Goal: Task Accomplishment & Management: Use online tool/utility

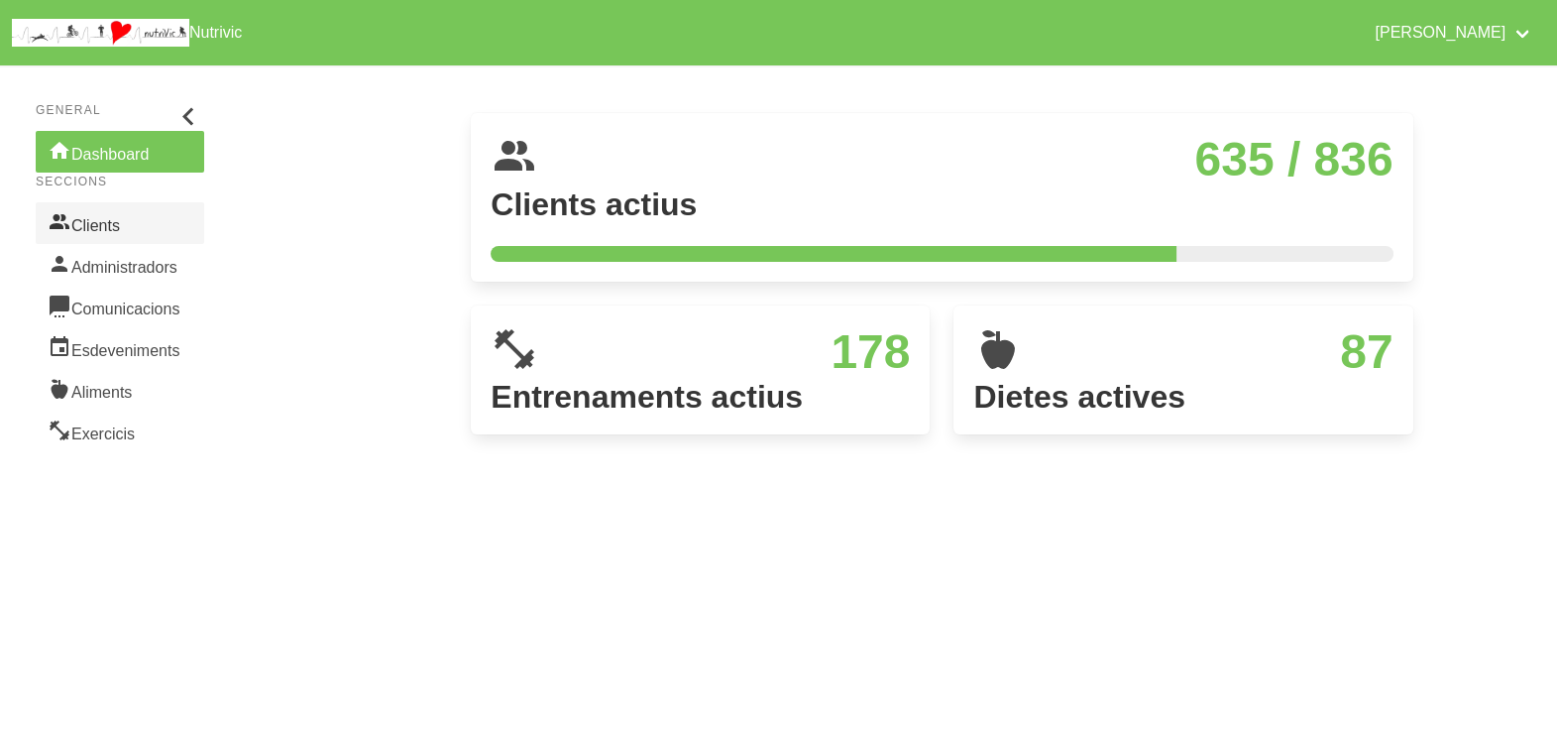
click at [145, 217] on link "Clients" at bounding box center [120, 223] width 169 height 42
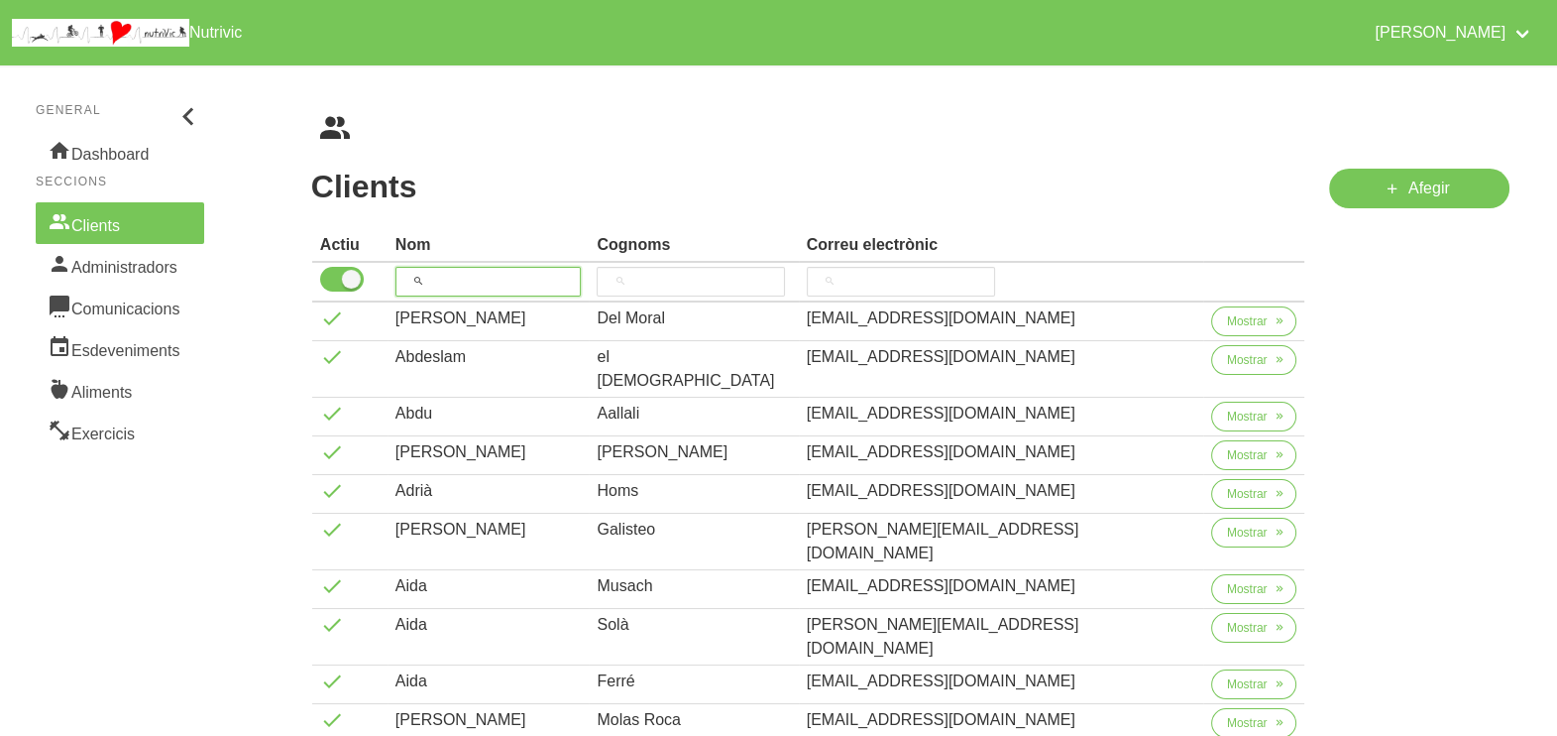
click at [456, 272] on input "search" at bounding box center [489, 282] width 186 height 30
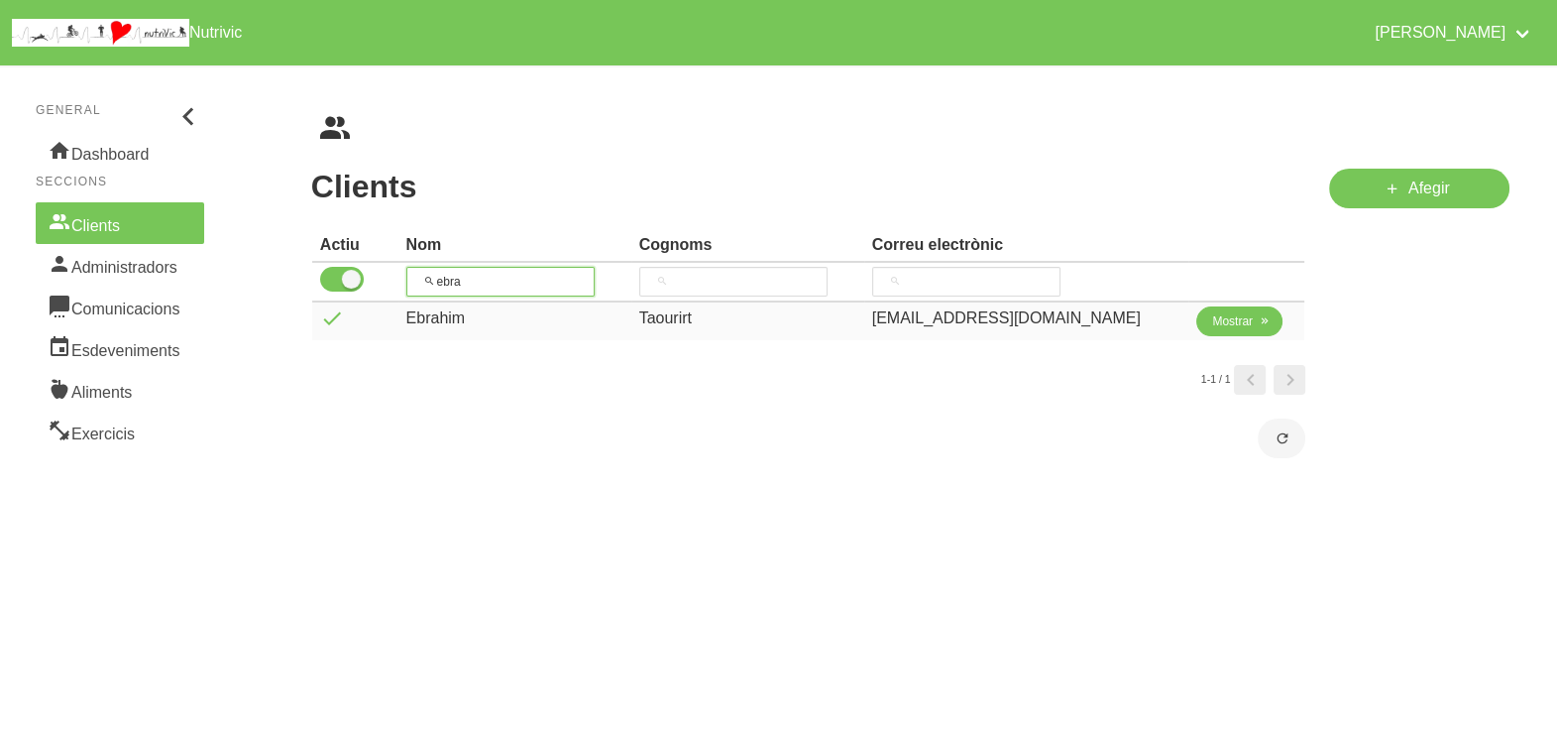
type input "ebra"
click at [1229, 318] on span "Mostrar" at bounding box center [1232, 321] width 41 height 18
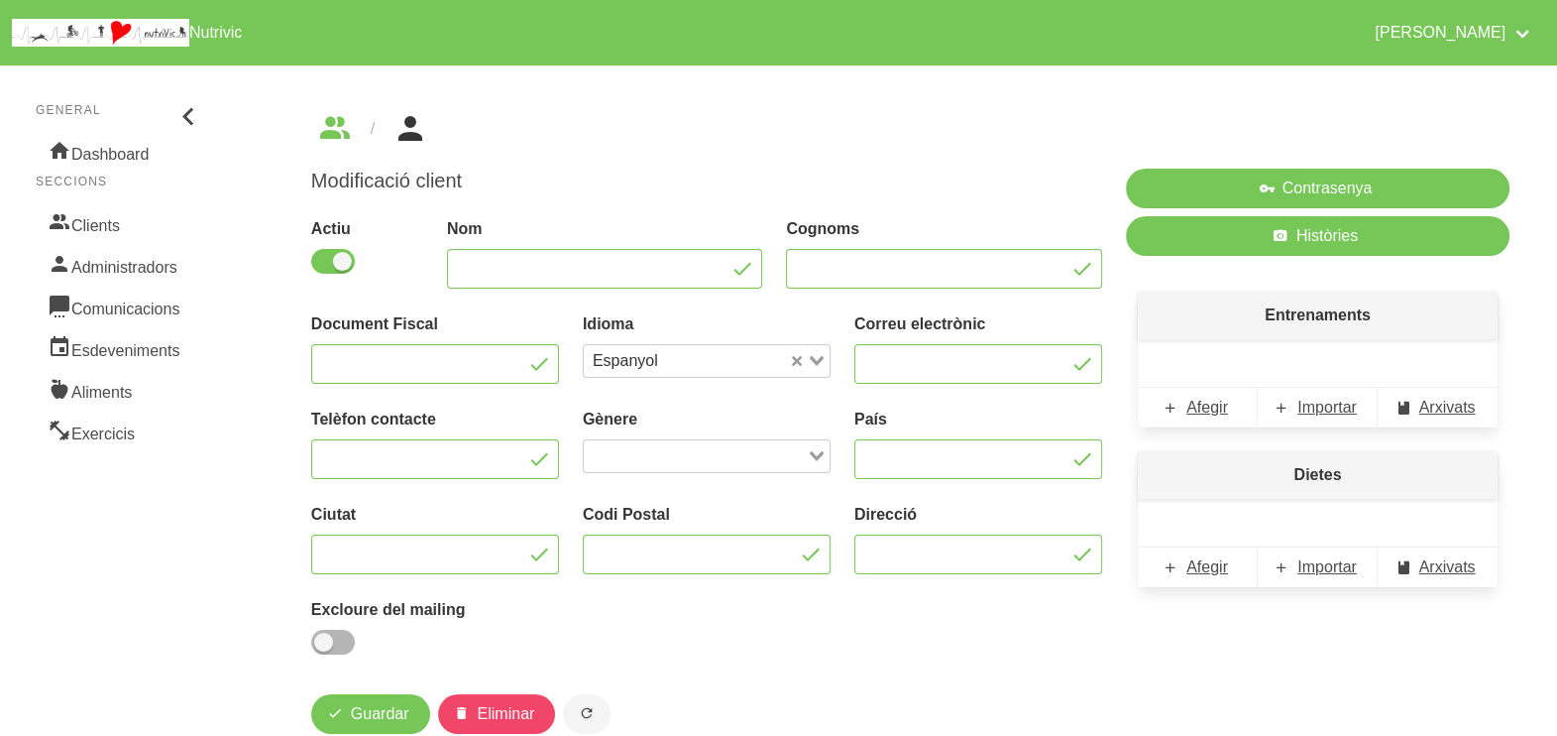
type input "Ebrahim"
type input "Taourirt"
type input "[EMAIL_ADDRESS][DOMAIN_NAME]"
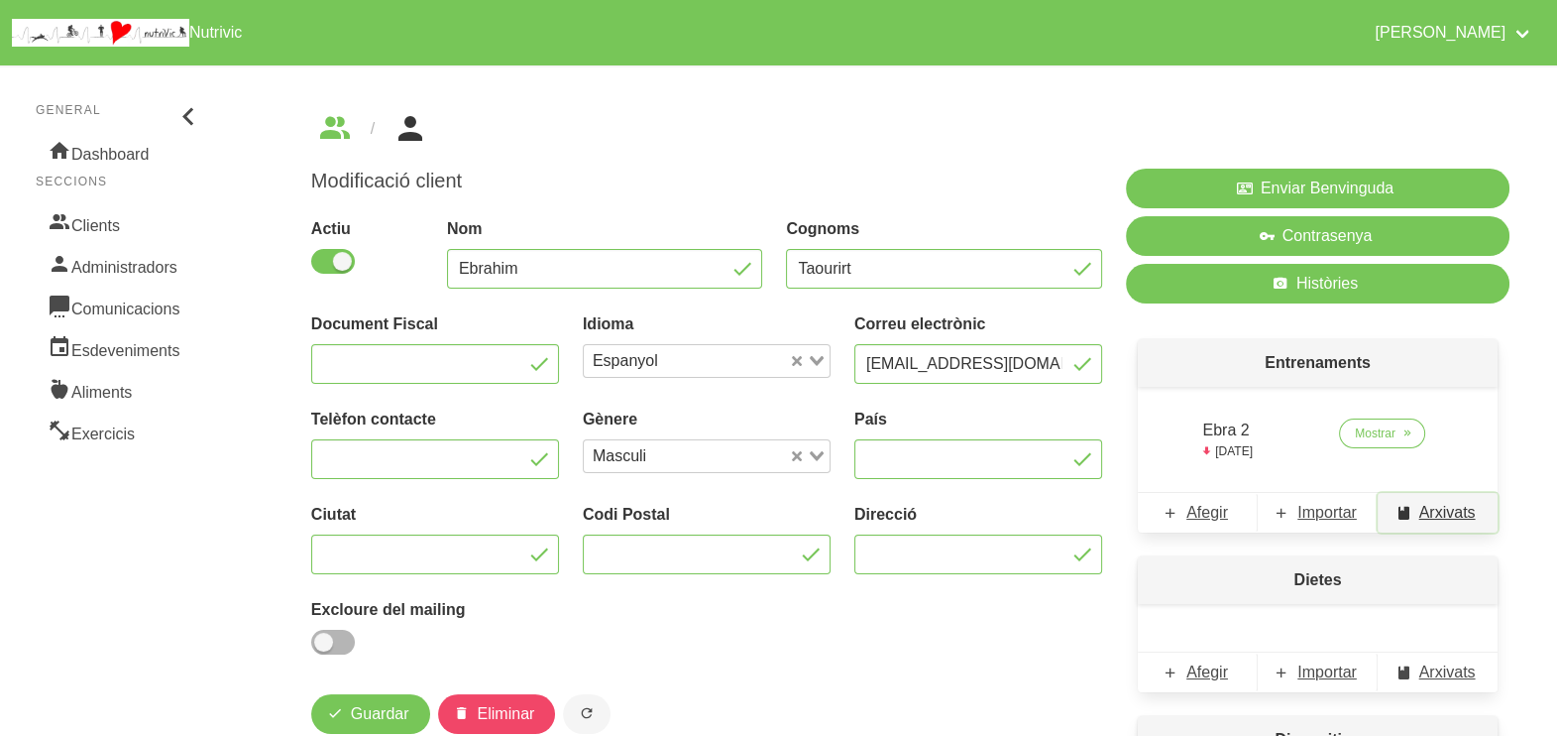
drag, startPoint x: 1448, startPoint y: 518, endPoint x: 1419, endPoint y: 498, distance: 36.3
click at [1245, 517] on span "Arxivats" at bounding box center [1448, 513] width 57 height 24
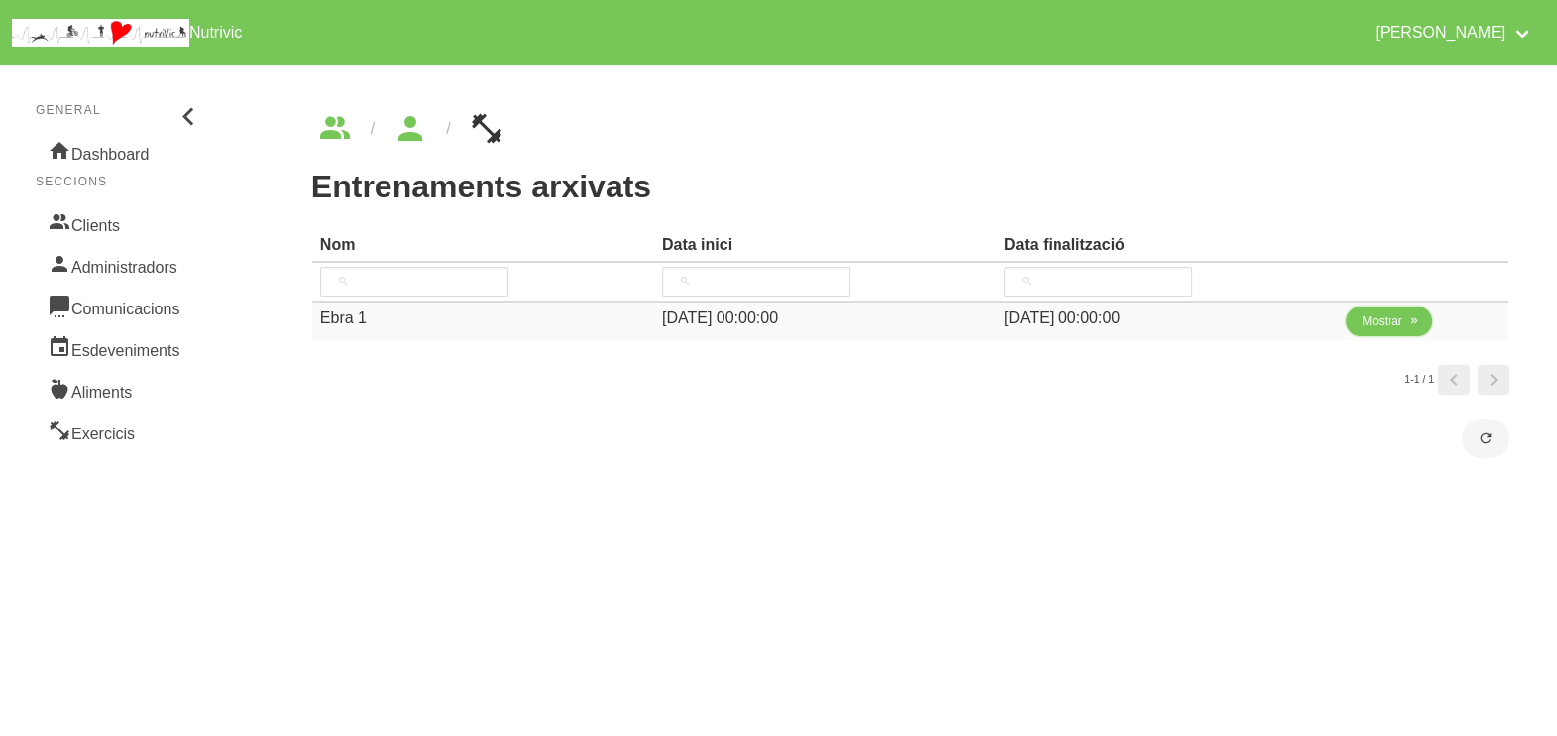
click at [1245, 318] on span "Mostrar" at bounding box center [1382, 321] width 41 height 18
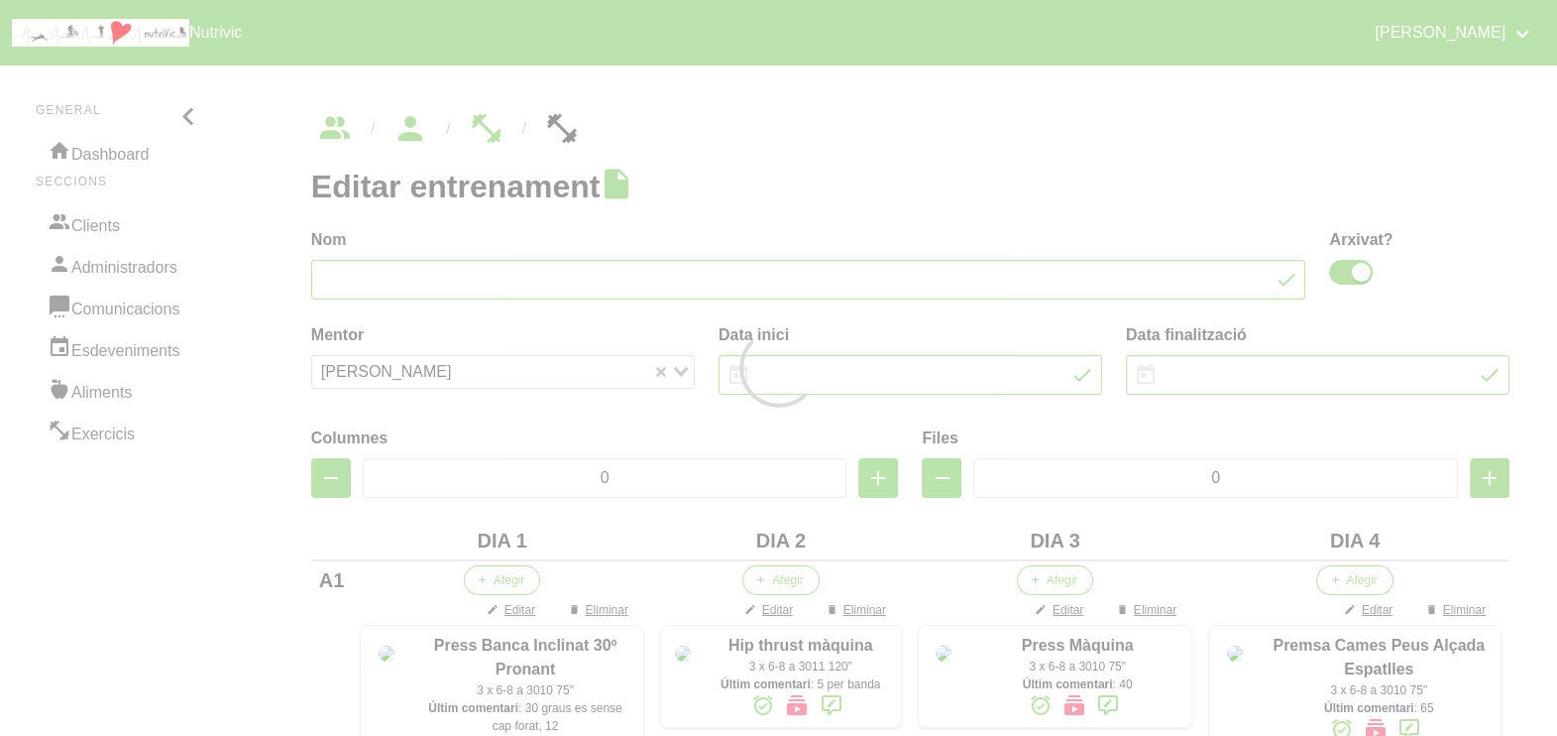
type input "Ebra 1"
checkbox input "true"
type input "[DATE]"
type input "4"
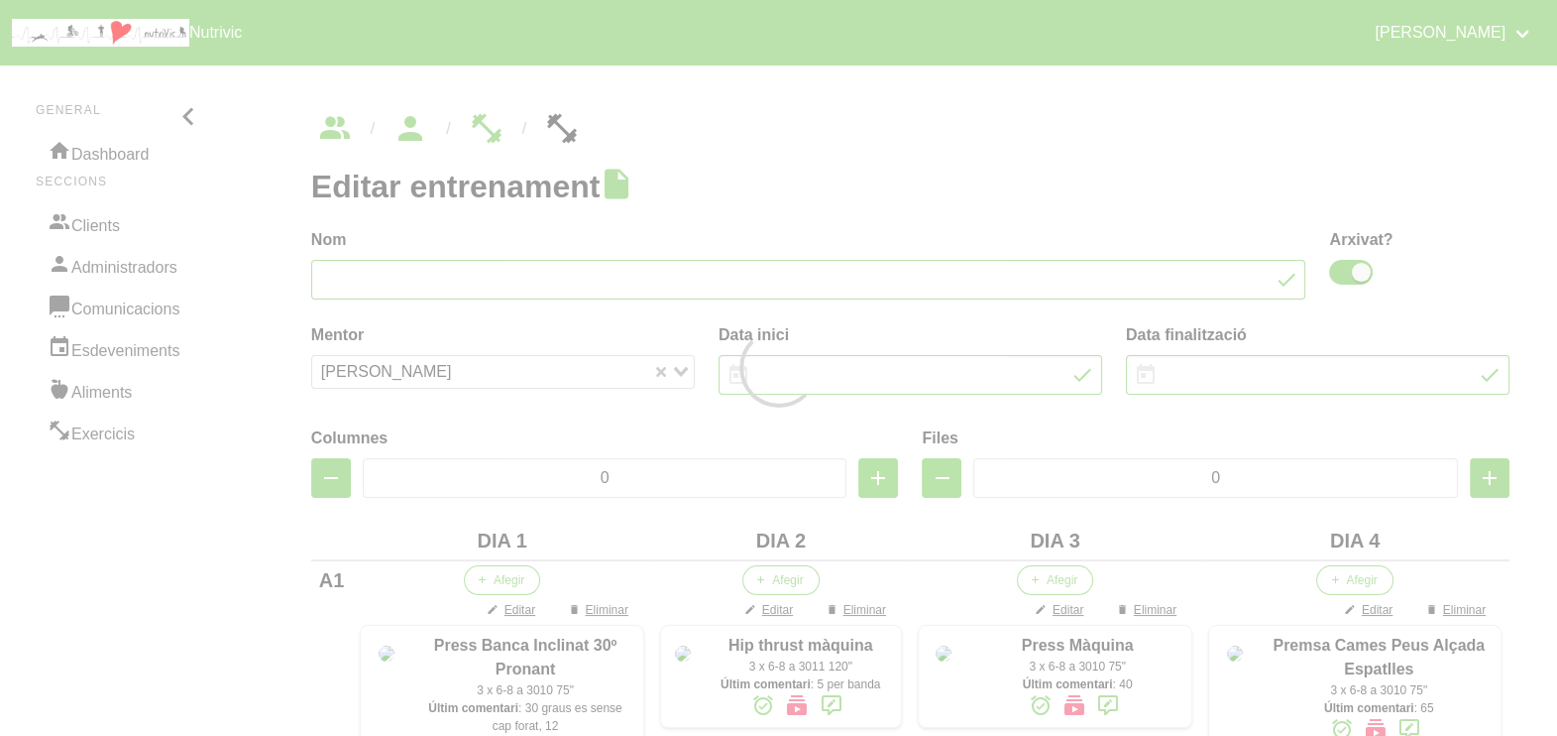
type input "7"
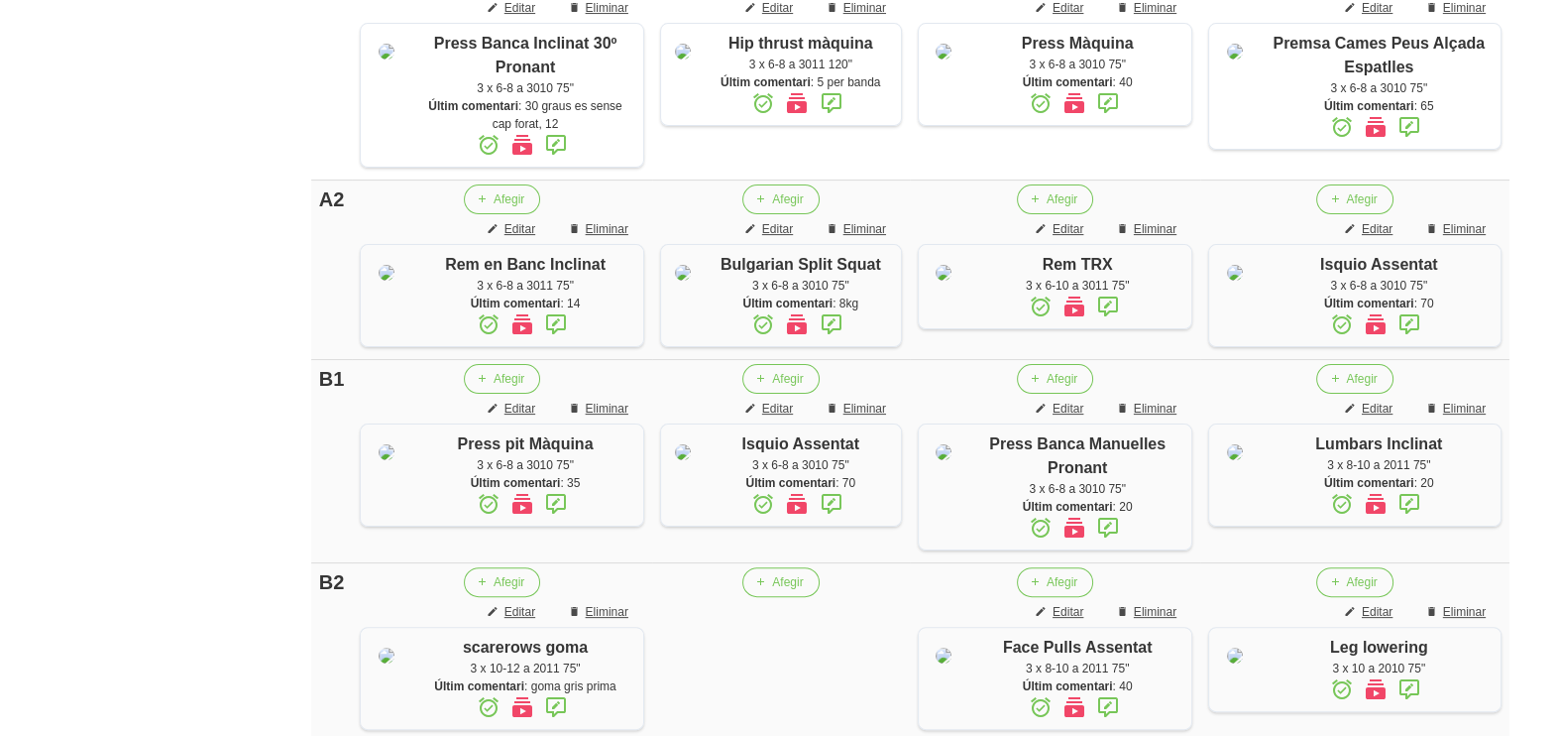
scroll to position [866, 0]
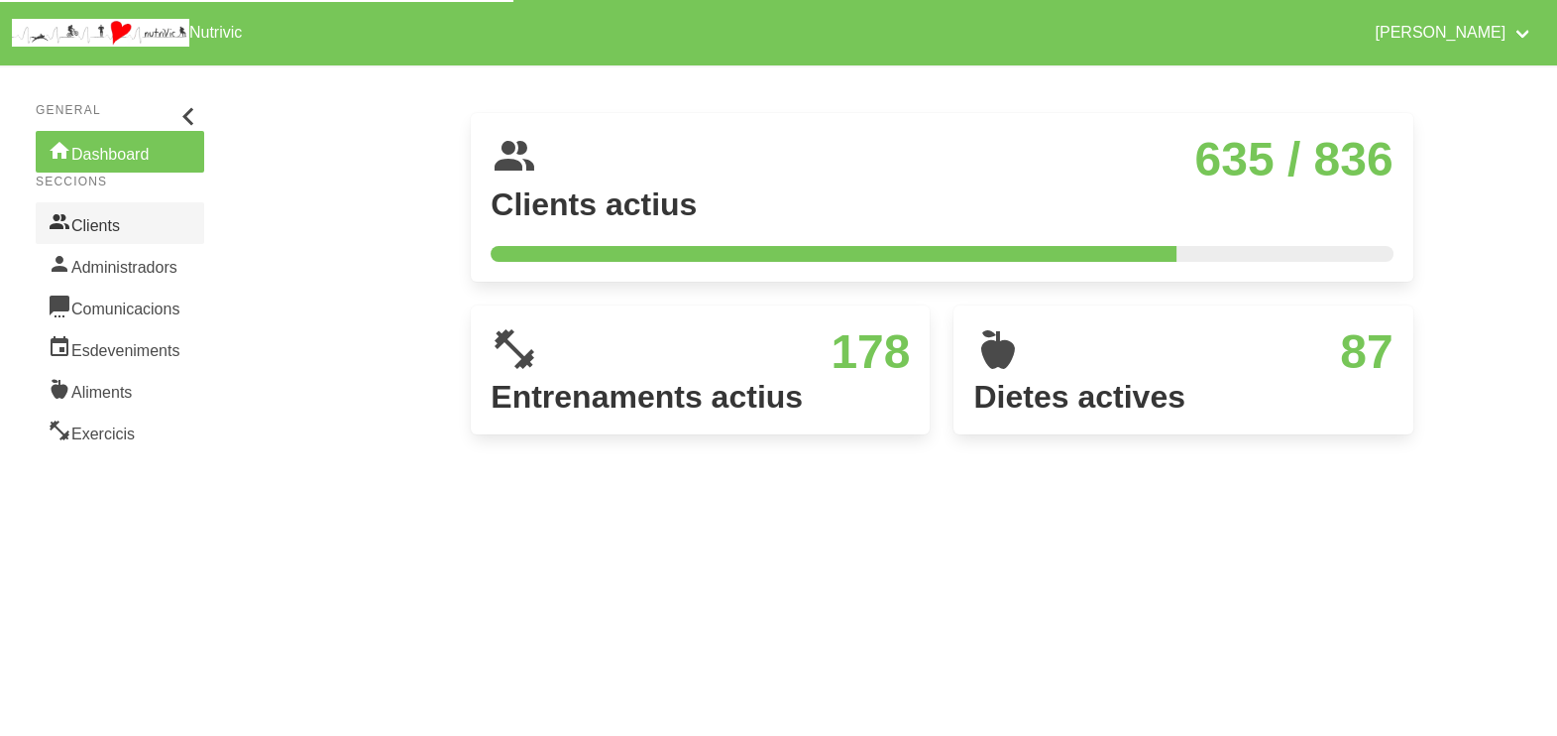
click at [89, 218] on link "Clients" at bounding box center [120, 223] width 169 height 42
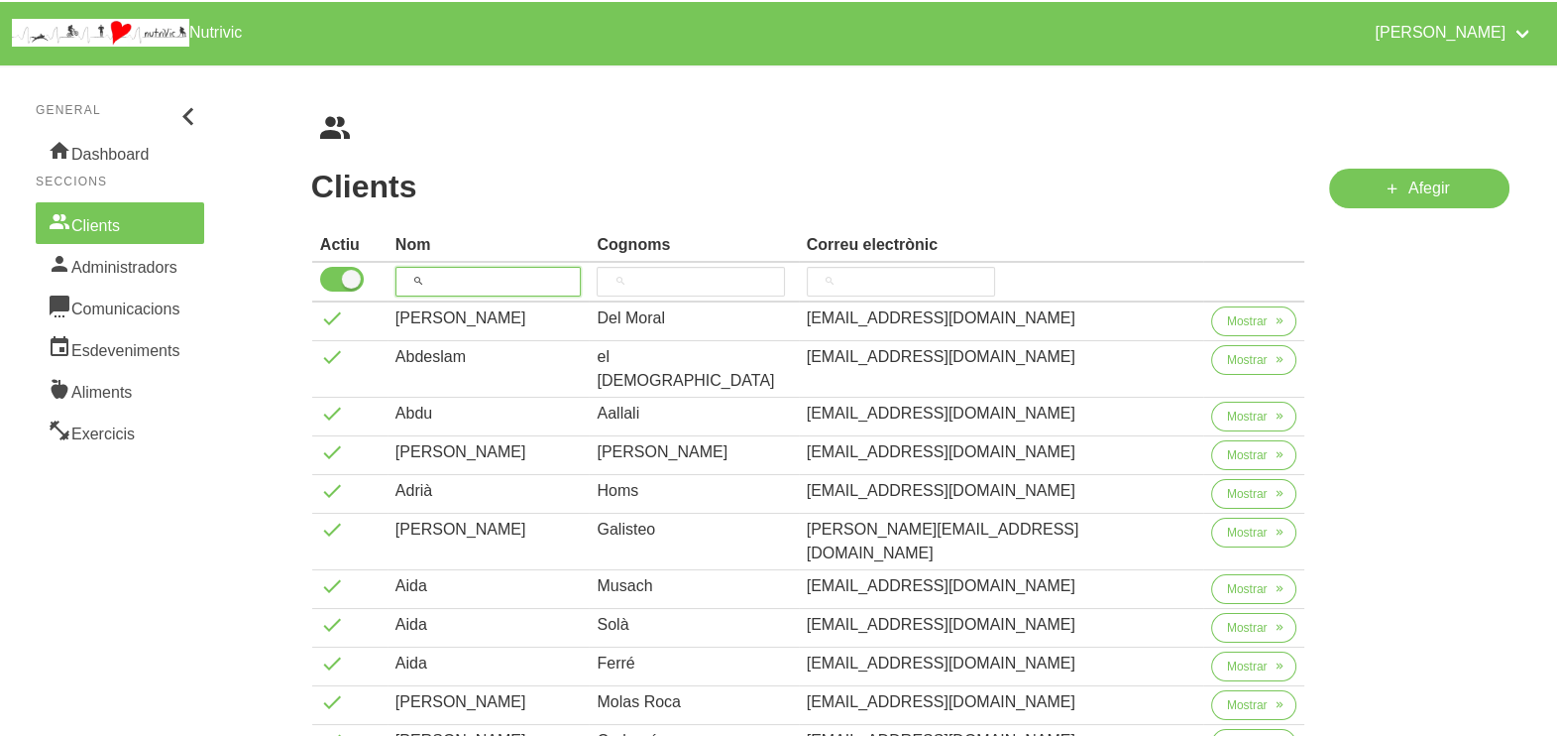
click at [479, 280] on input "search" at bounding box center [489, 282] width 186 height 30
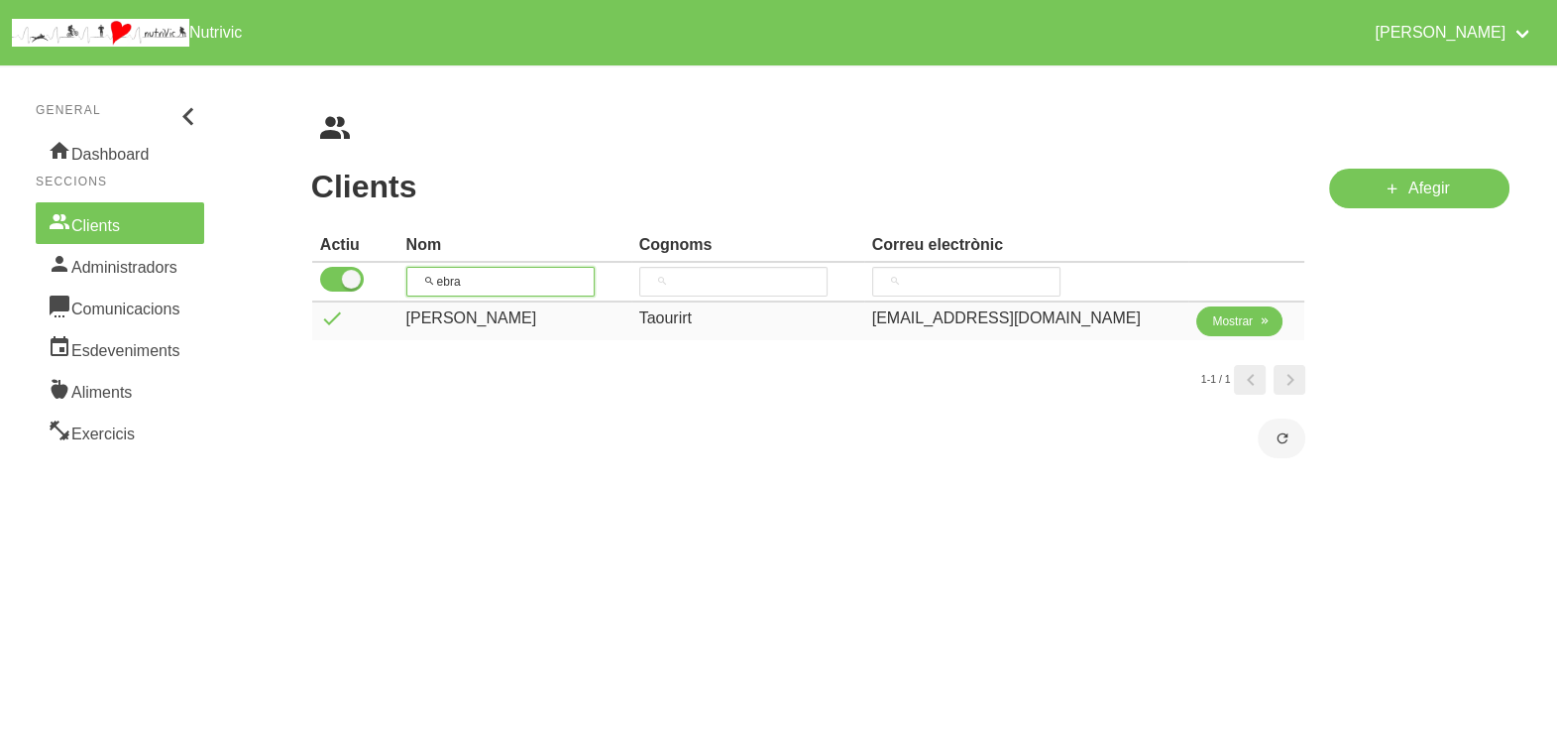
type input "ebra"
click at [1212, 323] on span "Mostrar" at bounding box center [1232, 321] width 41 height 18
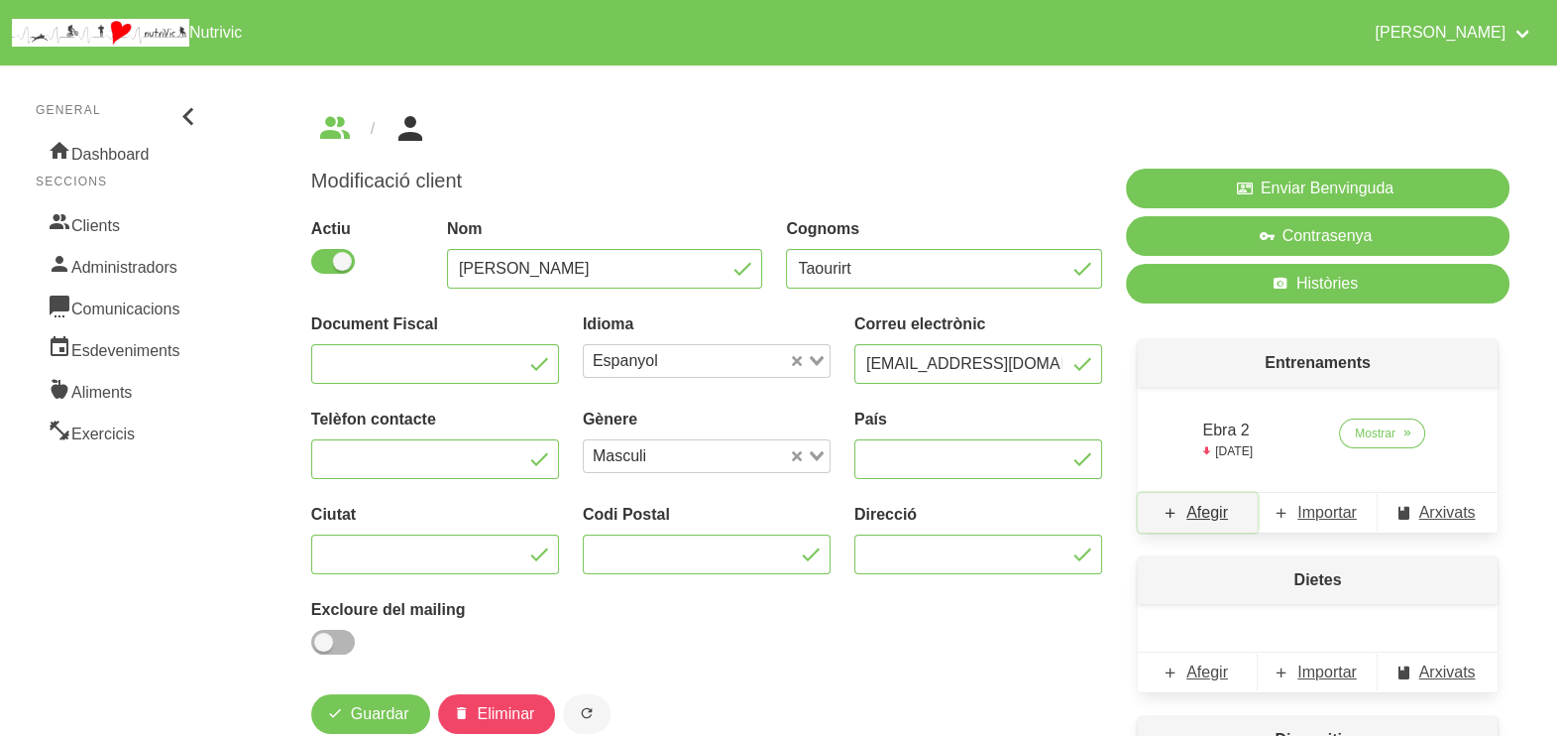
click at [1210, 511] on span "Afegir" at bounding box center [1208, 513] width 42 height 24
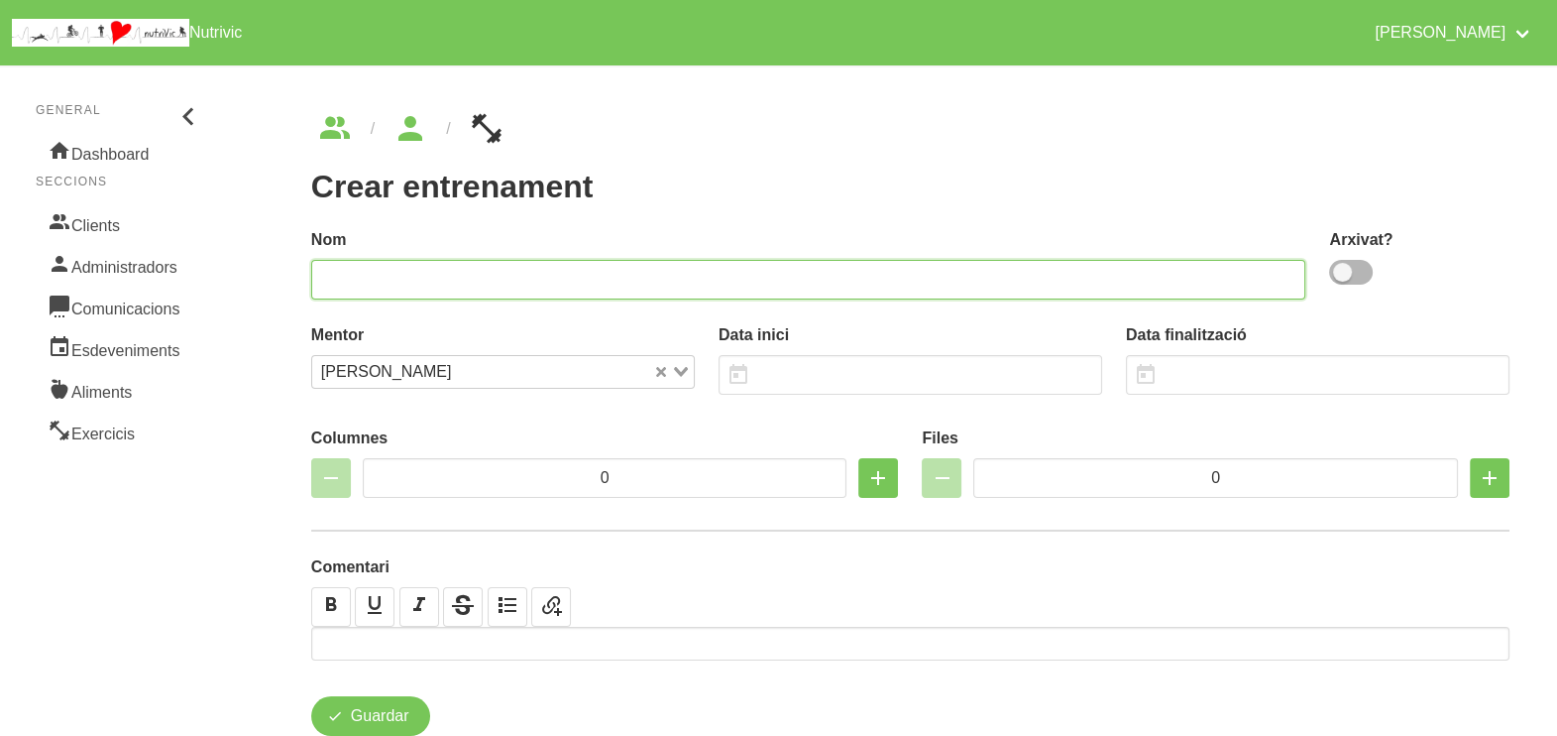
click at [1057, 278] on input "text" at bounding box center [808, 280] width 995 height 40
type input "Ebra 3"
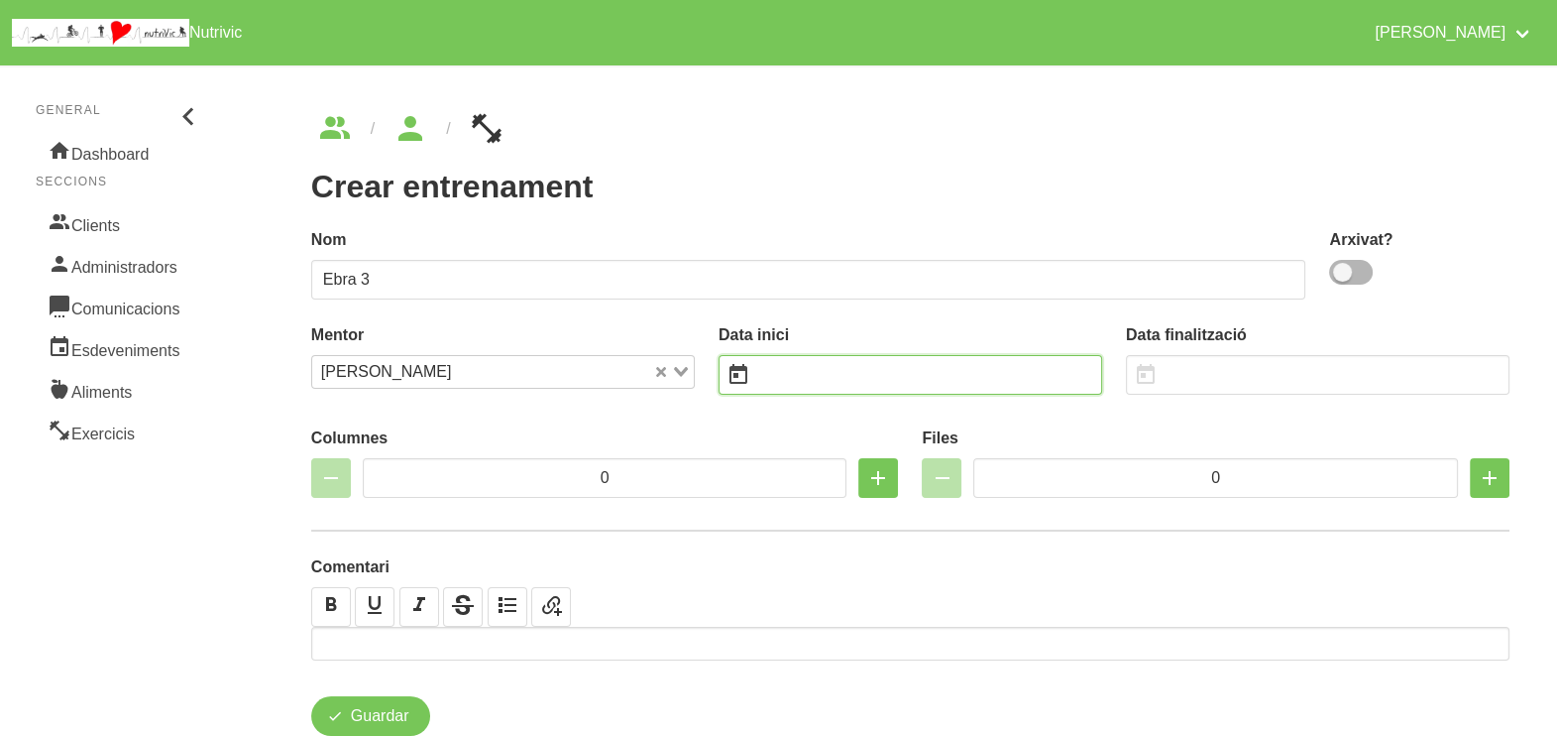
click at [849, 387] on input "text" at bounding box center [911, 375] width 384 height 40
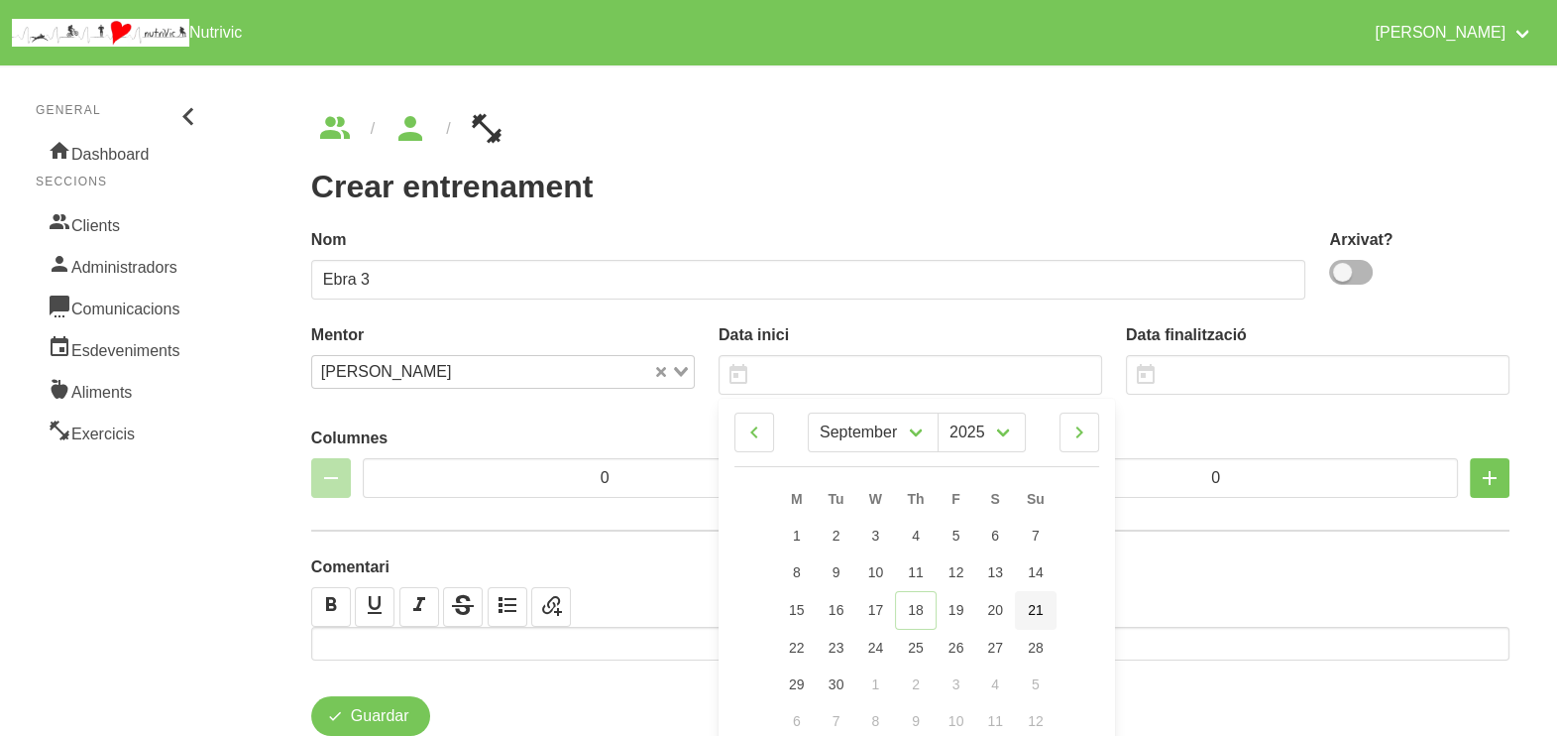
click at [1040, 612] on span "21" at bounding box center [1036, 610] width 16 height 16
type input "21/9/2025"
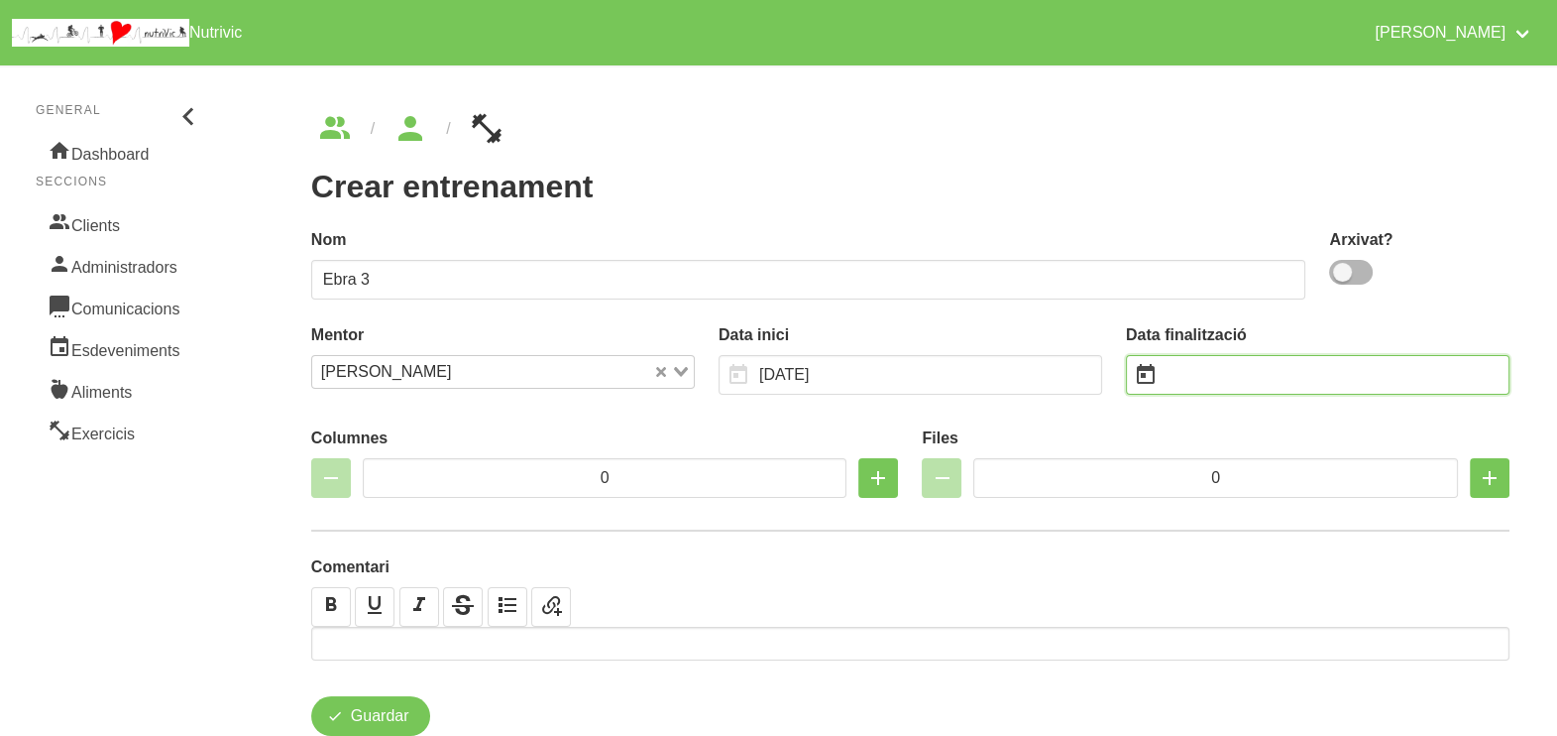
click at [1204, 378] on input "text" at bounding box center [1318, 375] width 384 height 40
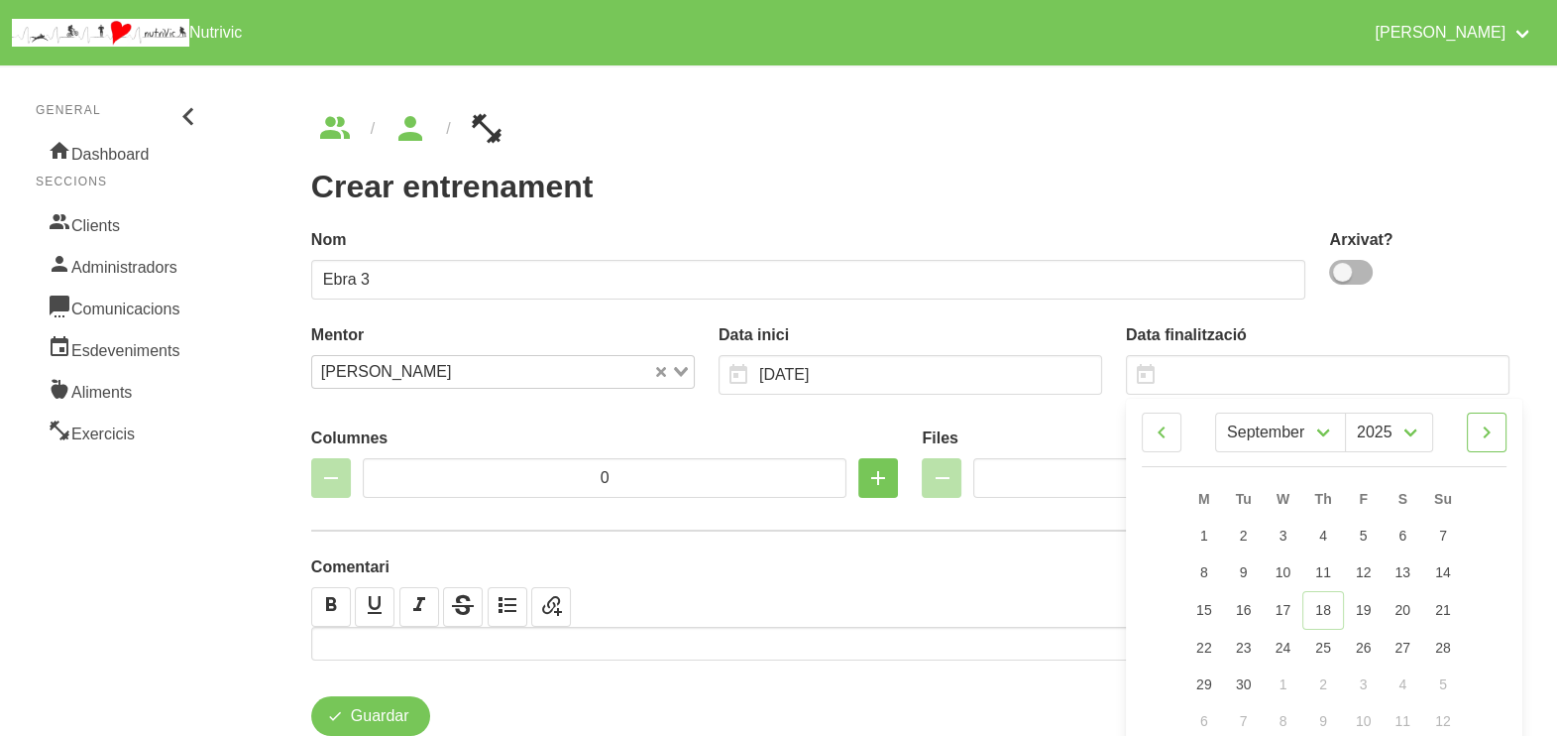
drag, startPoint x: 1484, startPoint y: 430, endPoint x: 1485, endPoint y: 453, distance: 22.8
click at [1485, 430] on icon at bounding box center [1487, 432] width 24 height 36
click at [1494, 425] on icon at bounding box center [1487, 432] width 24 height 36
select select "10"
click at [1447, 538] on link "2" at bounding box center [1443, 535] width 42 height 37
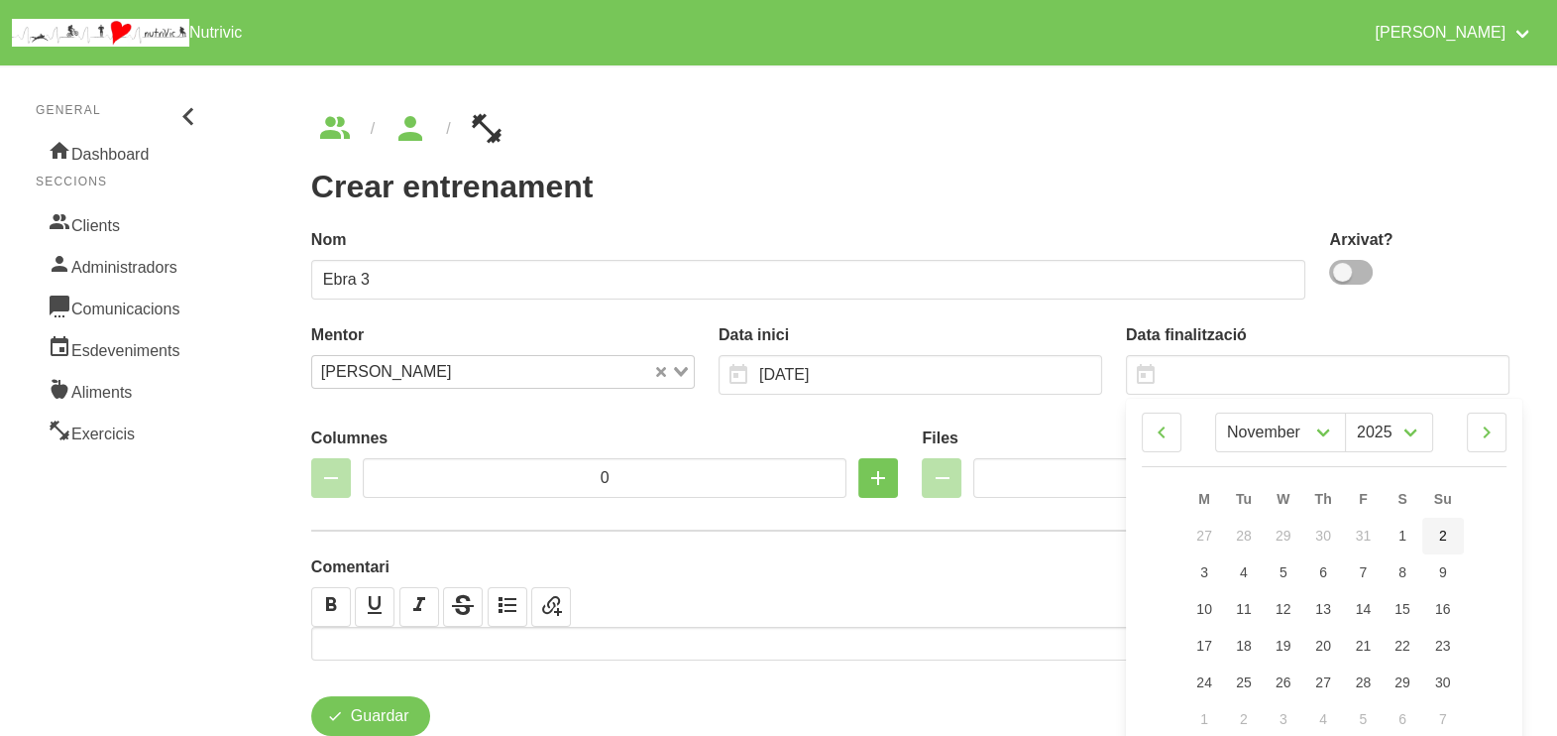
type input "2/11/2025"
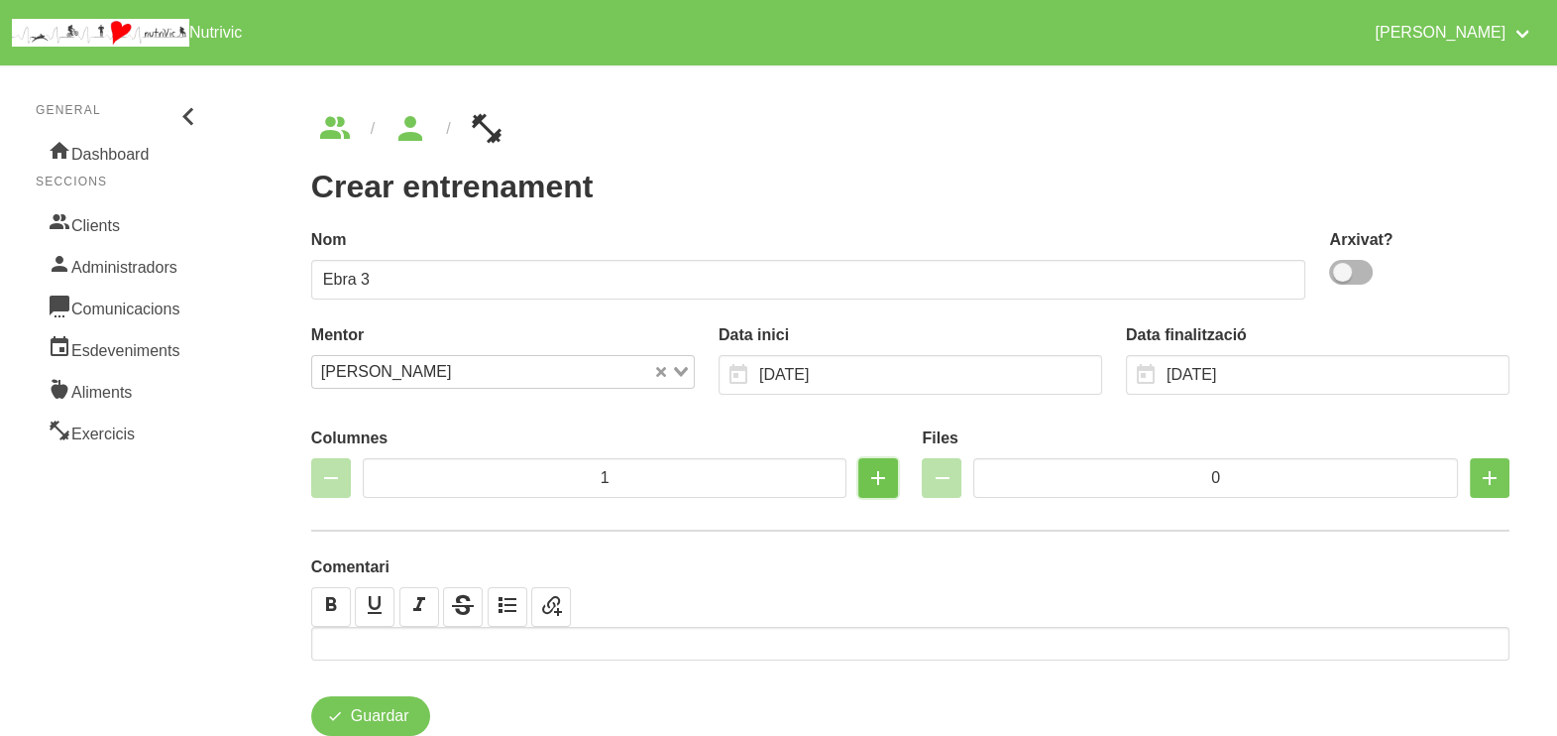
click at [877, 487] on icon "button" at bounding box center [878, 478] width 24 height 36
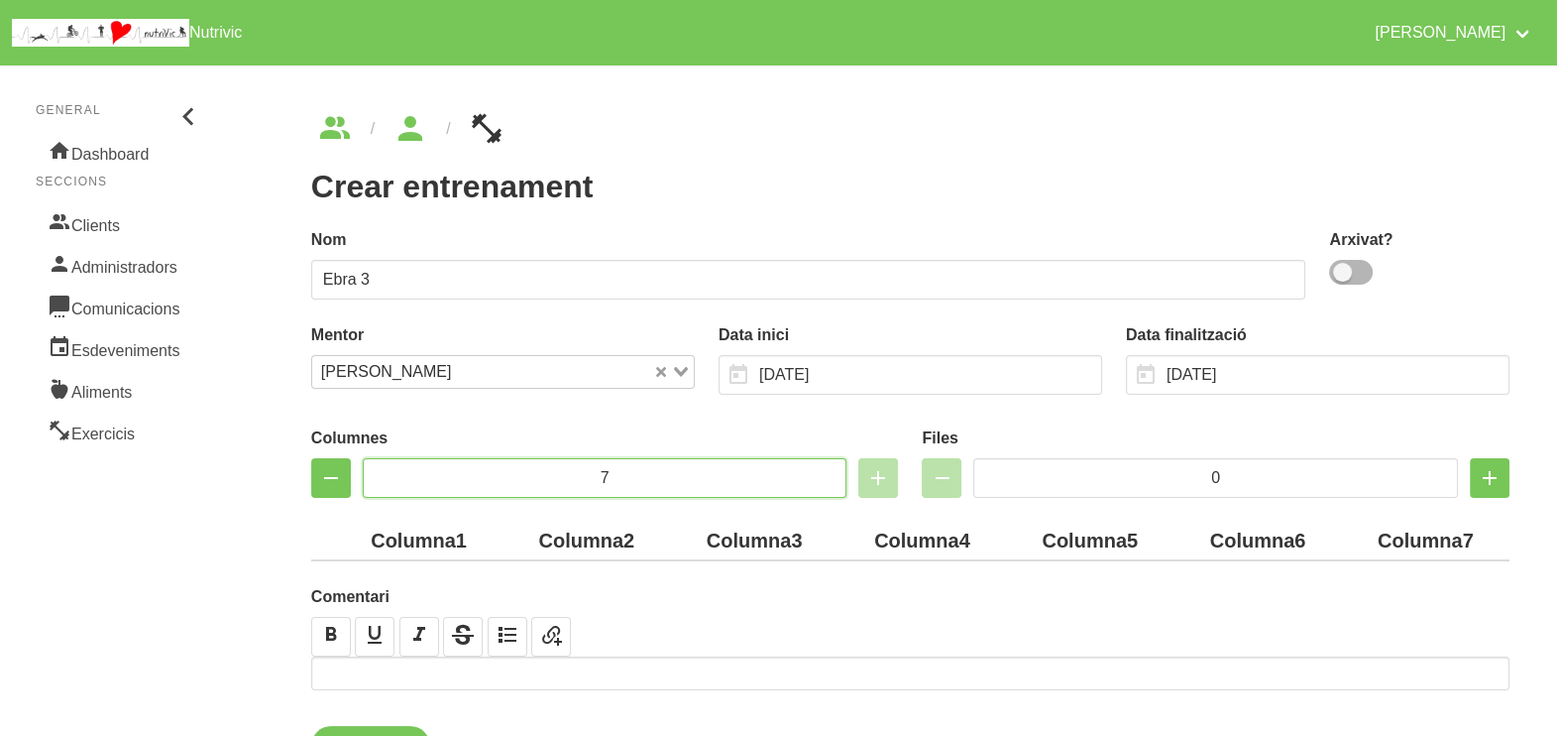
drag, startPoint x: 568, startPoint y: 463, endPoint x: 517, endPoint y: 463, distance: 50.6
click at [517, 463] on input "7" at bounding box center [605, 478] width 485 height 40
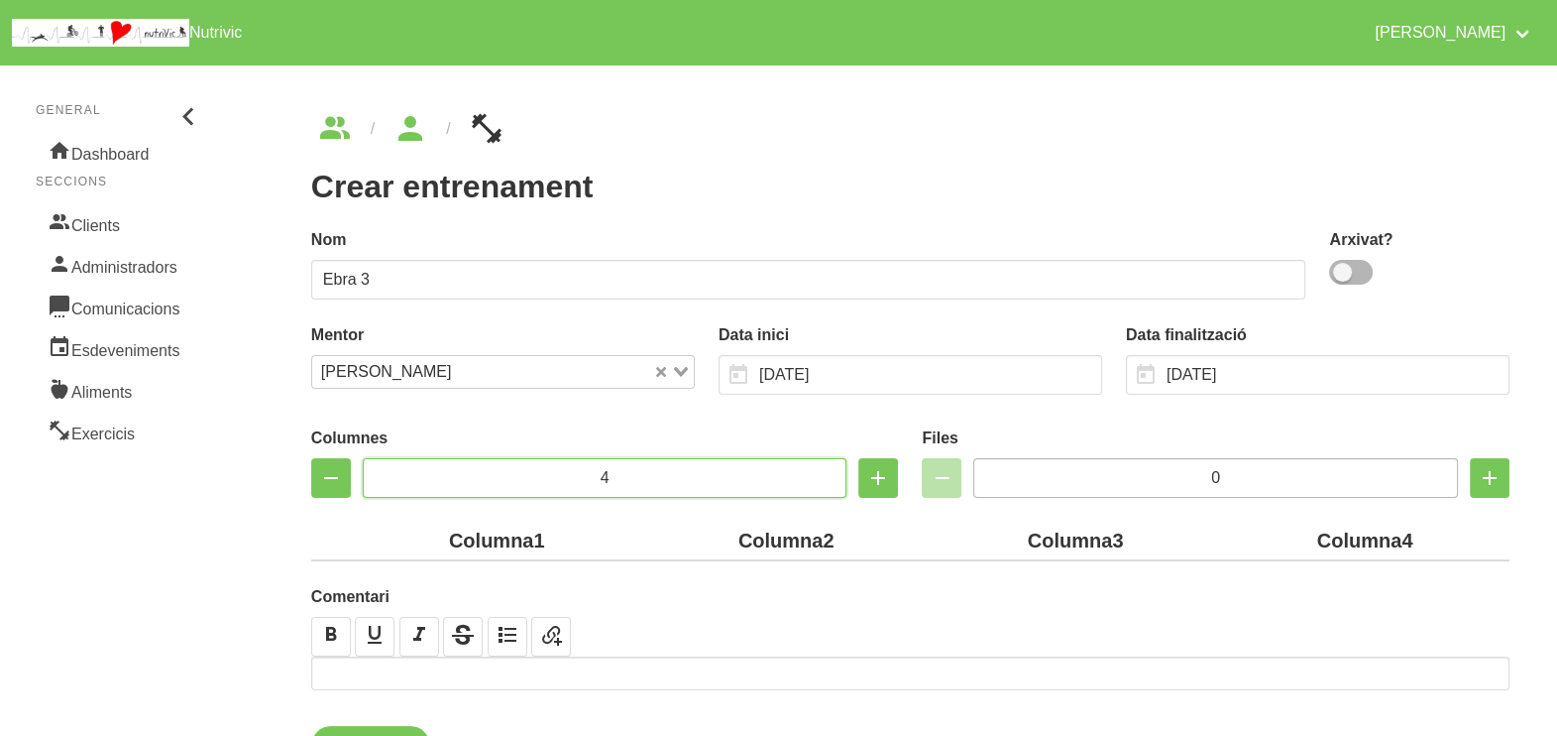
type input "4"
drag, startPoint x: 1247, startPoint y: 470, endPoint x: 1133, endPoint y: 470, distance: 114.0
click at [1133, 470] on input "0" at bounding box center [1215, 478] width 485 height 40
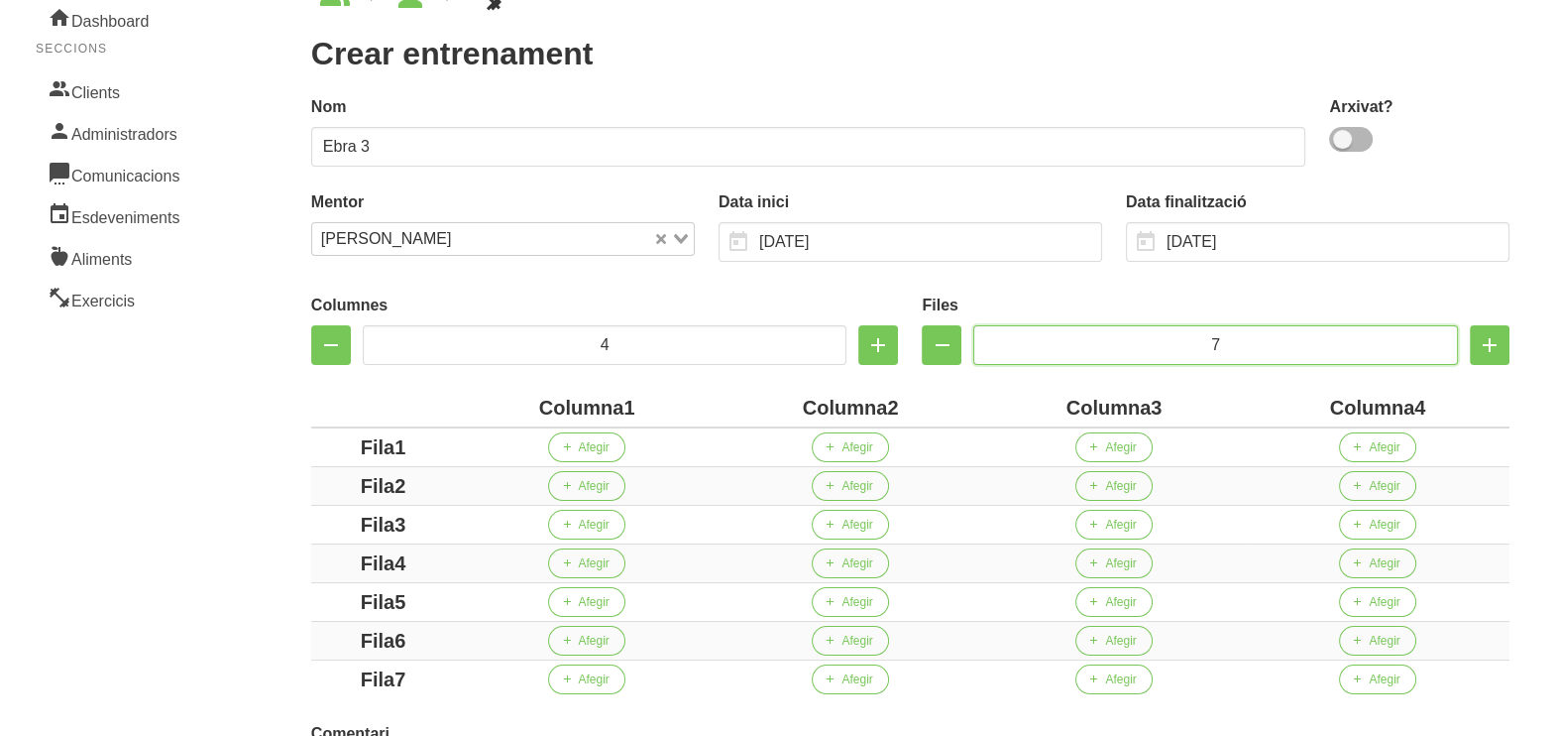
scroll to position [247, 0]
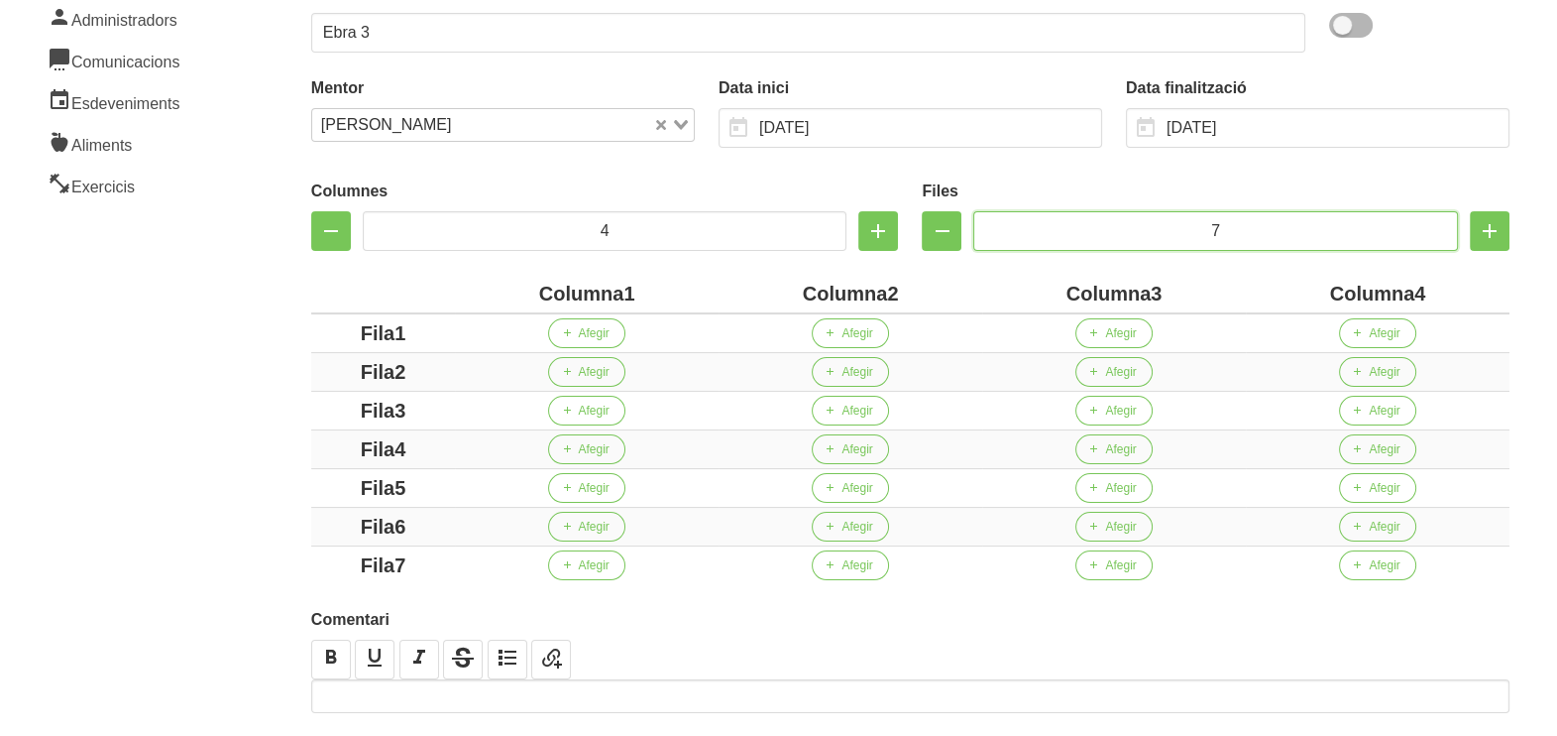
type input "7"
drag, startPoint x: 624, startPoint y: 287, endPoint x: 483, endPoint y: 283, distance: 140.9
click at [483, 283] on div "Columna1" at bounding box center [587, 294] width 248 height 30
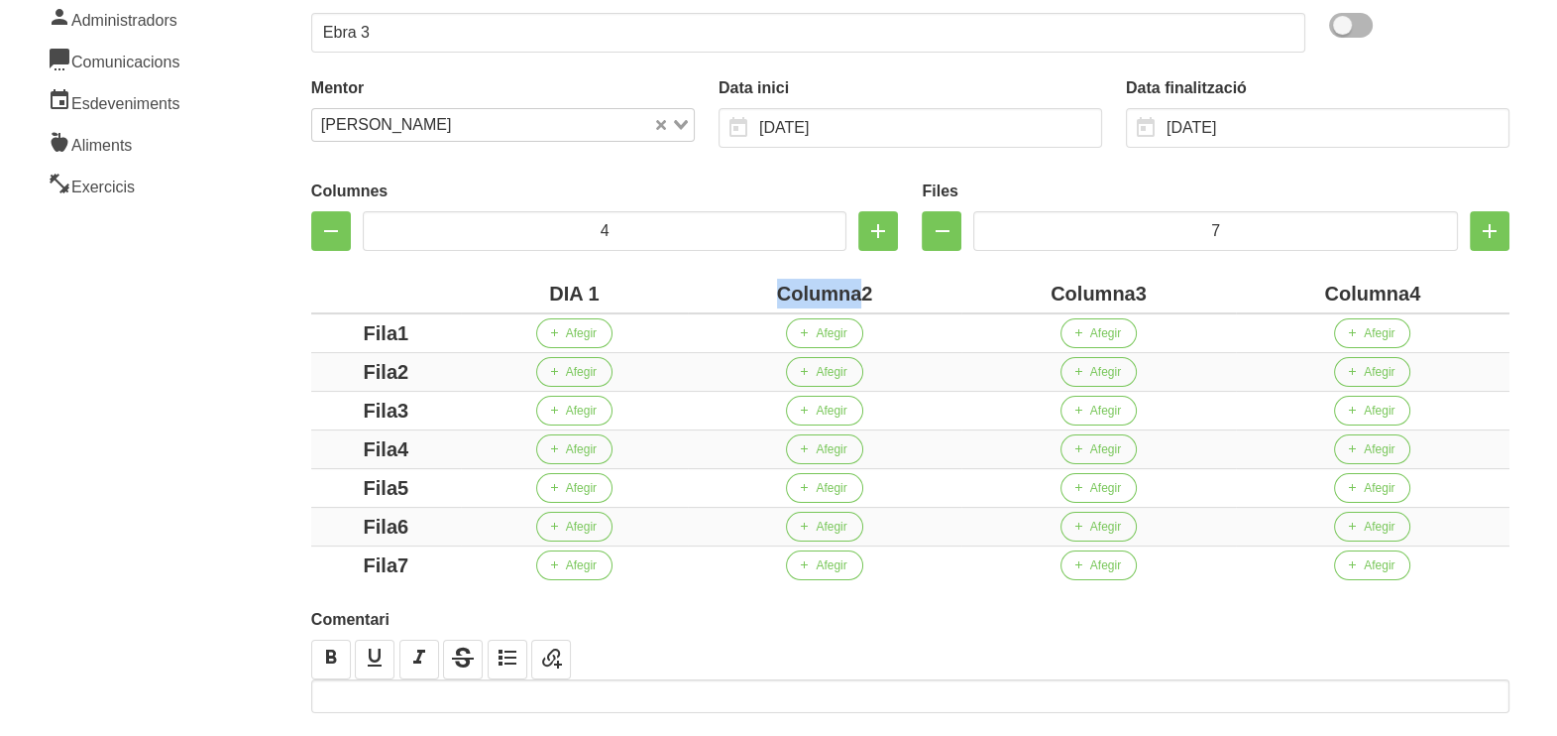
drag, startPoint x: 860, startPoint y: 289, endPoint x: 719, endPoint y: 285, distance: 141.8
click at [715, 285] on div "Columna2" at bounding box center [825, 294] width 258 height 30
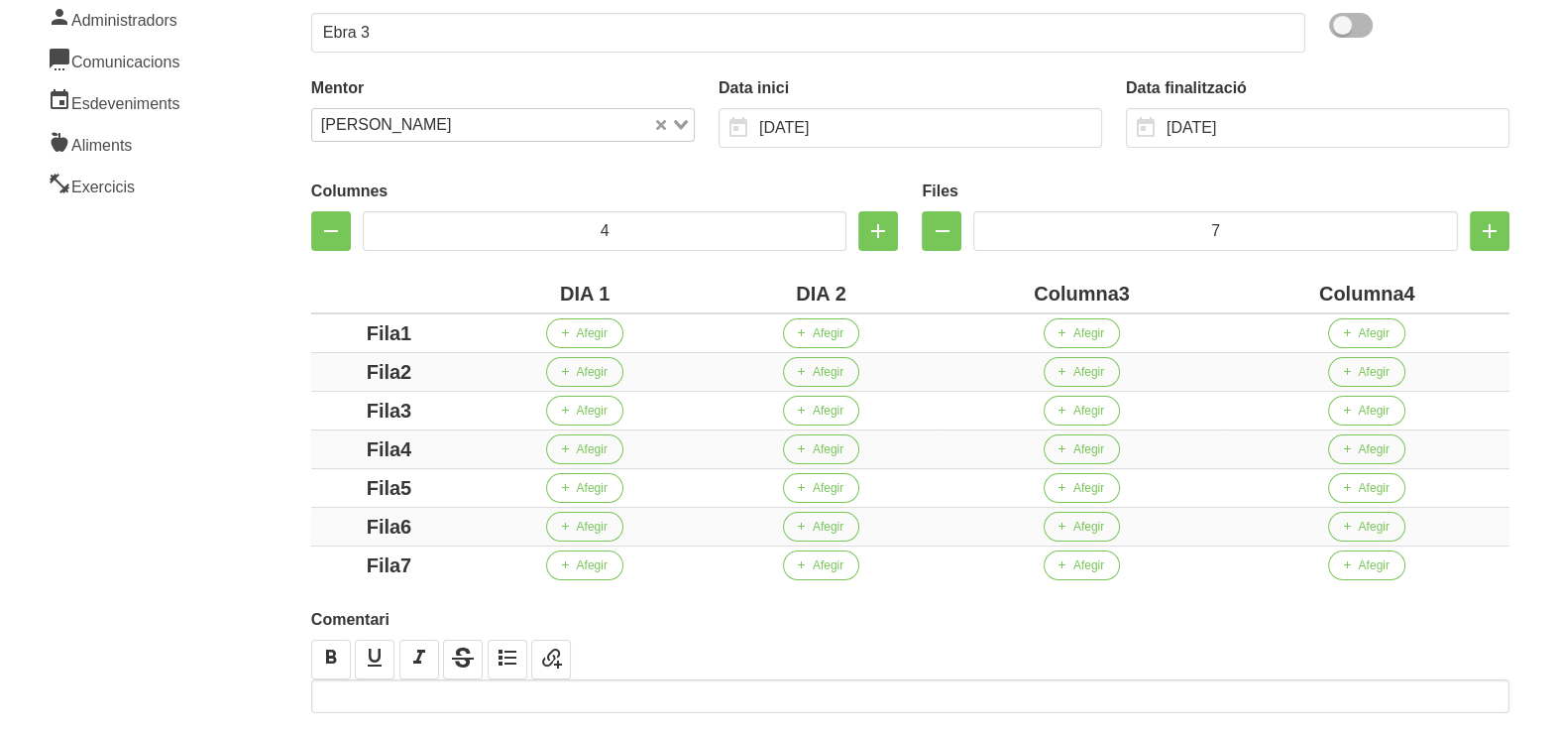
drag, startPoint x: 1114, startPoint y: 292, endPoint x: 1026, endPoint y: 287, distance: 88.4
click at [1023, 288] on div "Columna3" at bounding box center [1083, 294] width 270 height 30
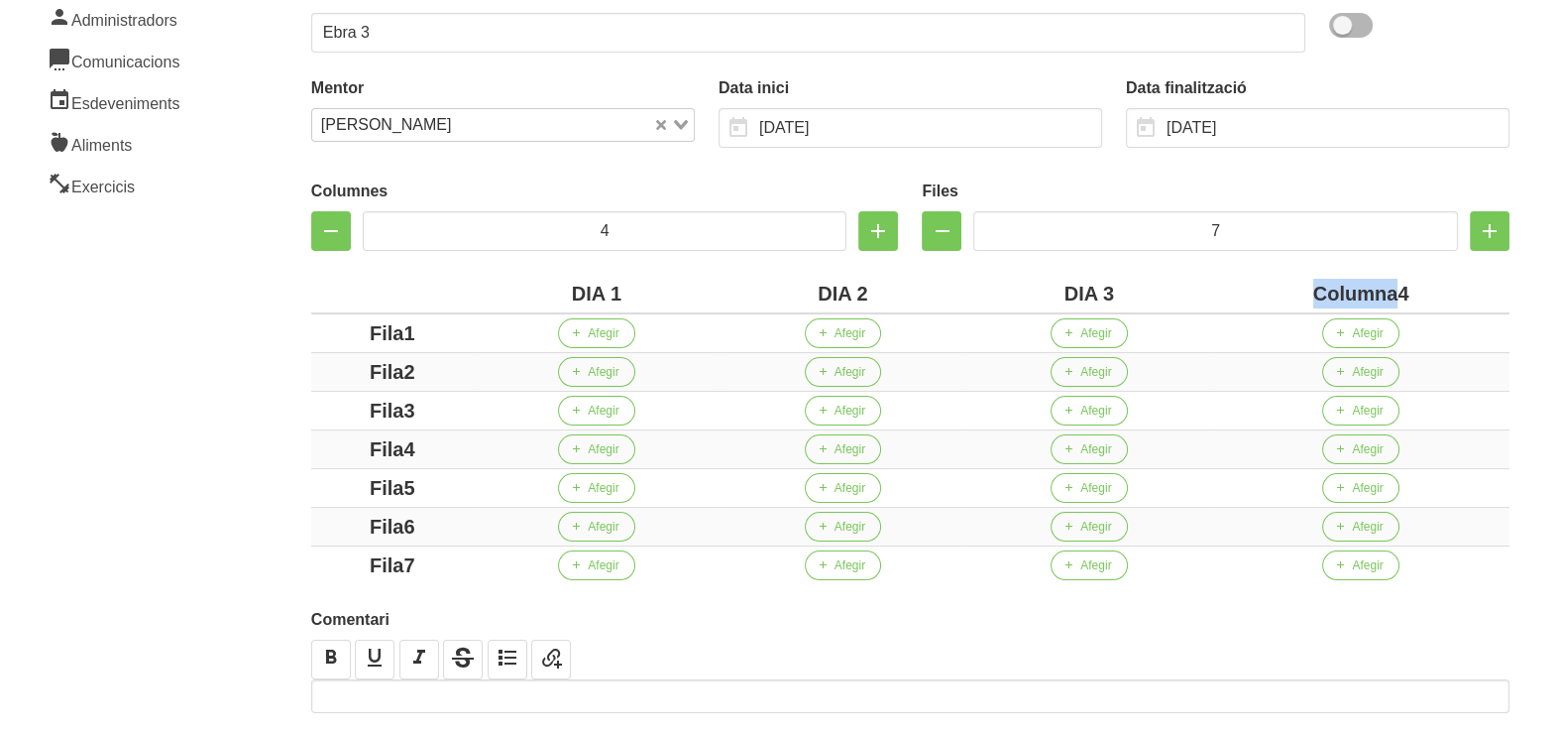
drag, startPoint x: 1401, startPoint y: 290, endPoint x: 1286, endPoint y: 287, distance: 115.0
click at [1286, 287] on div "Columna4" at bounding box center [1361, 294] width 282 height 30
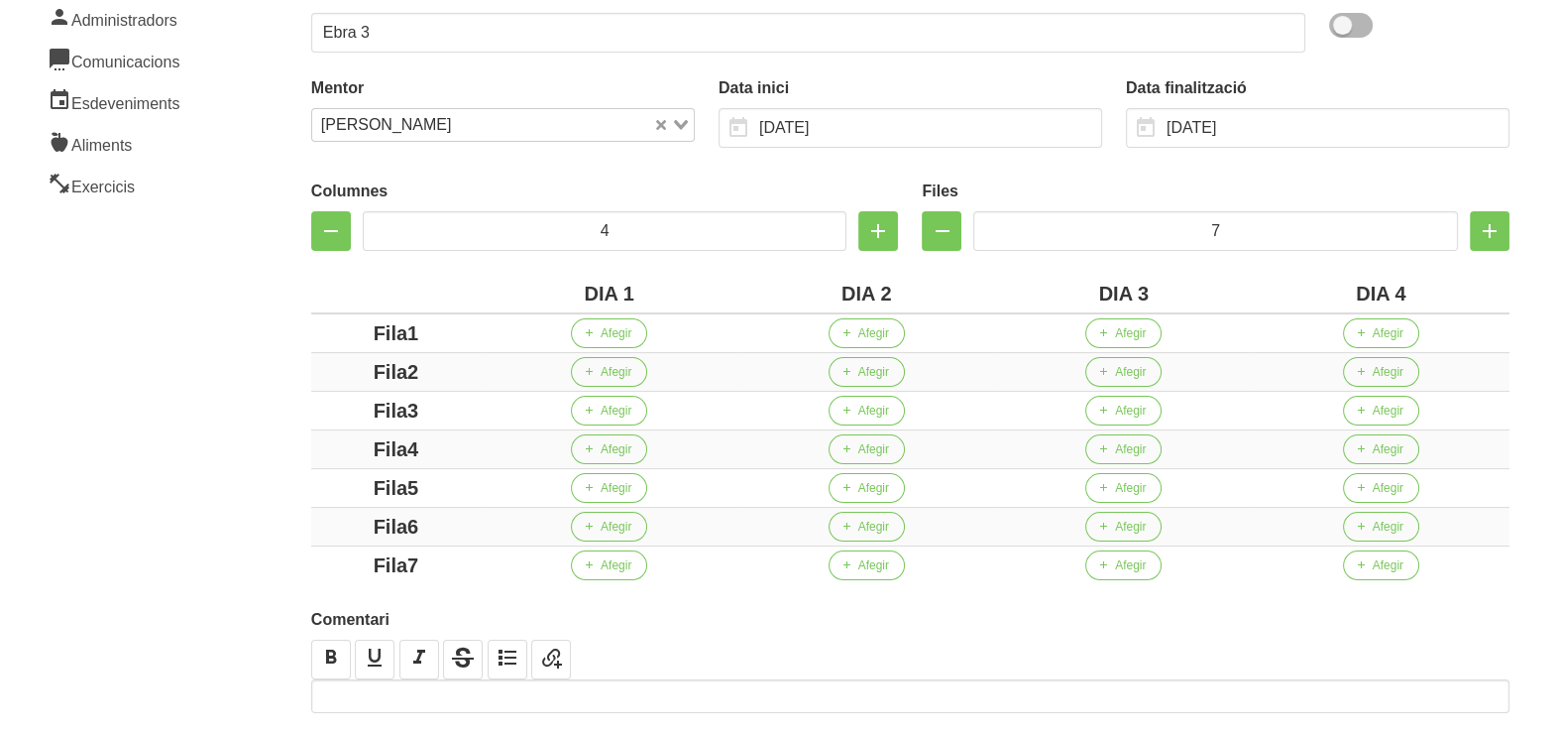
drag, startPoint x: 407, startPoint y: 326, endPoint x: 299, endPoint y: 327, distance: 108.1
click at [297, 325] on div "Crear entrenament 25fbd364-3afb-4d97-ba98-c948c837acd4 Nom Ebra 3 Arxivat? Ment…" at bounding box center [911, 327] width 1294 height 1017
drag, startPoint x: 402, startPoint y: 369, endPoint x: 317, endPoint y: 368, distance: 85.3
click at [317, 367] on td "Fila2" at bounding box center [396, 372] width 170 height 39
drag, startPoint x: 441, startPoint y: 406, endPoint x: 327, endPoint y: 406, distance: 114.0
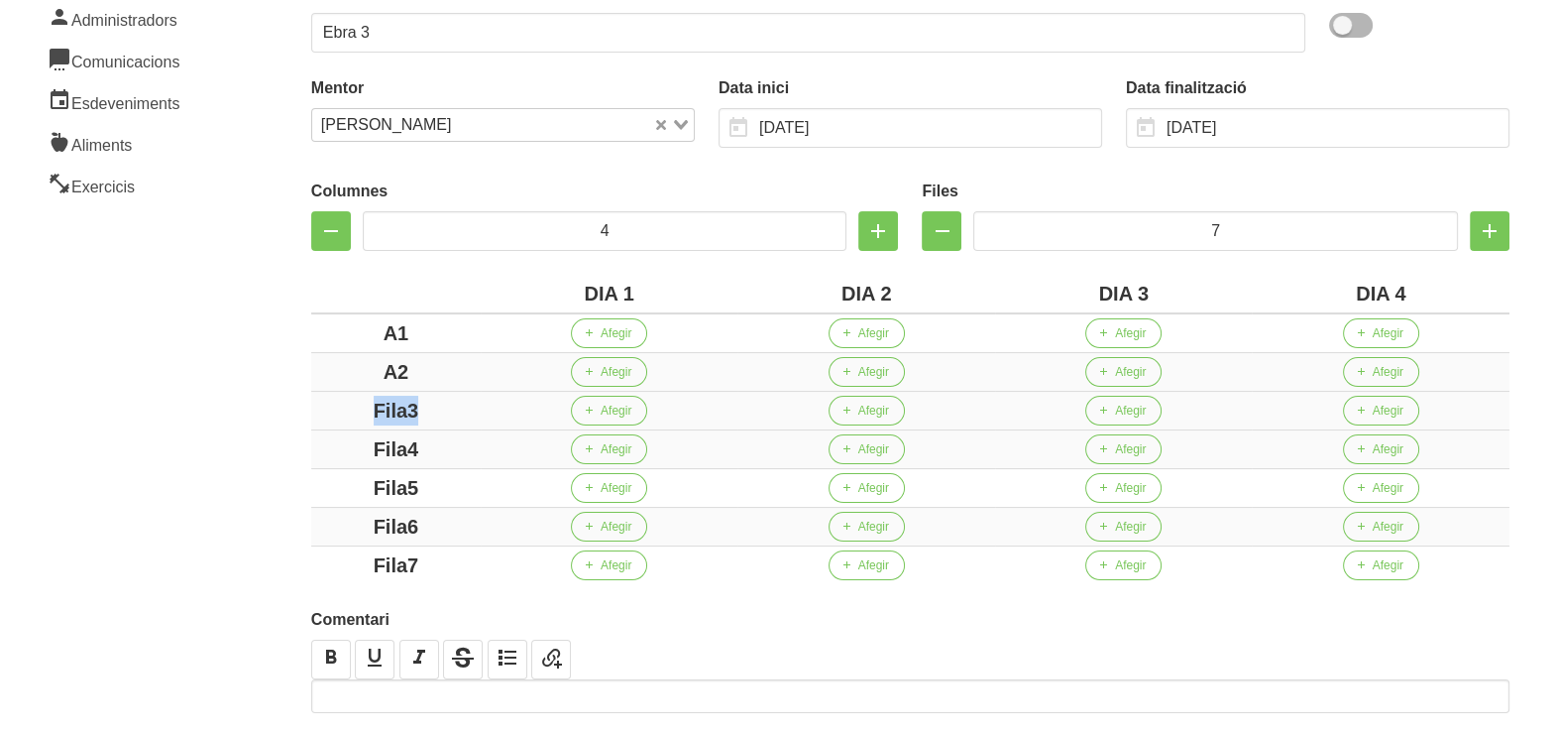
click at [319, 406] on div "Fila3" at bounding box center [396, 411] width 154 height 30
click at [342, 434] on div "Fila4" at bounding box center [396, 449] width 154 height 30
drag, startPoint x: 441, startPoint y: 481, endPoint x: 345, endPoint y: 478, distance: 96.2
click at [342, 476] on div "Fila5" at bounding box center [396, 488] width 154 height 30
drag, startPoint x: 299, startPoint y: 517, endPoint x: 360, endPoint y: 539, distance: 64.3
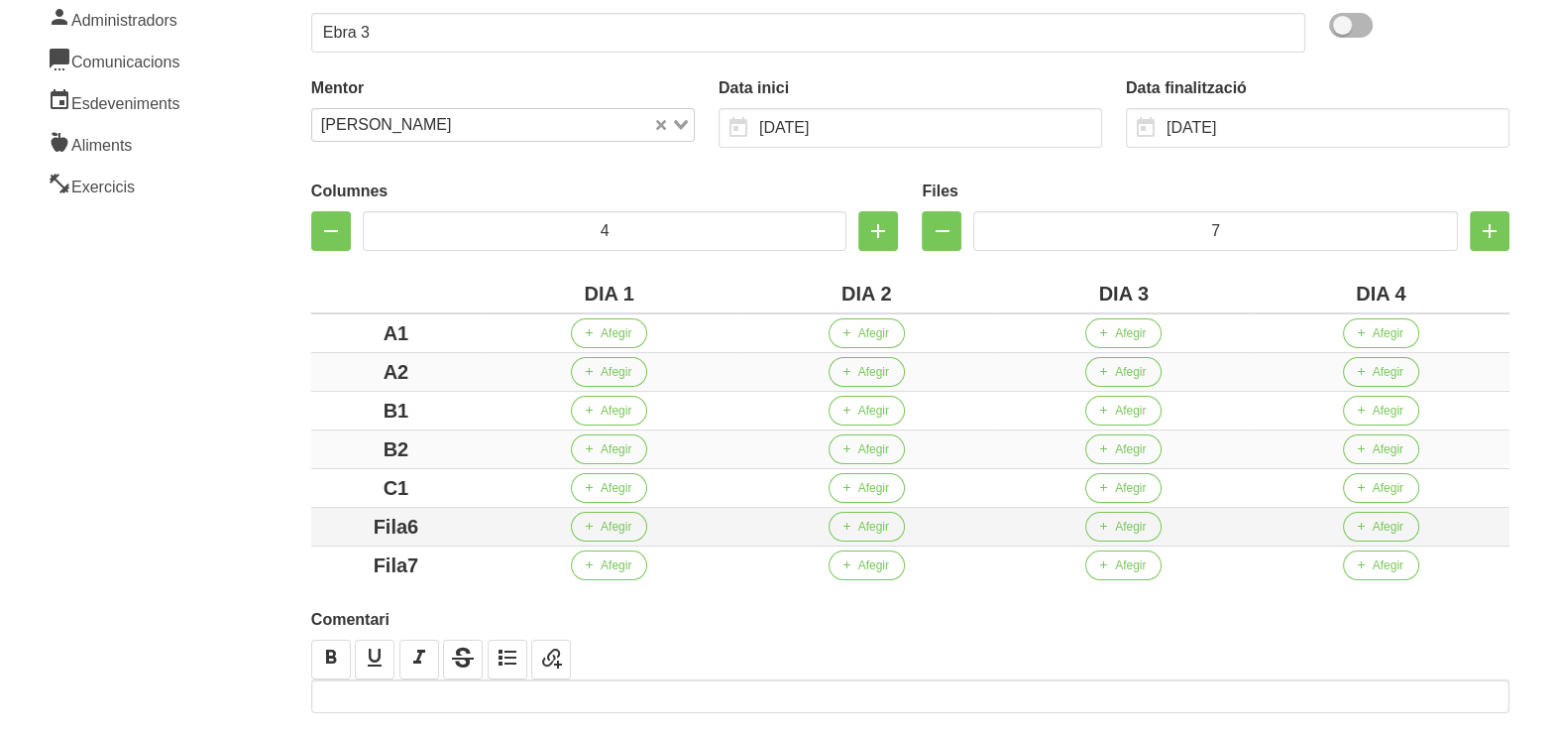
click at [297, 517] on div "Crear entrenament 25fbd364-3afb-4d97-ba98-c948c837acd4 Nom Ebra 3 Arxivat? Ment…" at bounding box center [911, 327] width 1294 height 1017
click at [319, 558] on div "Fila7" at bounding box center [396, 565] width 154 height 30
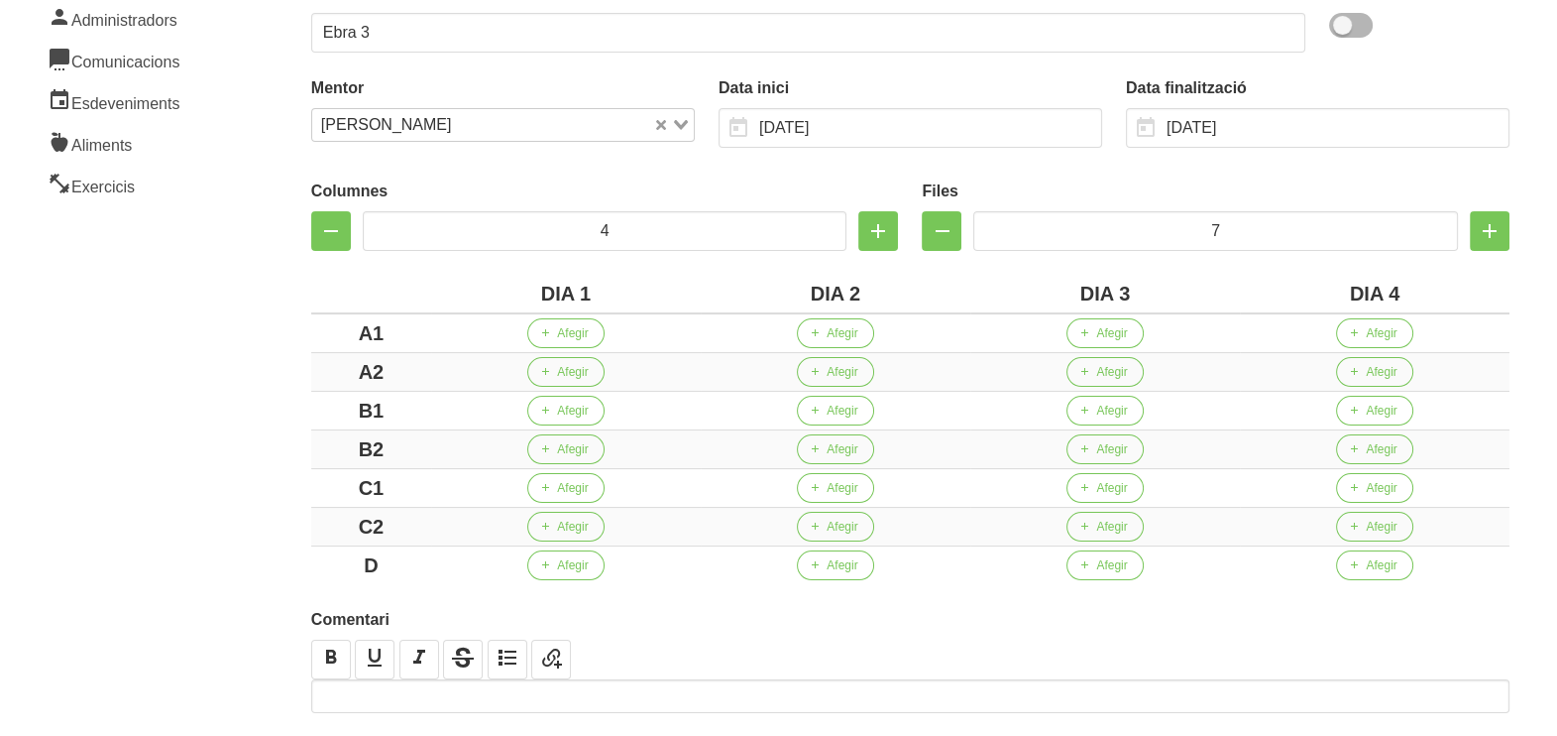
click at [224, 483] on aside "General Dashboard Seccions Clients Administradors Comunicacions Esdeveniments A…" at bounding box center [120, 327] width 264 height 1041
click at [571, 339] on span "Afegir" at bounding box center [572, 333] width 31 height 18
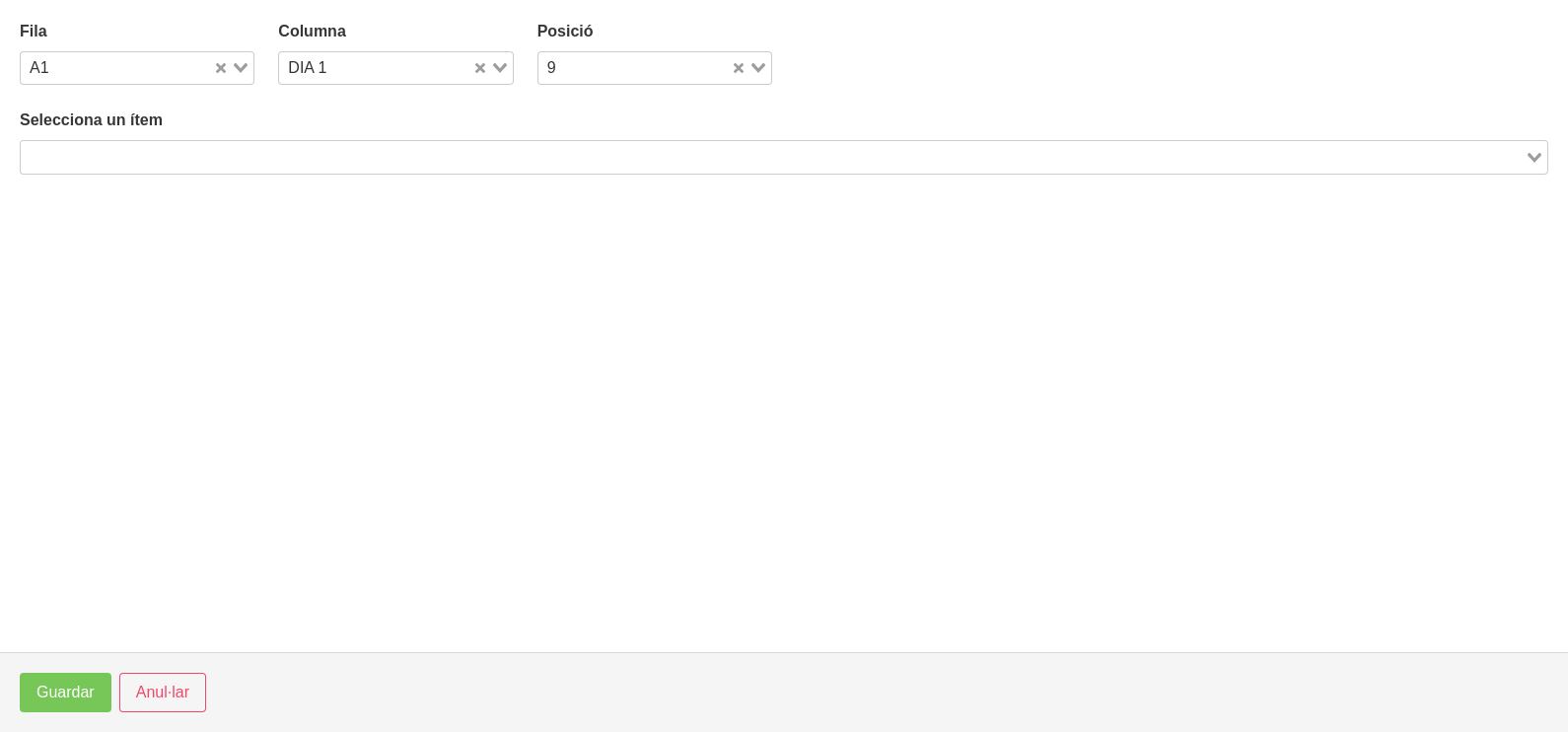
click at [312, 156] on input "Search for option" at bounding box center [773, 157] width 1500 height 24
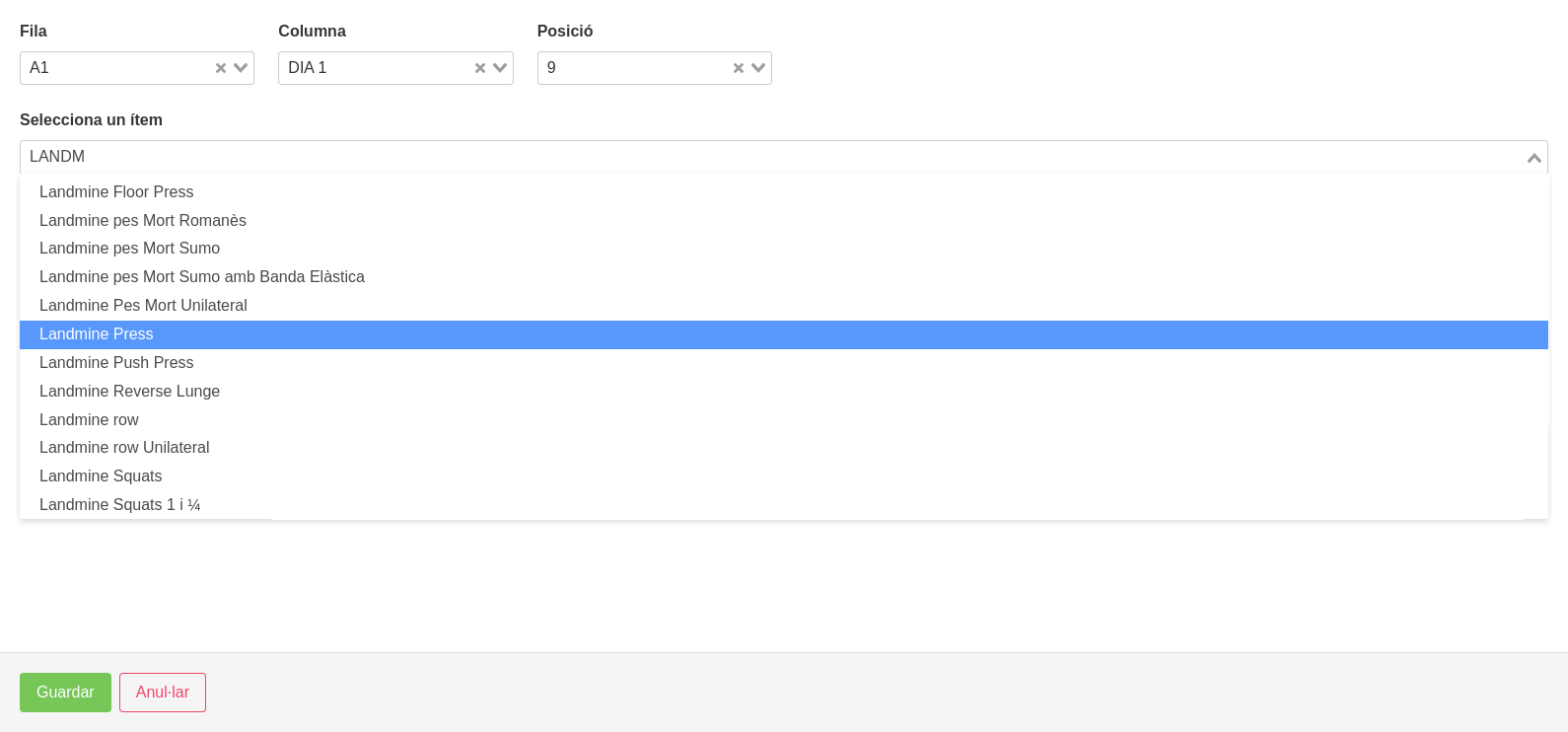
click at [222, 329] on li "Landmine Press" at bounding box center [784, 334] width 1528 height 29
type input "LANDM"
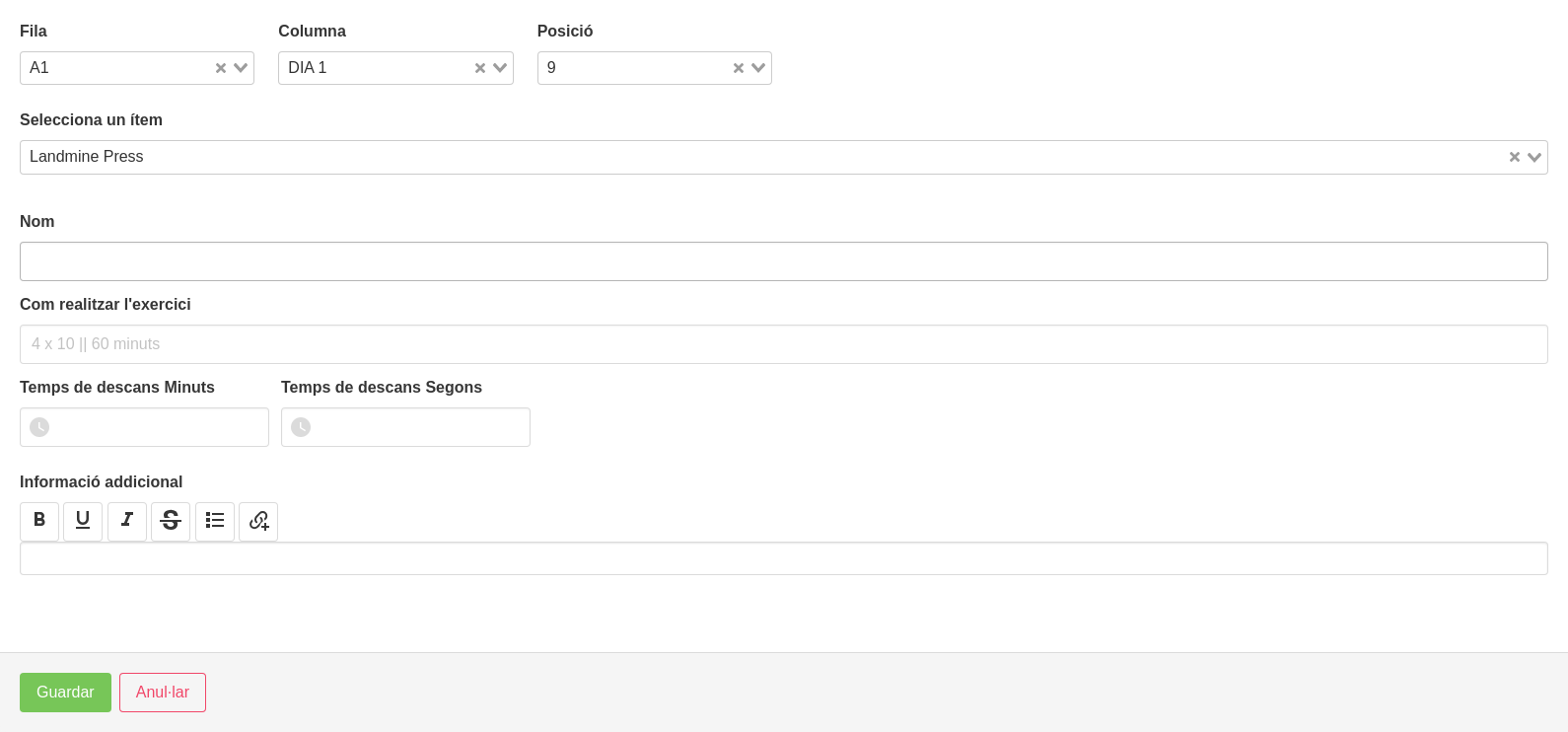
type input "Landmine Press"
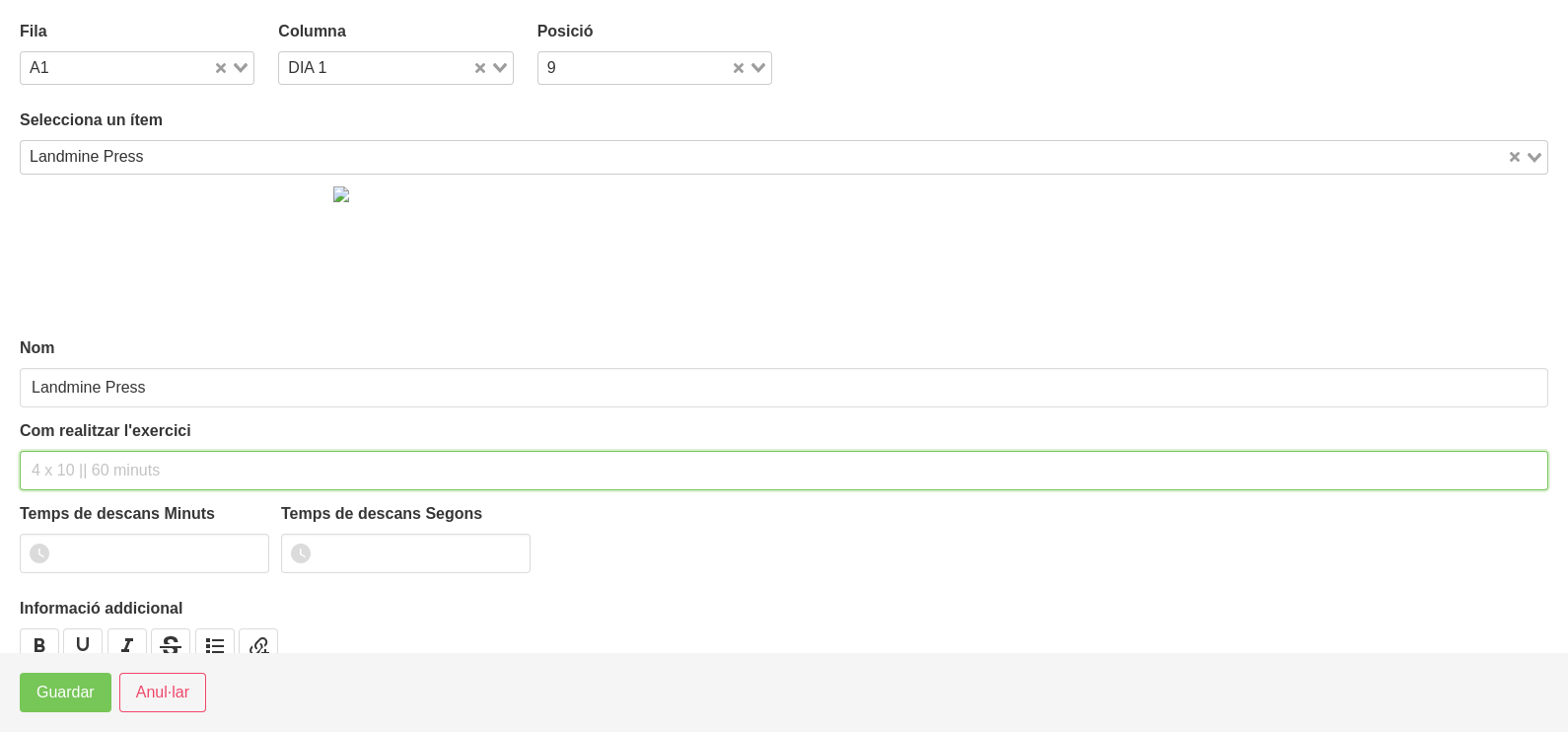
click at [98, 469] on input "text" at bounding box center [784, 470] width 1528 height 40
type input "3 x 6-8 a 3010 75""
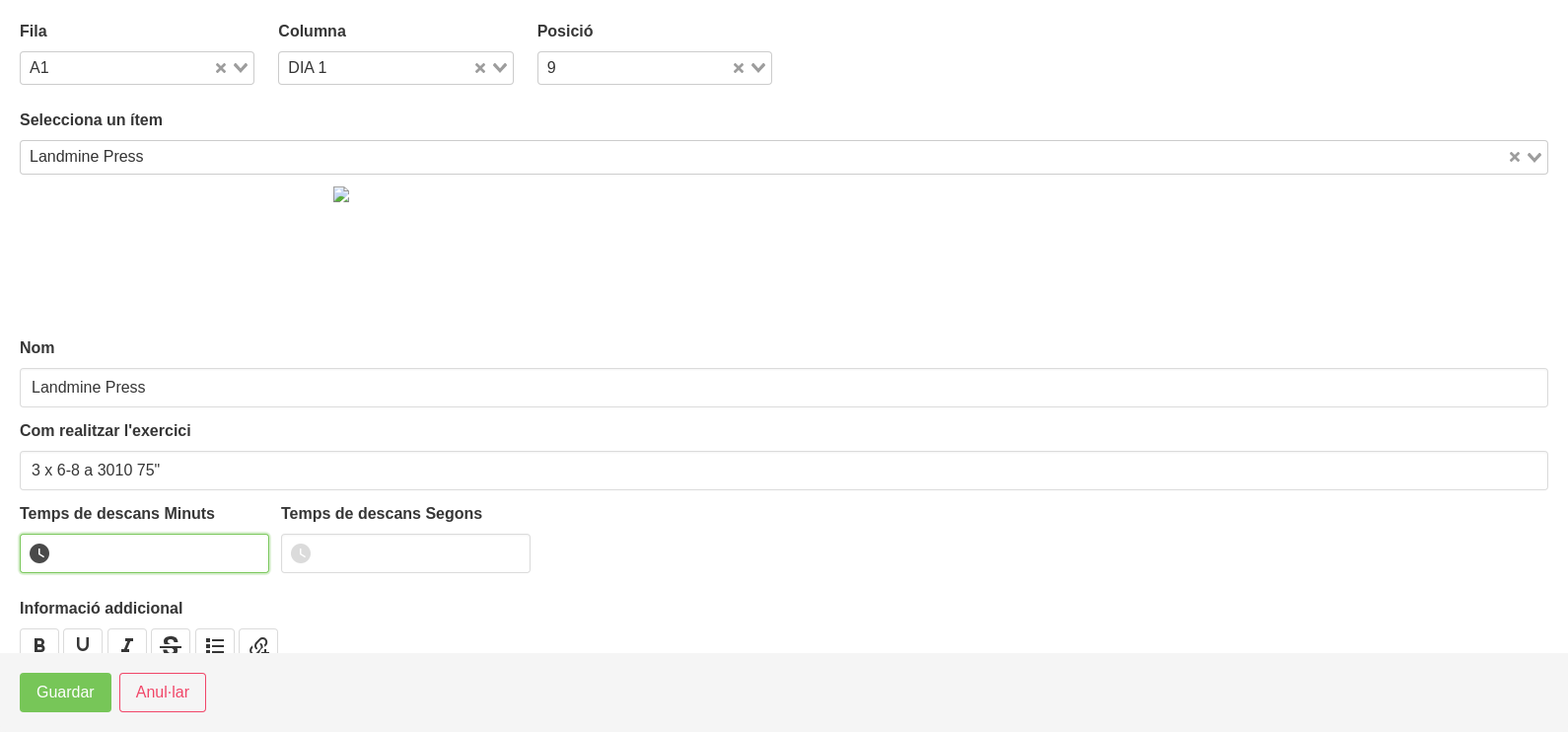
click at [117, 558] on input "number" at bounding box center [144, 553] width 250 height 40
type input "1"
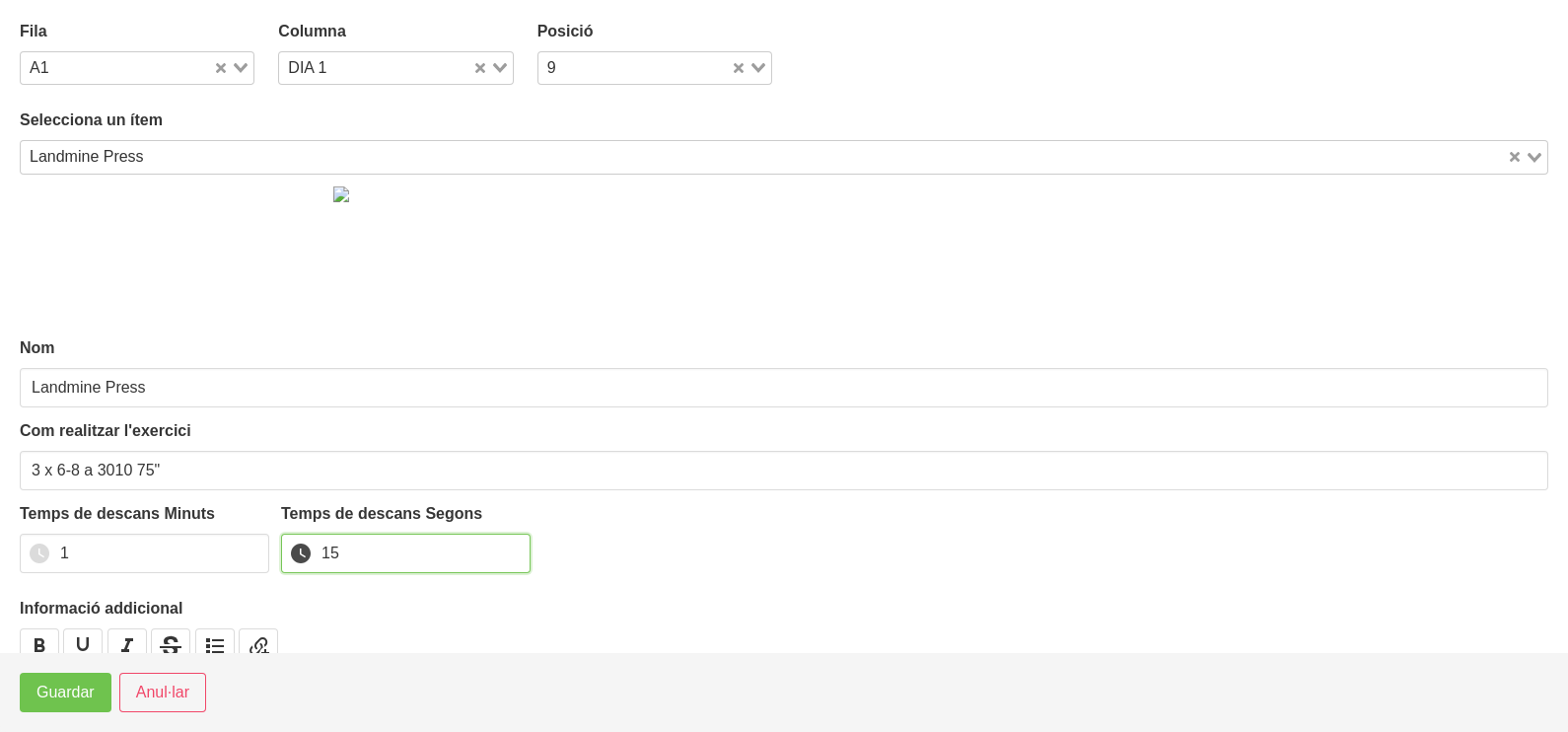
type input "15"
click at [46, 685] on span "Guardar" at bounding box center [66, 692] width 58 height 24
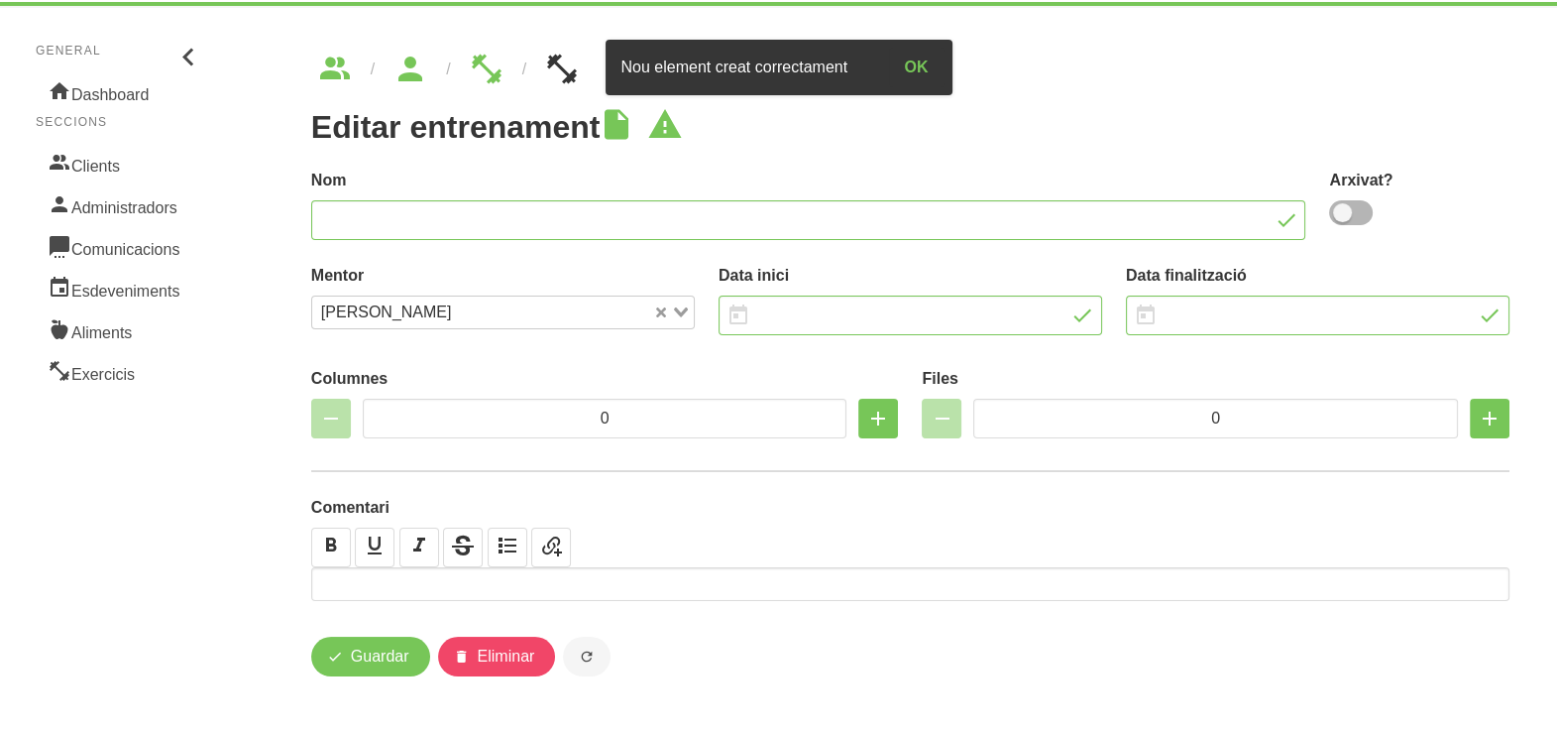
type input "Ebra 3"
type input "21/9/2025"
type input "2/11/2025"
type input "4"
type input "7"
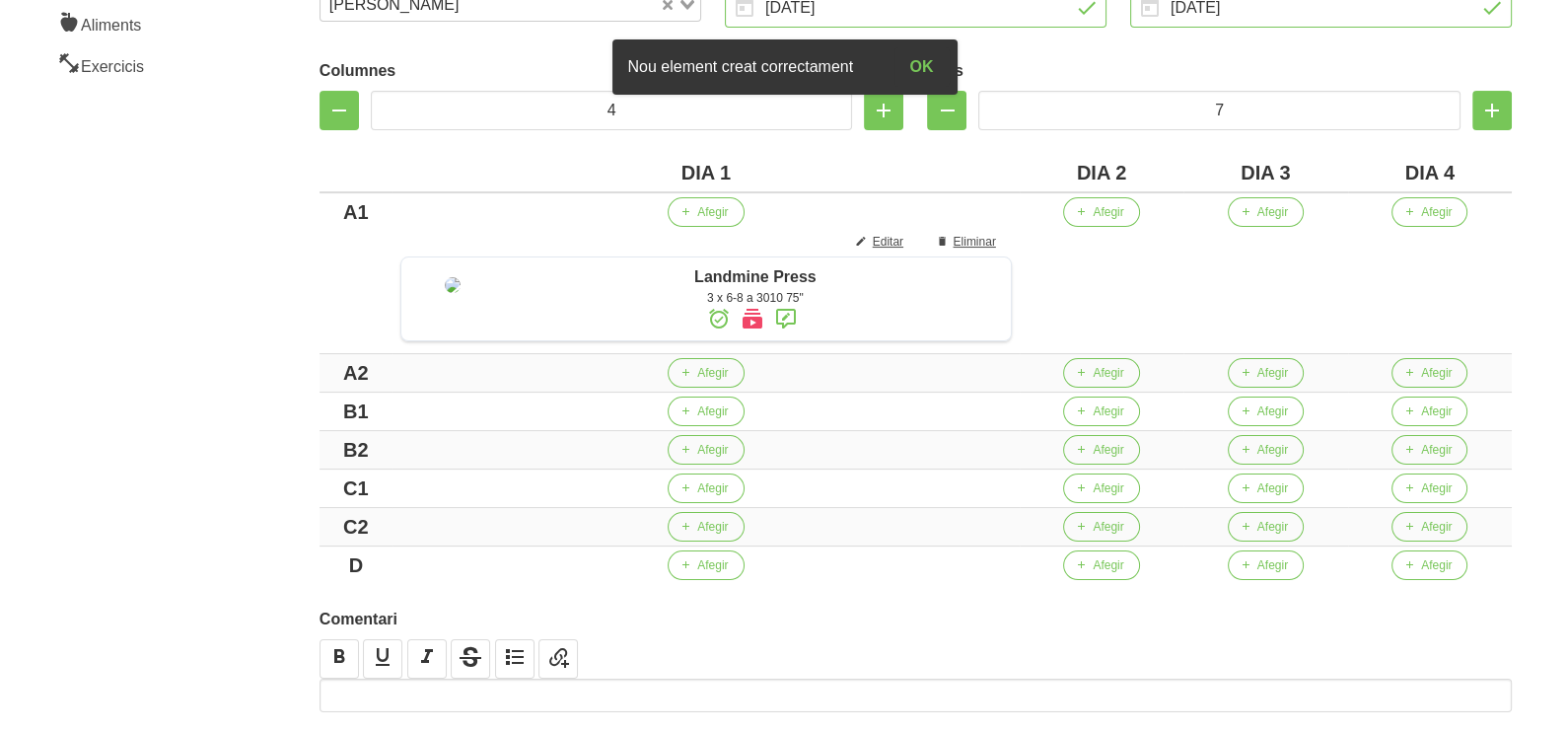
scroll to position [370, 0]
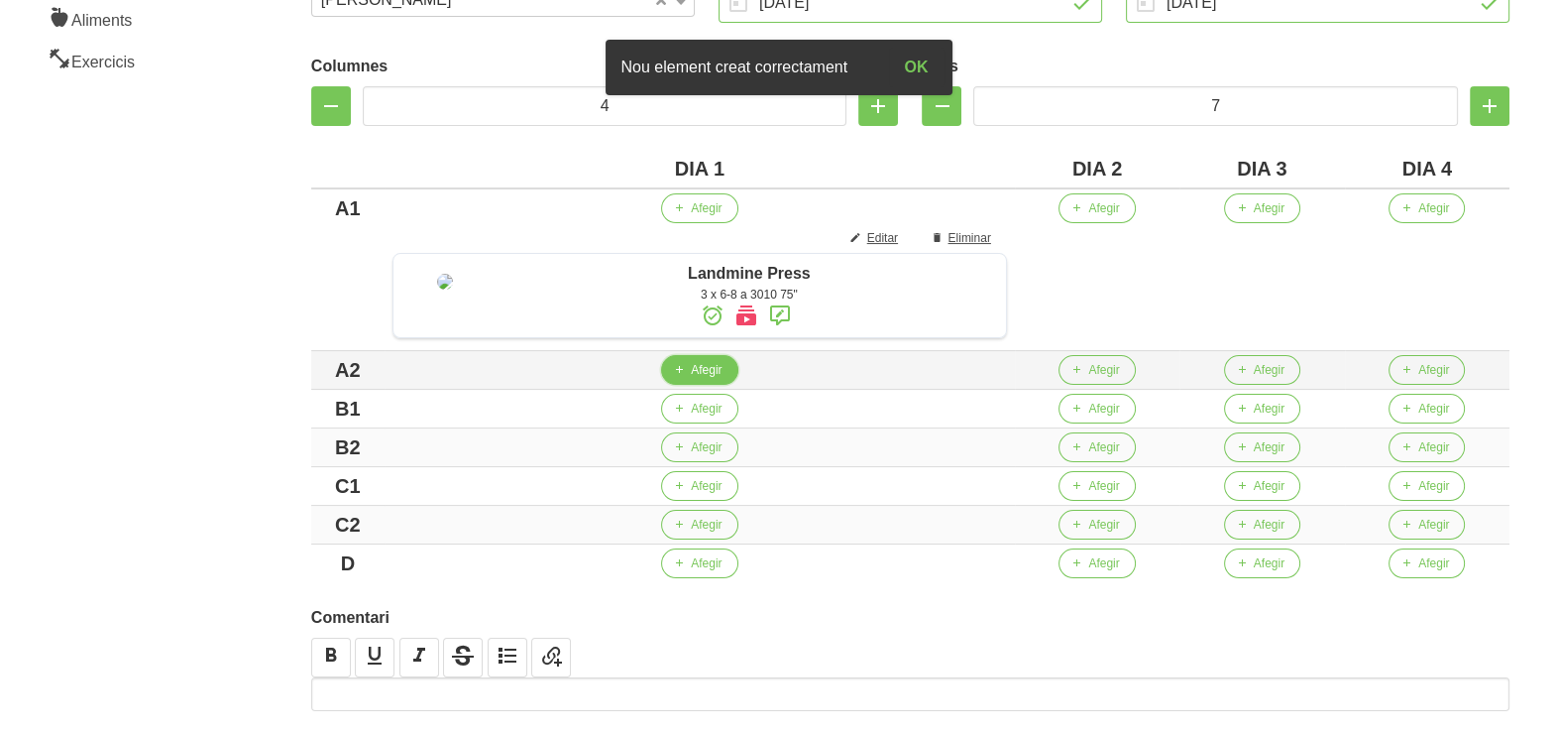
click at [709, 384] on button "Afegir" at bounding box center [699, 370] width 76 height 30
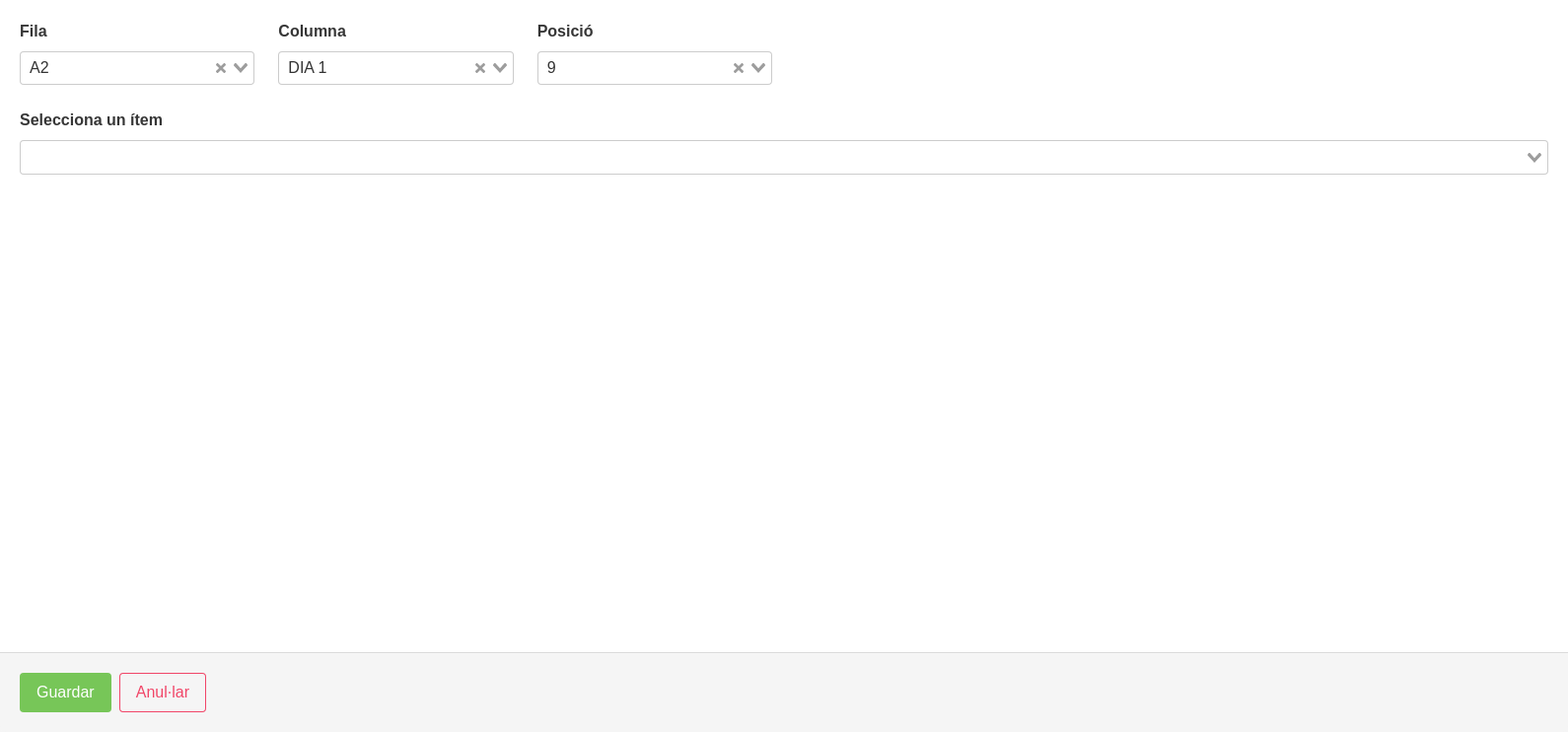
click at [336, 157] on input "Search for option" at bounding box center [773, 157] width 1500 height 24
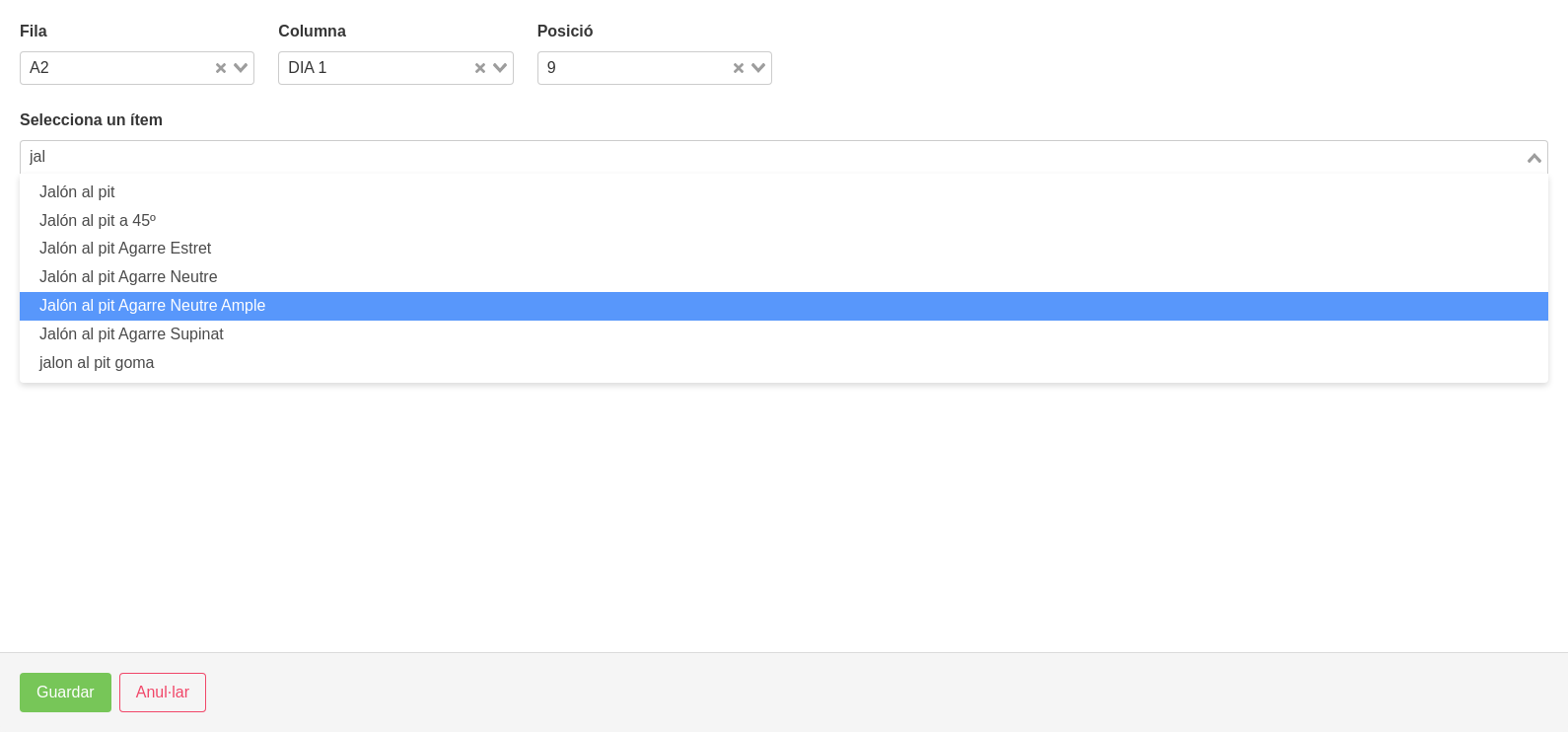
click at [302, 302] on li "Jalón al pit Agarre Neutre Ample" at bounding box center [784, 305] width 1528 height 29
type input "jal"
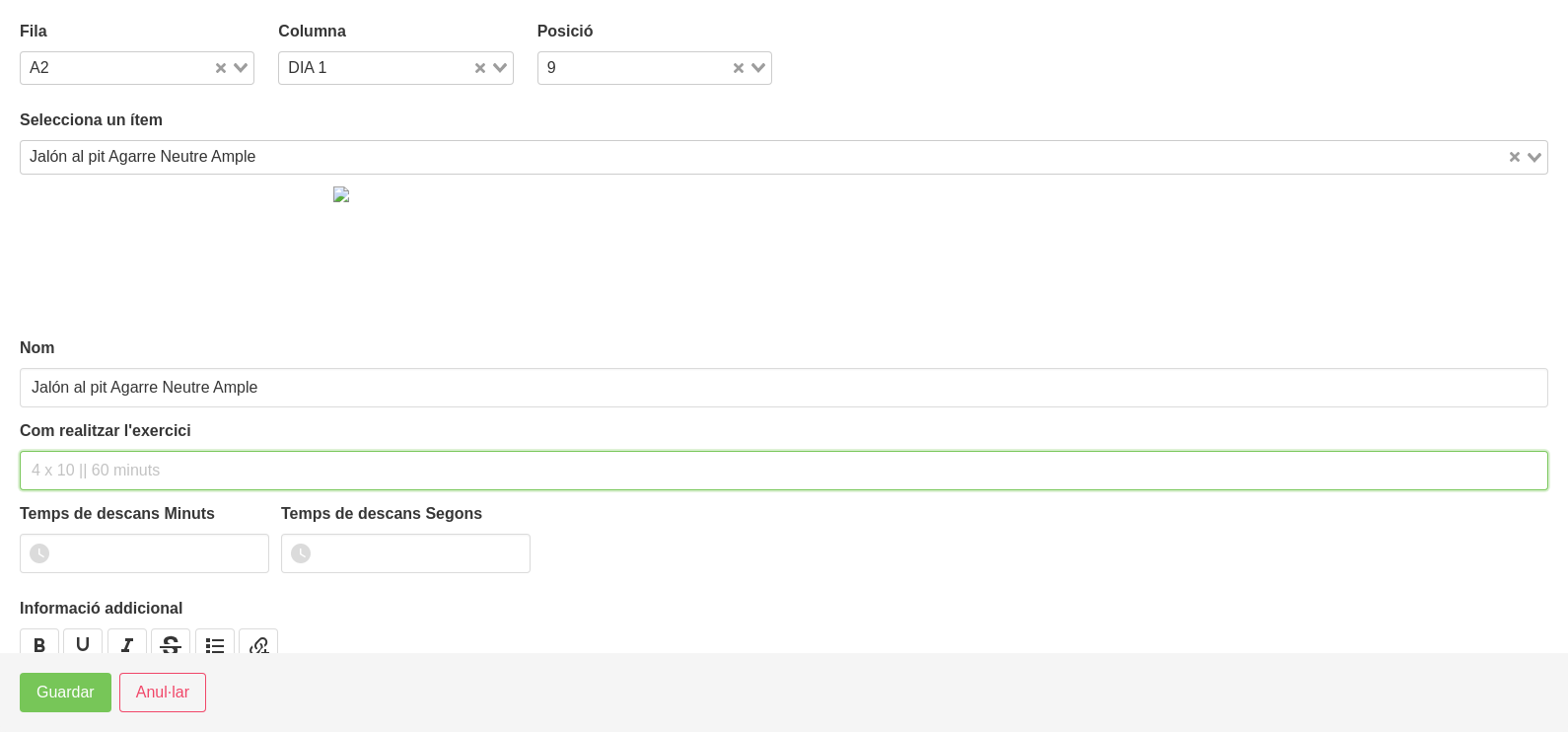
click at [98, 477] on input "text" at bounding box center [784, 470] width 1528 height 40
type input "3 x 6-8 a 3010 75""
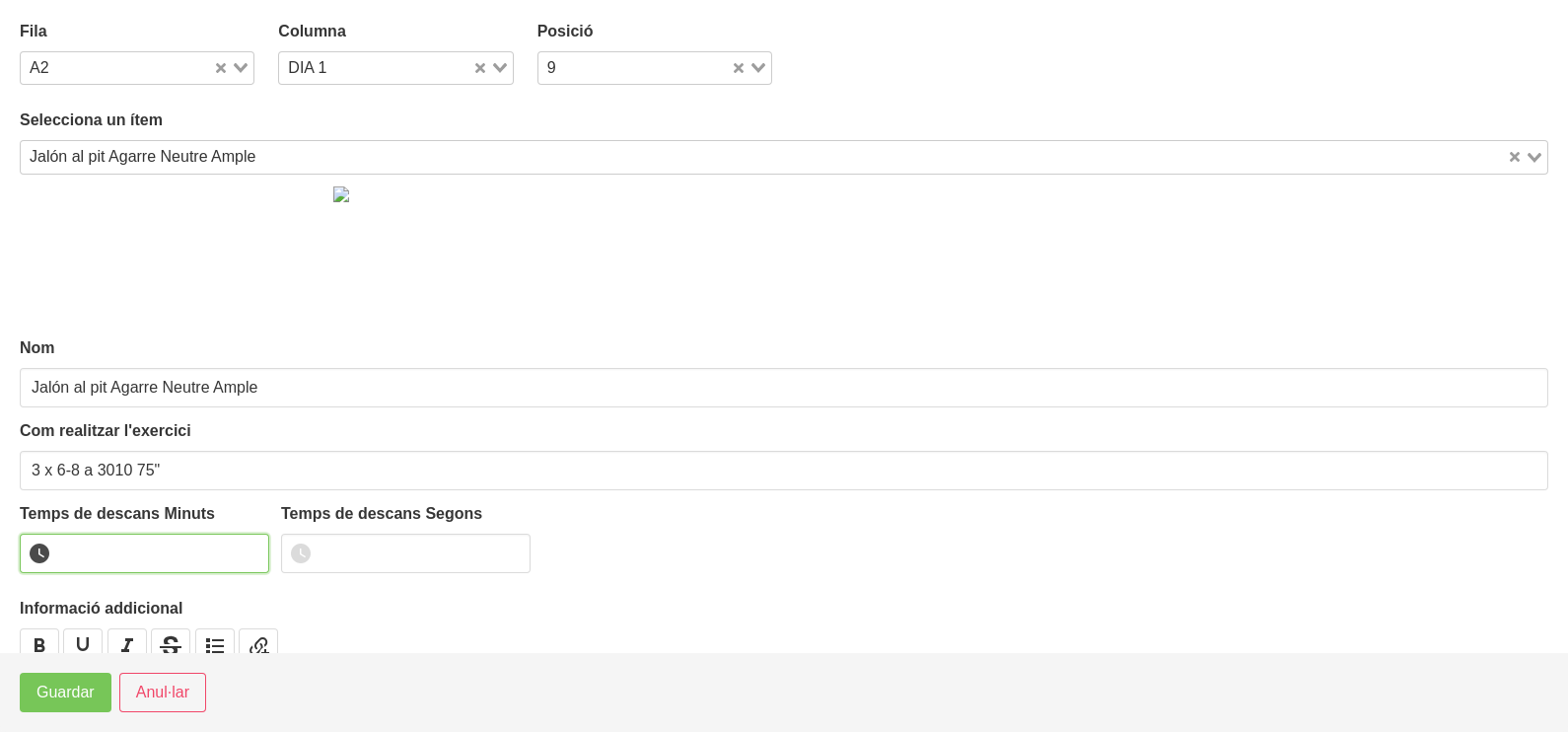
click at [96, 553] on input "number" at bounding box center [144, 553] width 250 height 40
type input "1"
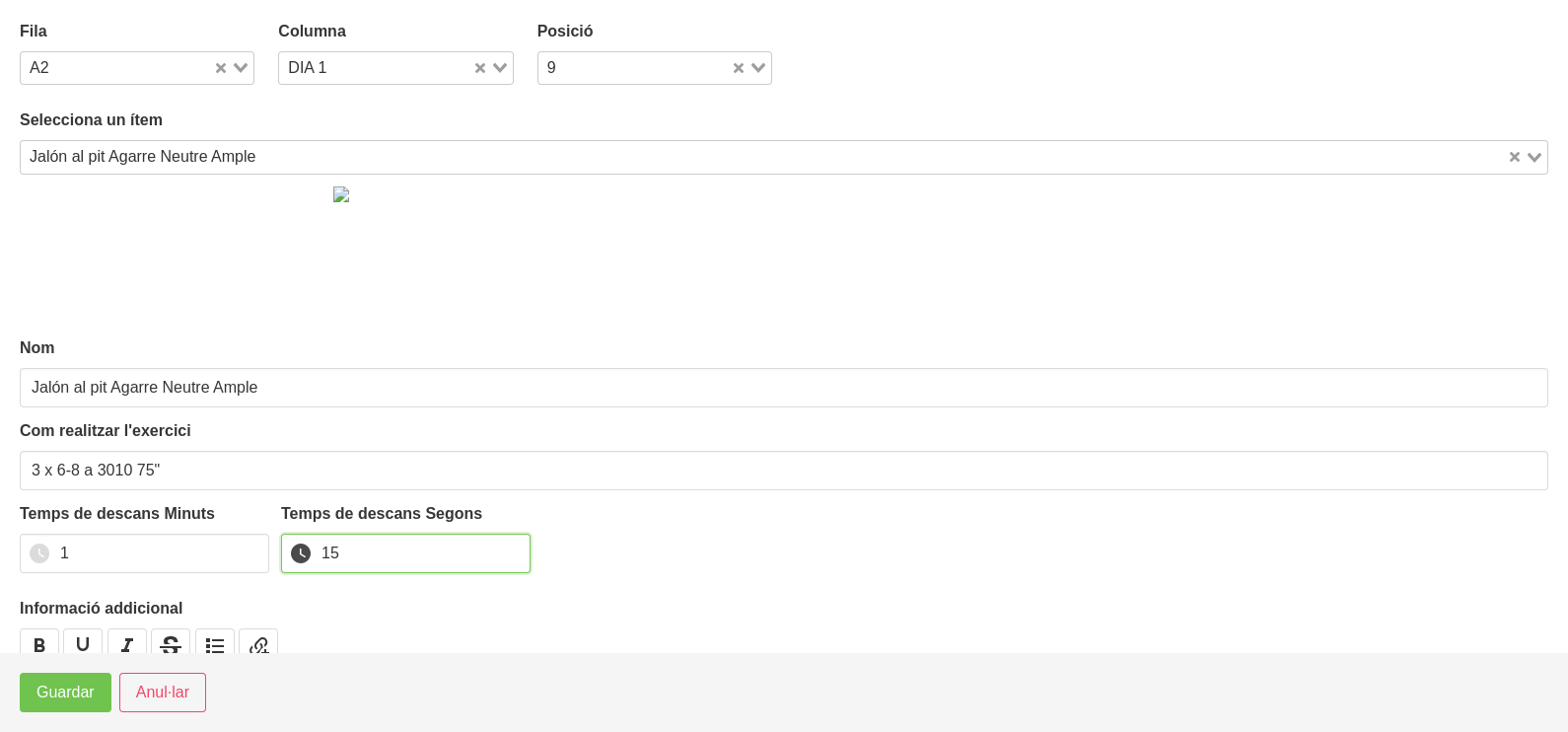
type input "15"
click at [63, 703] on span "Guardar" at bounding box center [66, 692] width 58 height 24
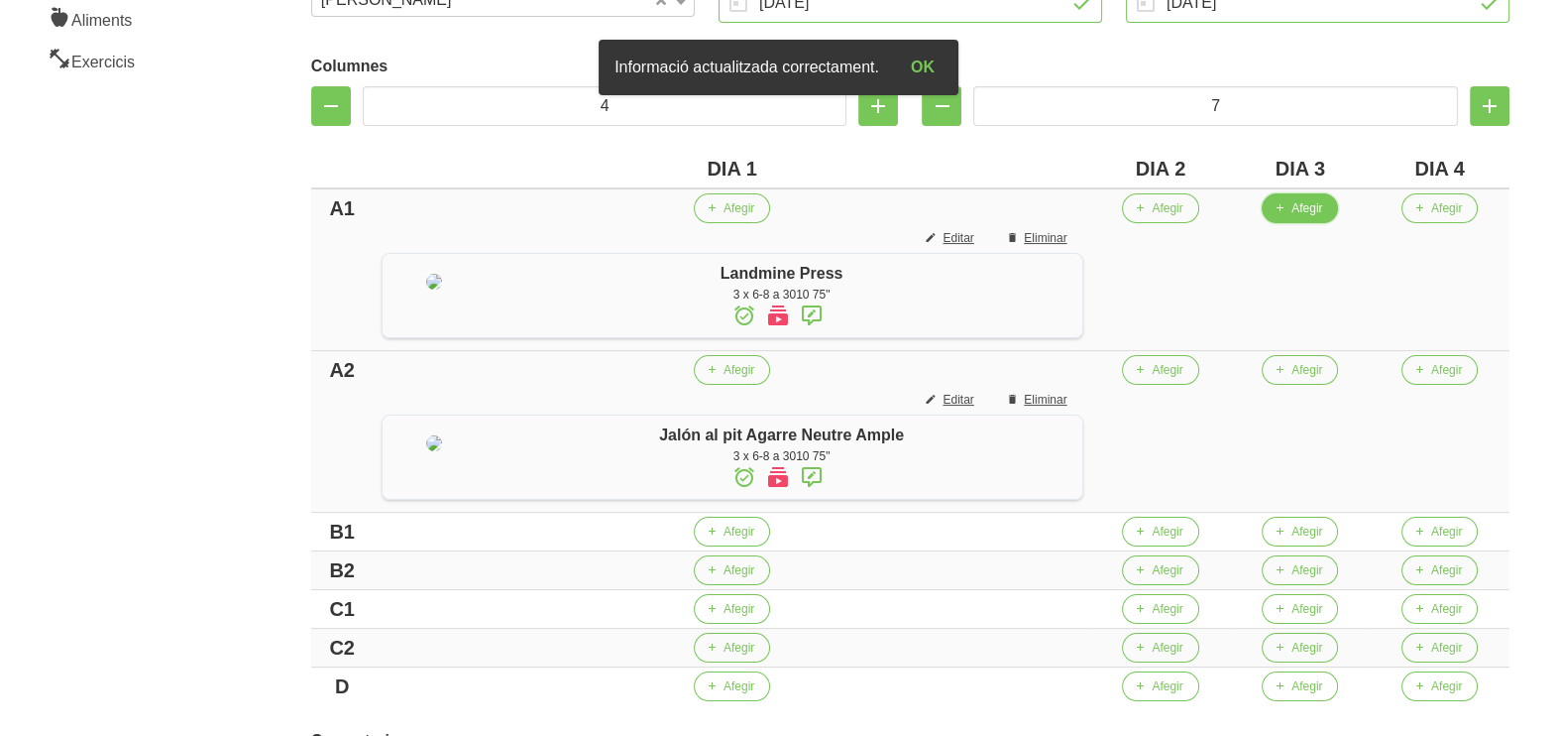
click at [1314, 210] on span "Afegir" at bounding box center [1307, 208] width 31 height 18
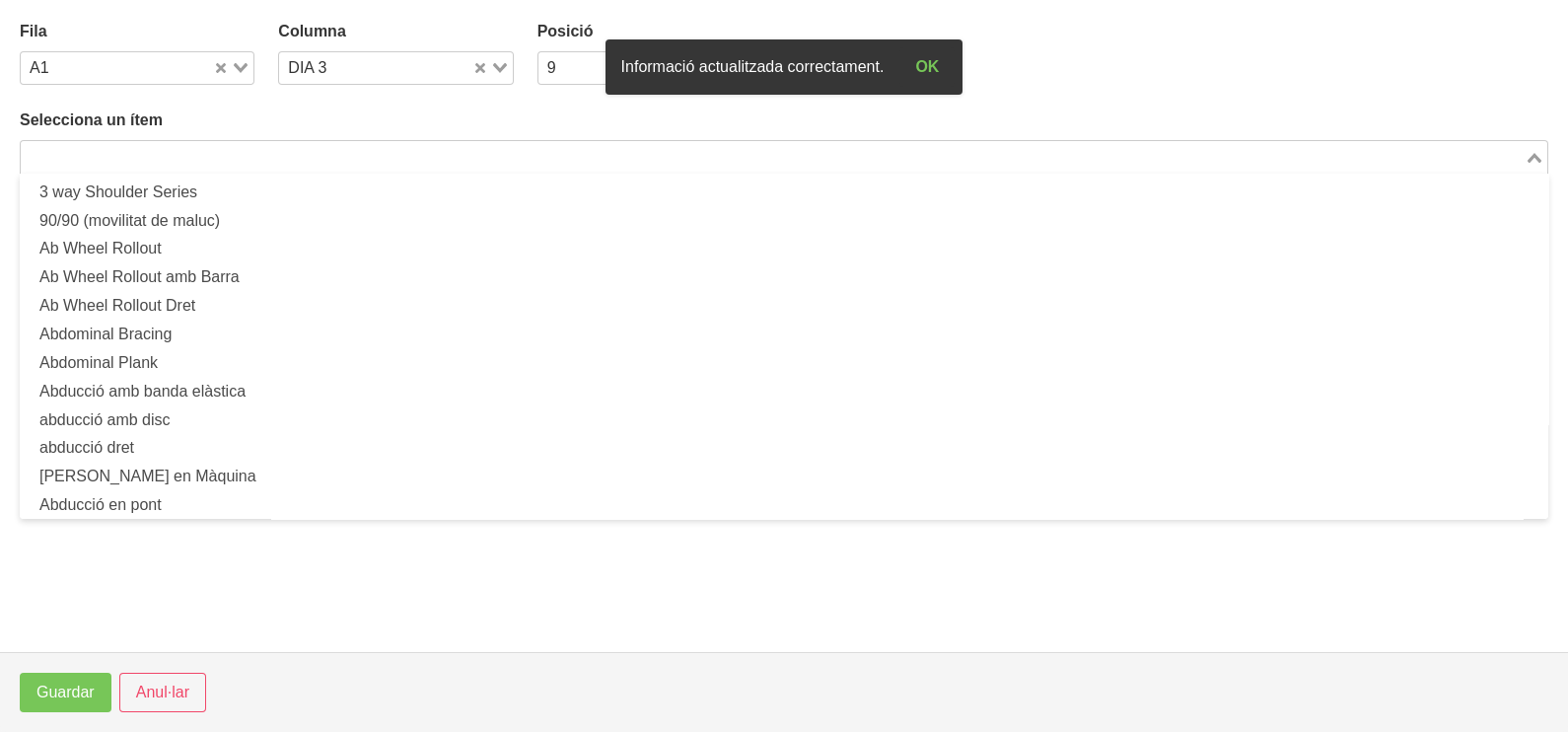
click at [374, 154] on input "Search for option" at bounding box center [773, 157] width 1500 height 24
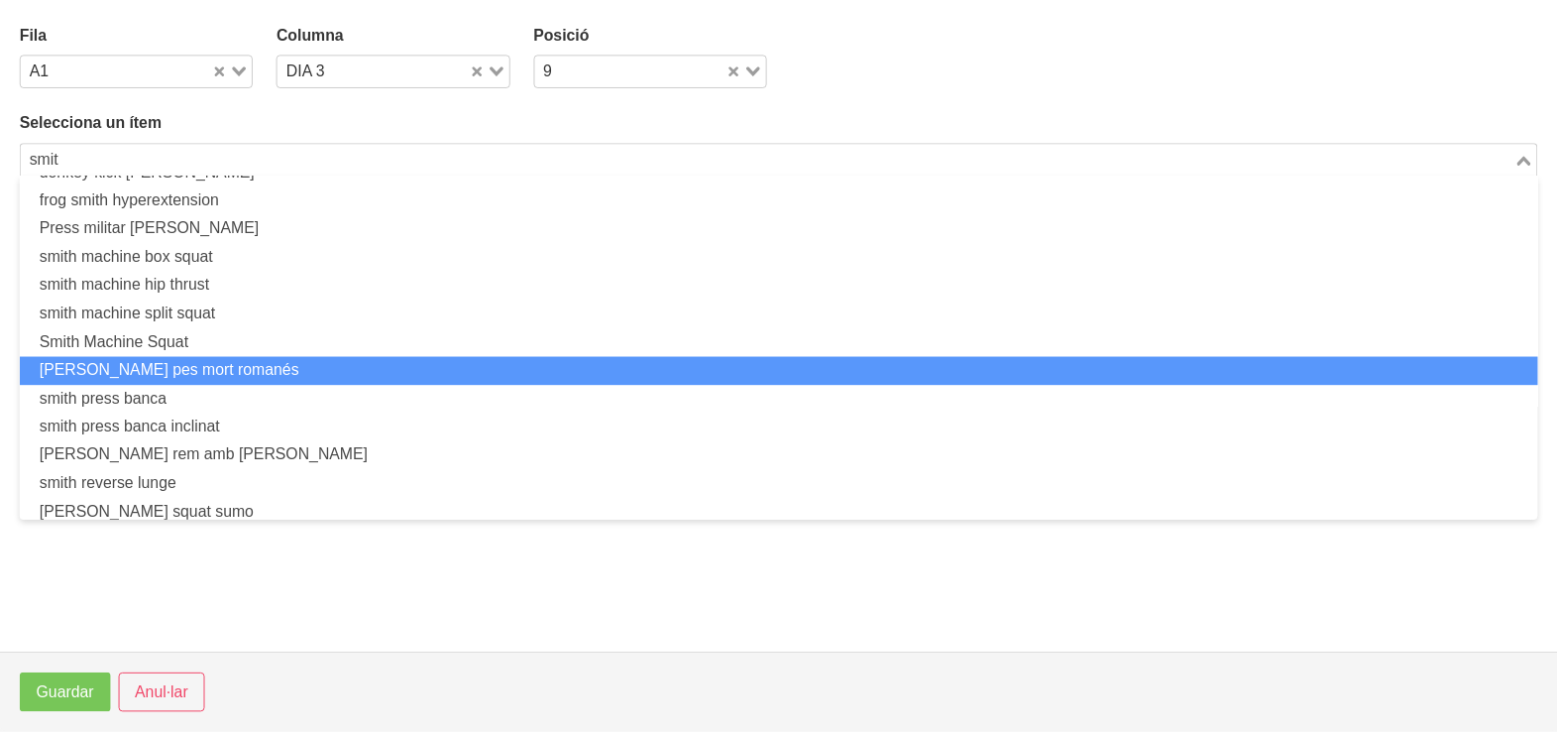
scroll to position [0, 0]
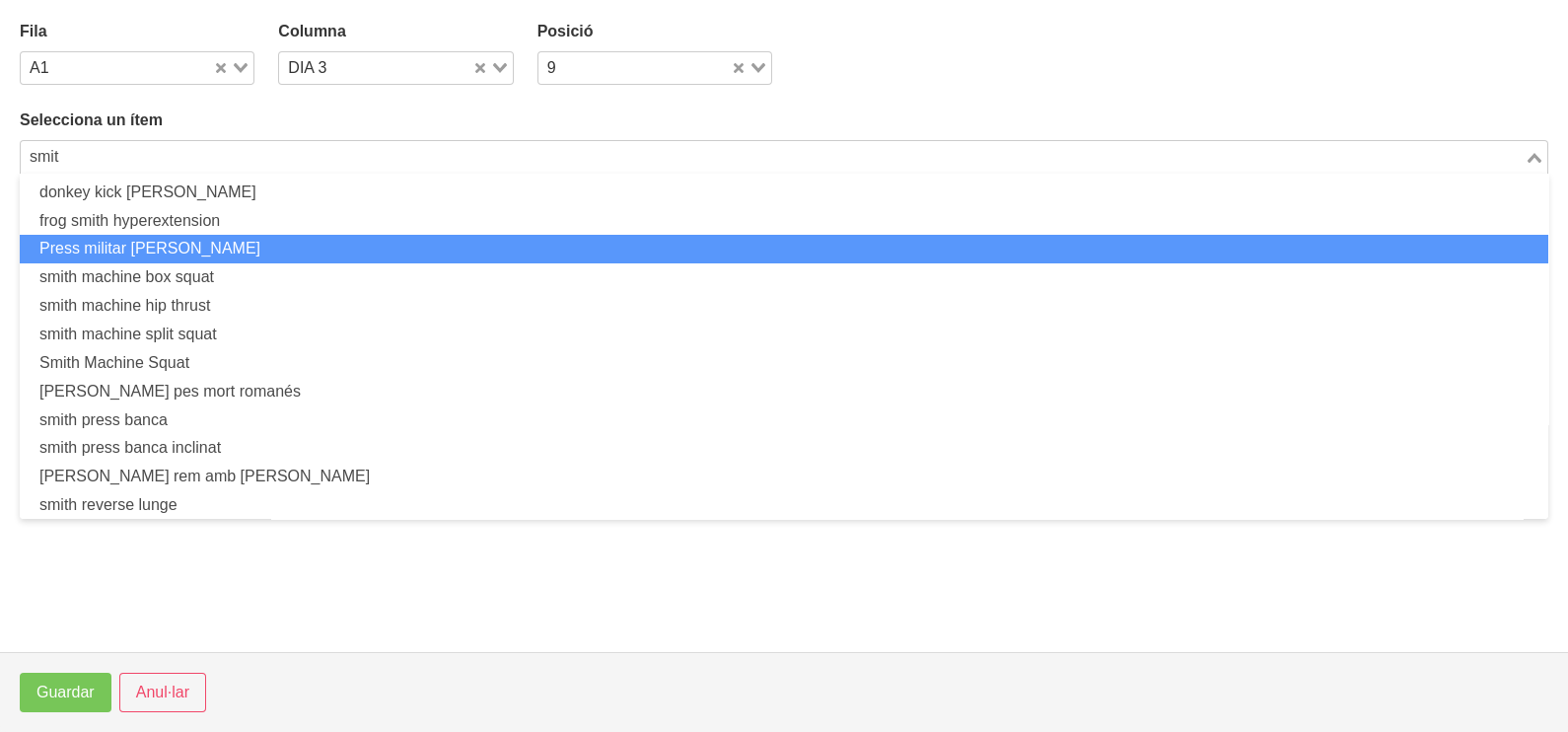
click at [203, 246] on li "Press militar smith" at bounding box center [784, 249] width 1528 height 29
type input "smit"
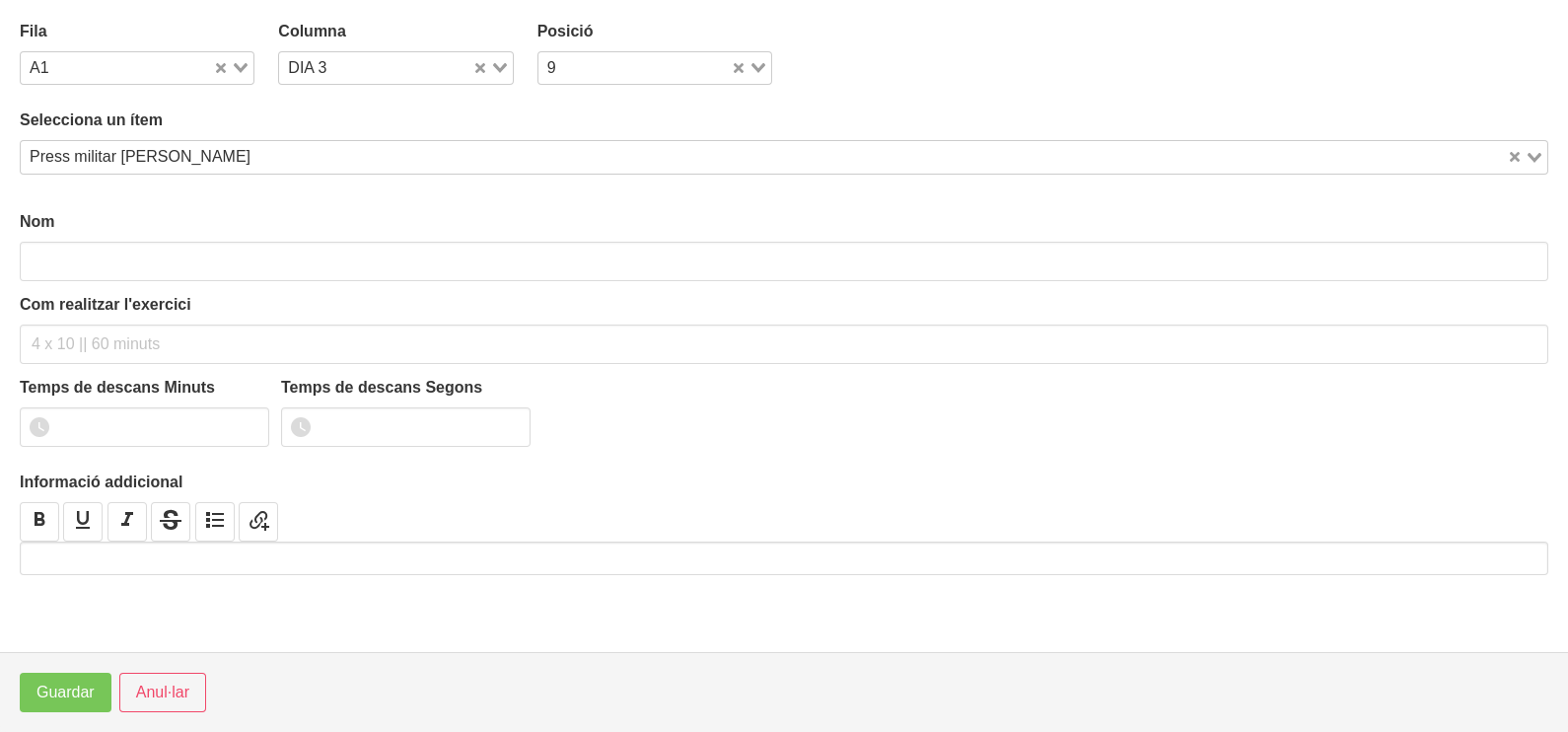
type input "Press militar smith"
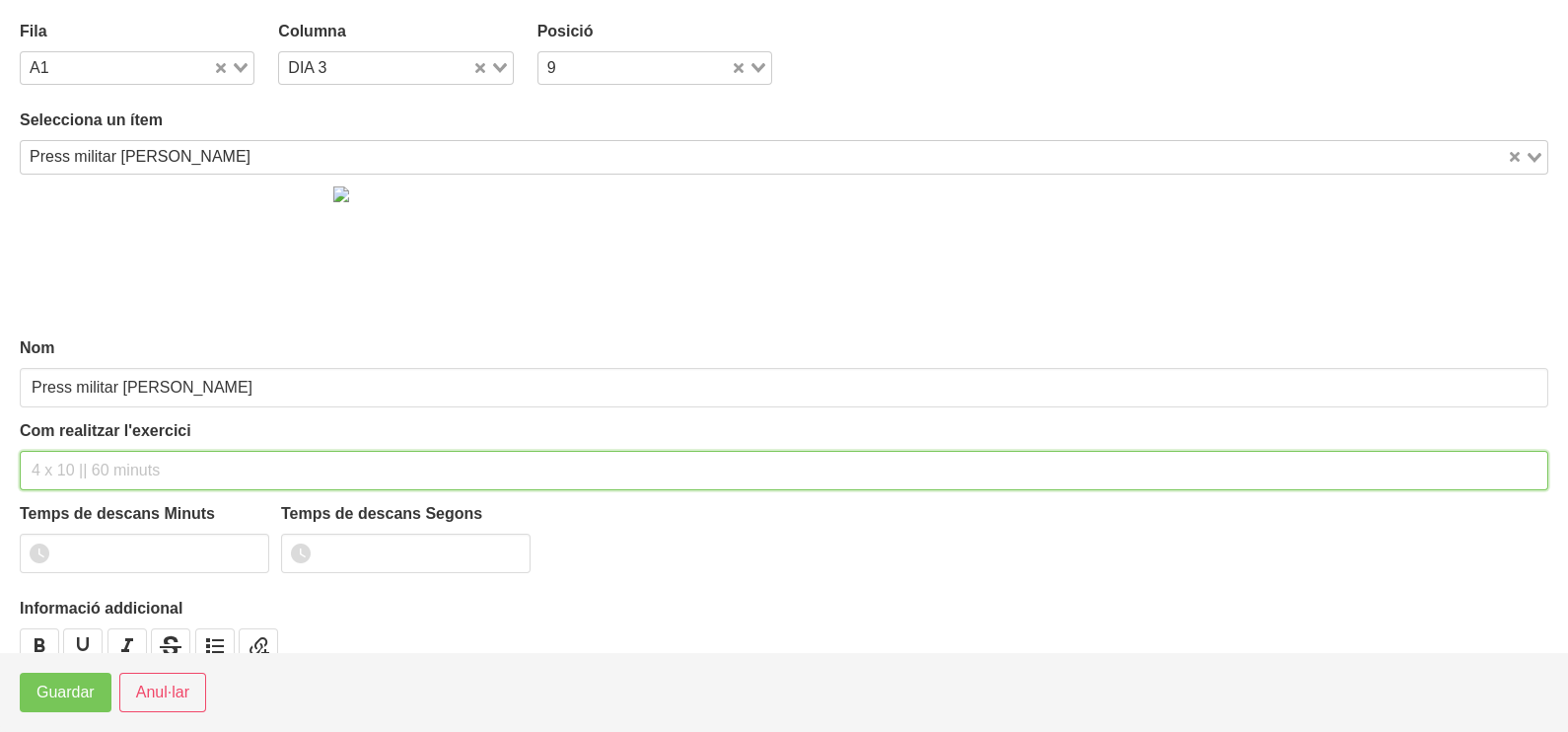
click at [103, 455] on input "text" at bounding box center [784, 470] width 1528 height 40
type input "3 x 6-8 a 3010 75""
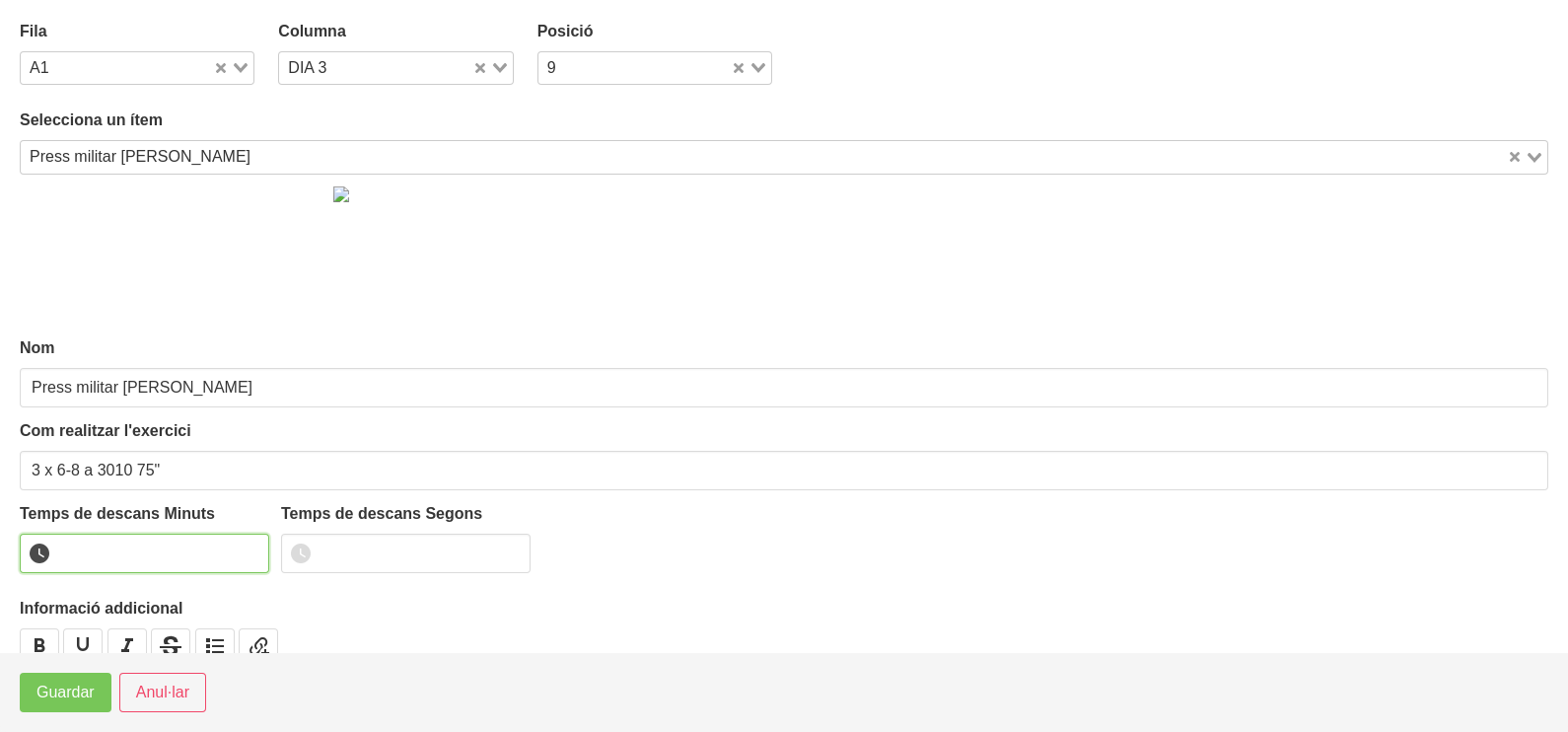
click at [123, 542] on input "number" at bounding box center [144, 553] width 250 height 40
type input "1"
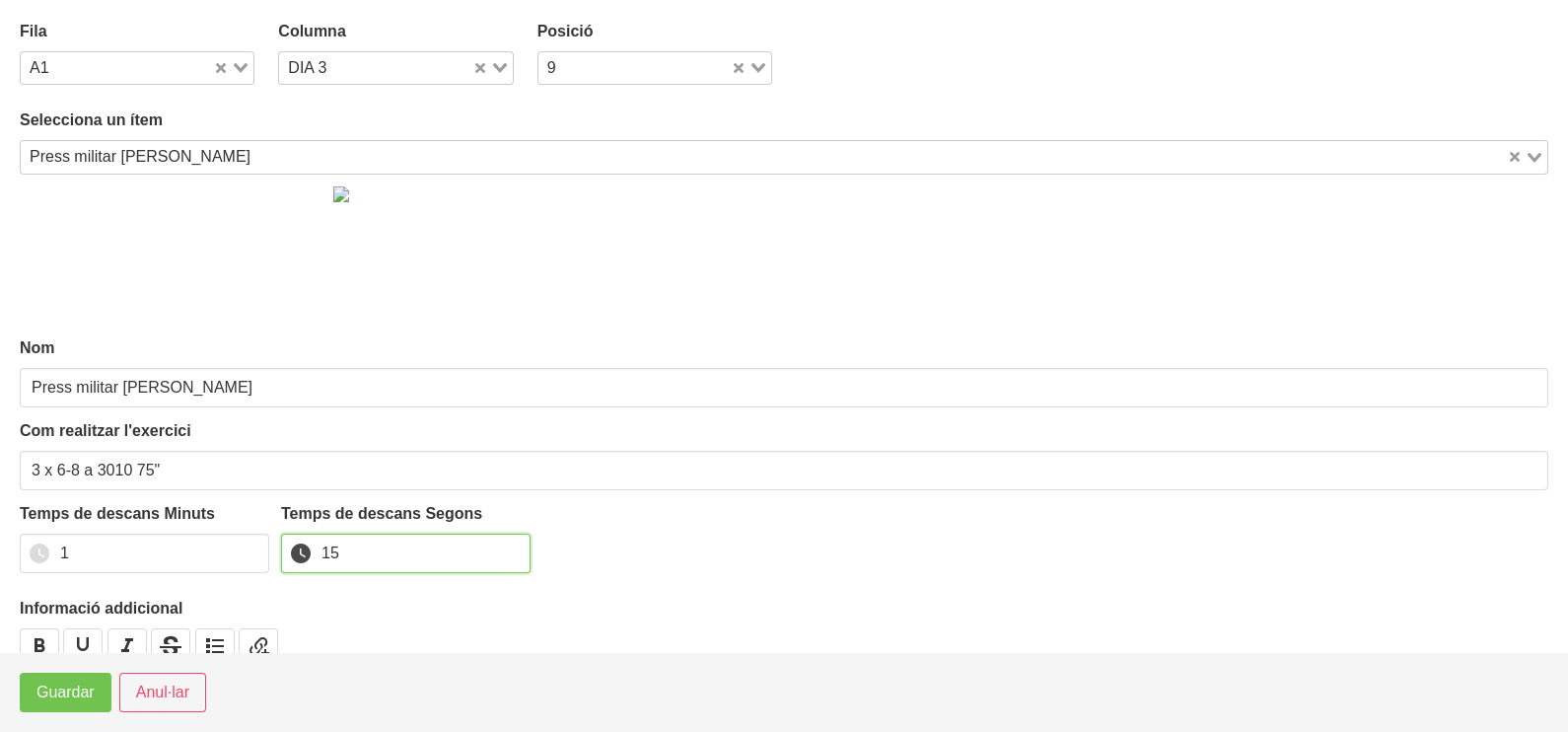
type input "15"
click at [78, 701] on span "Guardar" at bounding box center [66, 692] width 58 height 24
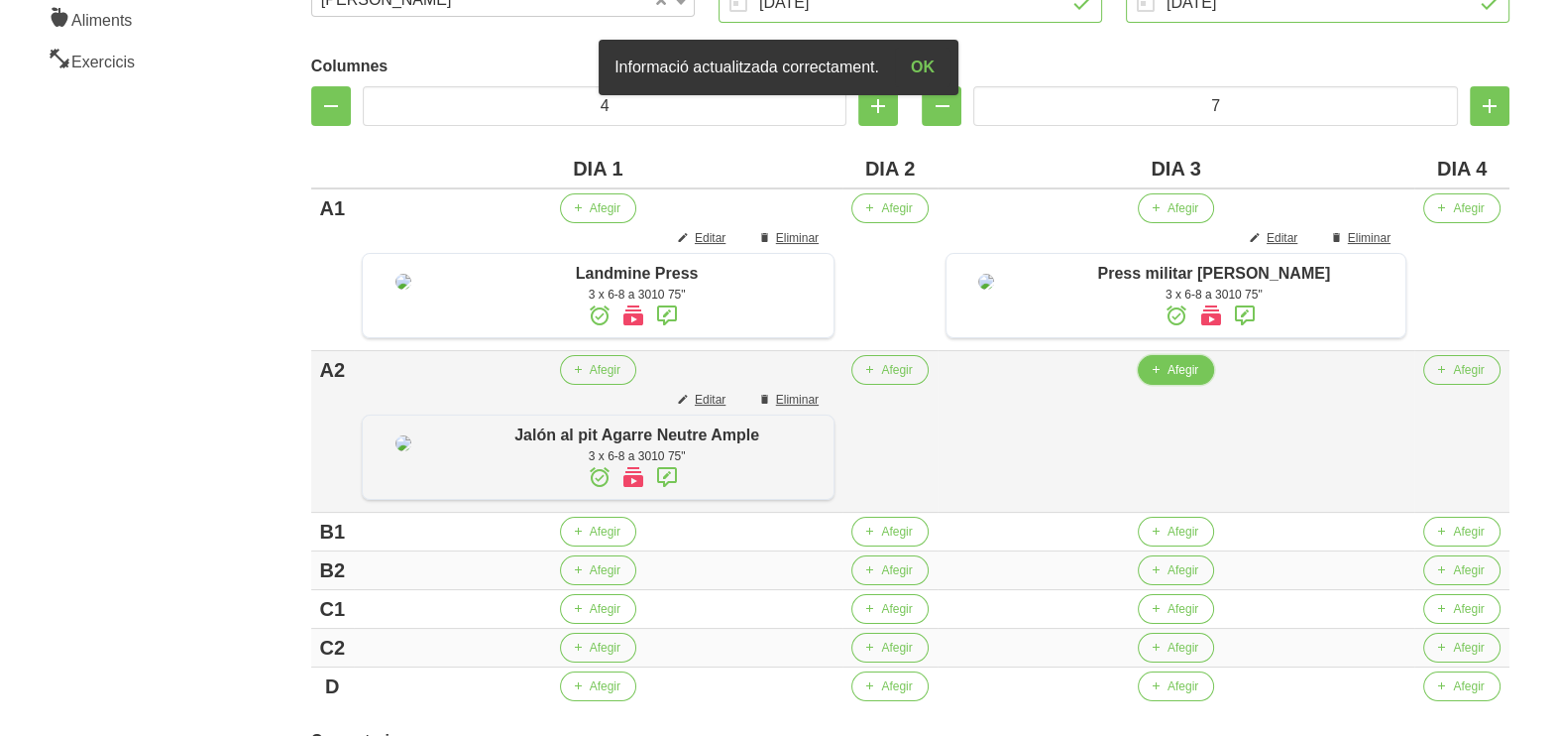
click at [1197, 379] on span "Afegir" at bounding box center [1183, 370] width 31 height 18
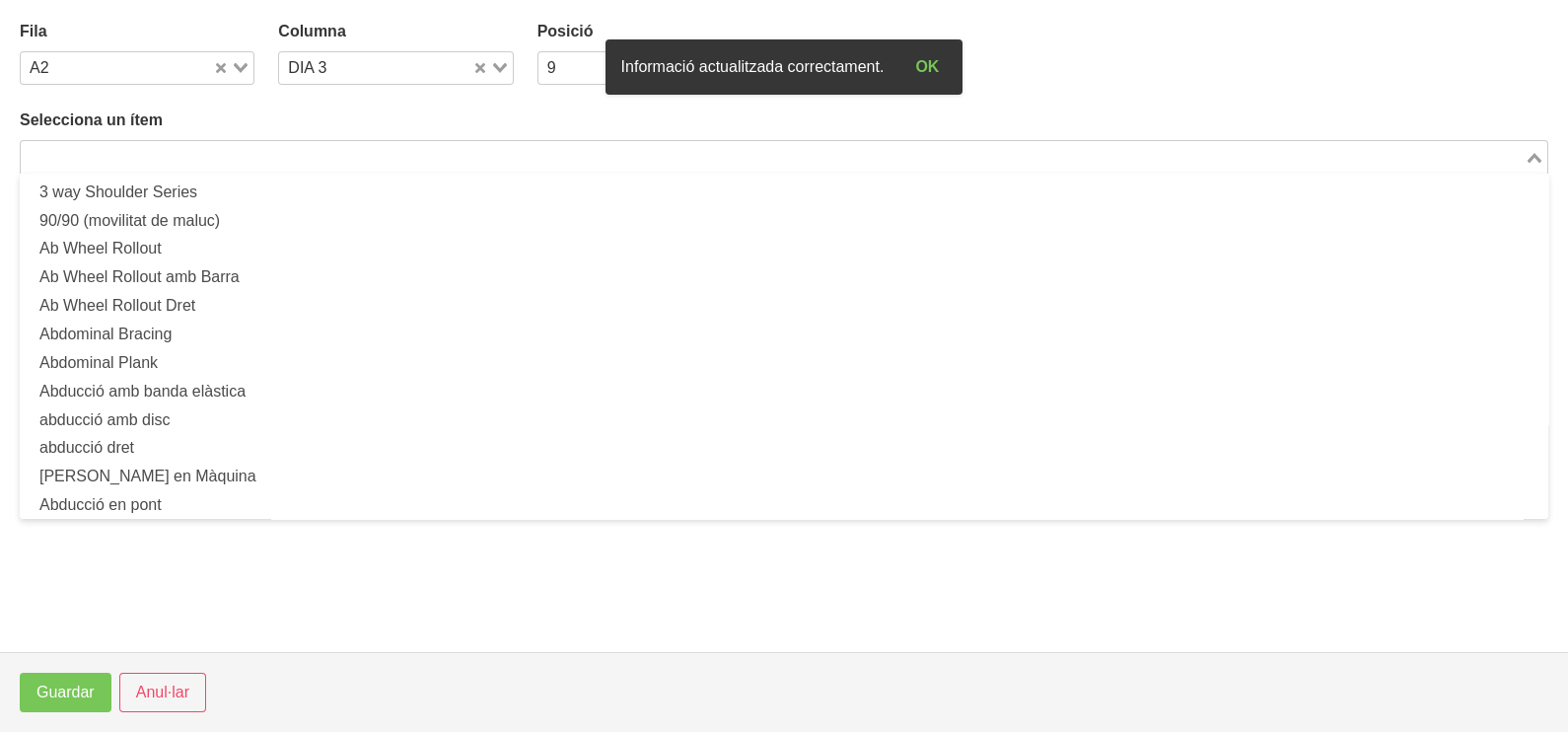
click at [332, 153] on input "Search for option" at bounding box center [773, 157] width 1500 height 24
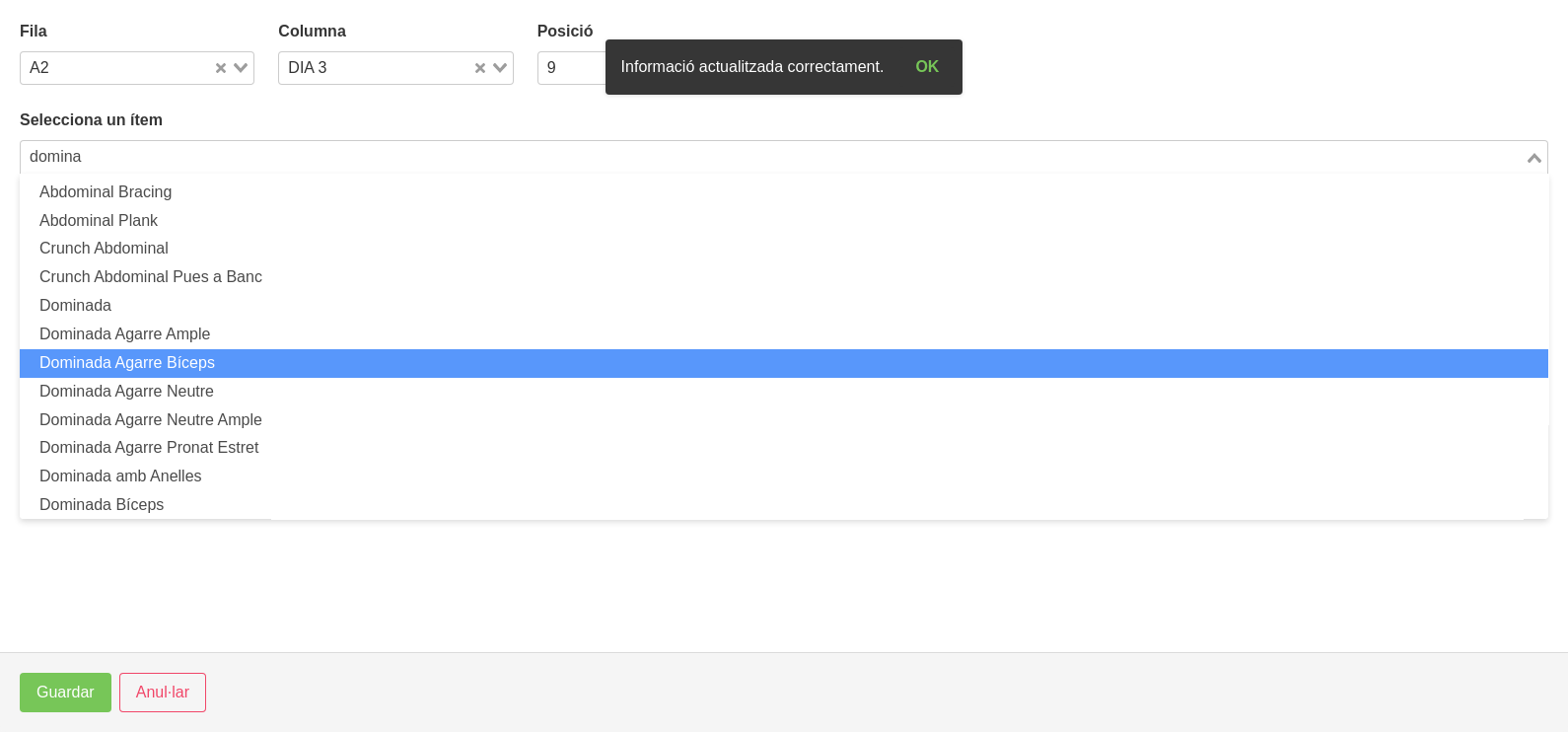
click at [226, 353] on li "Dominada Agarre Bíceps" at bounding box center [784, 363] width 1528 height 29
type input "domina"
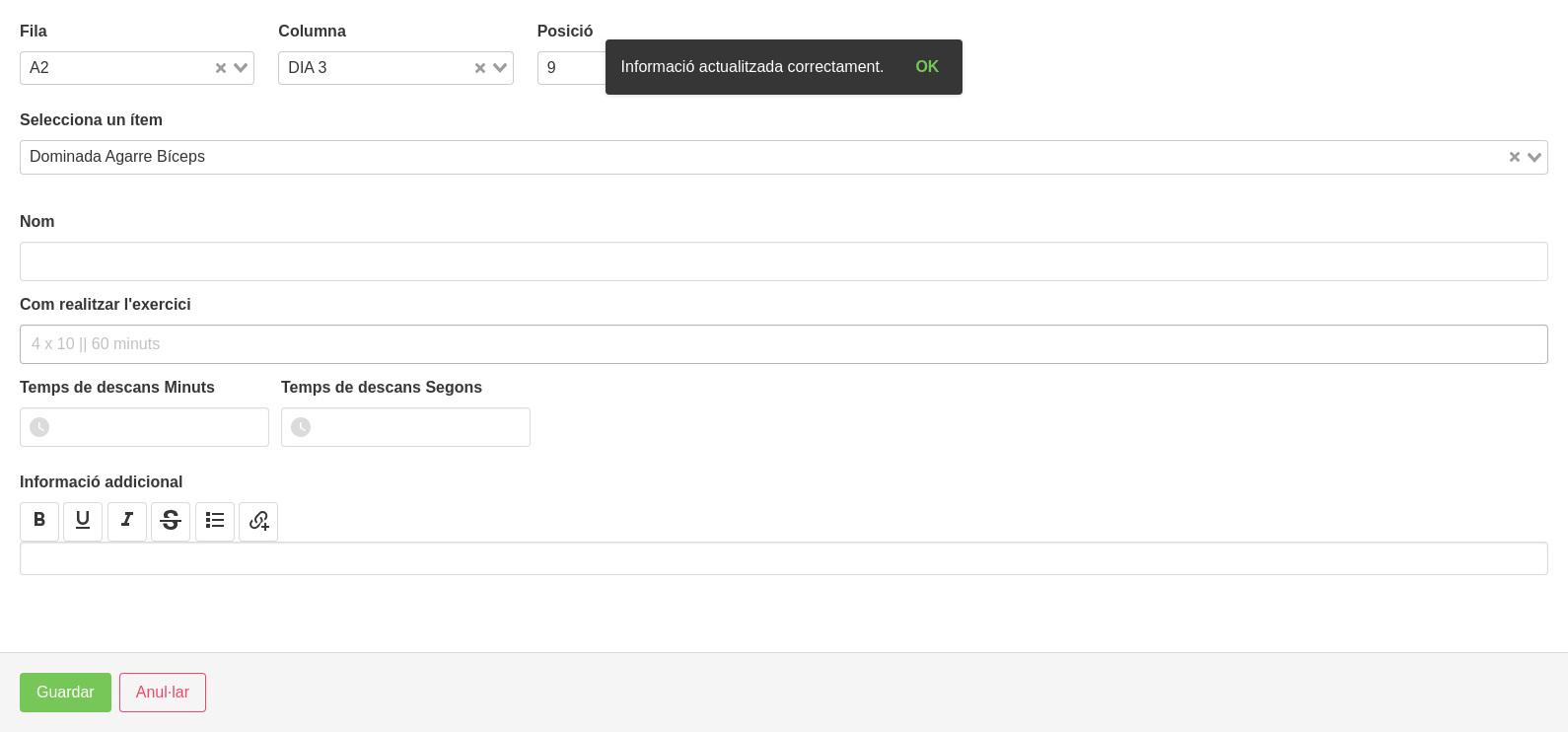
type input "Dominada Agarre Bíceps"
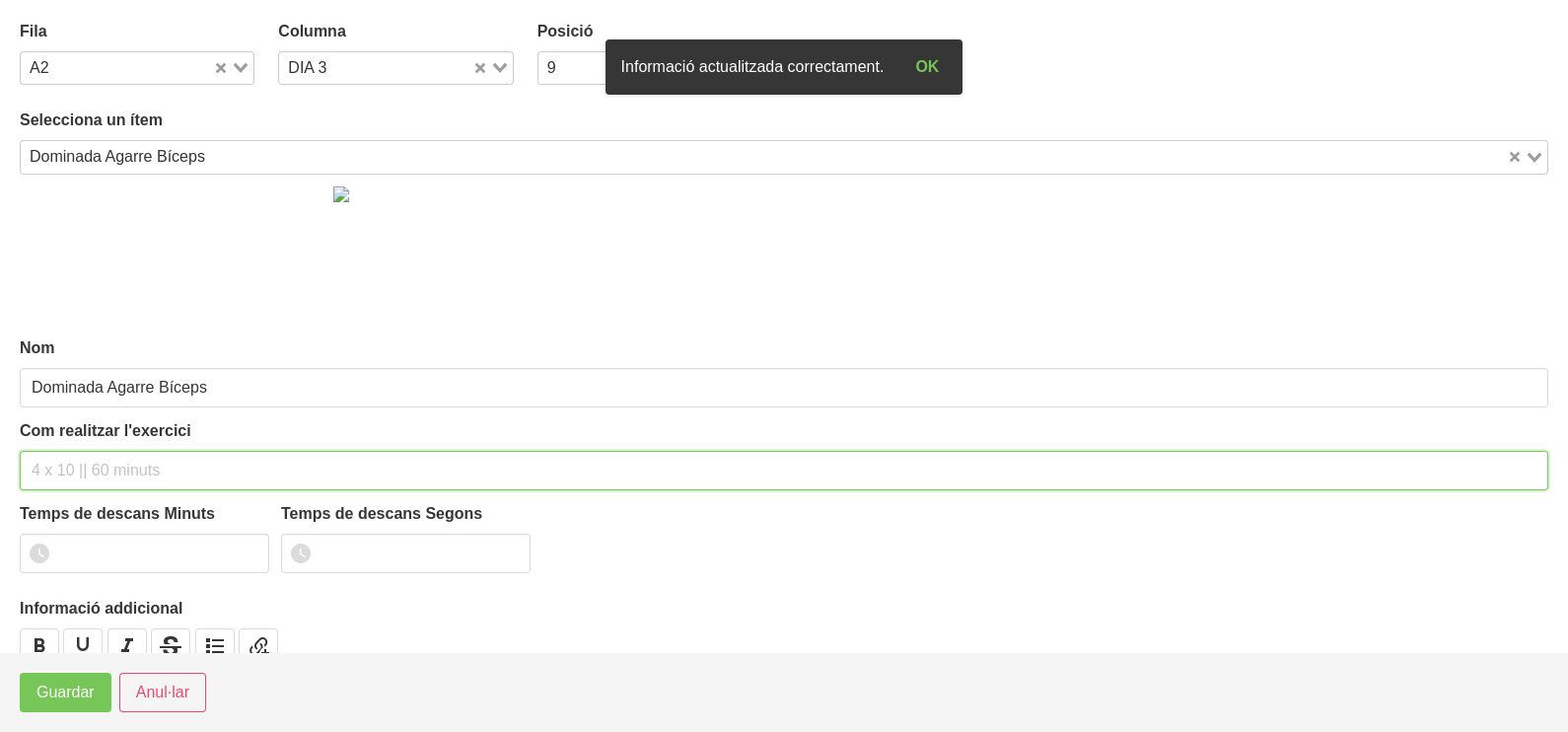
click at [77, 455] on input "text" at bounding box center [784, 470] width 1528 height 40
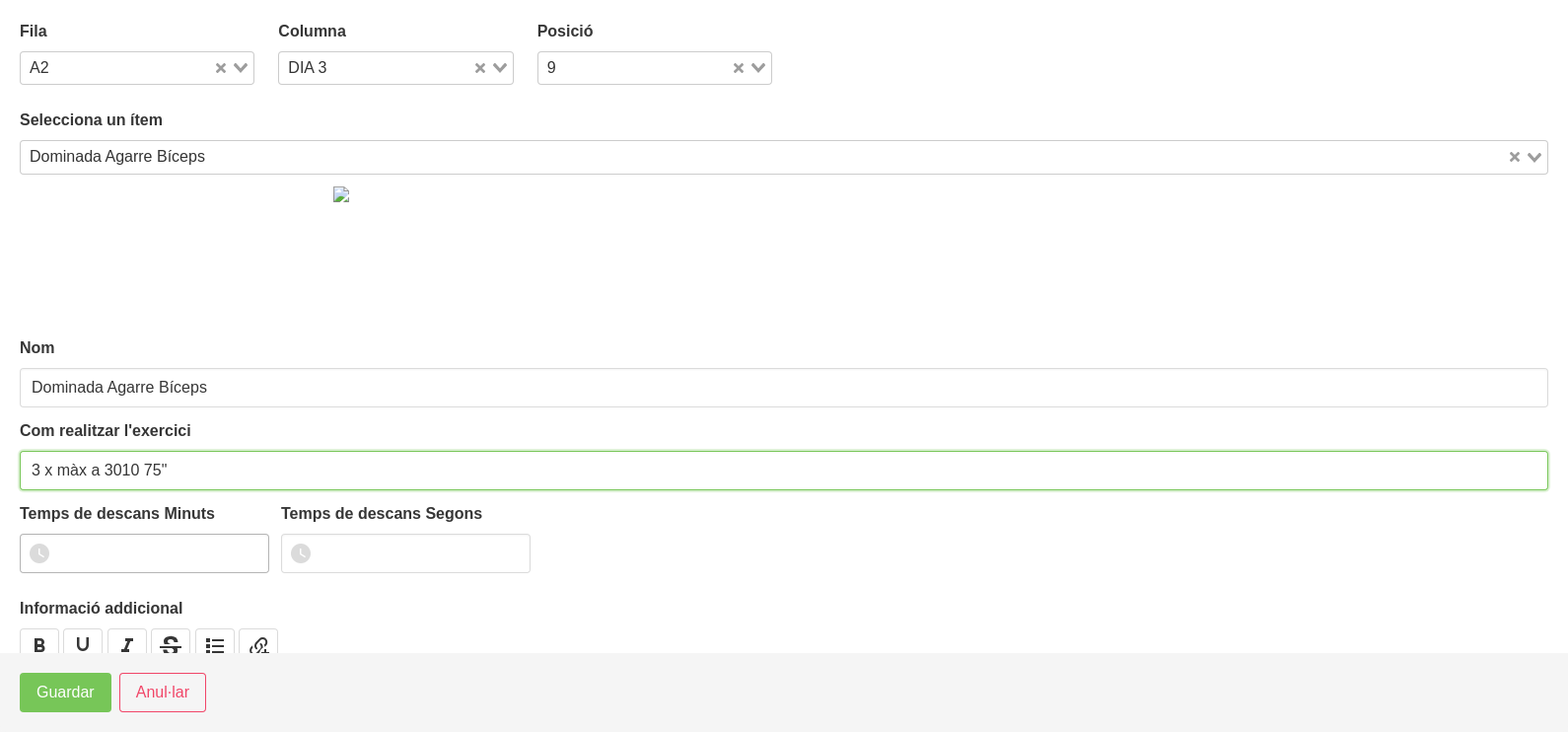
type input "3 x màx a 3010 75""
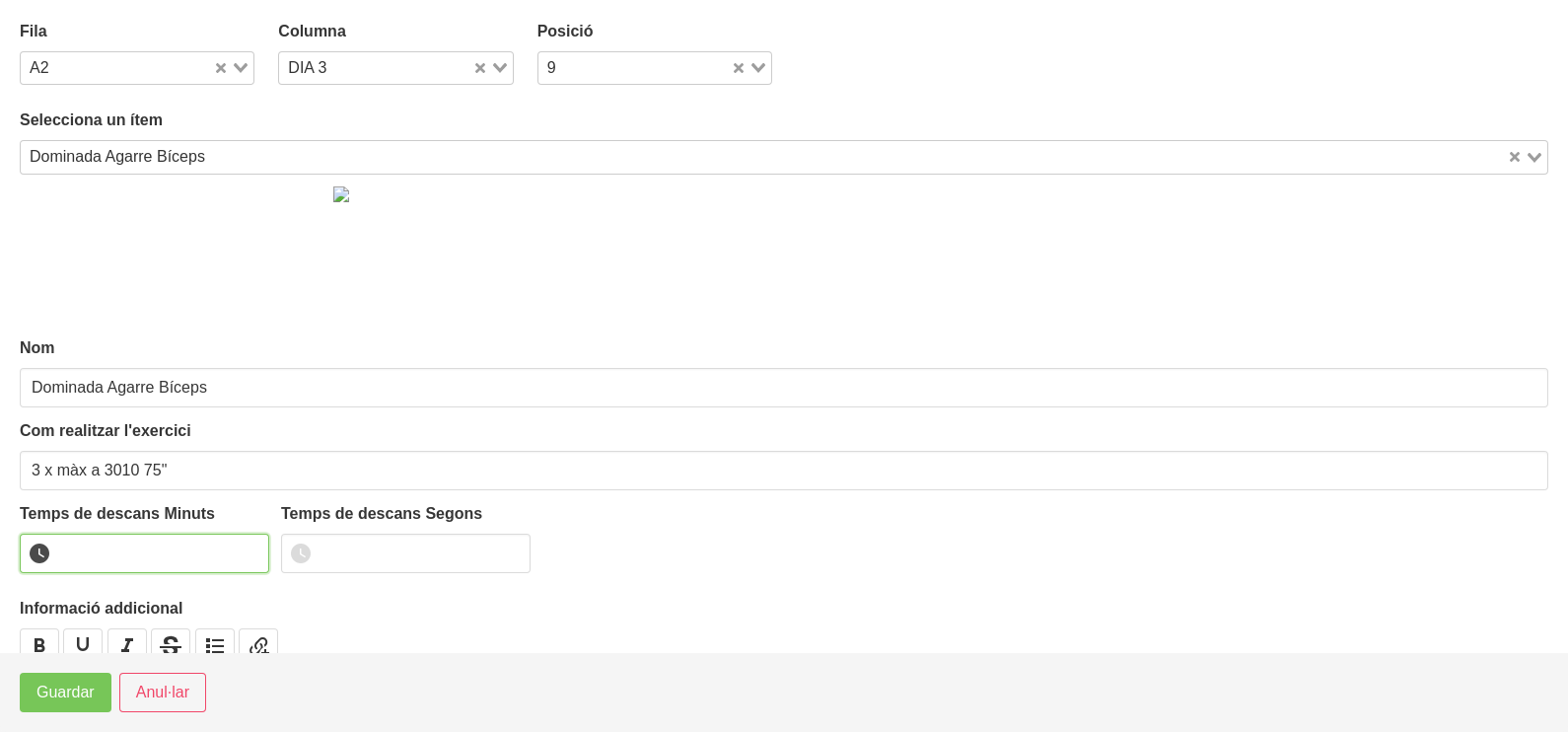
drag, startPoint x: 106, startPoint y: 535, endPoint x: 110, endPoint y: 547, distance: 12.6
click at [108, 536] on input "number" at bounding box center [144, 553] width 250 height 40
type input "1"
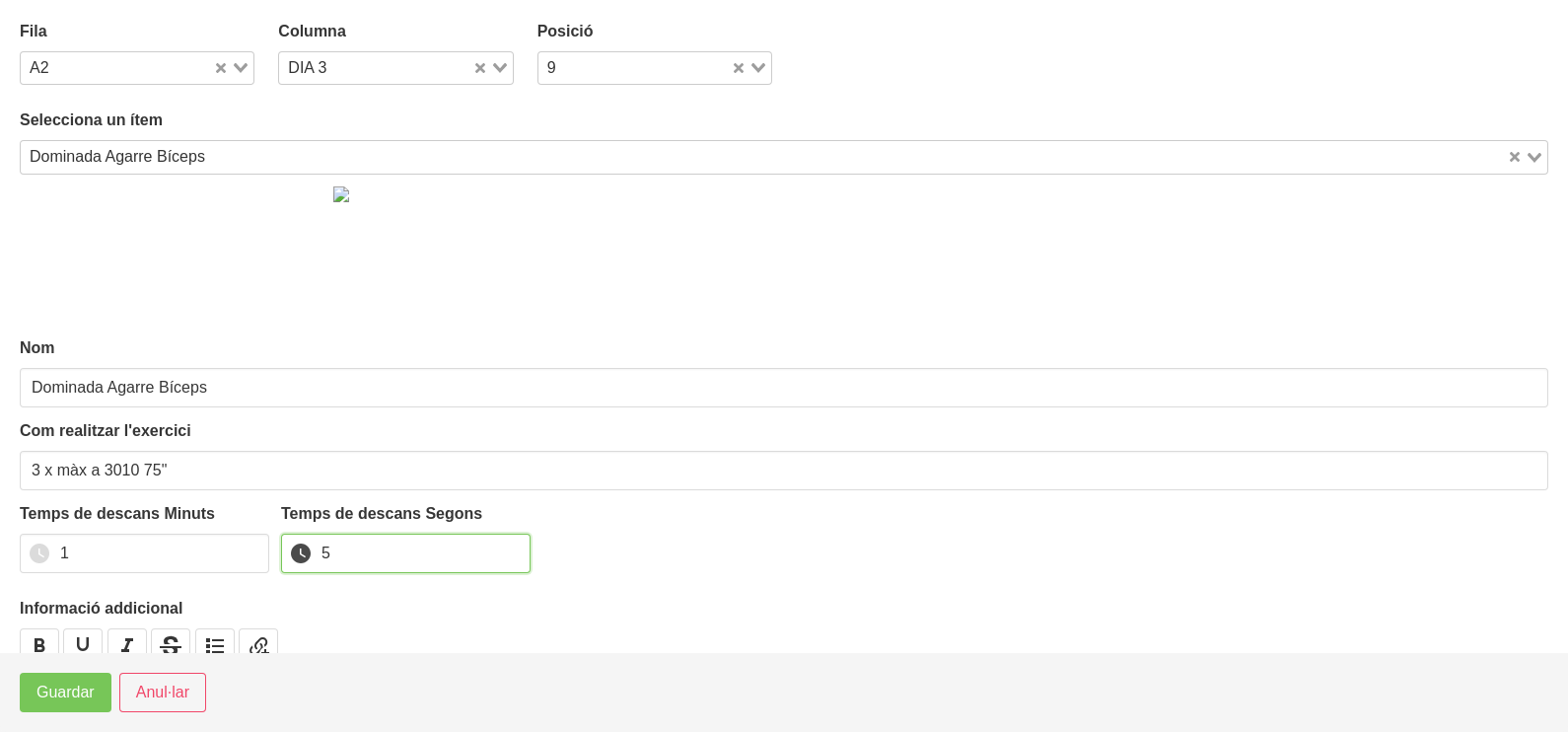
click at [317, 547] on input "5" at bounding box center [406, 553] width 250 height 40
type input "15"
click at [64, 696] on span "Guardar" at bounding box center [66, 692] width 58 height 24
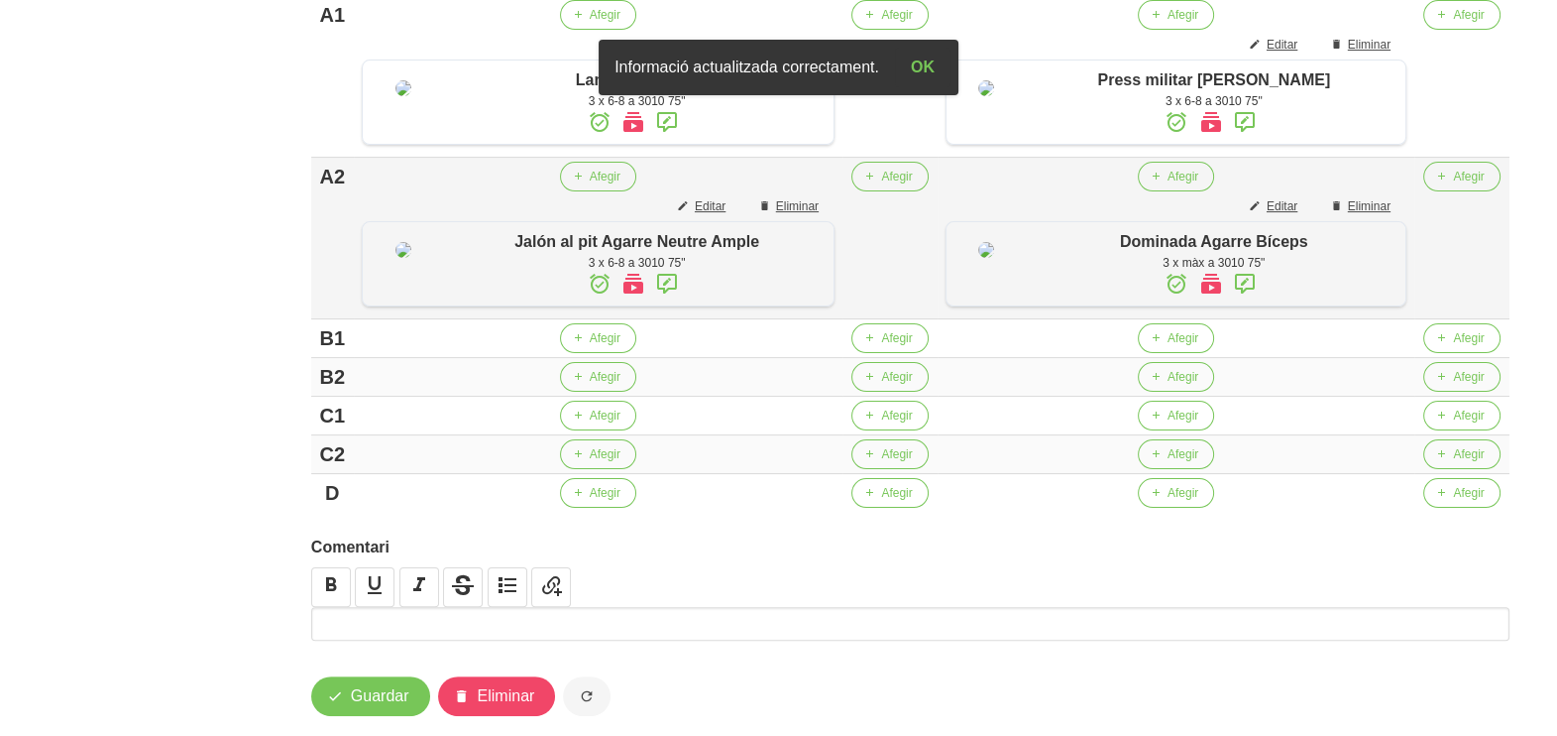
scroll to position [620, 0]
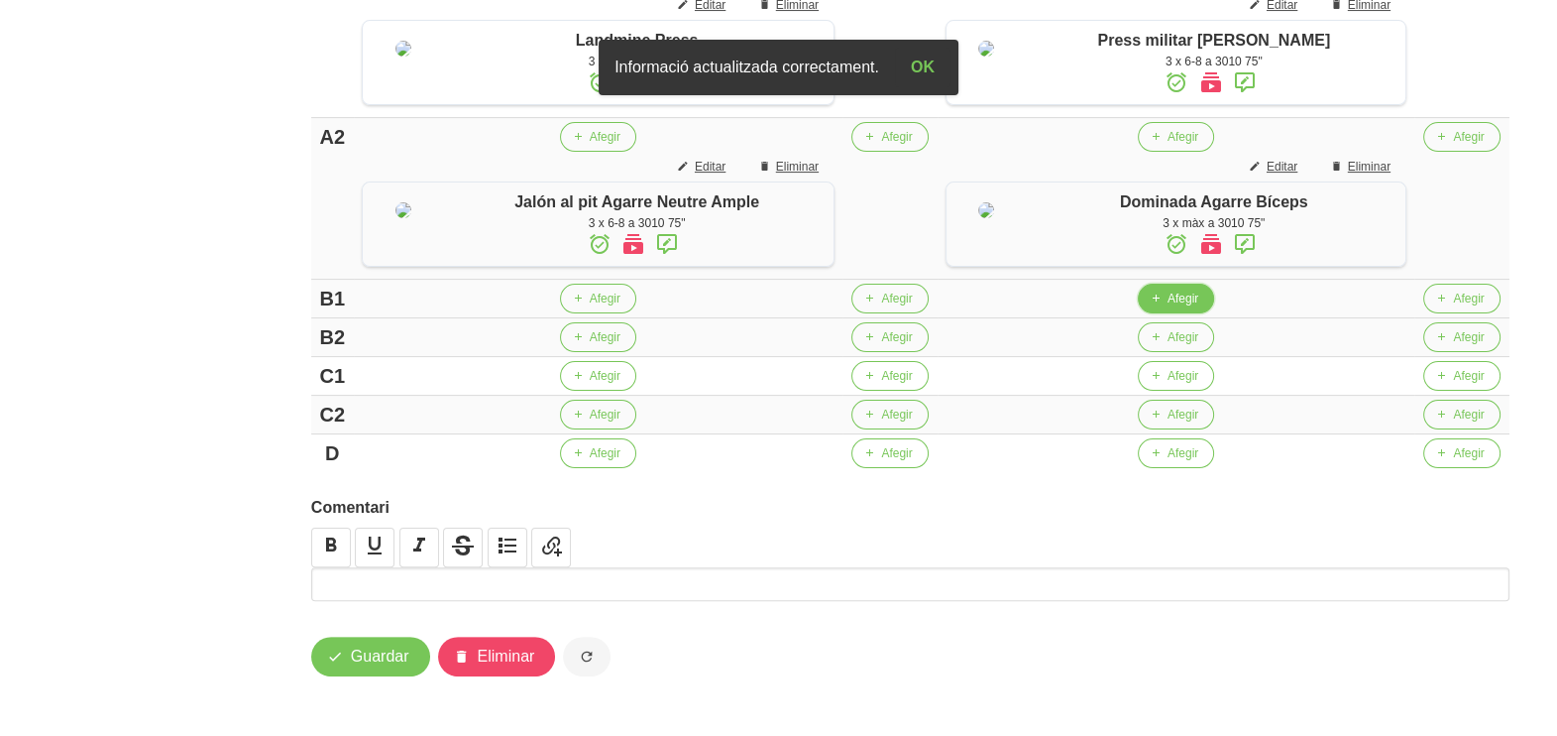
click at [1188, 307] on span "Afegir" at bounding box center [1183, 298] width 31 height 18
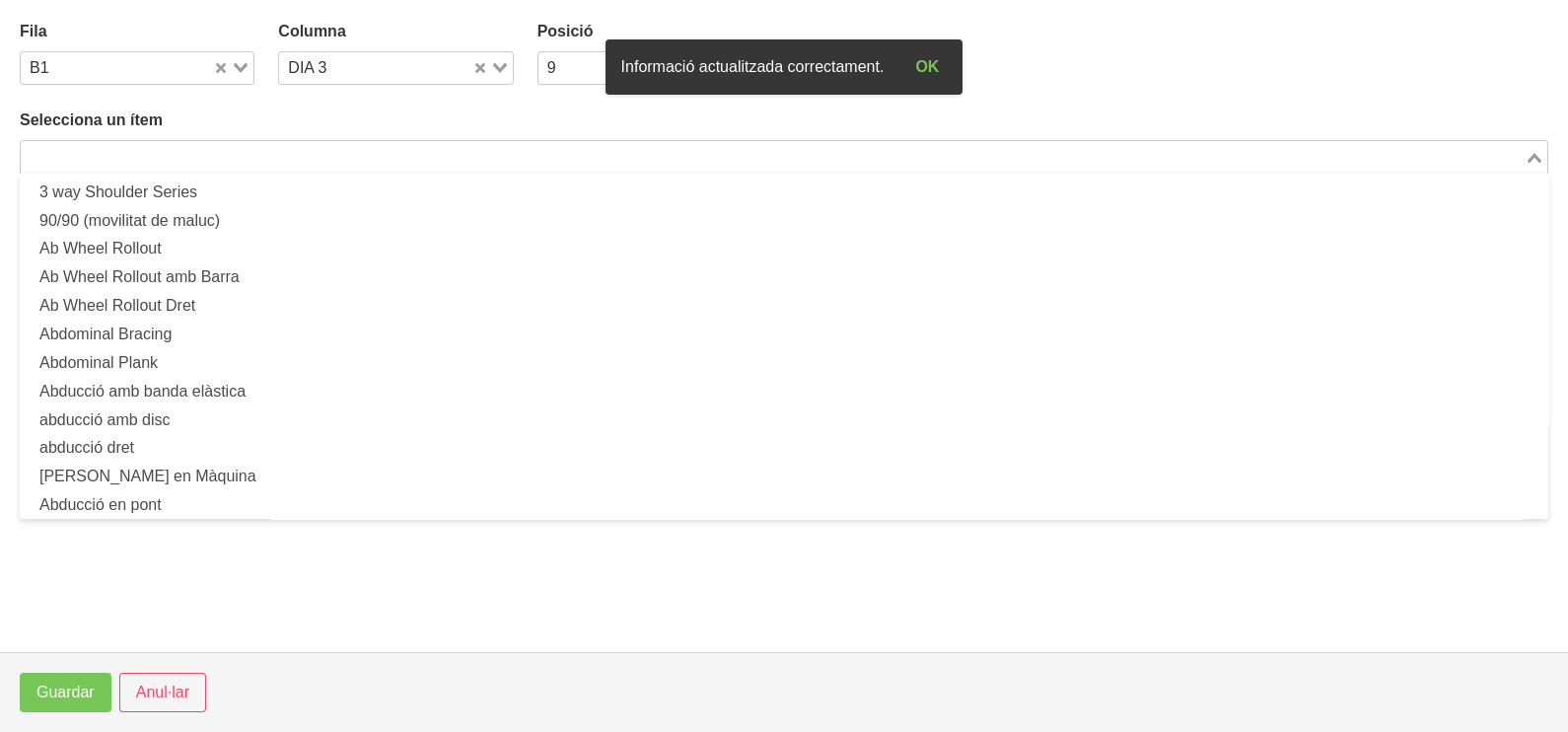
click at [217, 146] on input "Search for option" at bounding box center [773, 157] width 1500 height 24
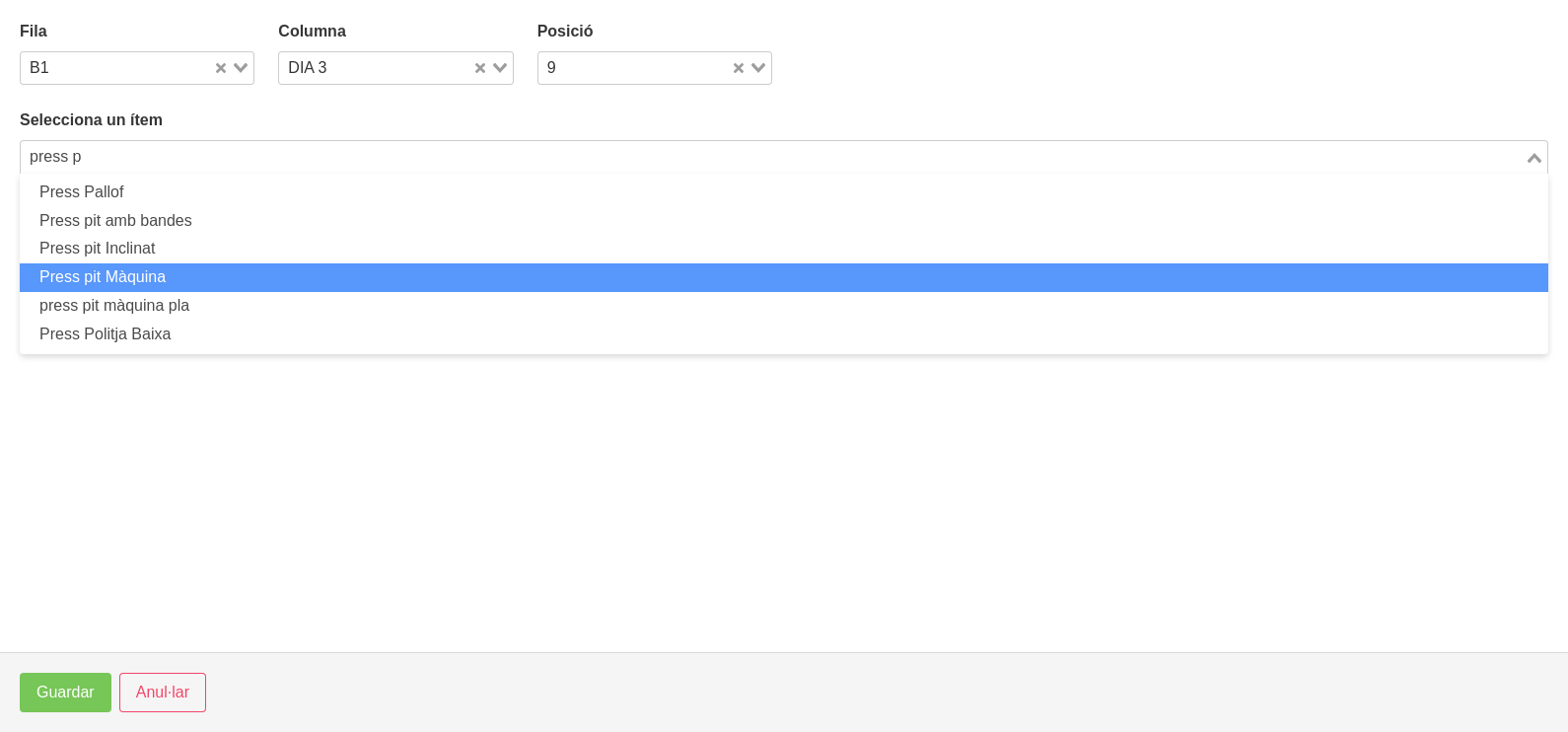
click at [227, 277] on li "Press pit Màquina" at bounding box center [784, 277] width 1528 height 29
type input "press p"
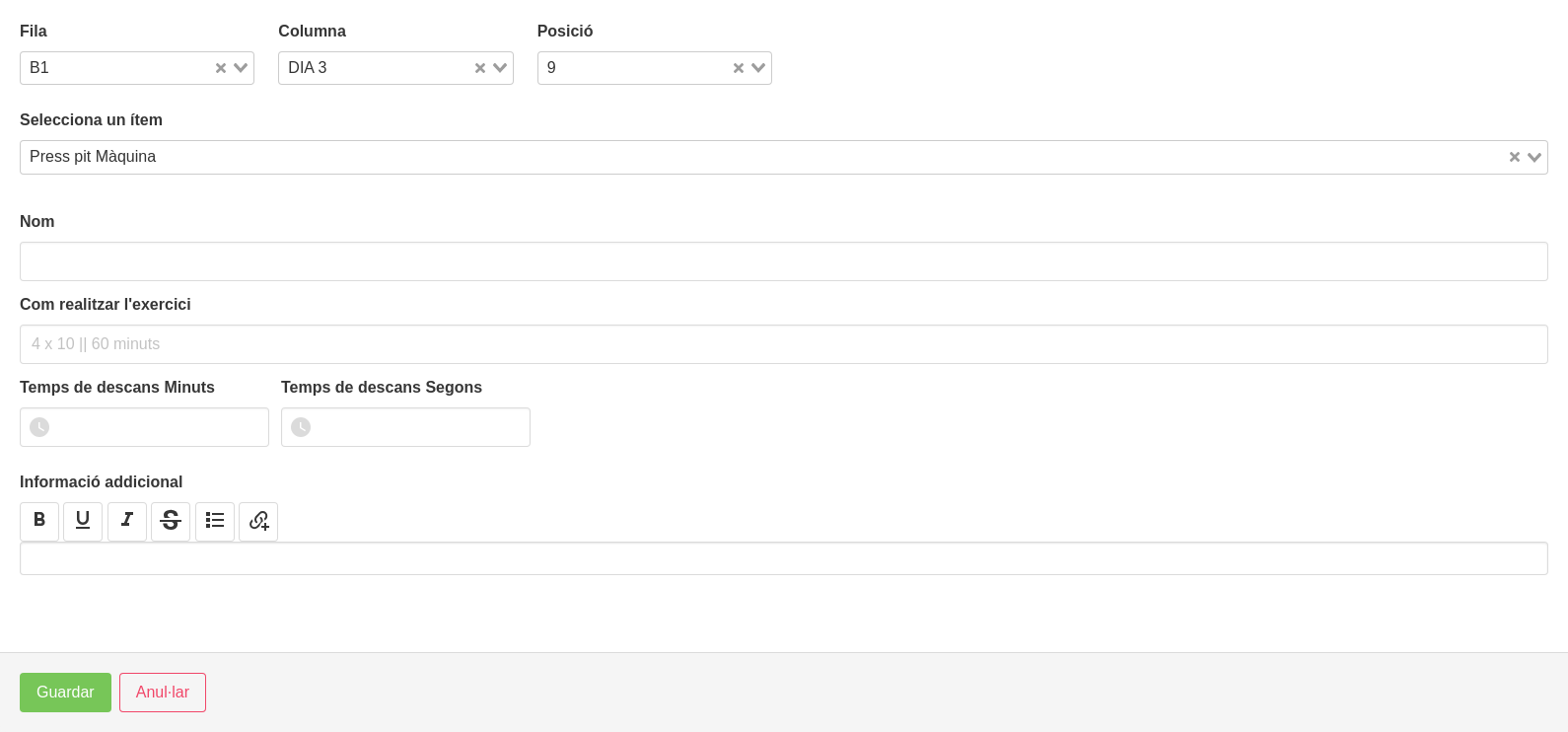
type input "Press pit Màquina"
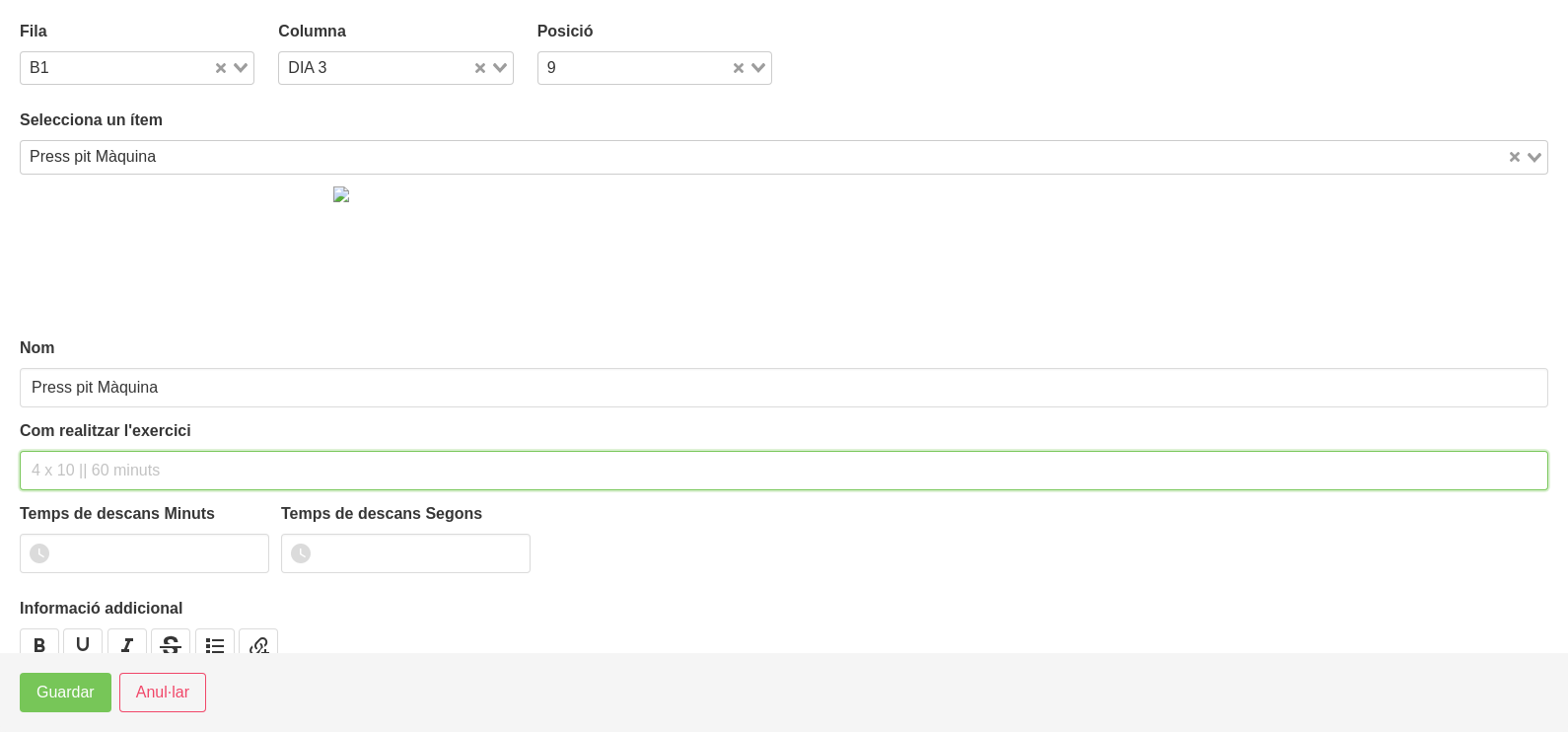
click at [78, 459] on input "text" at bounding box center [784, 470] width 1528 height 40
type input "3 x 6-8 a 3010 75""
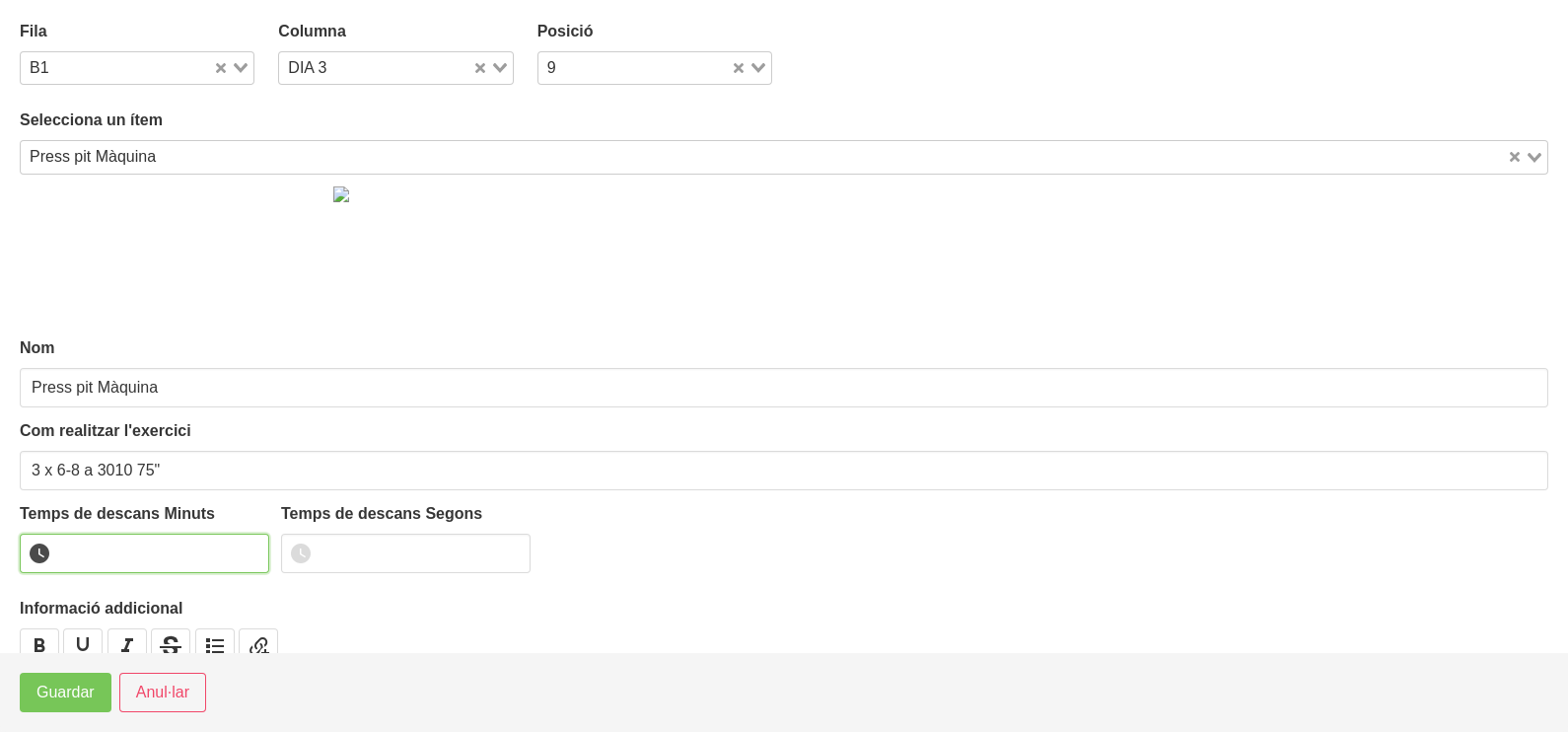
click at [117, 545] on input "number" at bounding box center [144, 553] width 250 height 40
type input "1"
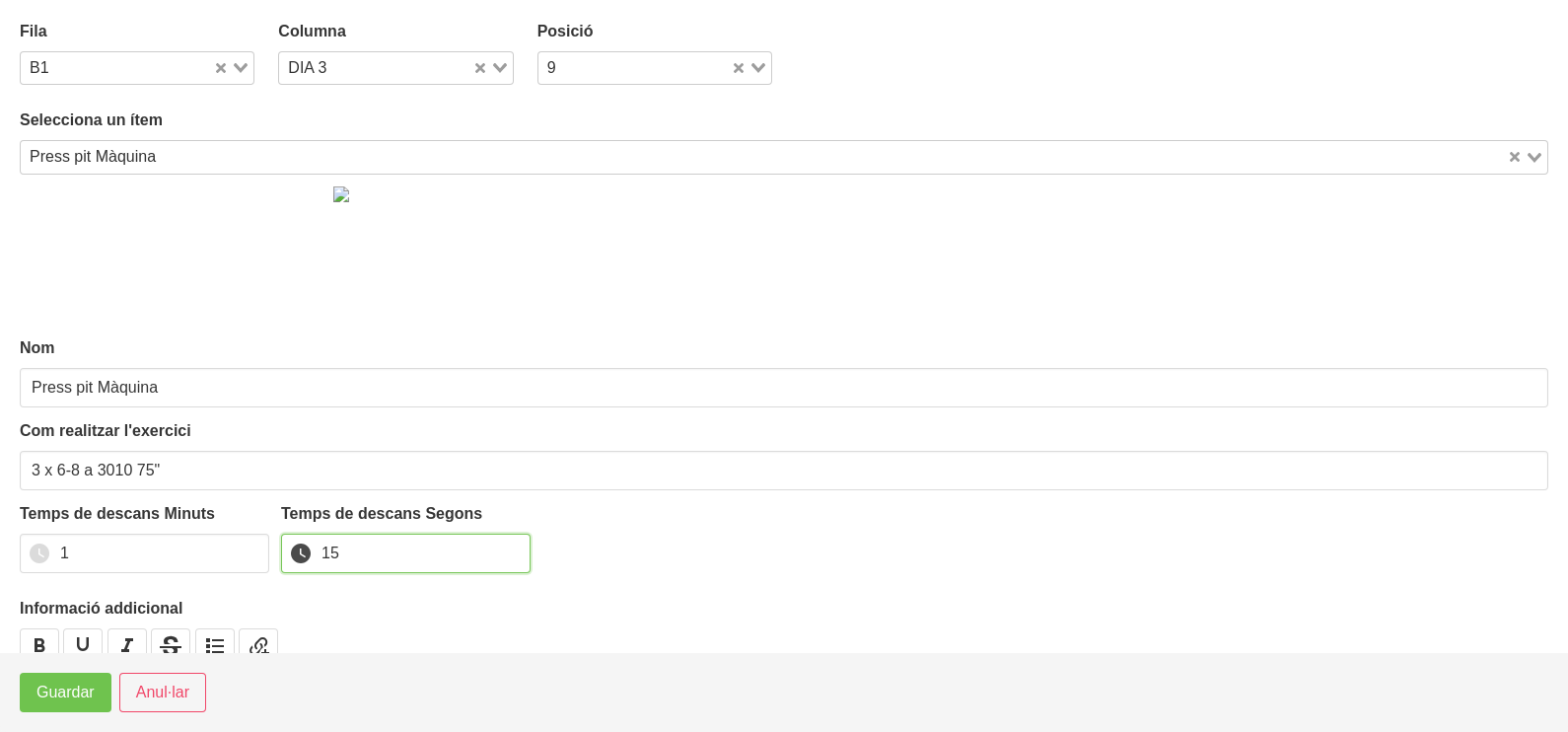
type input "15"
click at [77, 699] on span "Guardar" at bounding box center [66, 692] width 58 height 24
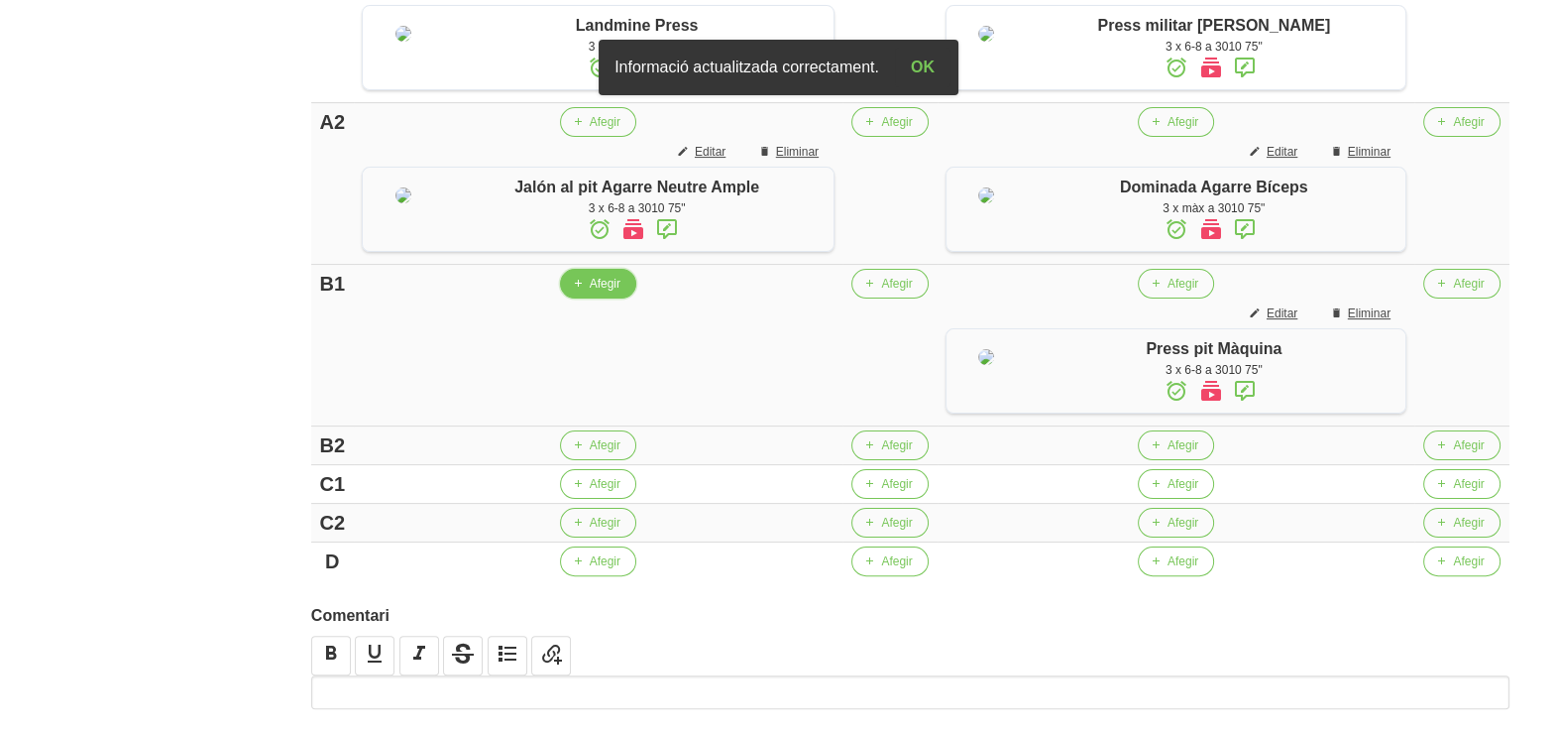
click at [636, 298] on button "Afegir" at bounding box center [598, 284] width 76 height 30
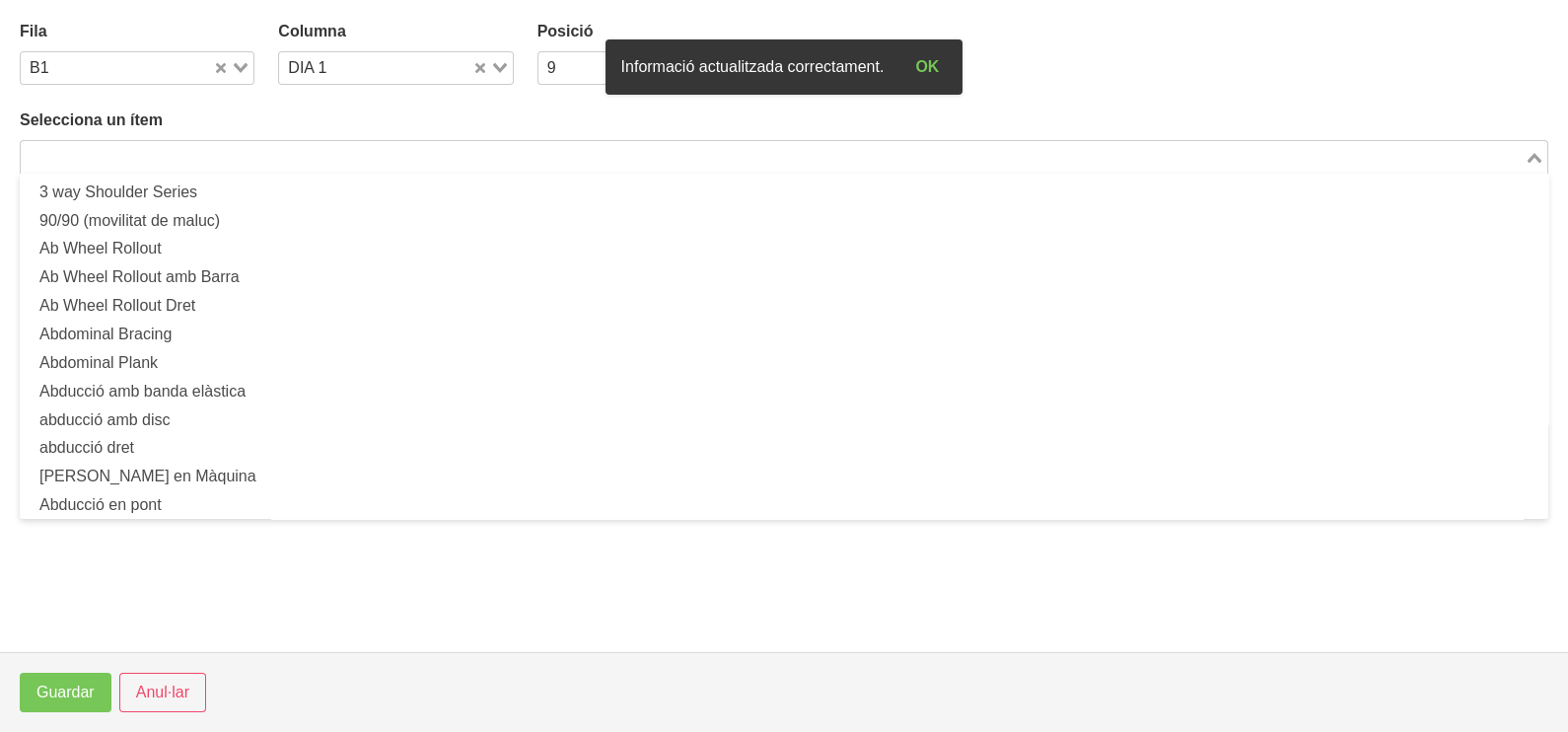
click at [310, 154] on input "Search for option" at bounding box center [773, 157] width 1500 height 24
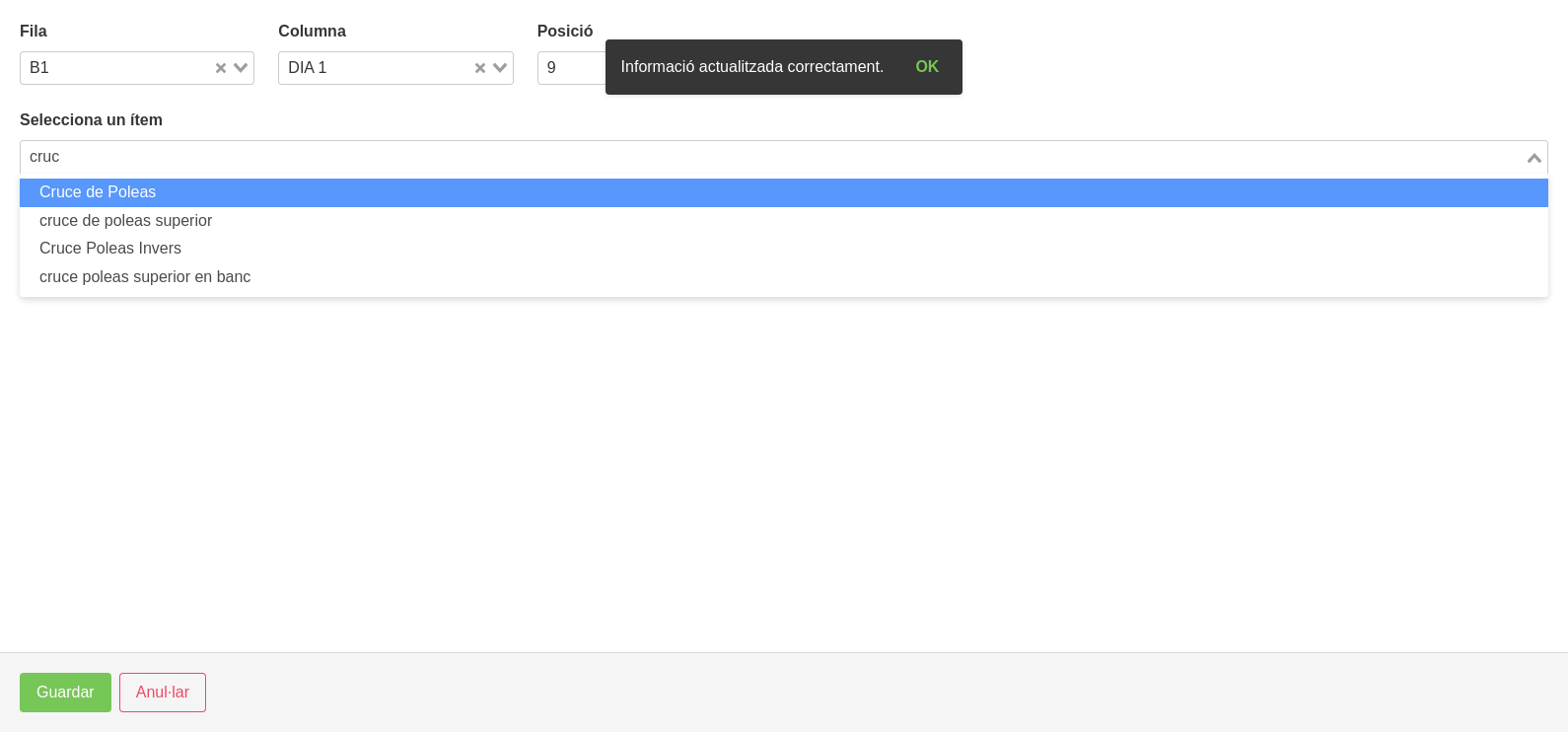
click at [313, 195] on li "Cruce de Poleas" at bounding box center [784, 192] width 1528 height 29
type input "cruc"
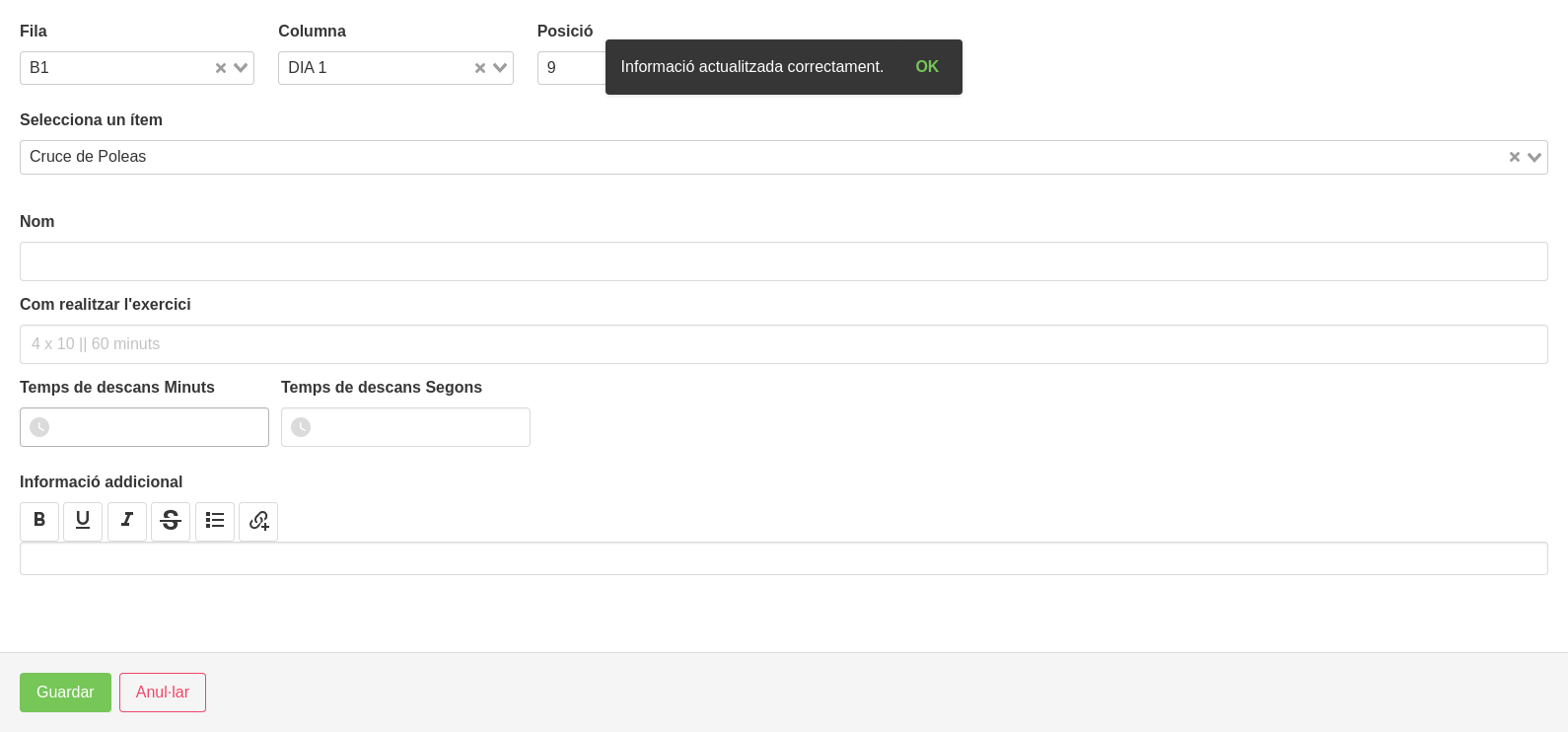
type input "Cruce de Poleas"
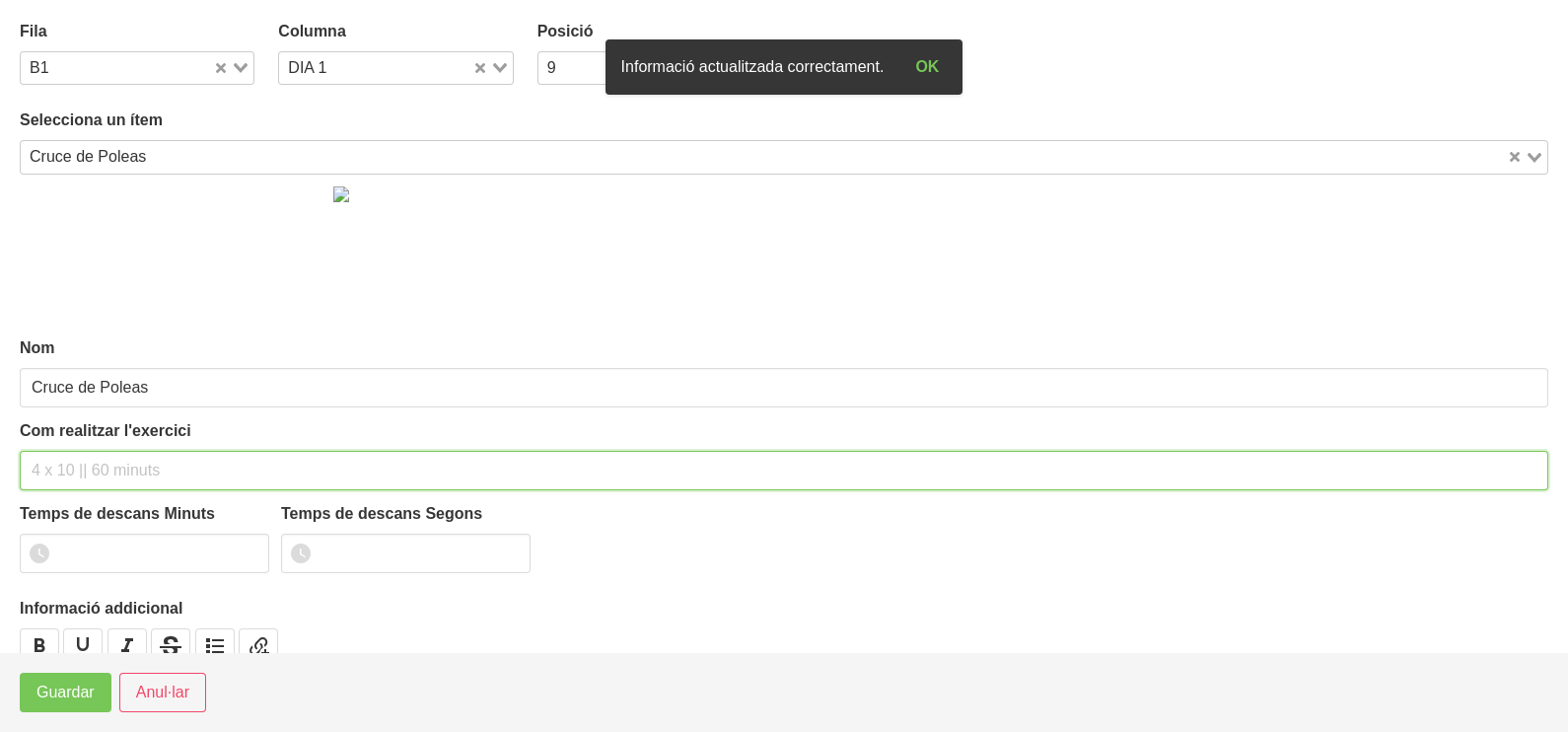
click at [101, 471] on input "text" at bounding box center [784, 470] width 1528 height 40
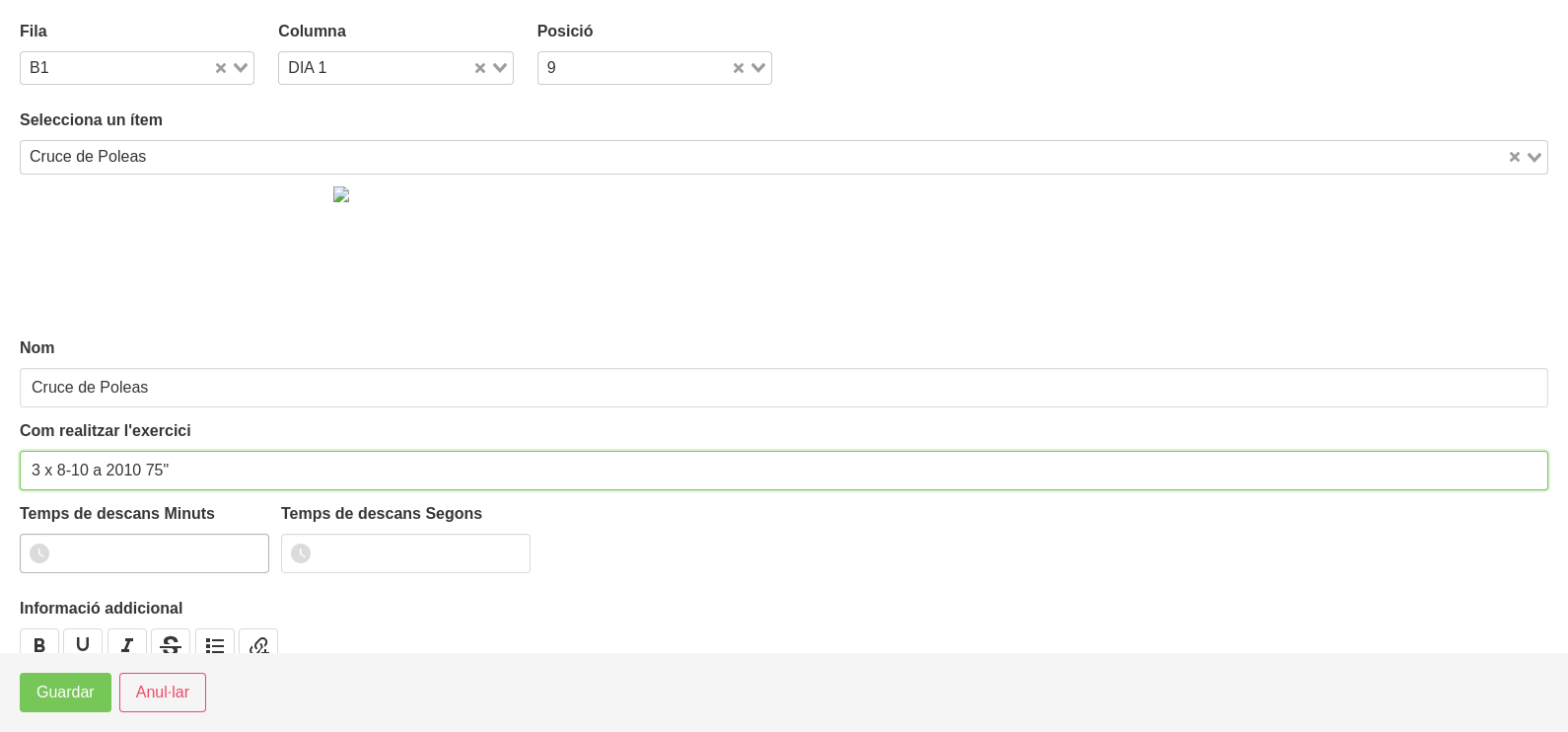
type input "3 x 8-10 a 2010 75""
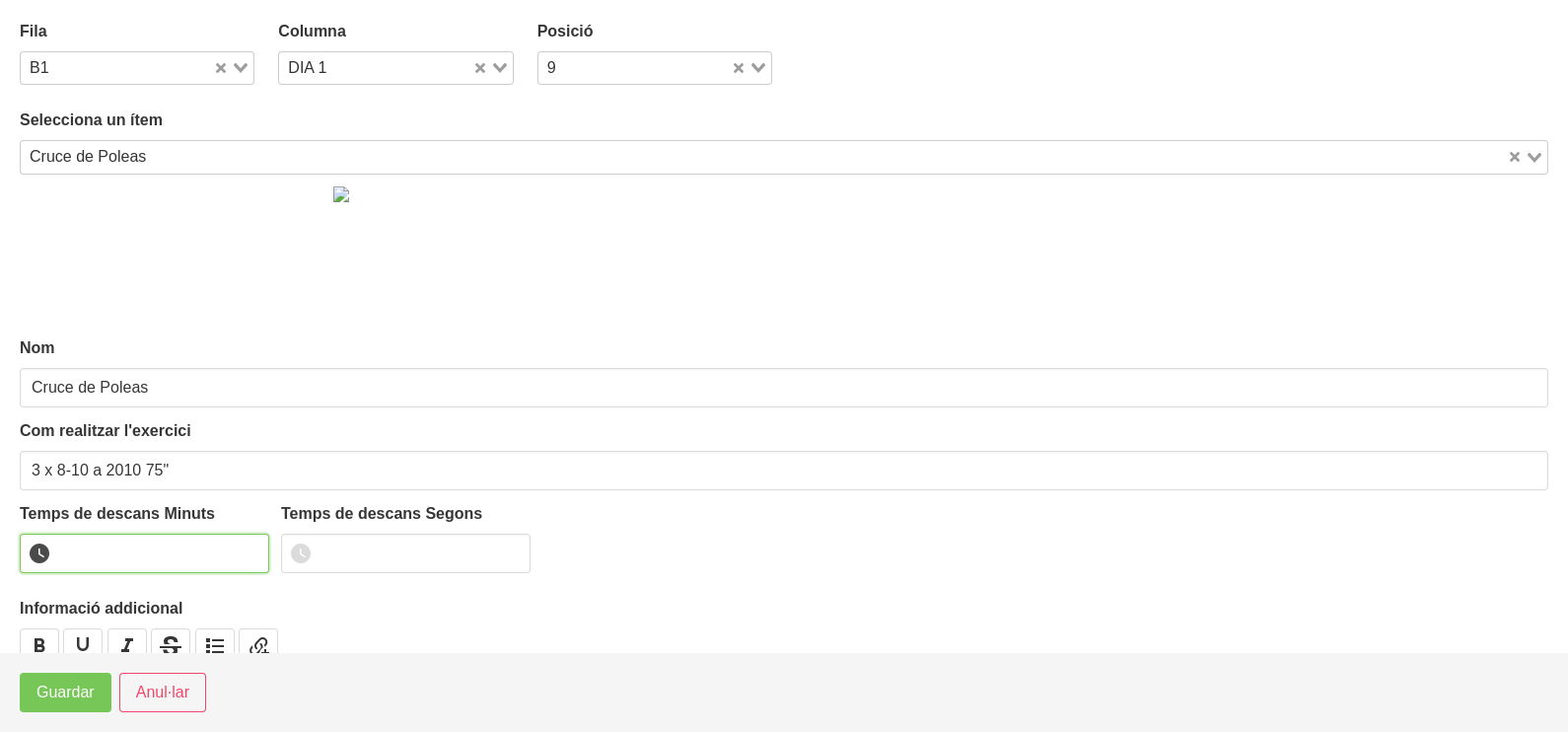
click at [125, 541] on input "number" at bounding box center [144, 553] width 250 height 40
type input "1"
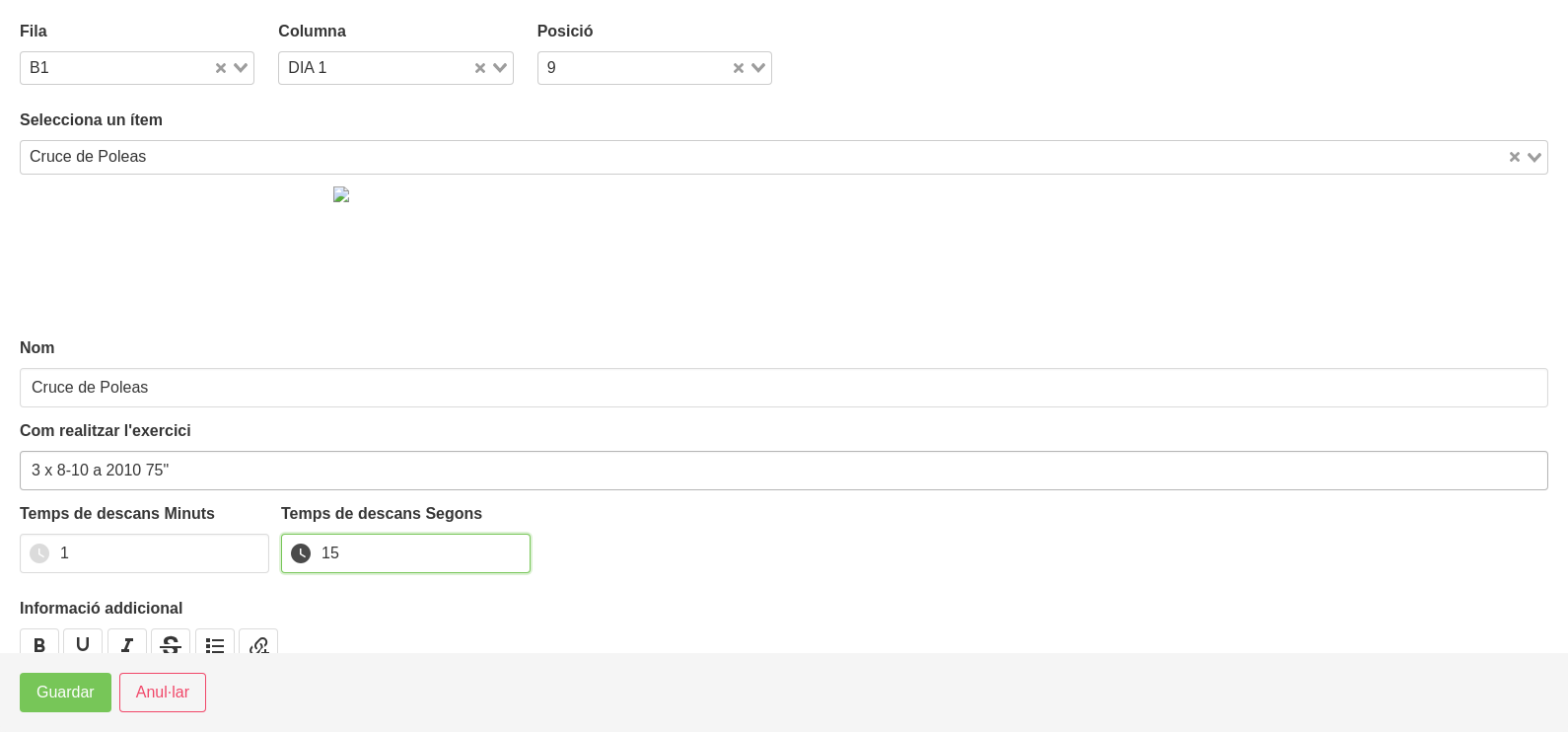
type input "15"
drag, startPoint x: 141, startPoint y: 466, endPoint x: 96, endPoint y: 468, distance: 45.0
click at [96, 468] on input "3 x 8-10 a 2010 75"" at bounding box center [784, 470] width 1528 height 40
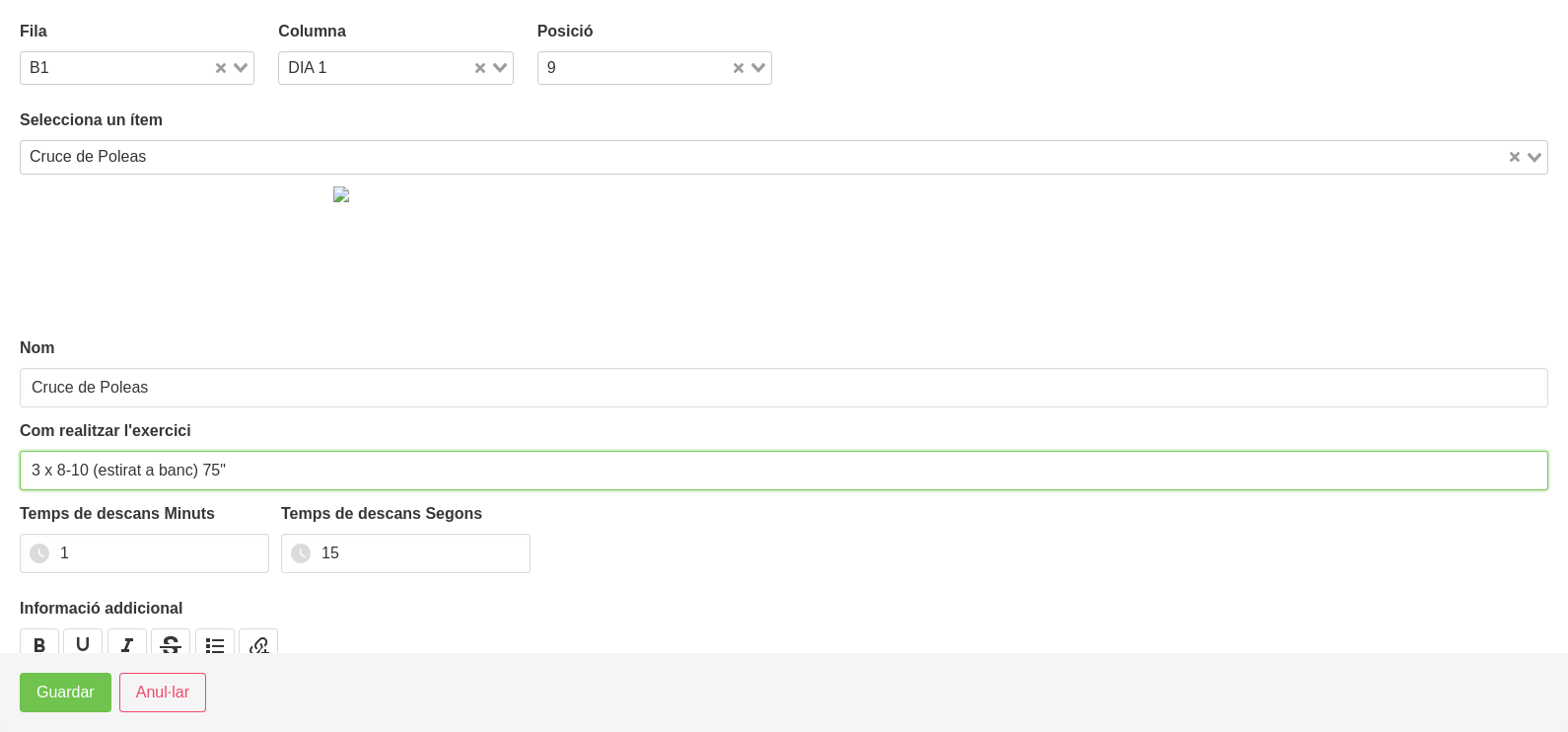
type input "3 x 8-10 (estirat a banc) 75""
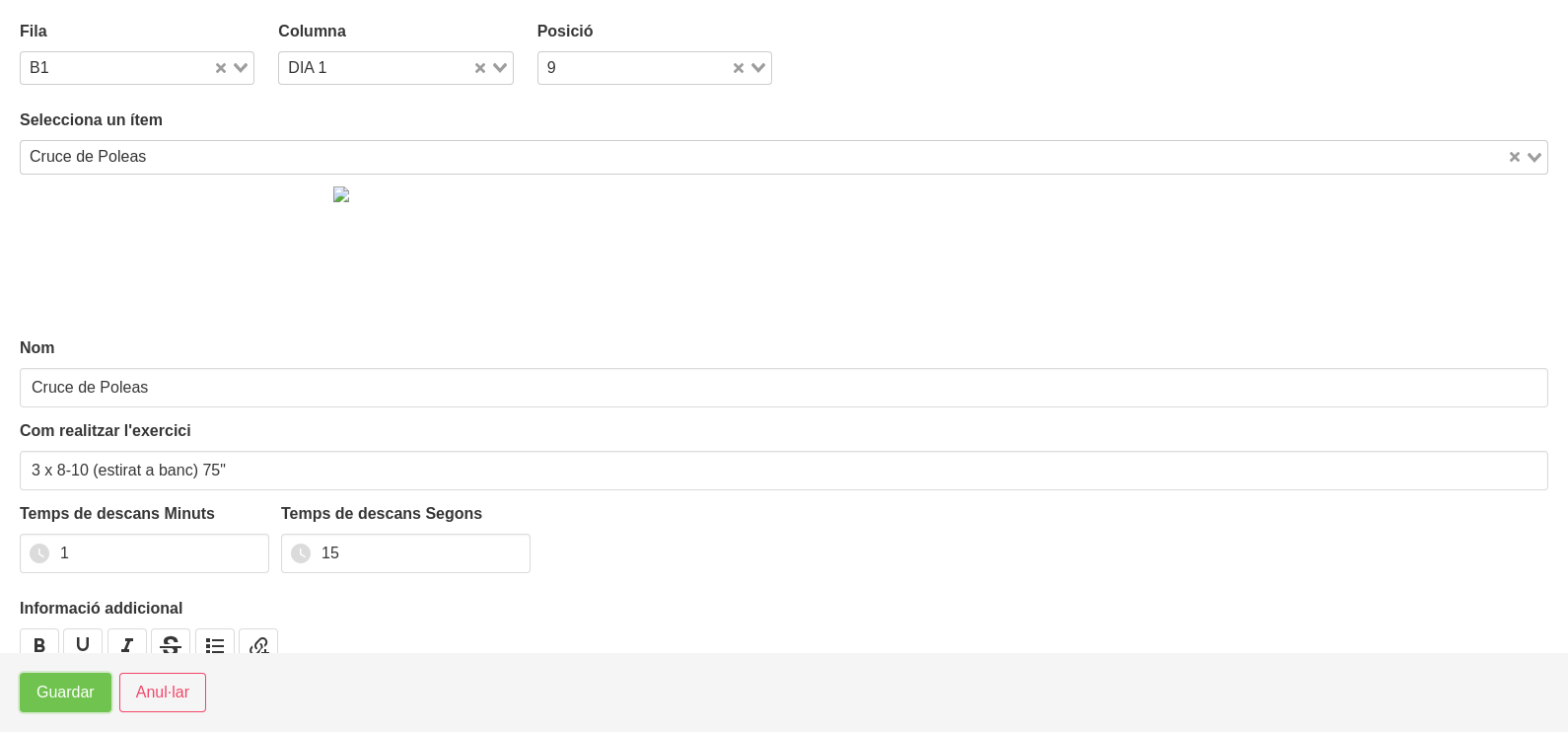
click at [80, 694] on span "Guardar" at bounding box center [66, 692] width 58 height 24
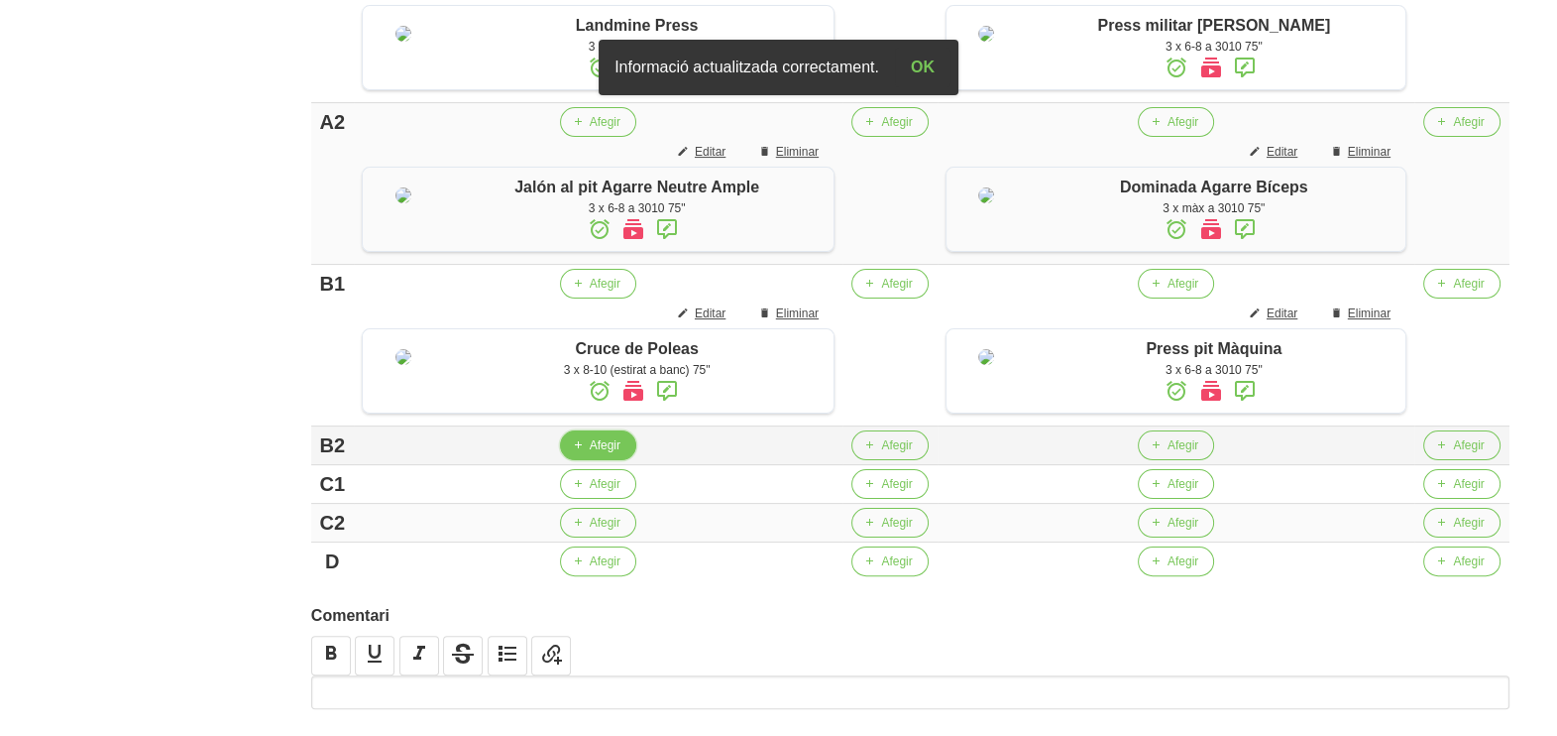
click at [607, 454] on span "Afegir" at bounding box center [605, 445] width 31 height 18
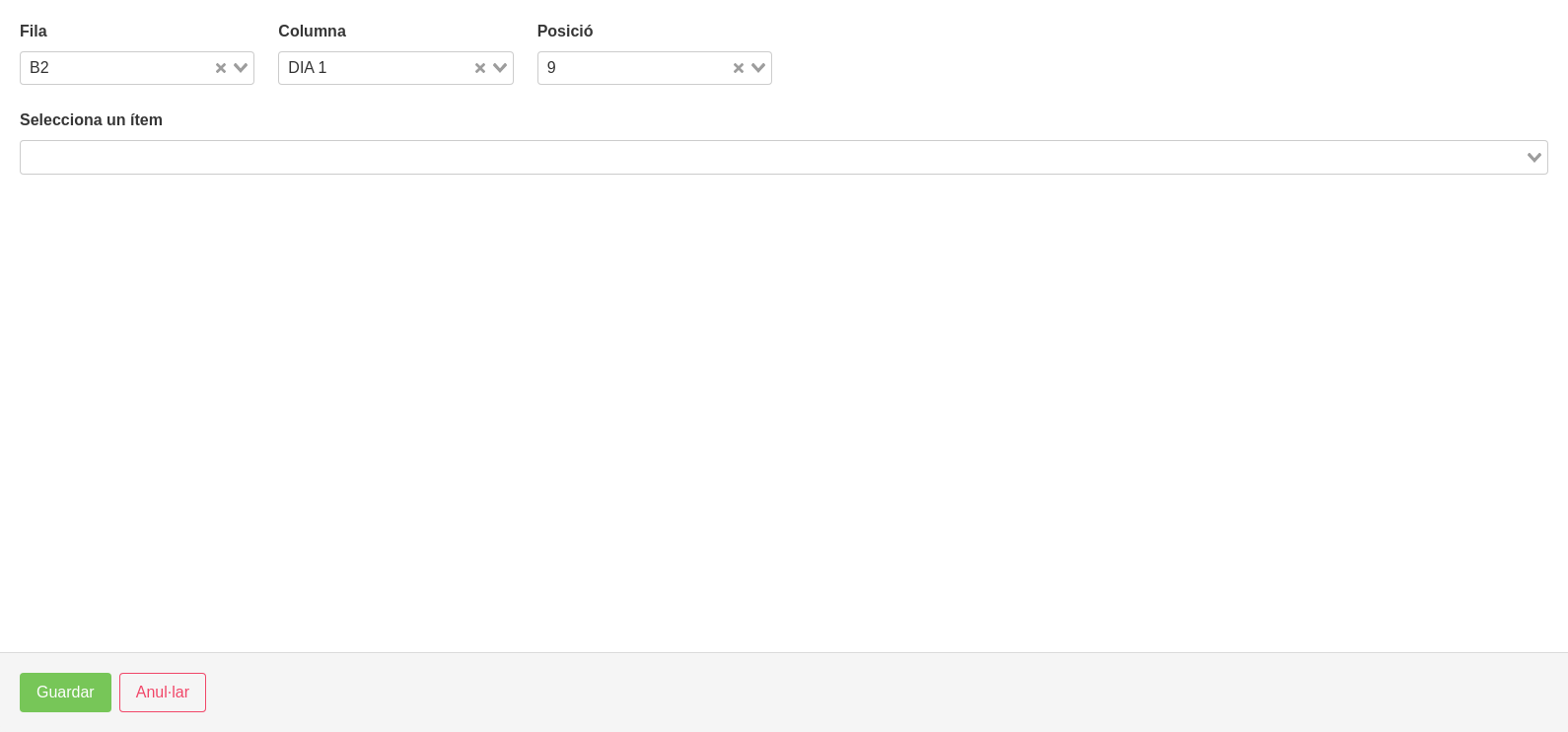
click at [324, 150] on input "Search for option" at bounding box center [773, 157] width 1500 height 24
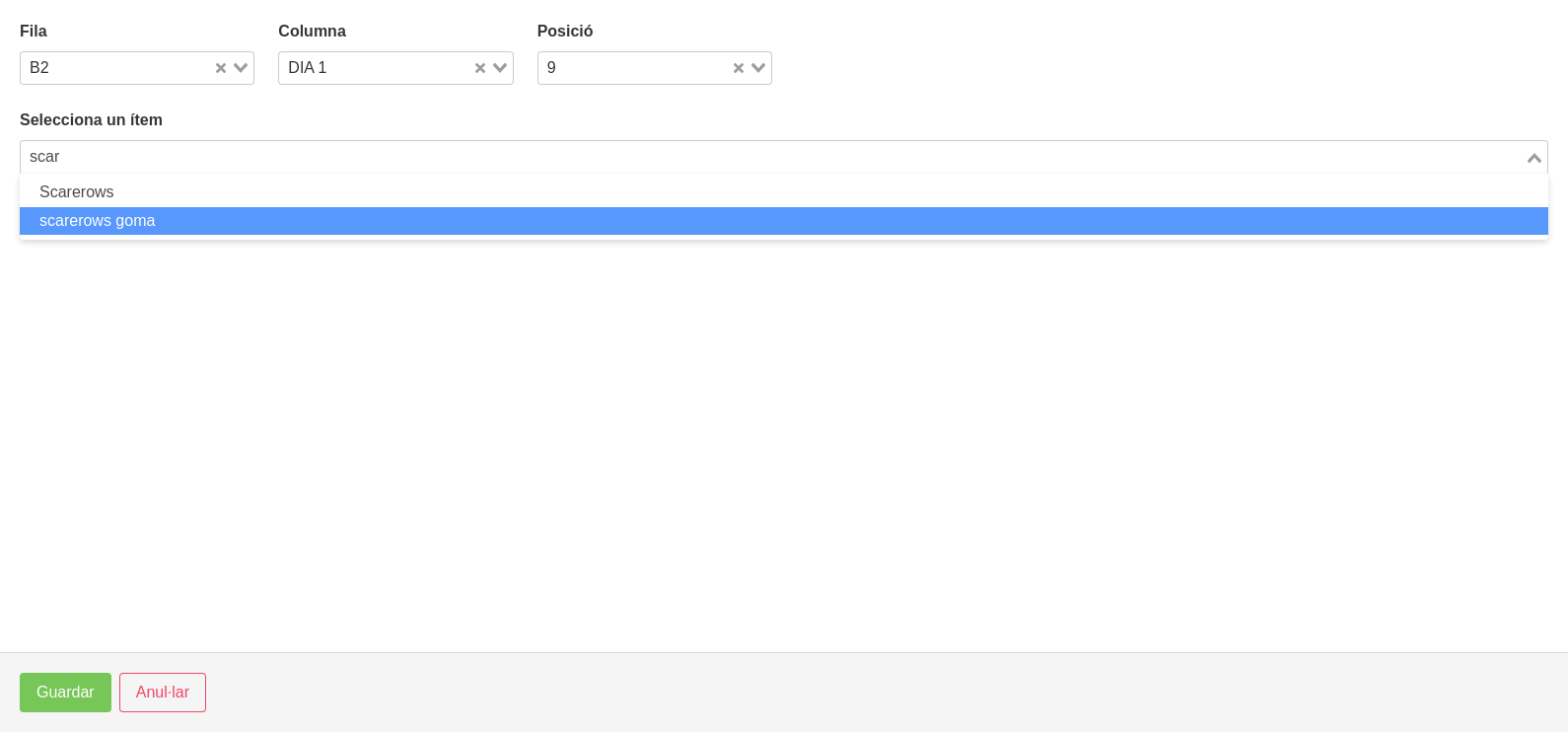
click at [264, 227] on li "scarerows goma" at bounding box center [784, 221] width 1528 height 29
type input "scar"
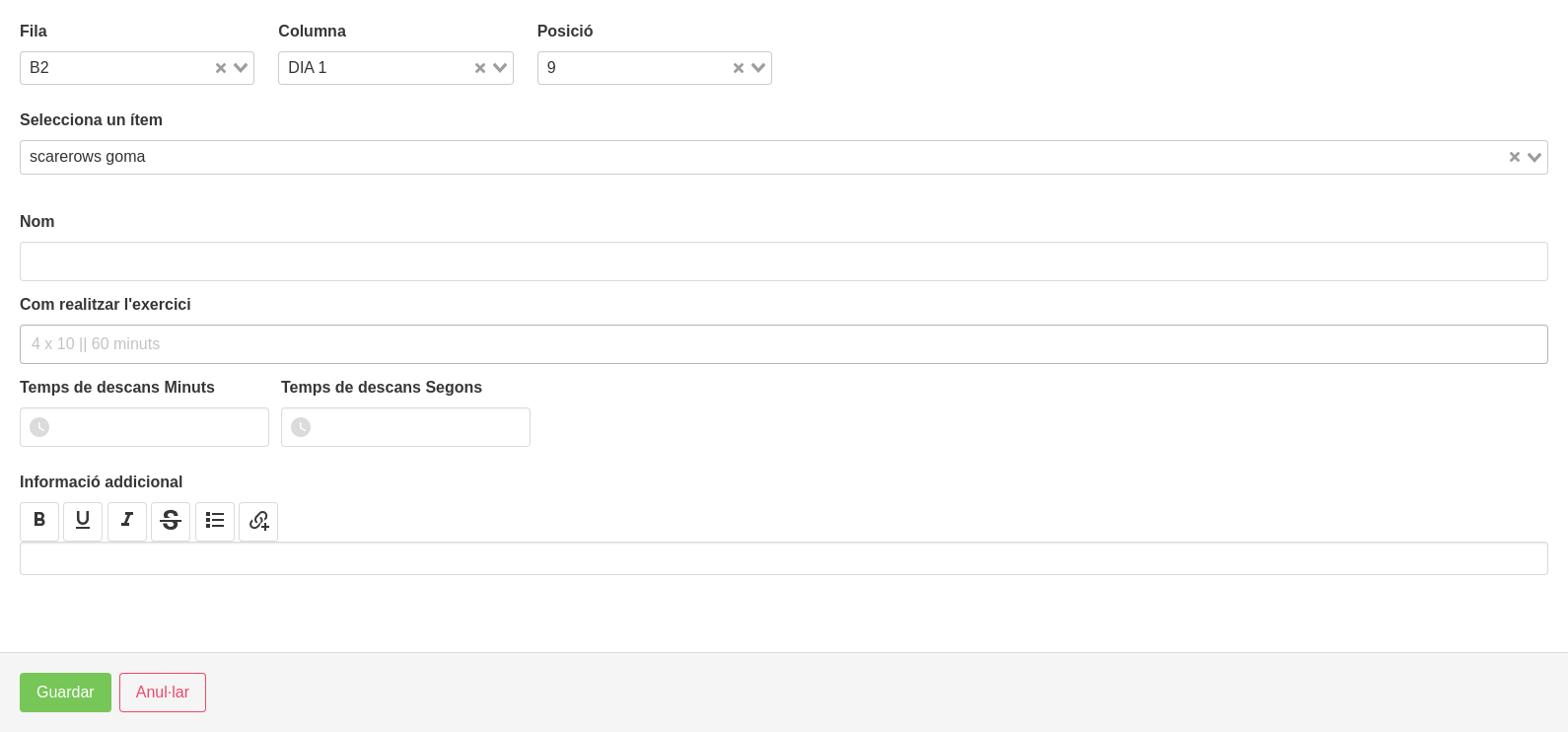
type input "scarerows goma"
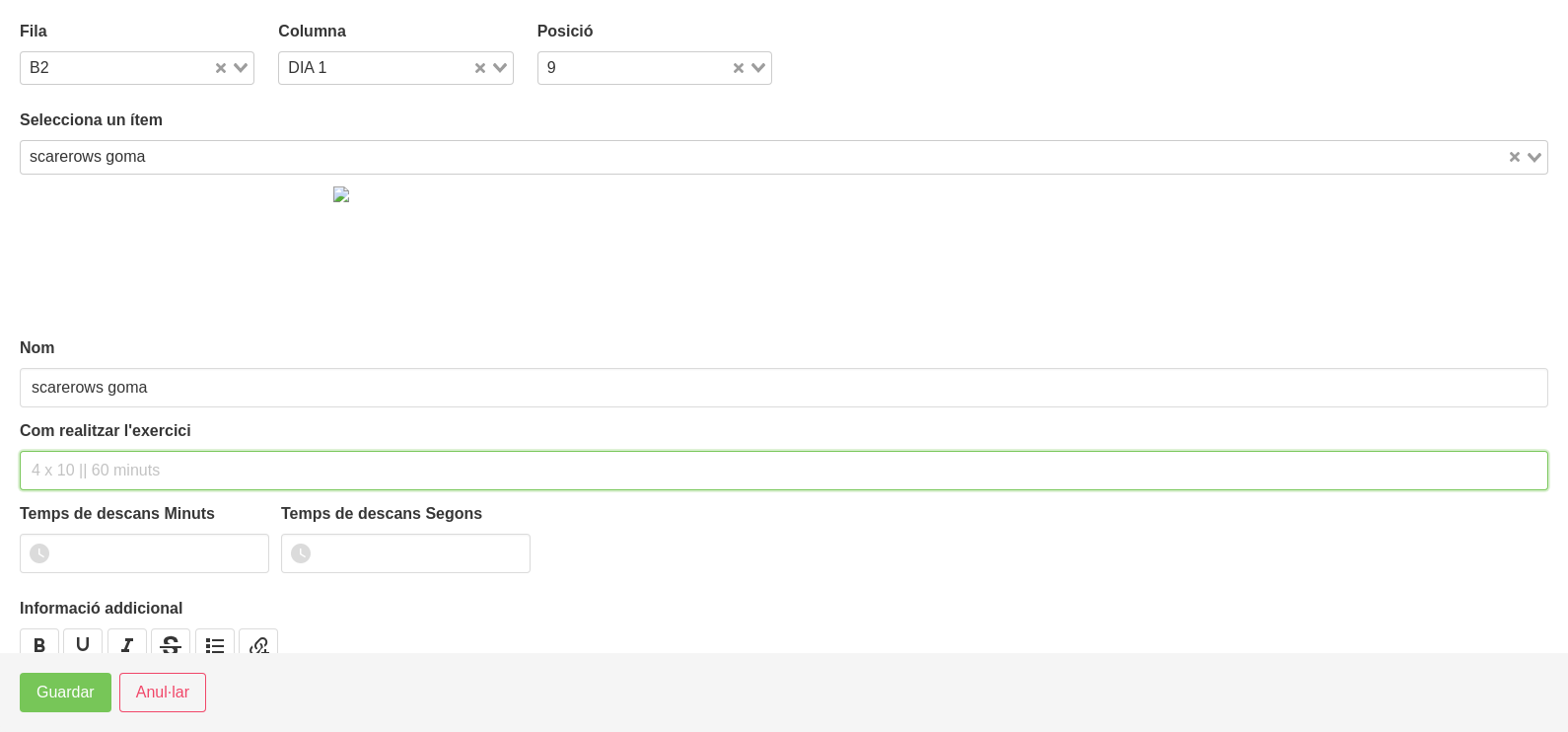
drag, startPoint x: 79, startPoint y: 468, endPoint x: 107, endPoint y: 312, distance: 158.5
click at [84, 455] on input "text" at bounding box center [784, 470] width 1528 height 40
type input "3 x 10-12 na 2010 75""
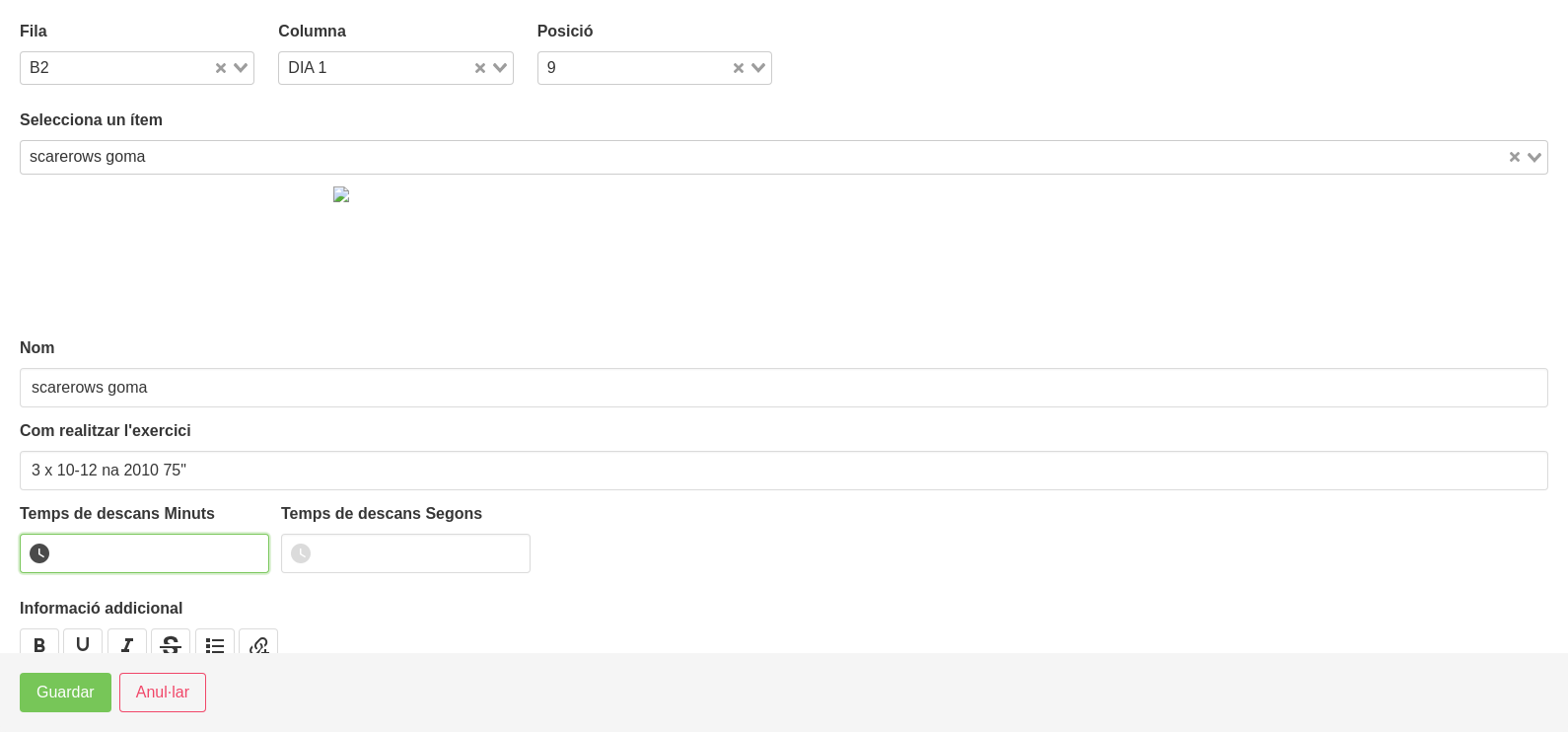
click at [128, 549] on input "number" at bounding box center [144, 553] width 250 height 40
type input "1"
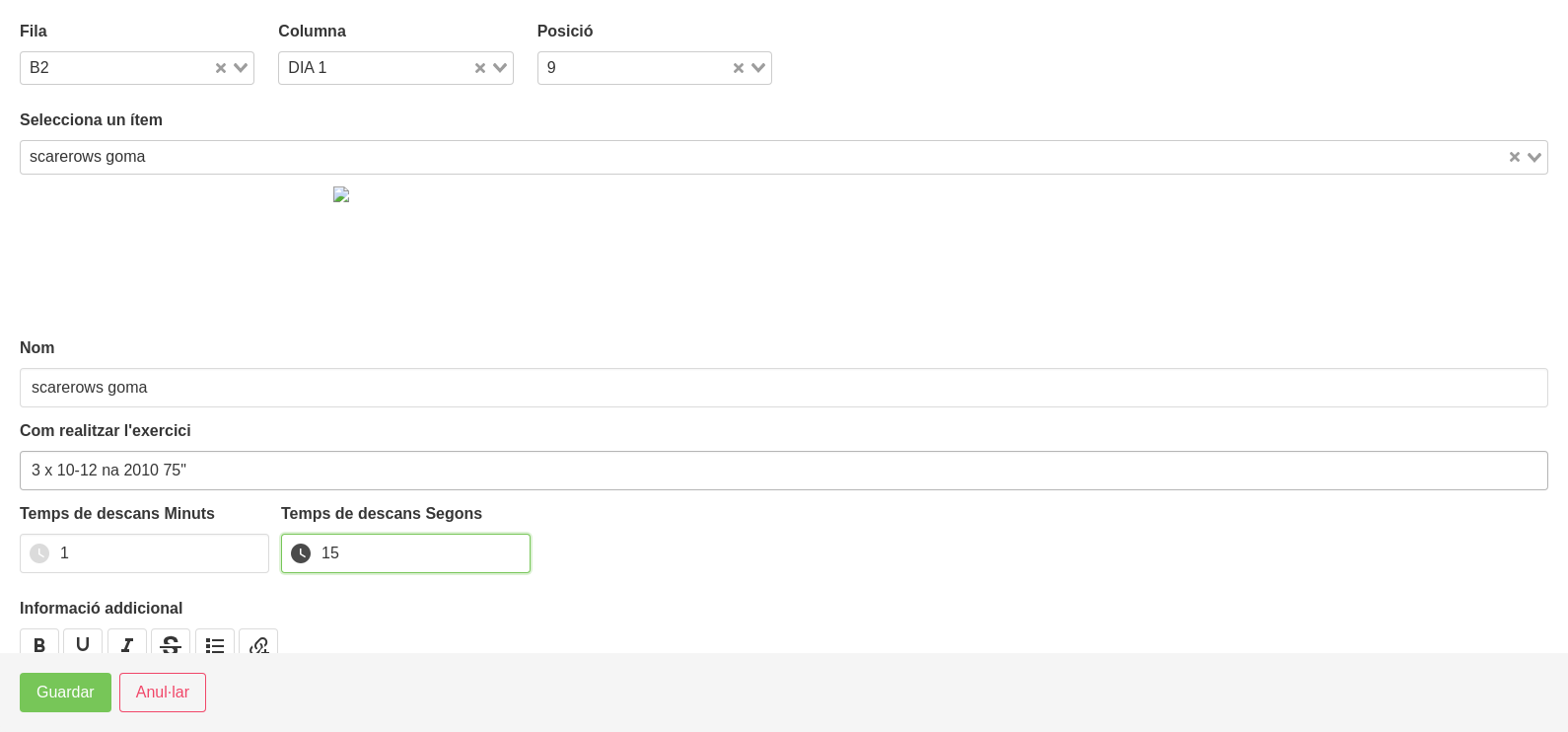
type input "15"
click at [109, 468] on input "3 x 10-12 na 2010 75"" at bounding box center [784, 470] width 1528 height 40
type input "3 x 10-12 a 2010 75""
click at [65, 698] on span "Guardar" at bounding box center [66, 692] width 58 height 24
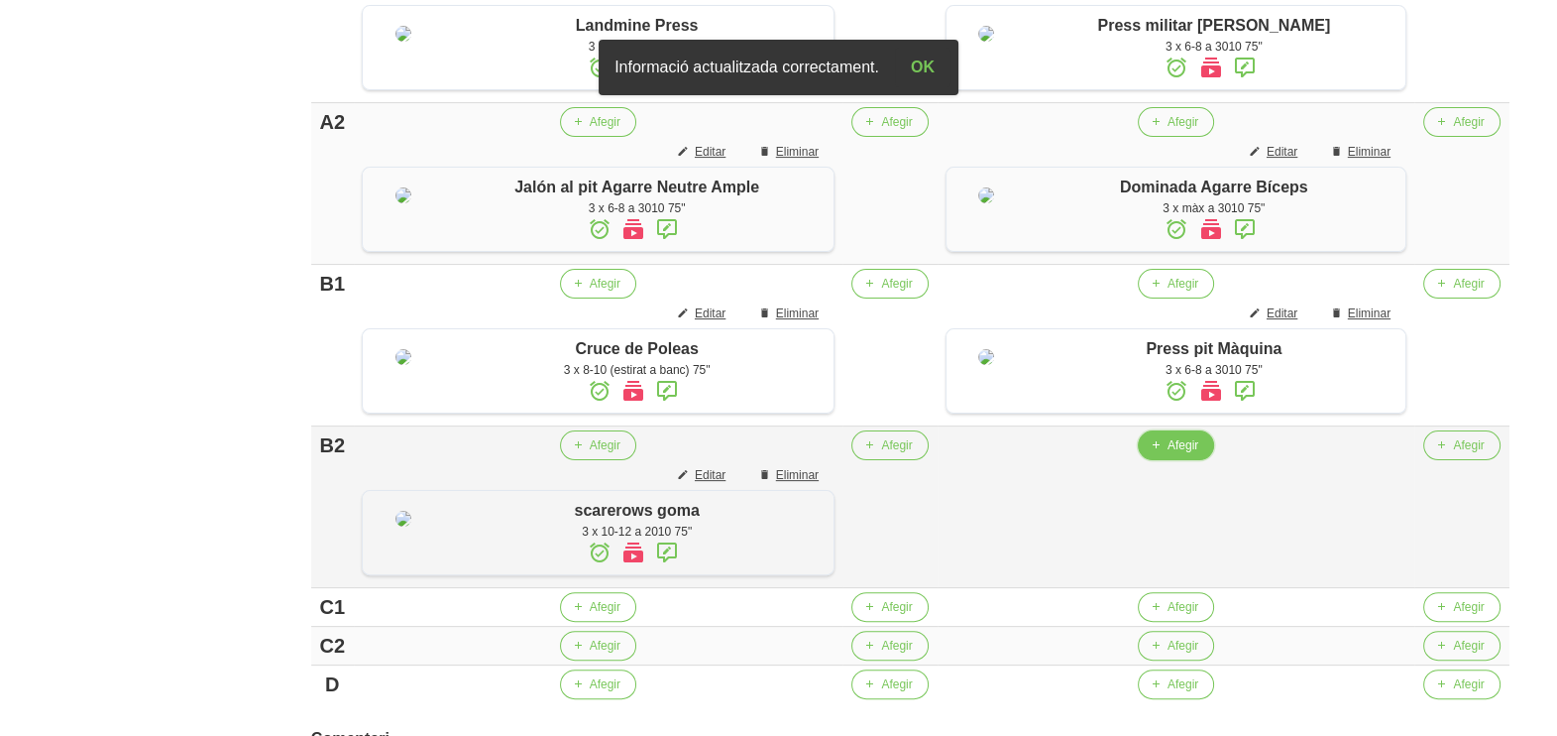
click at [1191, 460] on button "Afegir" at bounding box center [1176, 445] width 76 height 30
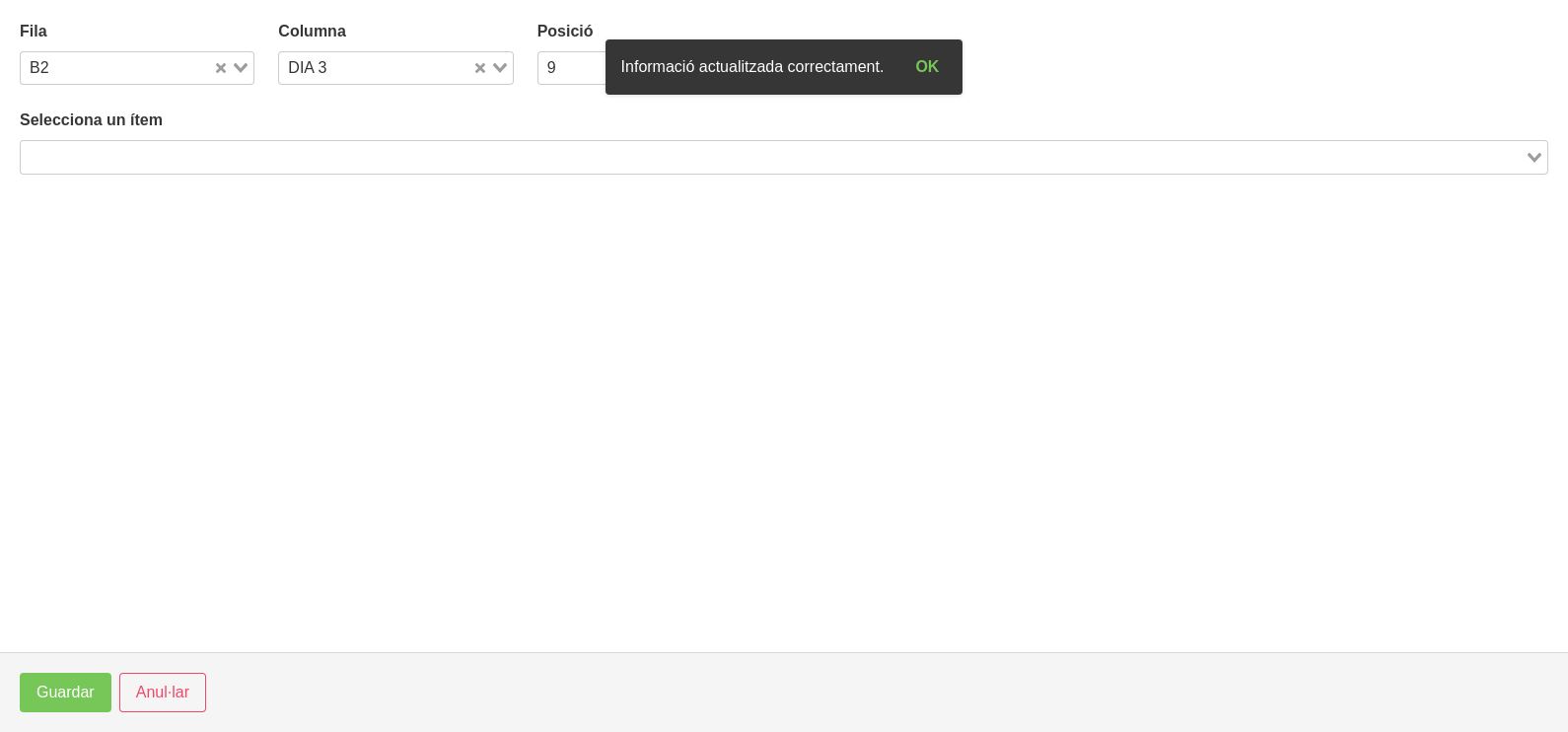
click at [366, 148] on div "Search for option" at bounding box center [773, 155] width 1504 height 28
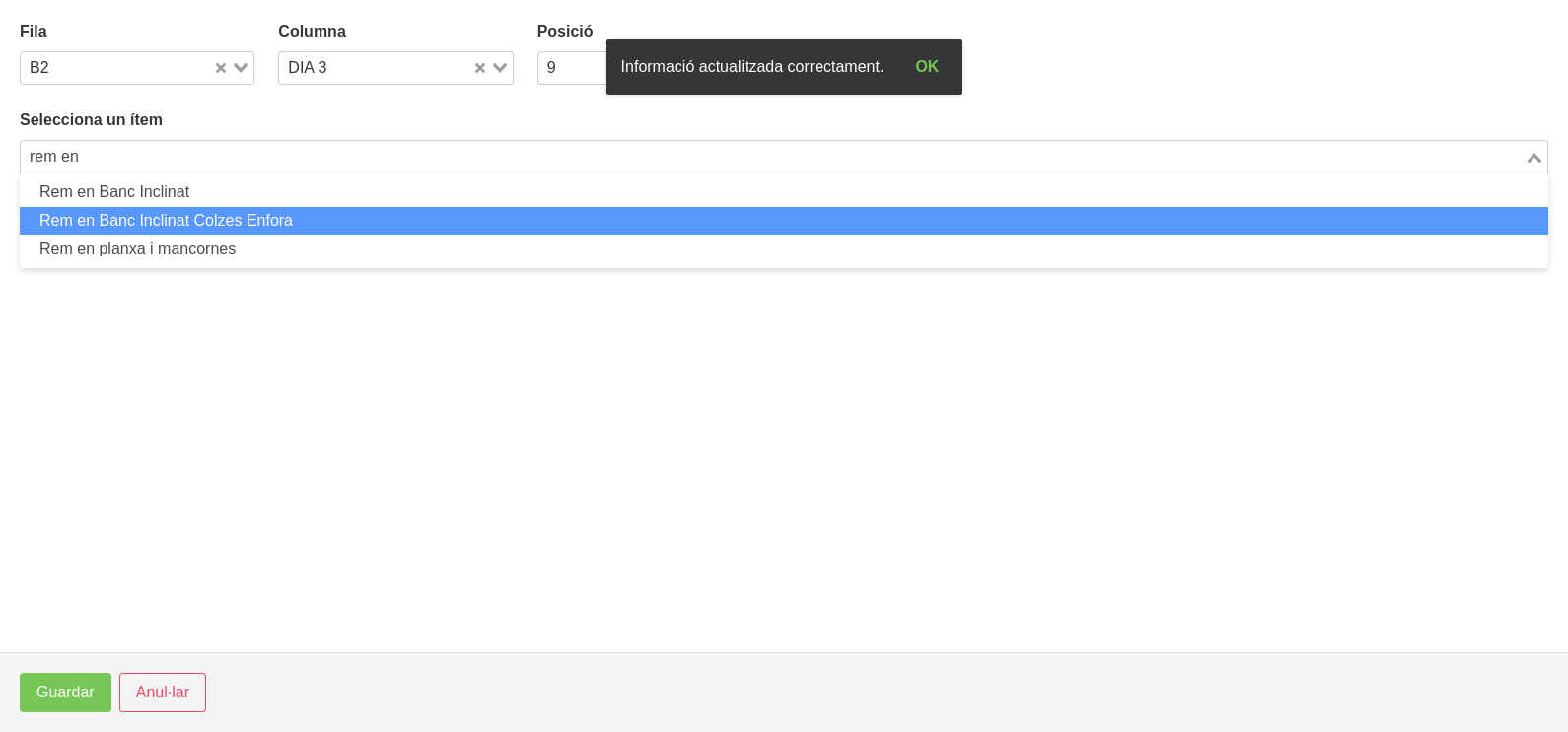
click at [306, 217] on li "Rem en Banc Inclinat Colzes Enfora" at bounding box center [784, 221] width 1528 height 29
type input "rem en"
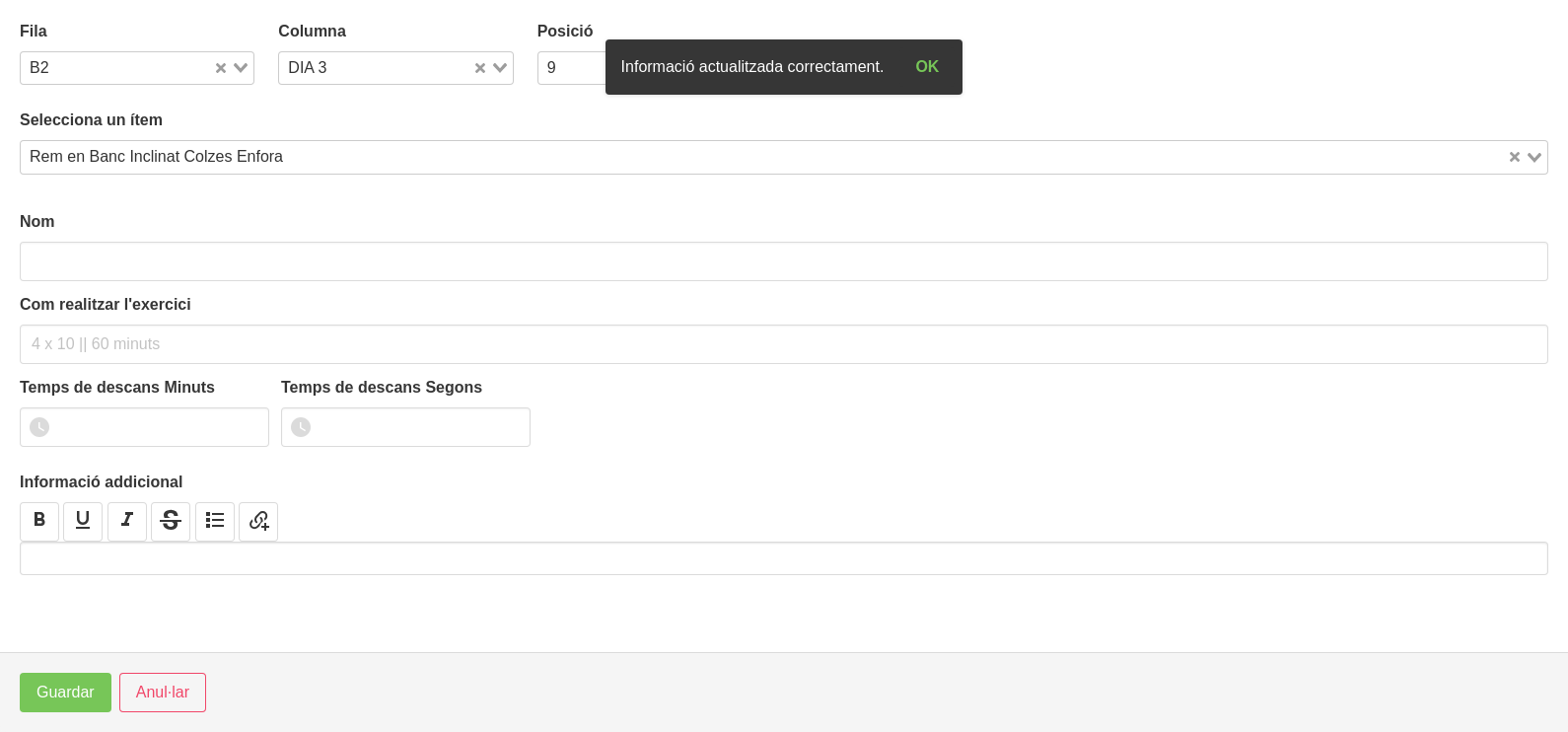
type input "Rem en Banc Inclinat Colzes Enfora"
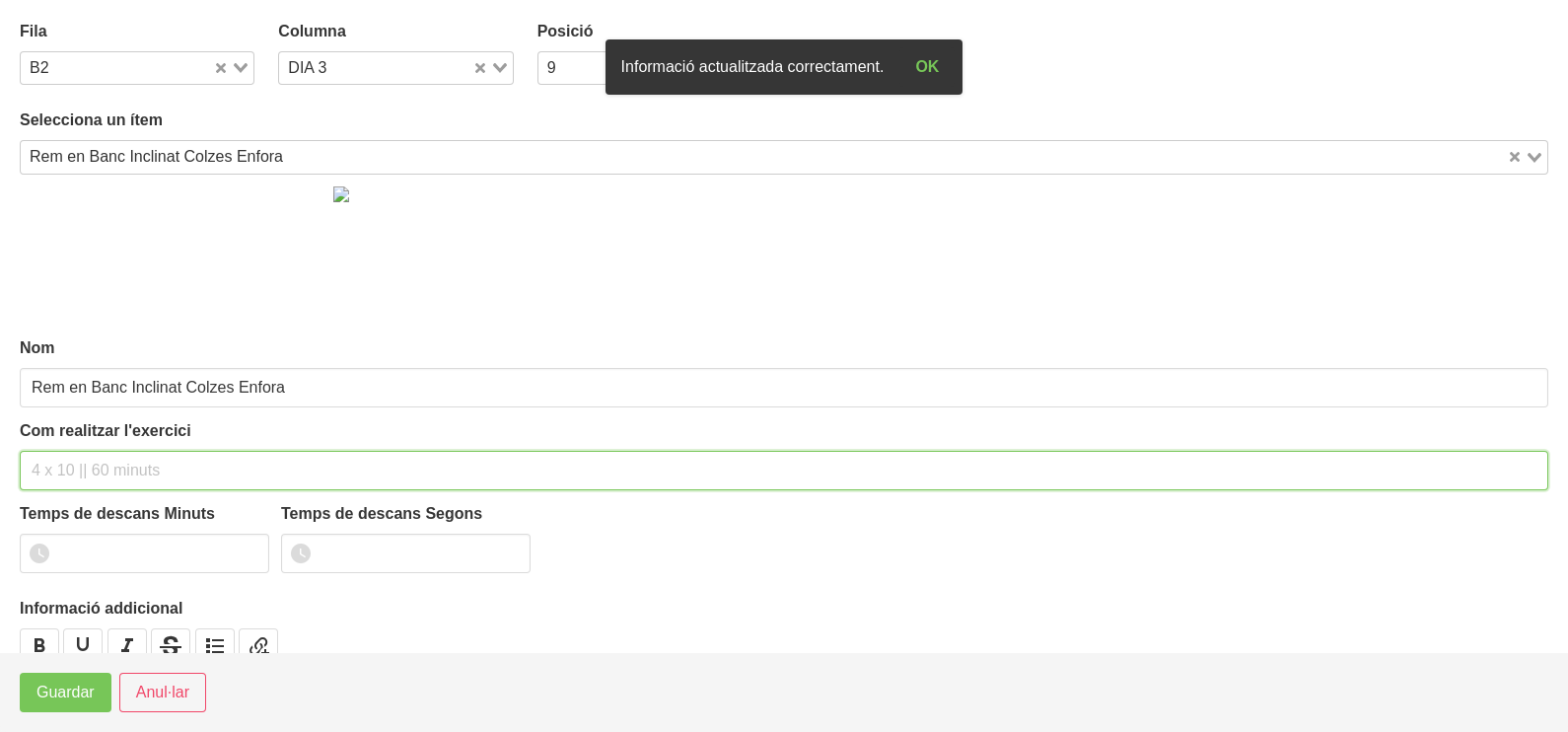
click at [104, 463] on input "text" at bounding box center [784, 470] width 1528 height 40
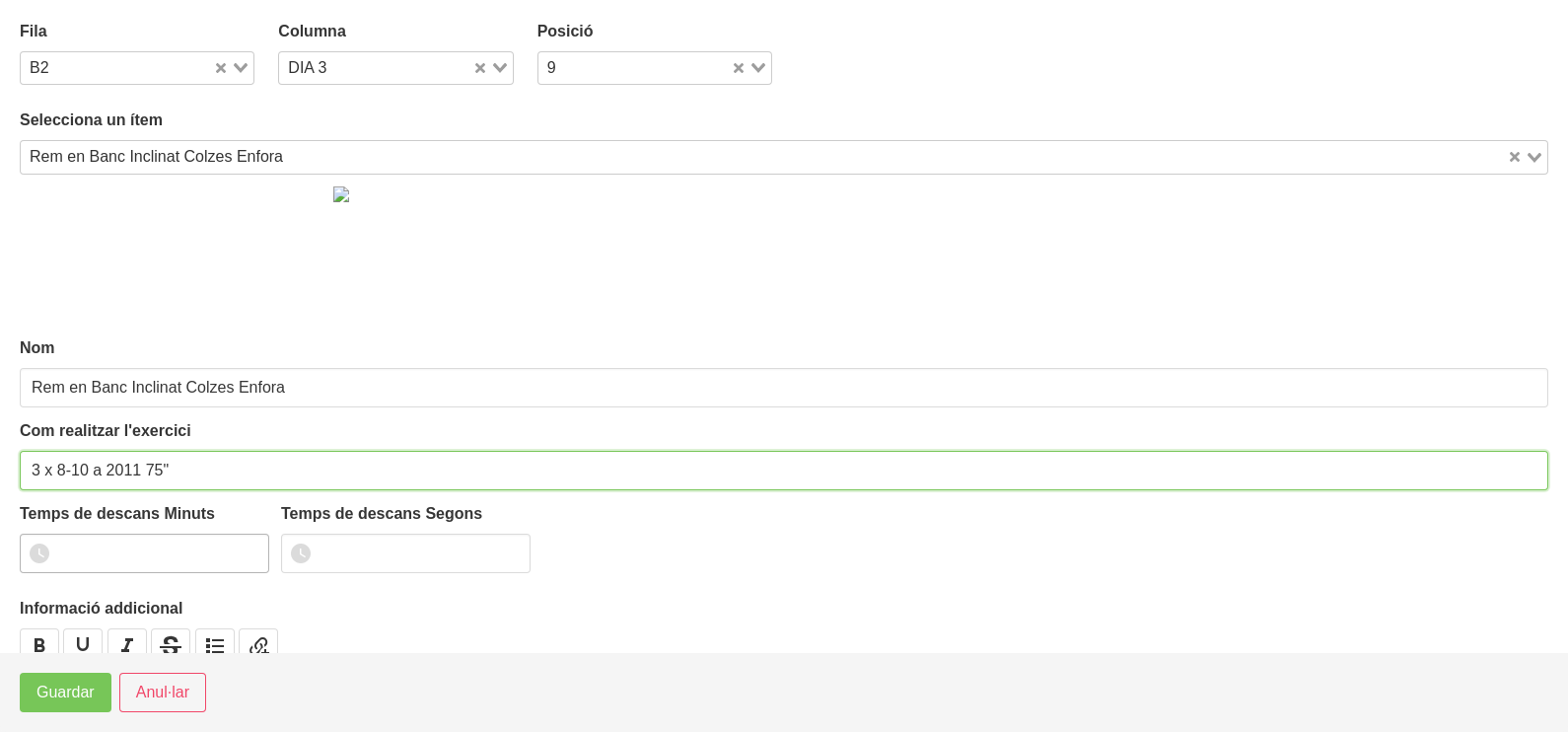
type input "3 x 8-10 a 2011 75""
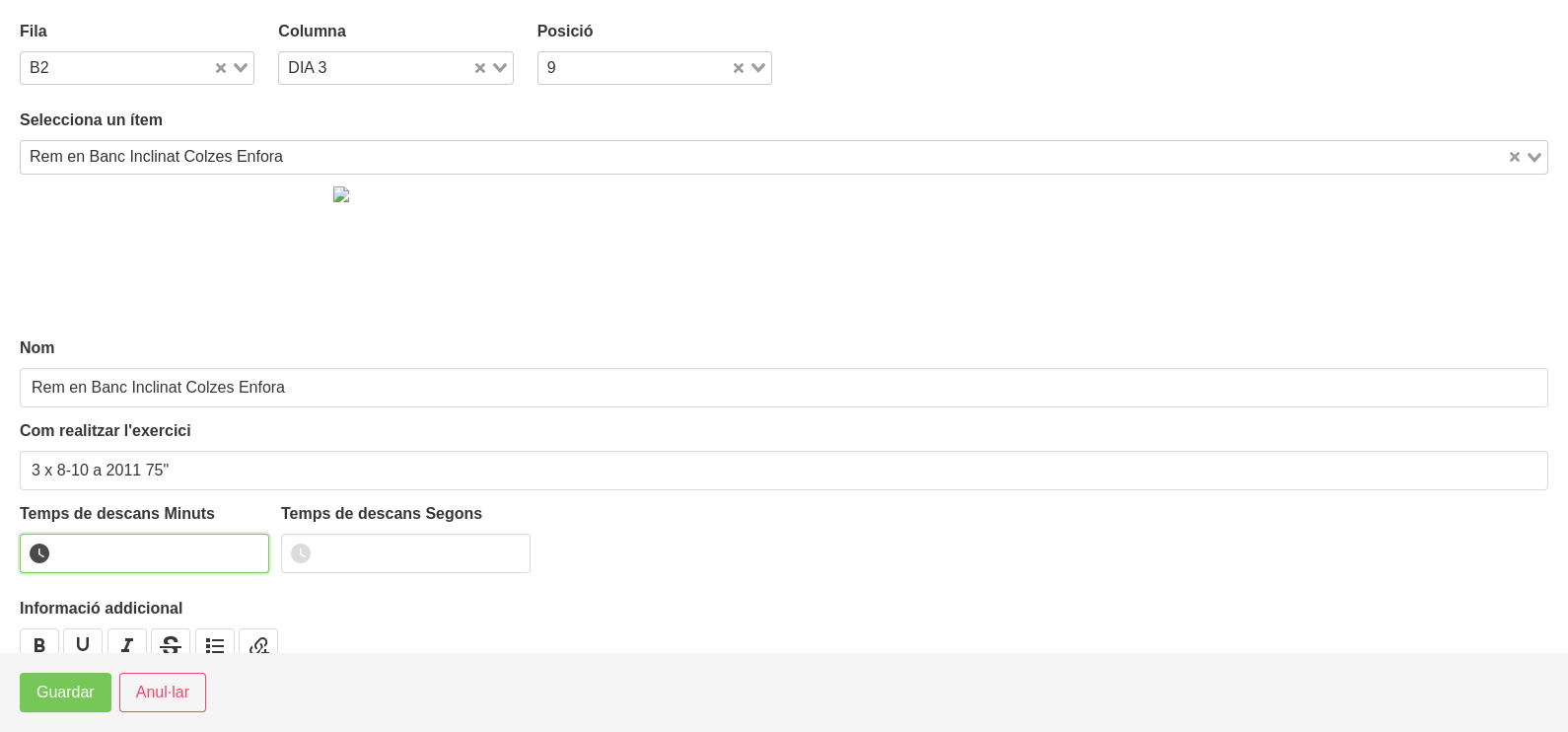
click at [124, 548] on input "number" at bounding box center [144, 553] width 250 height 40
type input "1"
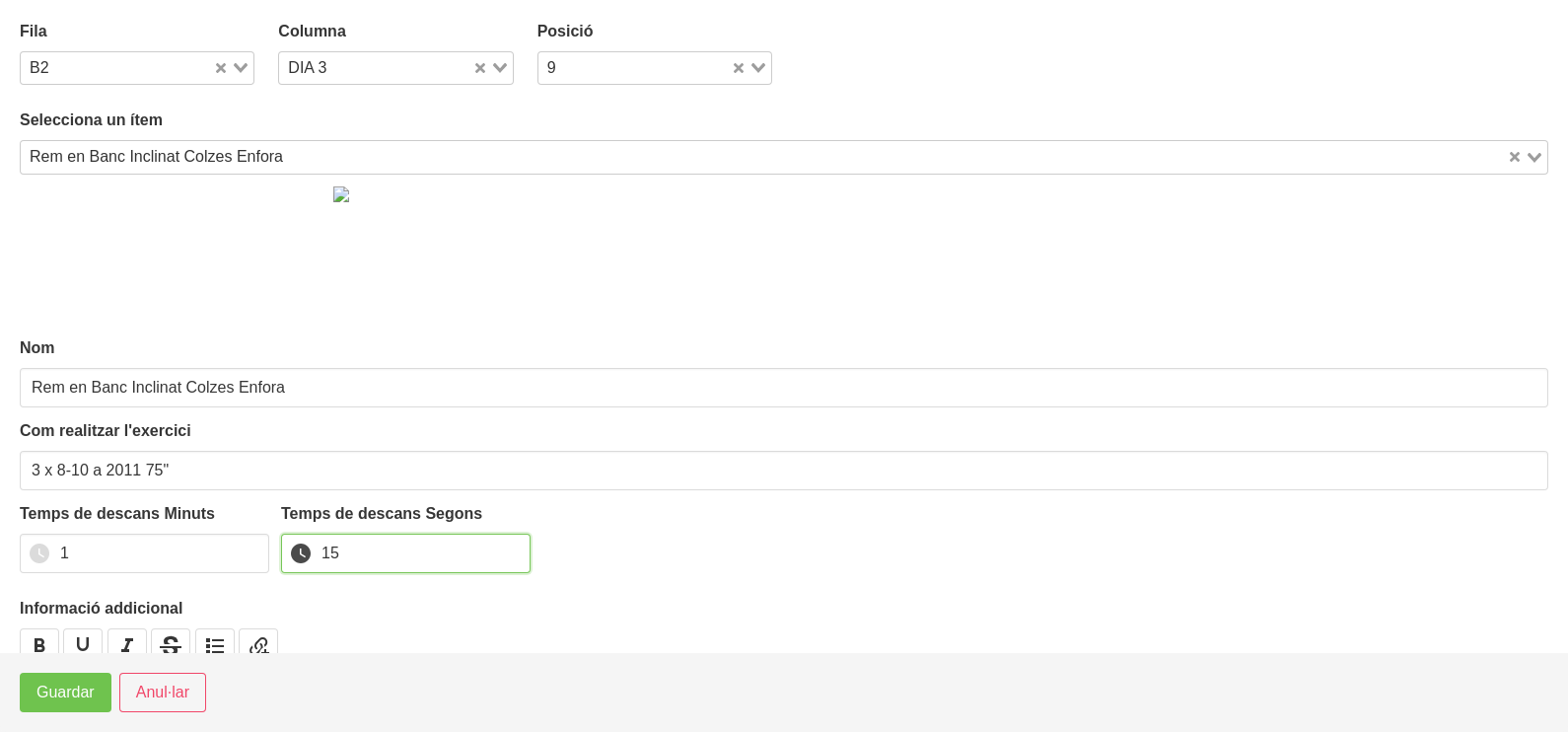
type input "15"
click at [60, 708] on button "Guardar" at bounding box center [66, 692] width 92 height 40
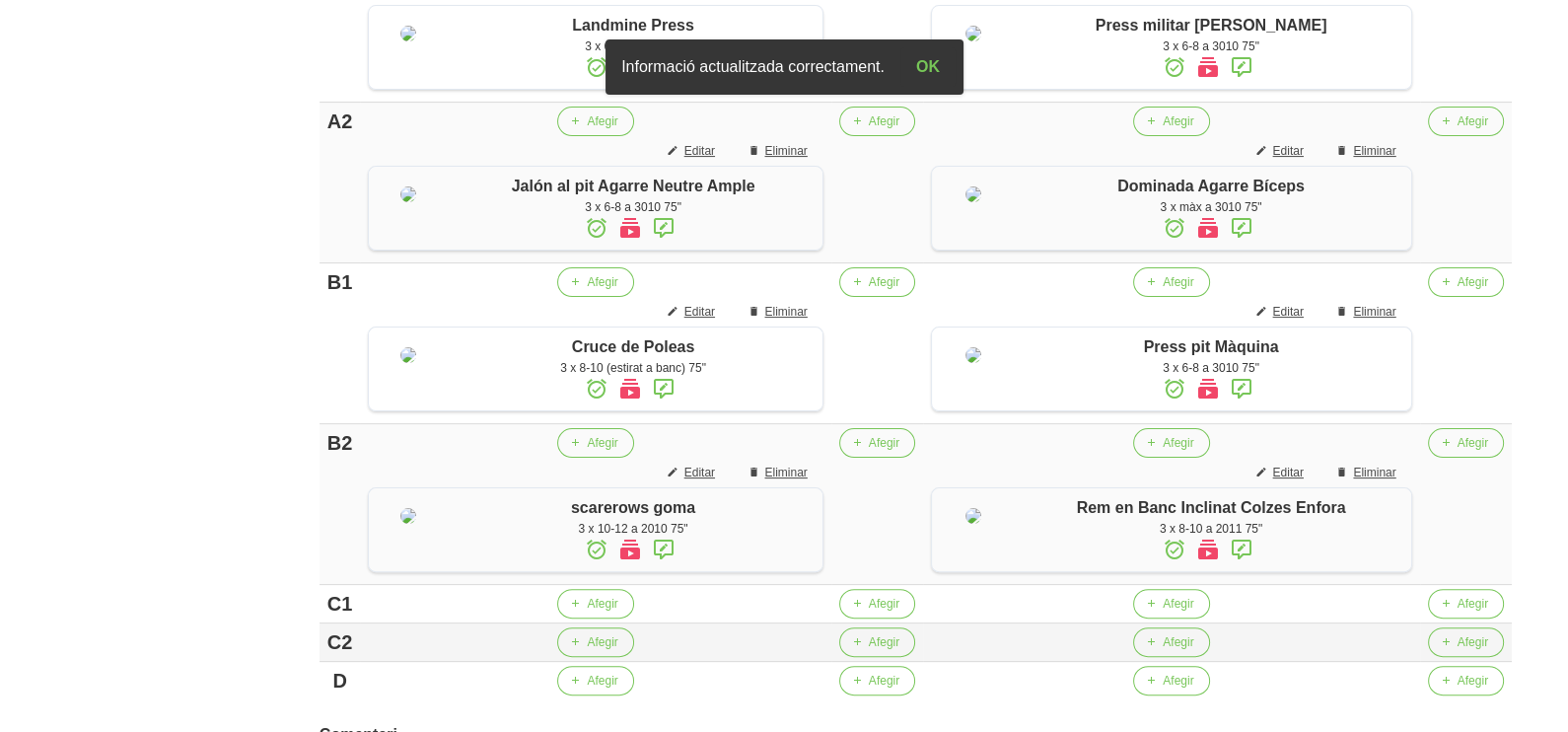
scroll to position [970, 0]
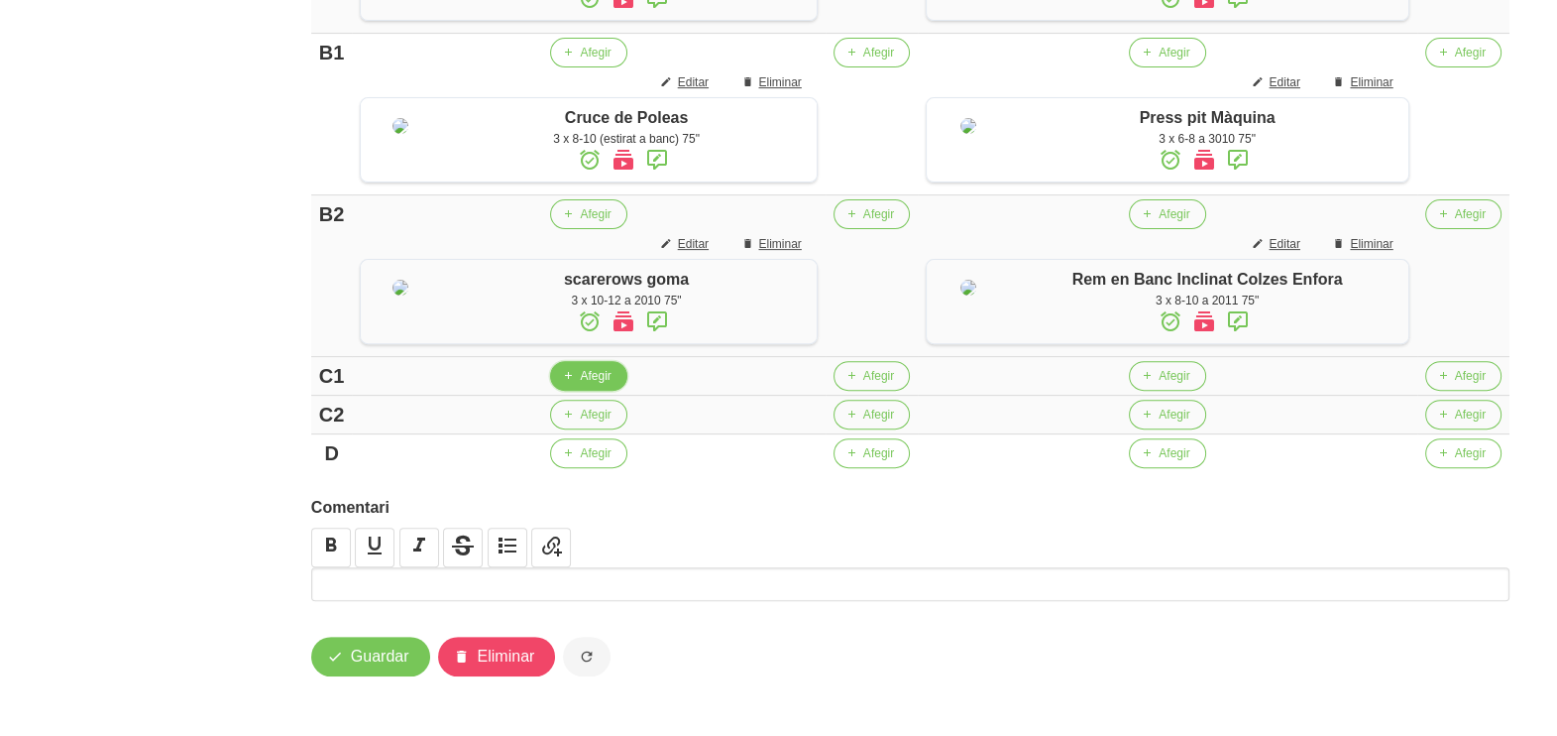
click at [606, 378] on span "Afegir" at bounding box center [595, 376] width 31 height 18
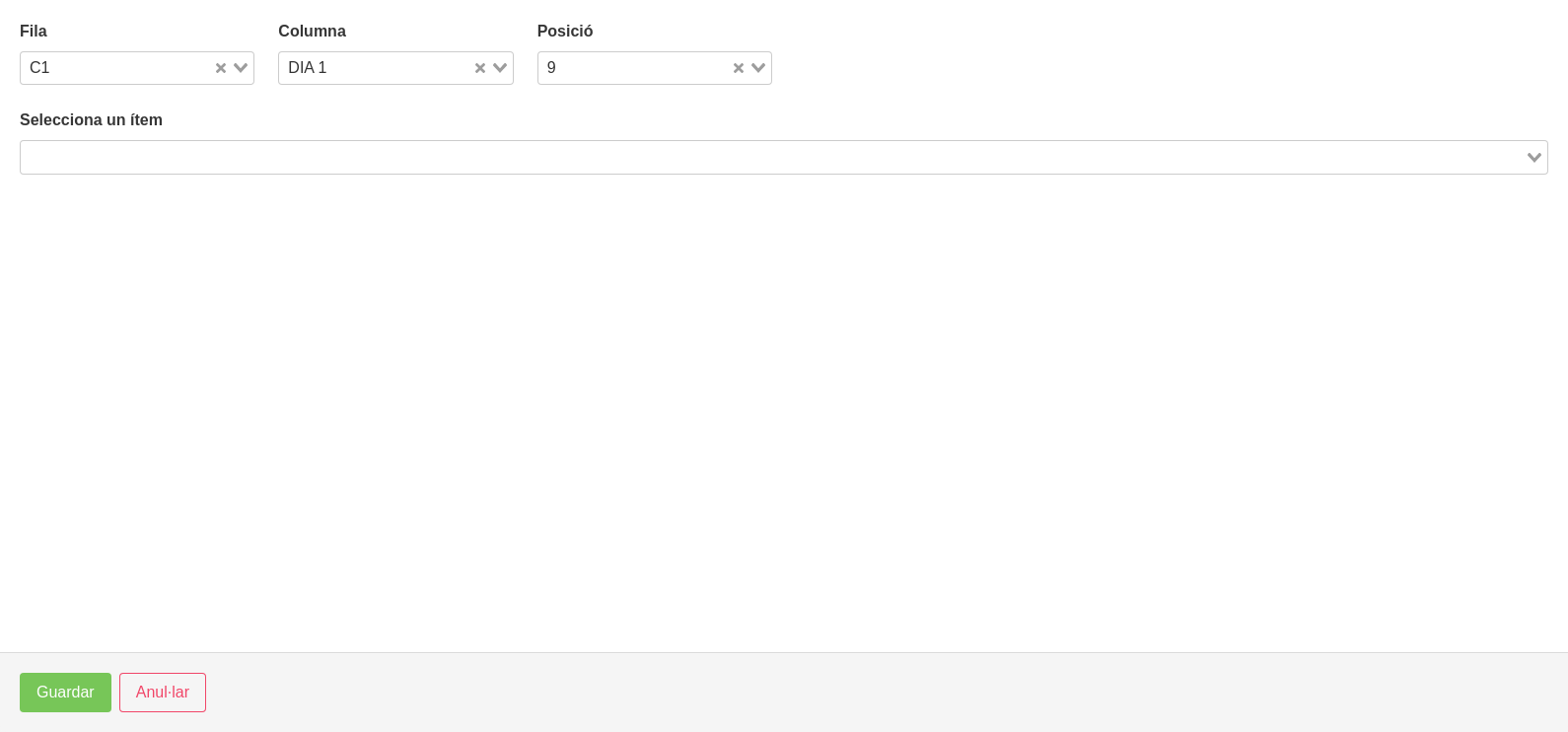
click at [362, 160] on input "Search for option" at bounding box center [773, 157] width 1500 height 24
type input "3"
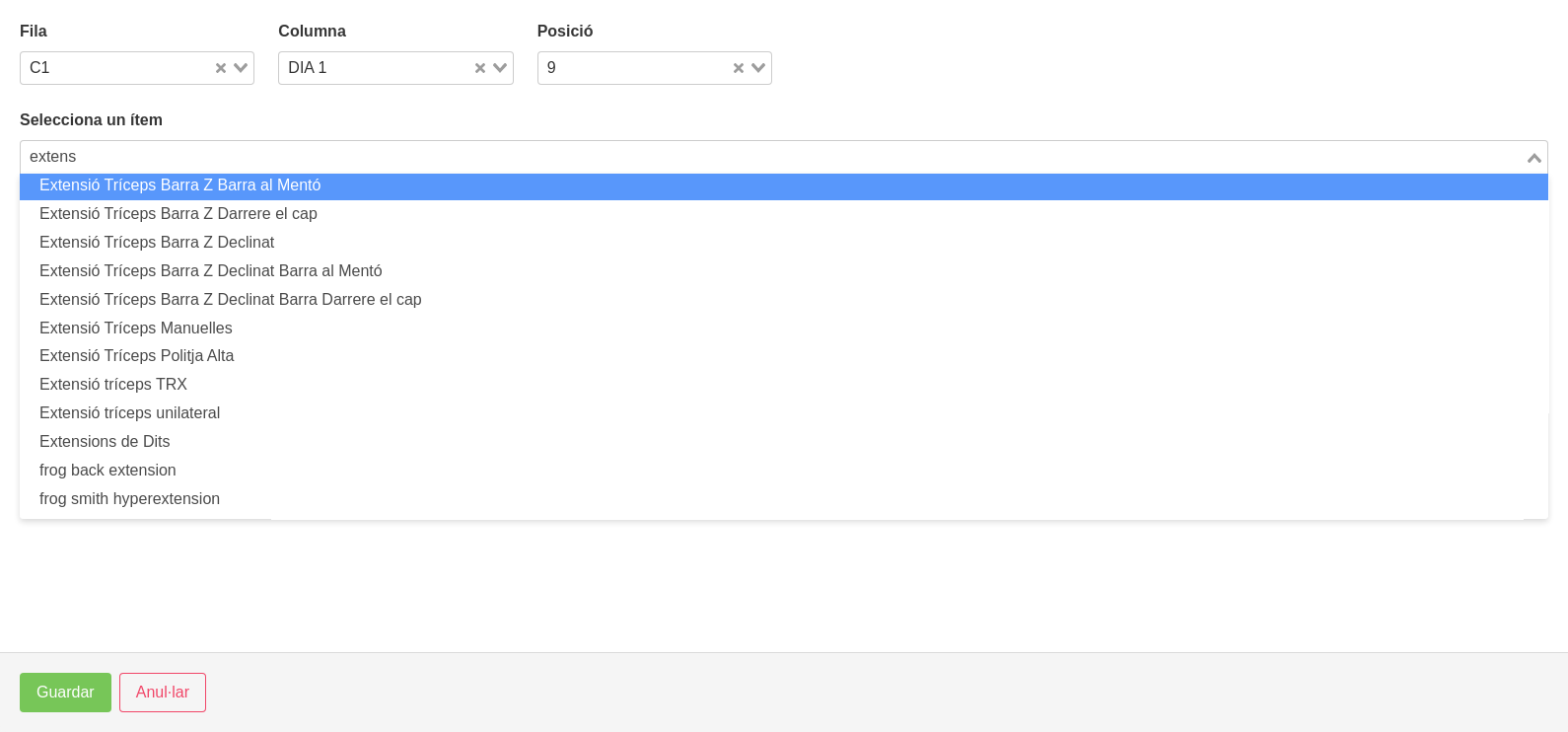
scroll to position [262, 0]
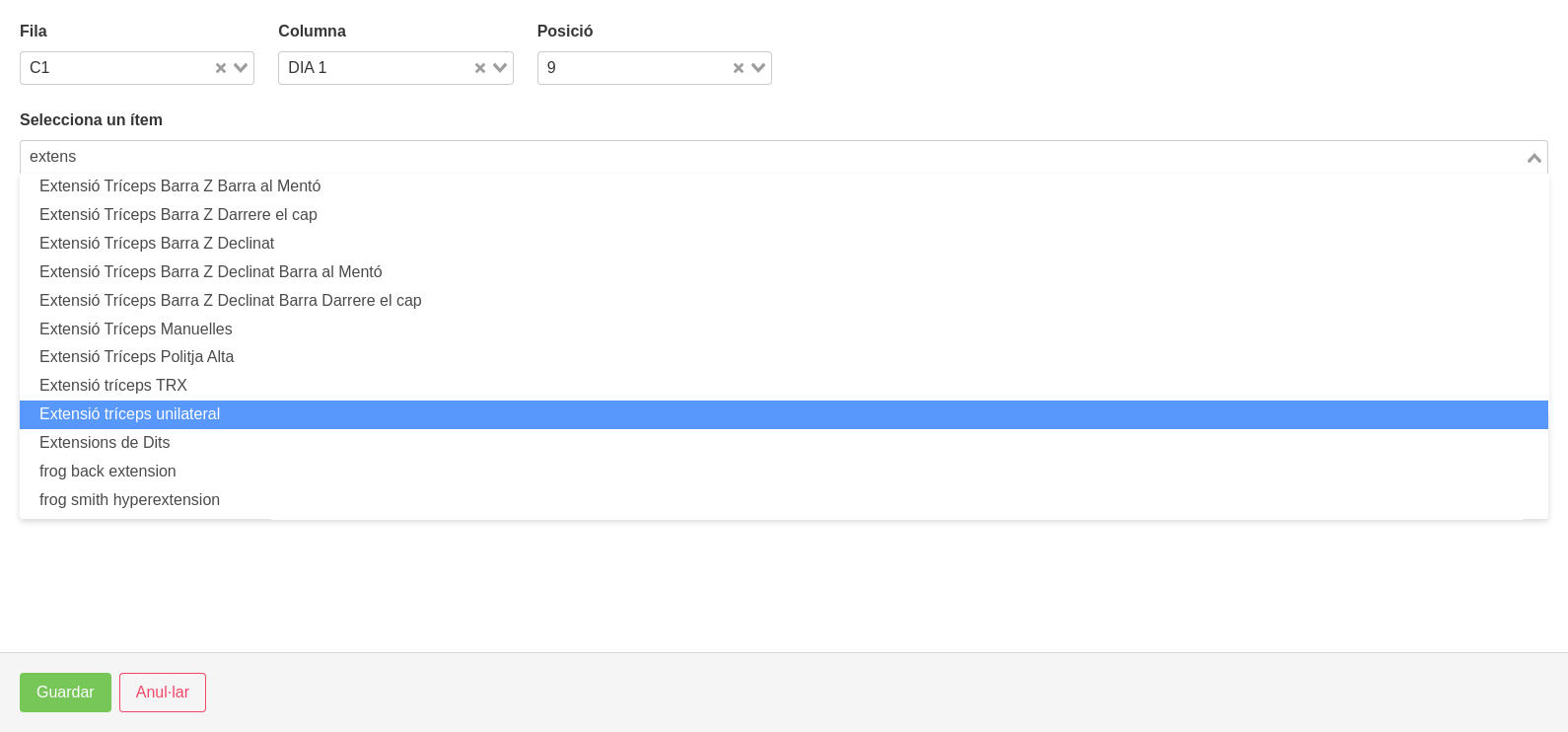
click at [239, 409] on li "Extensió tríceps unilateral" at bounding box center [784, 414] width 1528 height 29
type input "extens"
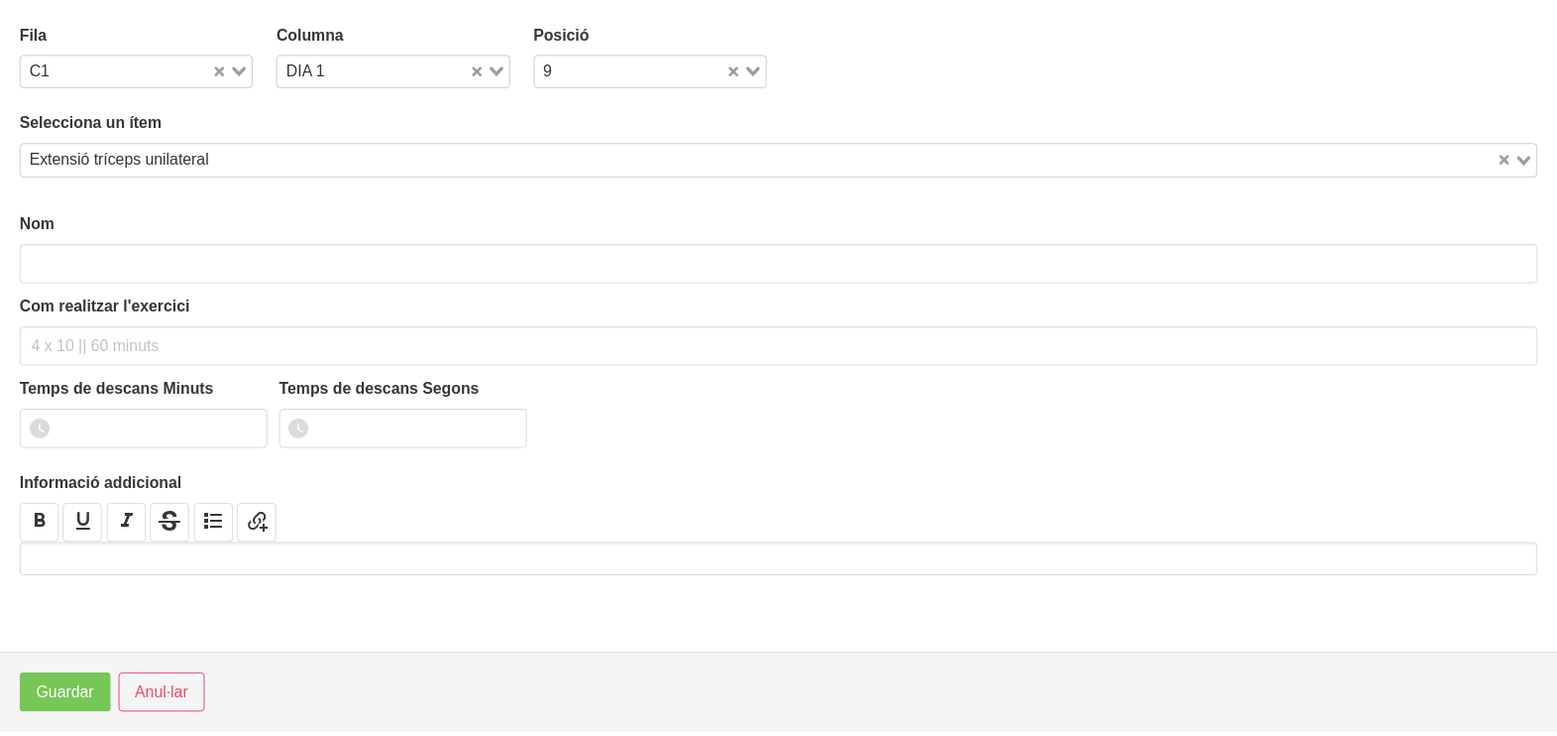
scroll to position [5, 0]
type input "Extensió tríceps unilateral"
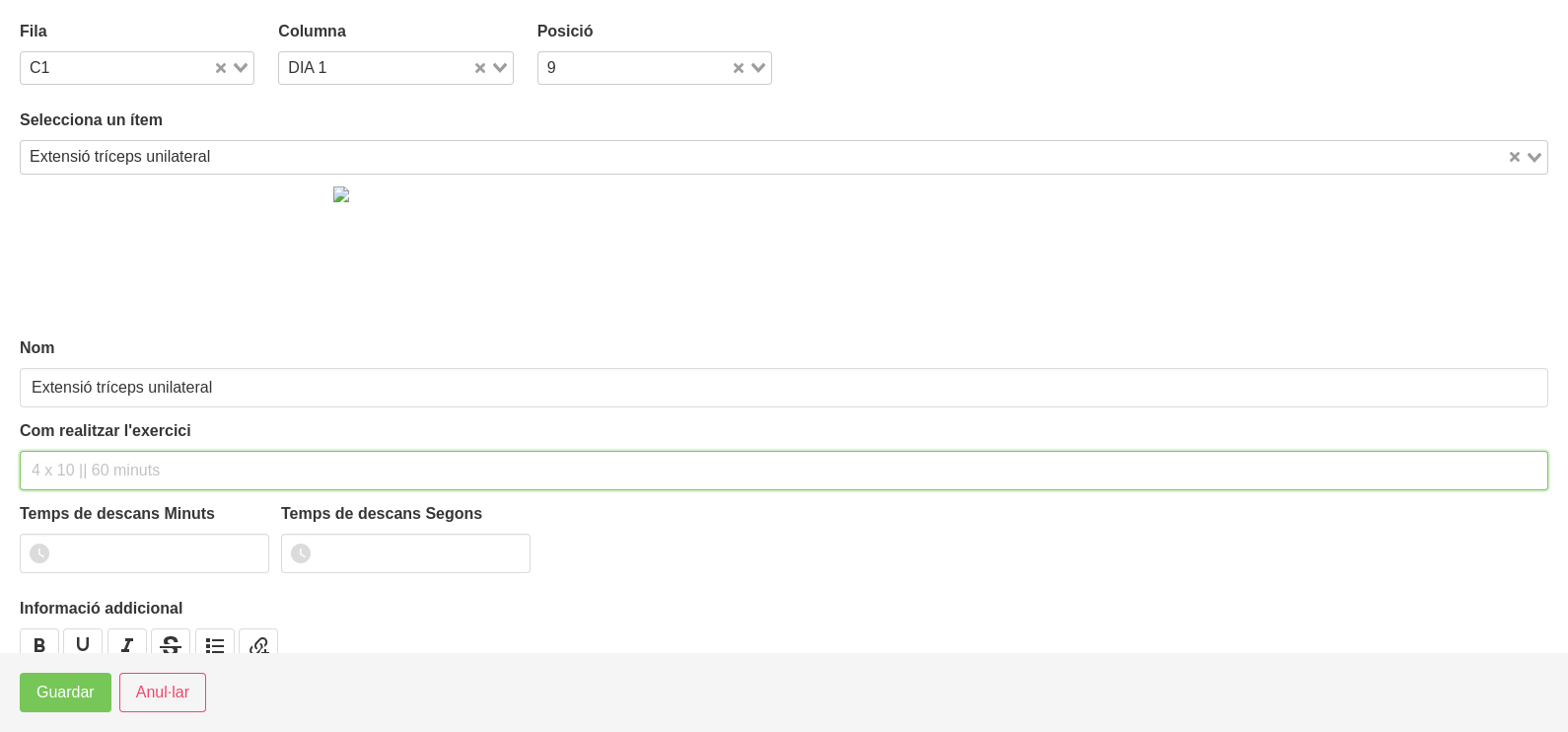
drag, startPoint x: 80, startPoint y: 460, endPoint x: 133, endPoint y: 323, distance: 146.9
click at [82, 458] on input "text" at bounding box center [784, 470] width 1528 height 40
type input "3 x 6-8 a 3010 75""
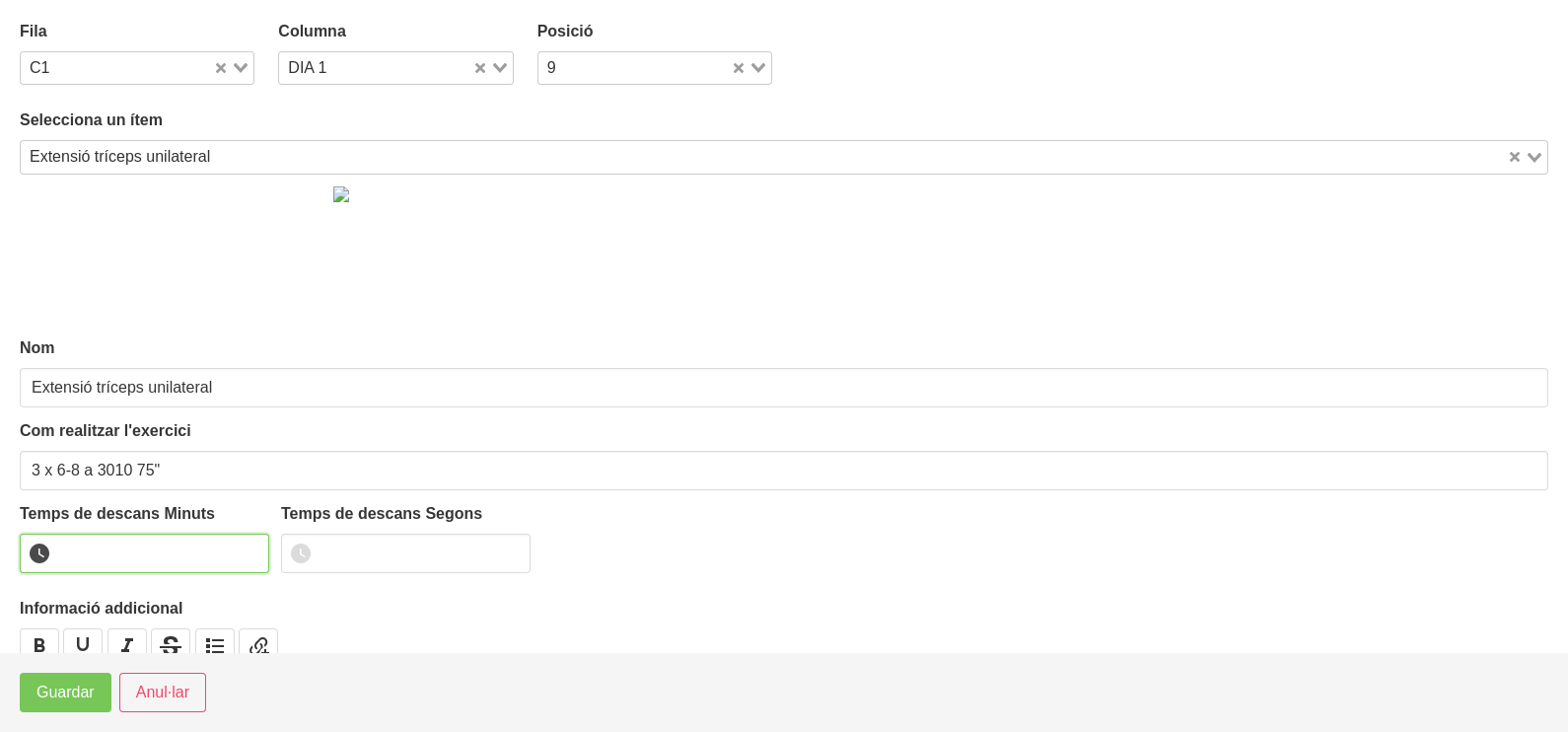
click at [112, 546] on input "number" at bounding box center [144, 553] width 250 height 40
type input "1"
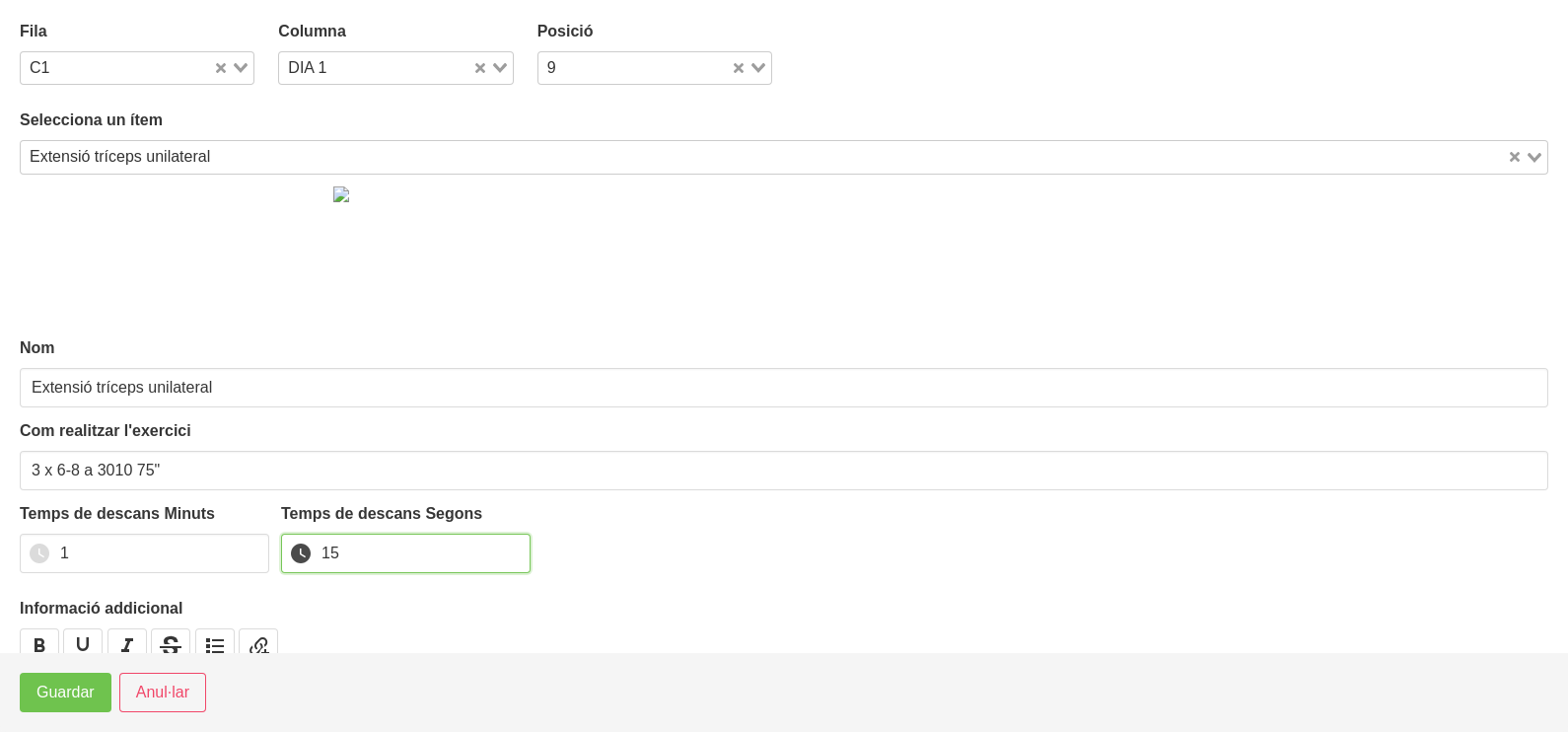
type input "15"
click at [66, 696] on span "Guardar" at bounding box center [66, 692] width 58 height 24
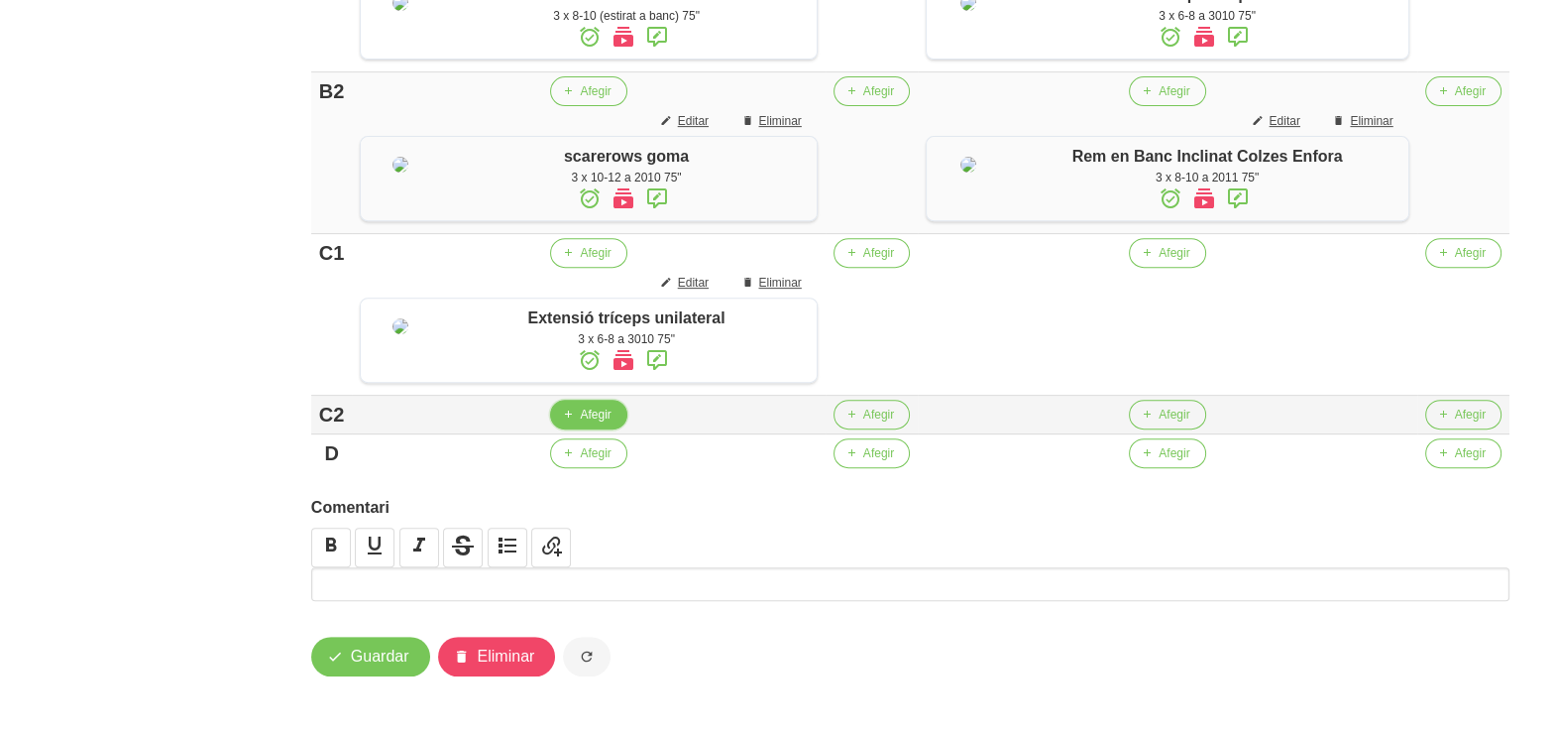
click at [595, 429] on button "Afegir" at bounding box center [588, 414] width 76 height 30
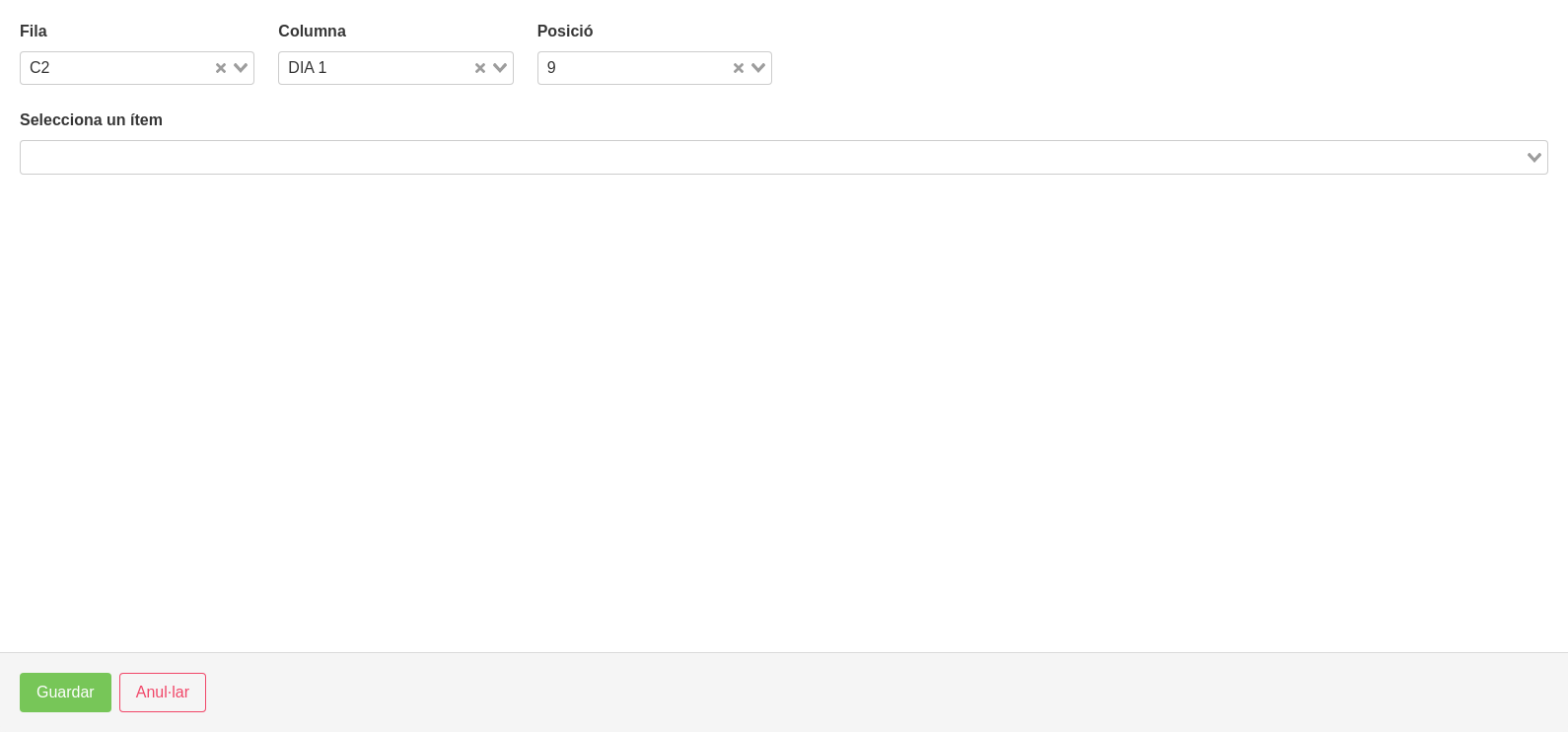
click at [375, 156] on input "Search for option" at bounding box center [773, 157] width 1500 height 24
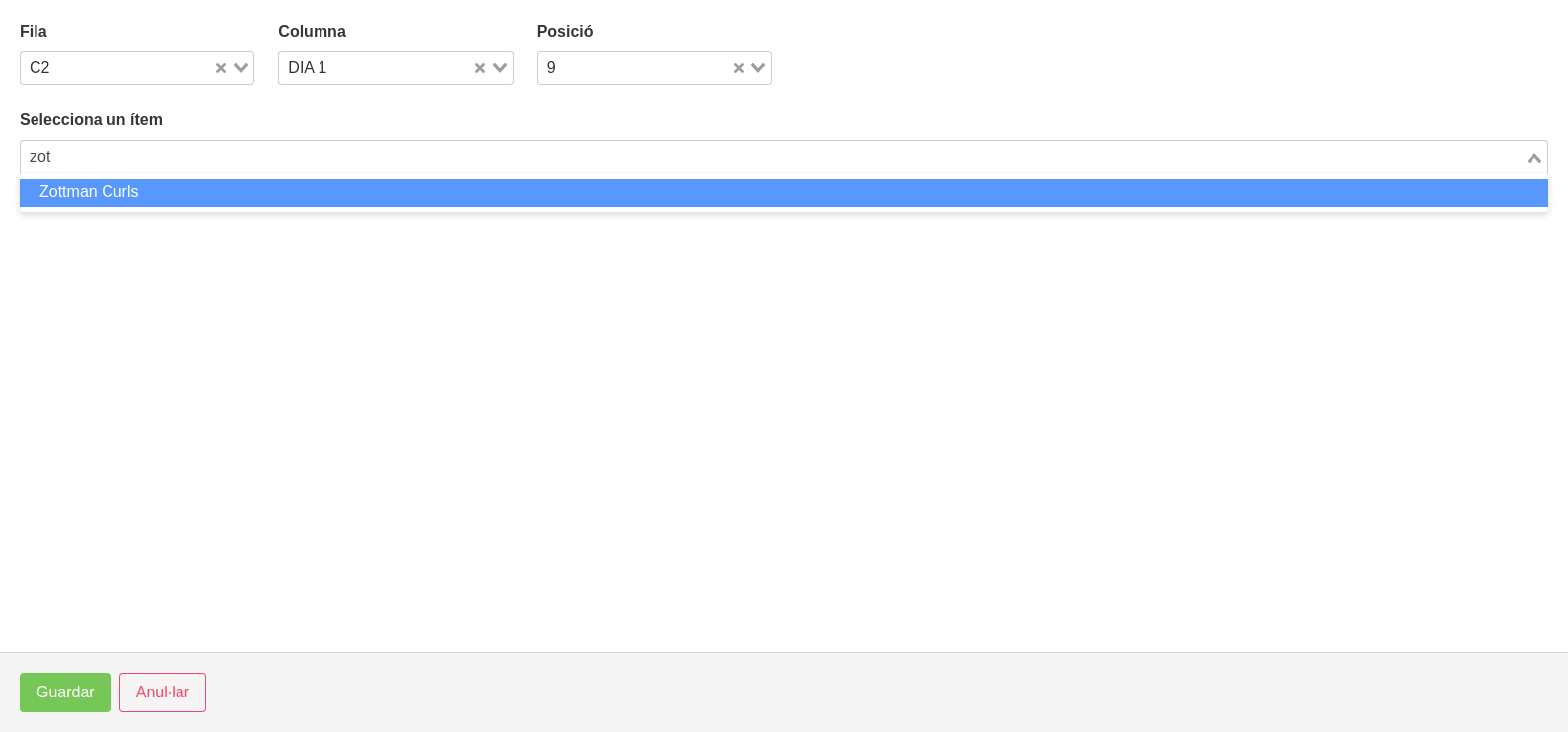
click at [339, 193] on li "Zottman Curls" at bounding box center [784, 192] width 1528 height 29
type input "zot"
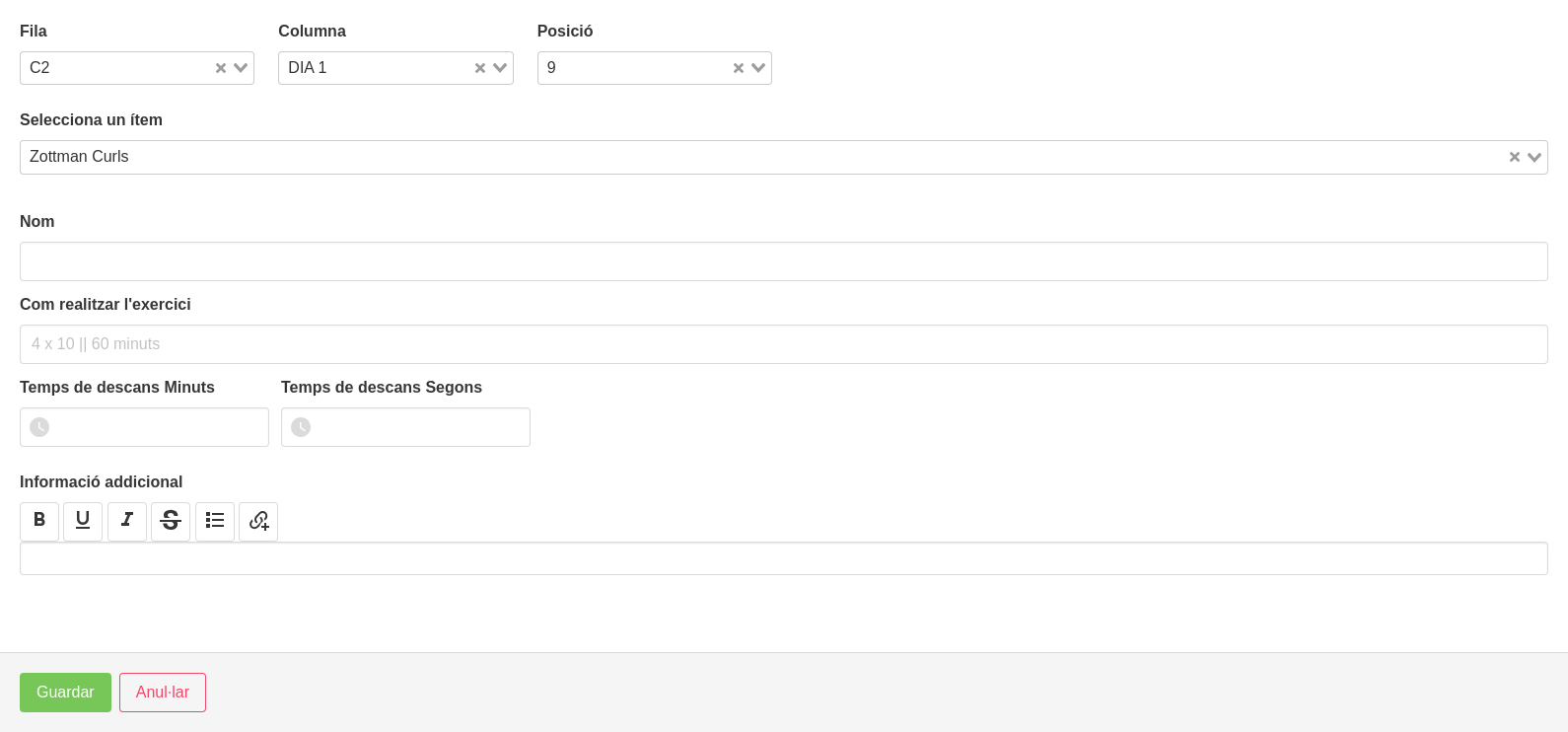
type input "Zottman Curls"
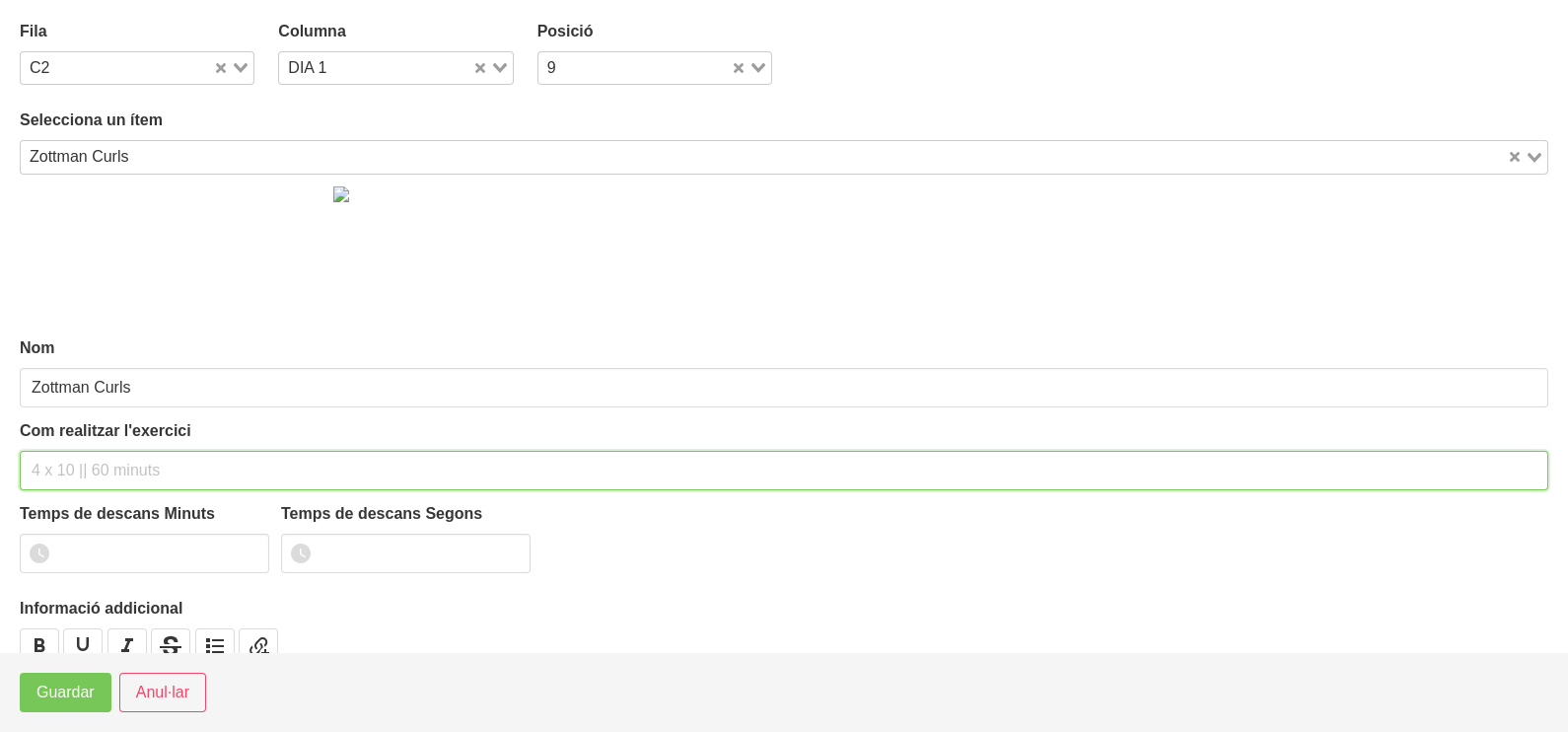
click at [89, 460] on input "text" at bounding box center [784, 470] width 1528 height 40
type input "3 x 6-8 a 3010 75""
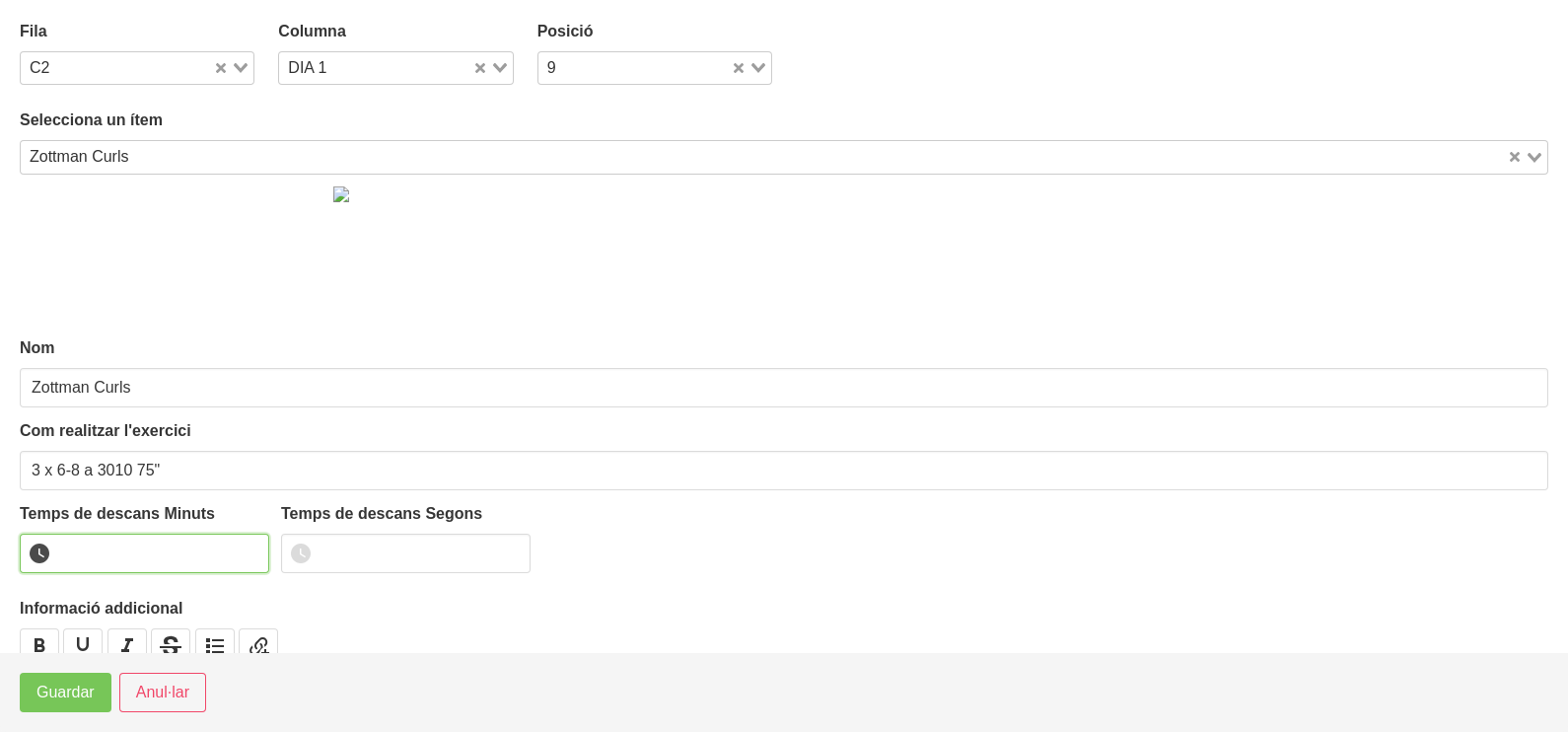
click at [120, 557] on input "number" at bounding box center [144, 553] width 250 height 40
type input "1"
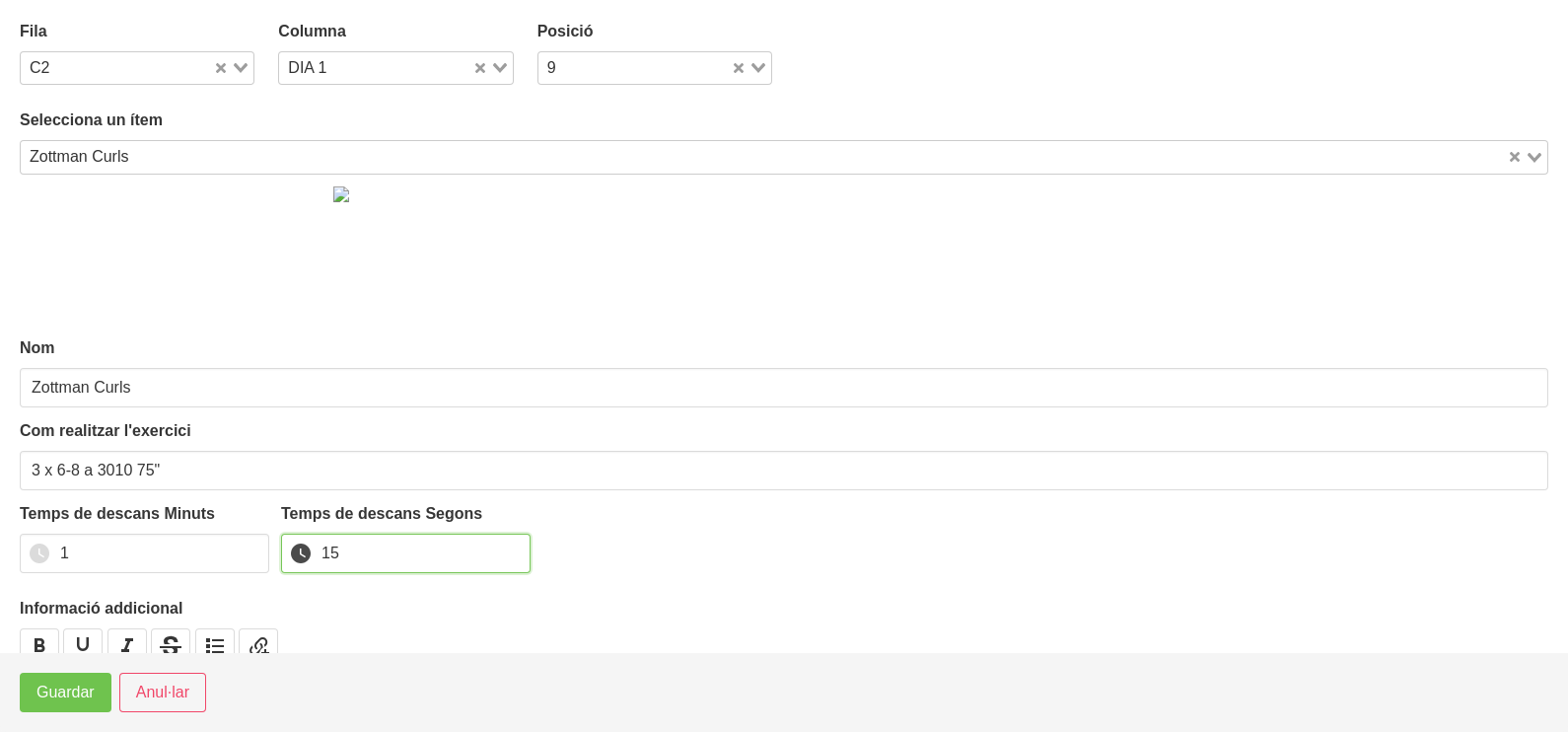
type input "15"
click at [88, 705] on button "Guardar" at bounding box center [66, 692] width 92 height 40
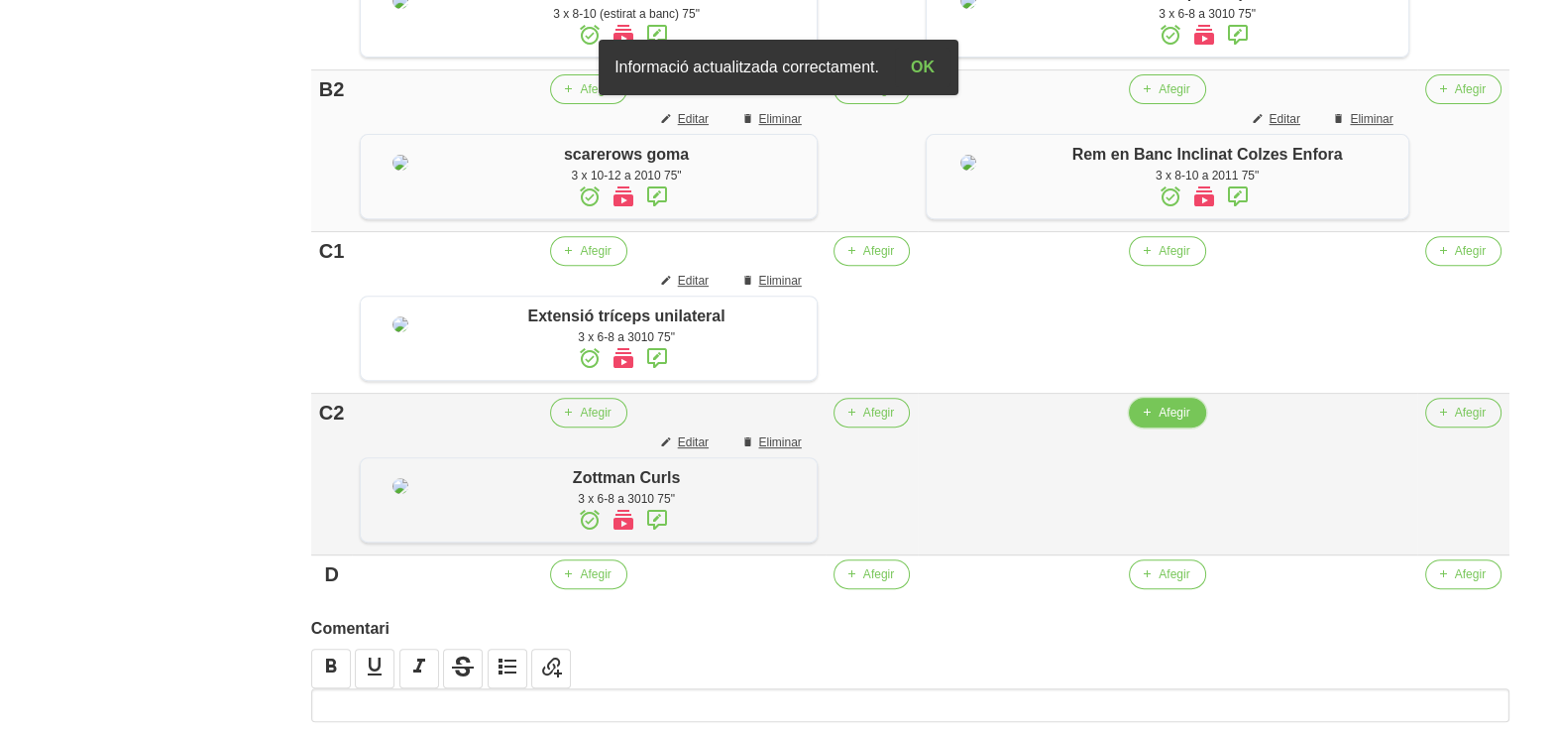
click at [1172, 421] on span "Afegir" at bounding box center [1174, 412] width 31 height 18
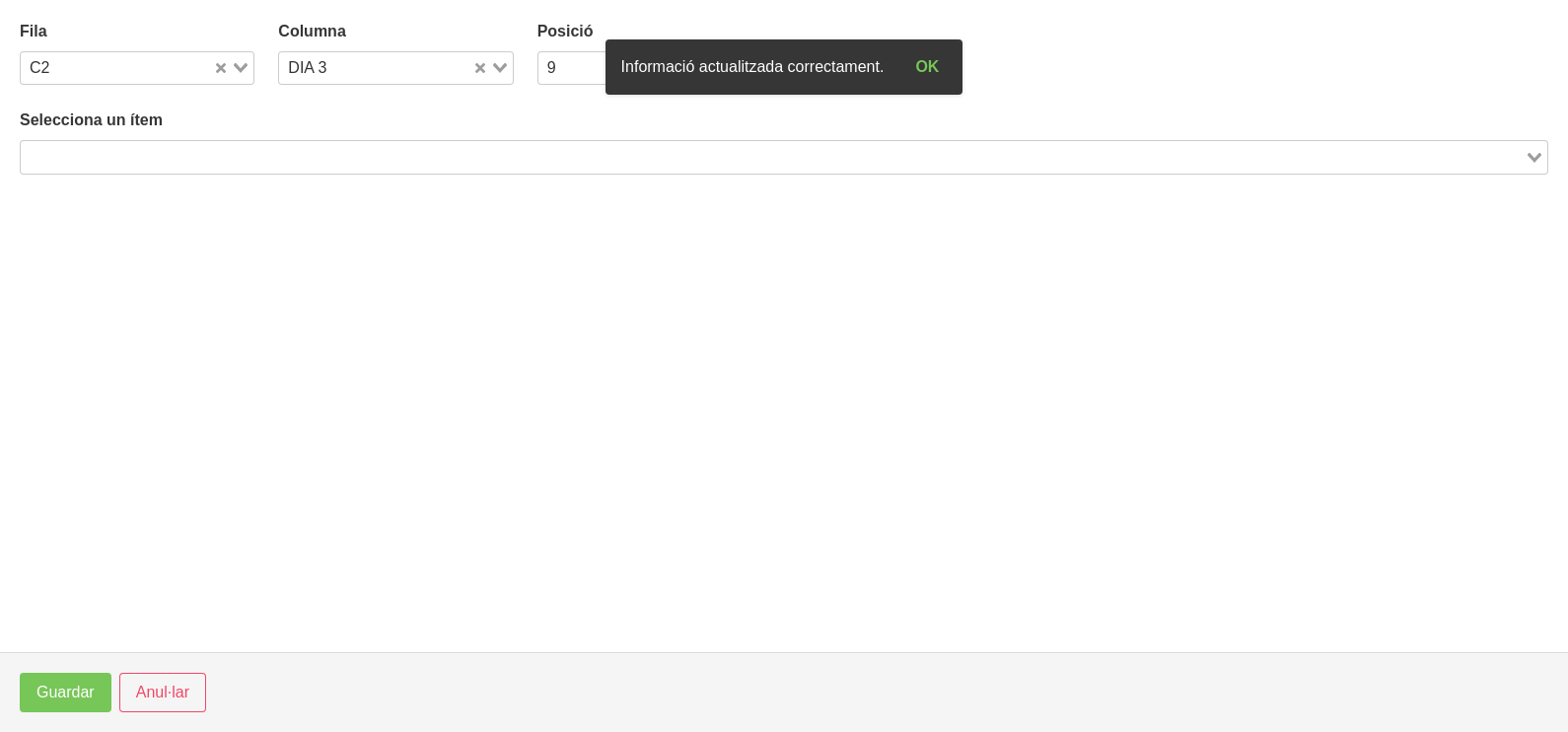
drag, startPoint x: 413, startPoint y: 153, endPoint x: 404, endPoint y: 158, distance: 10.3
click at [410, 155] on input "Search for option" at bounding box center [773, 157] width 1500 height 24
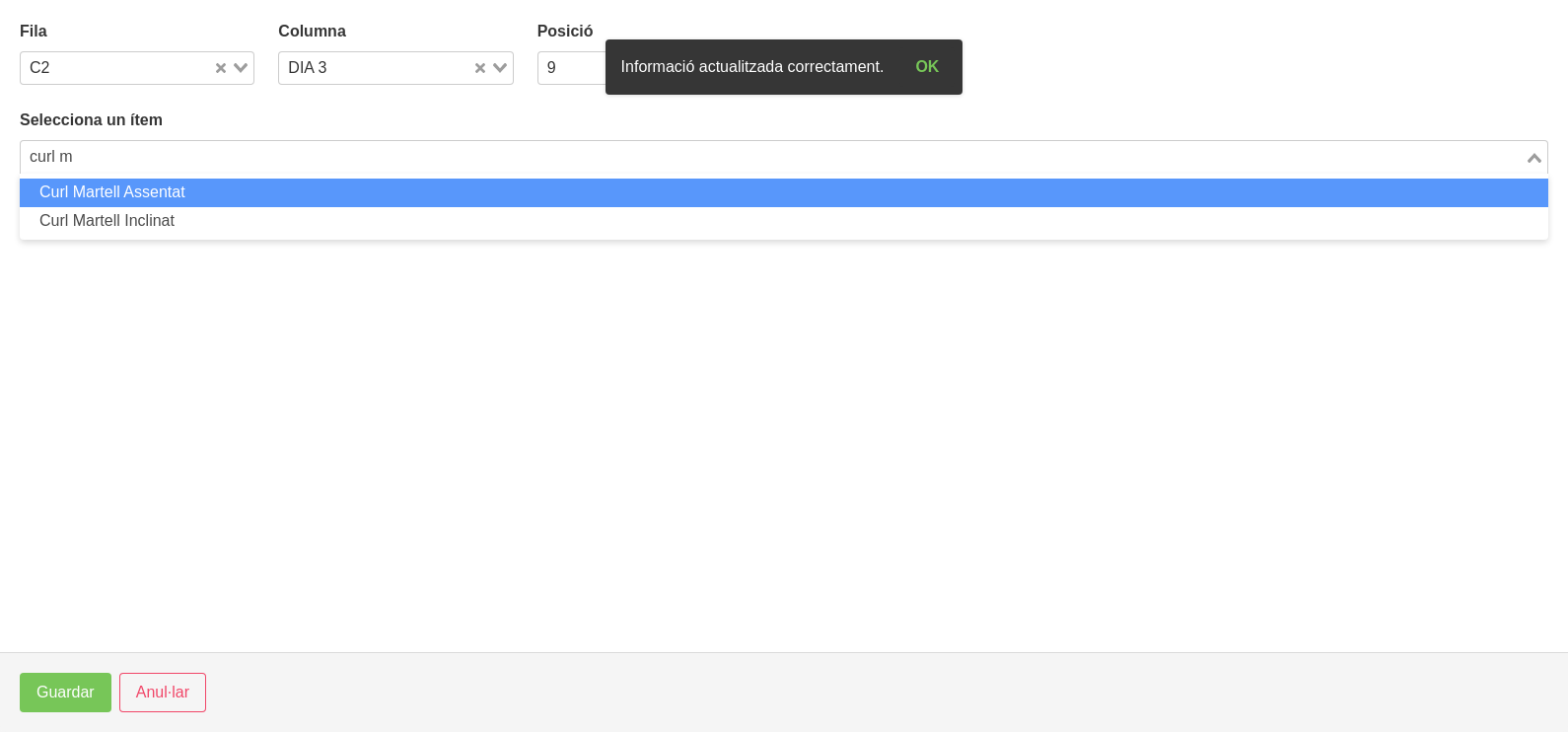
click at [383, 194] on li "Curl Martell Assentat" at bounding box center [784, 192] width 1528 height 29
type input "curl m"
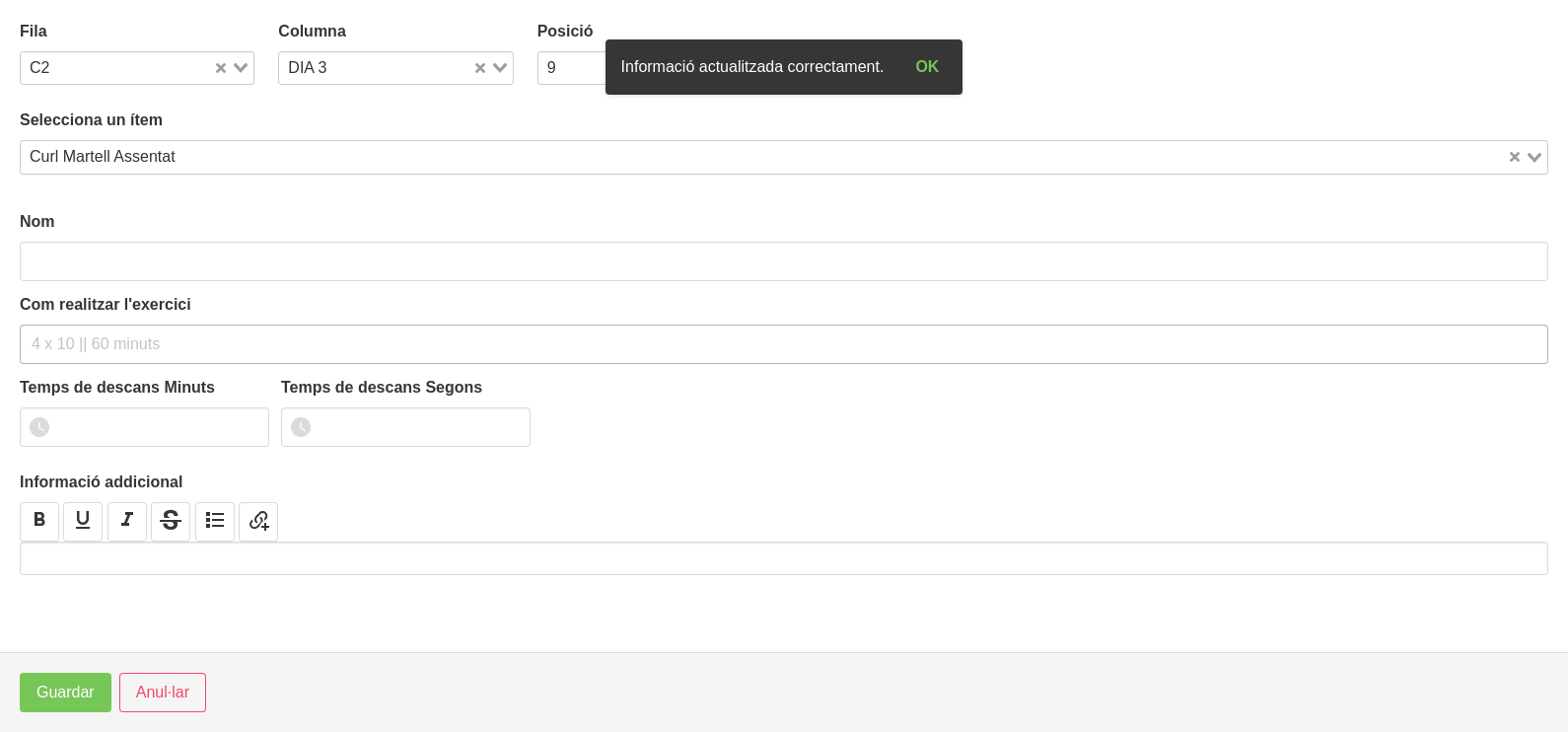
type input "Curl Martell Assentat"
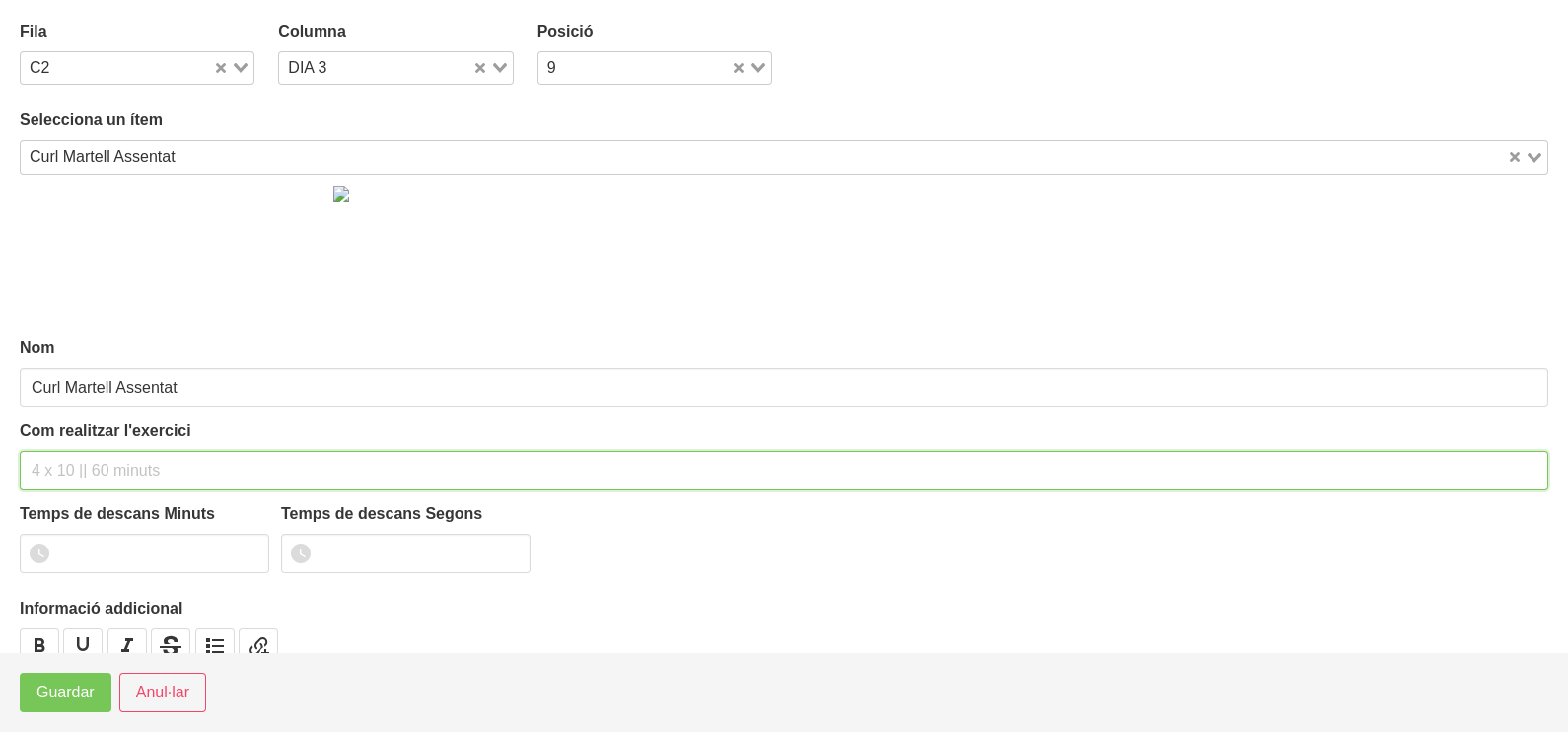
click at [73, 473] on input "text" at bounding box center [784, 470] width 1528 height 40
type input "3 x 6-8 a 3010 75""
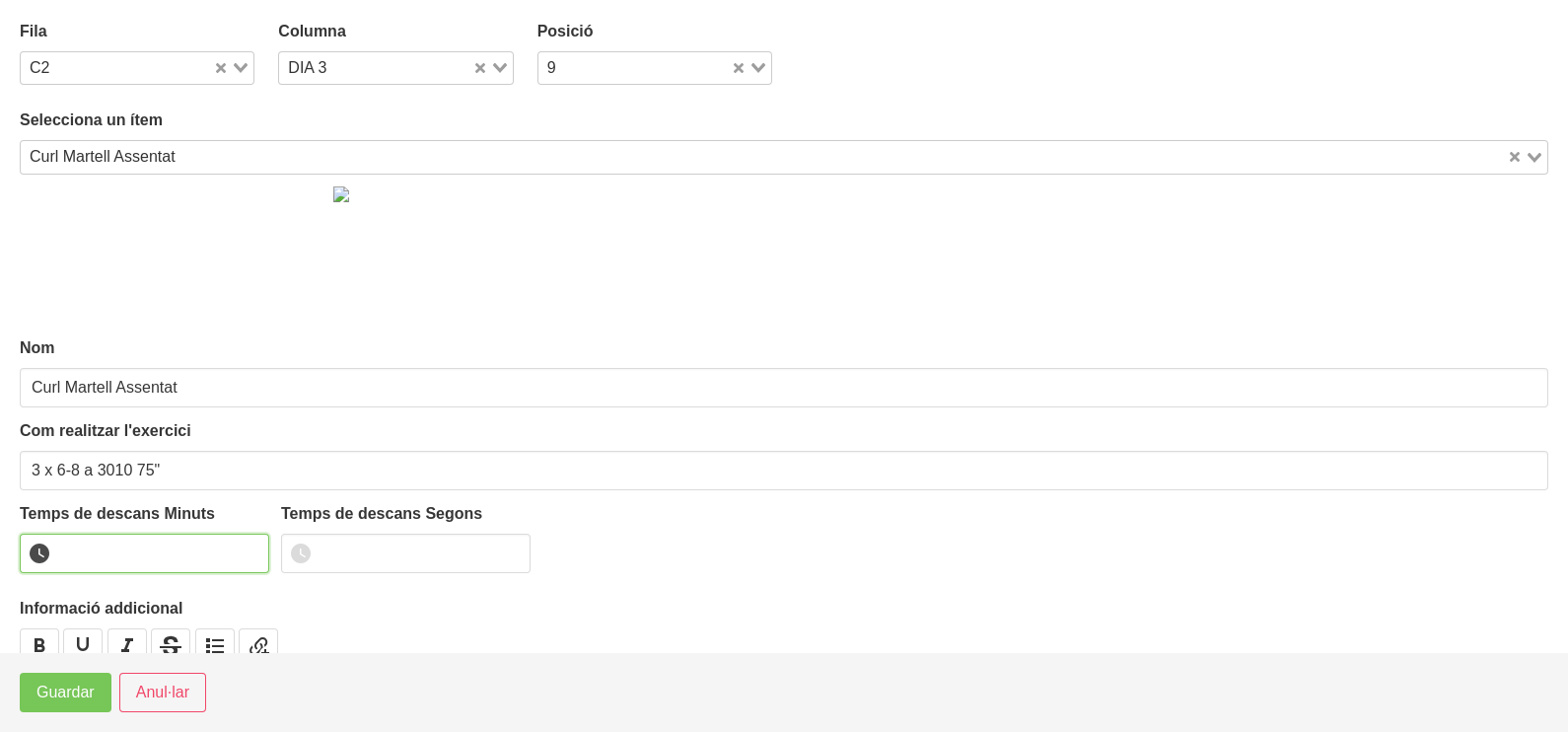
click at [91, 543] on input "number" at bounding box center [144, 553] width 250 height 40
type input "1"
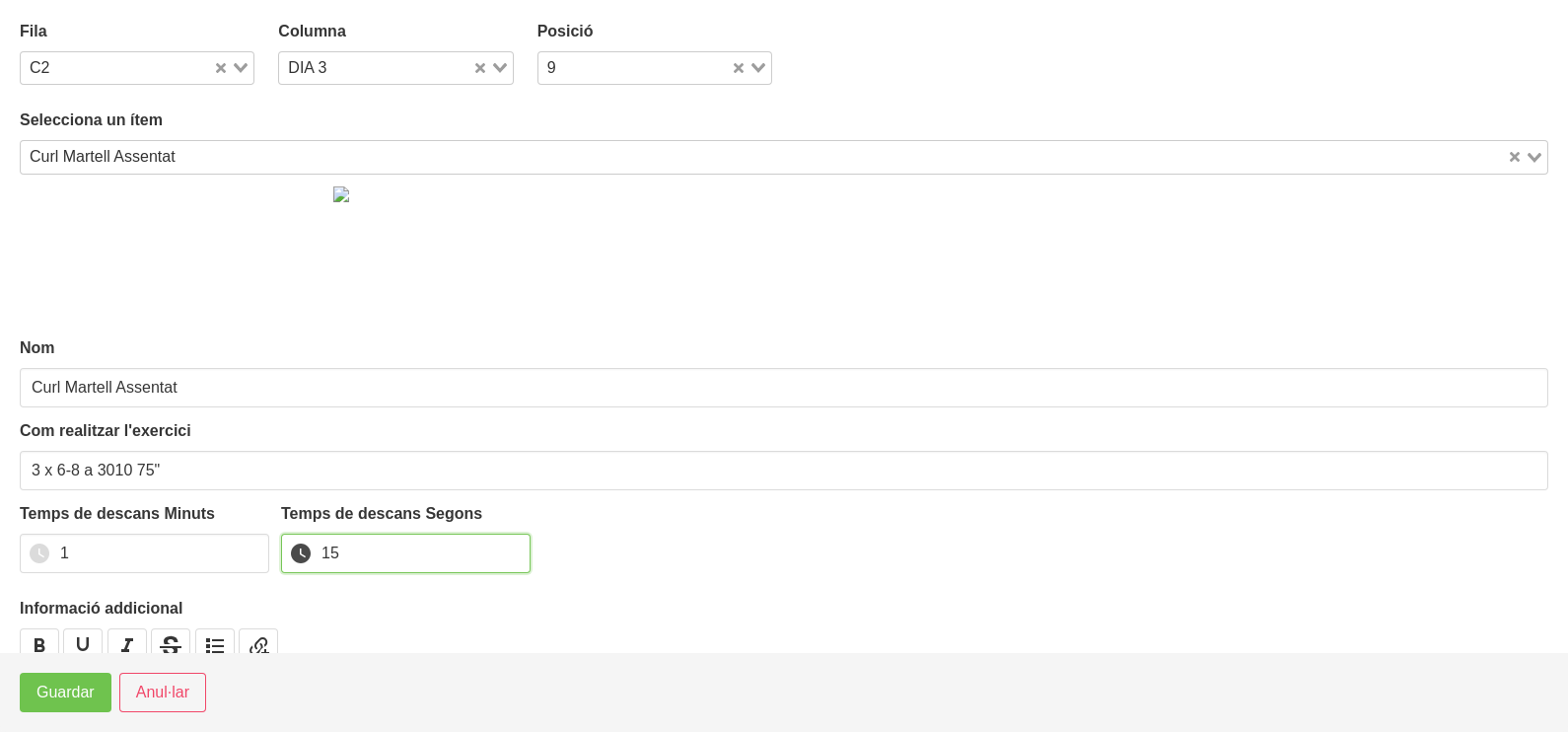
type input "15"
click at [56, 692] on span "Guardar" at bounding box center [66, 692] width 58 height 24
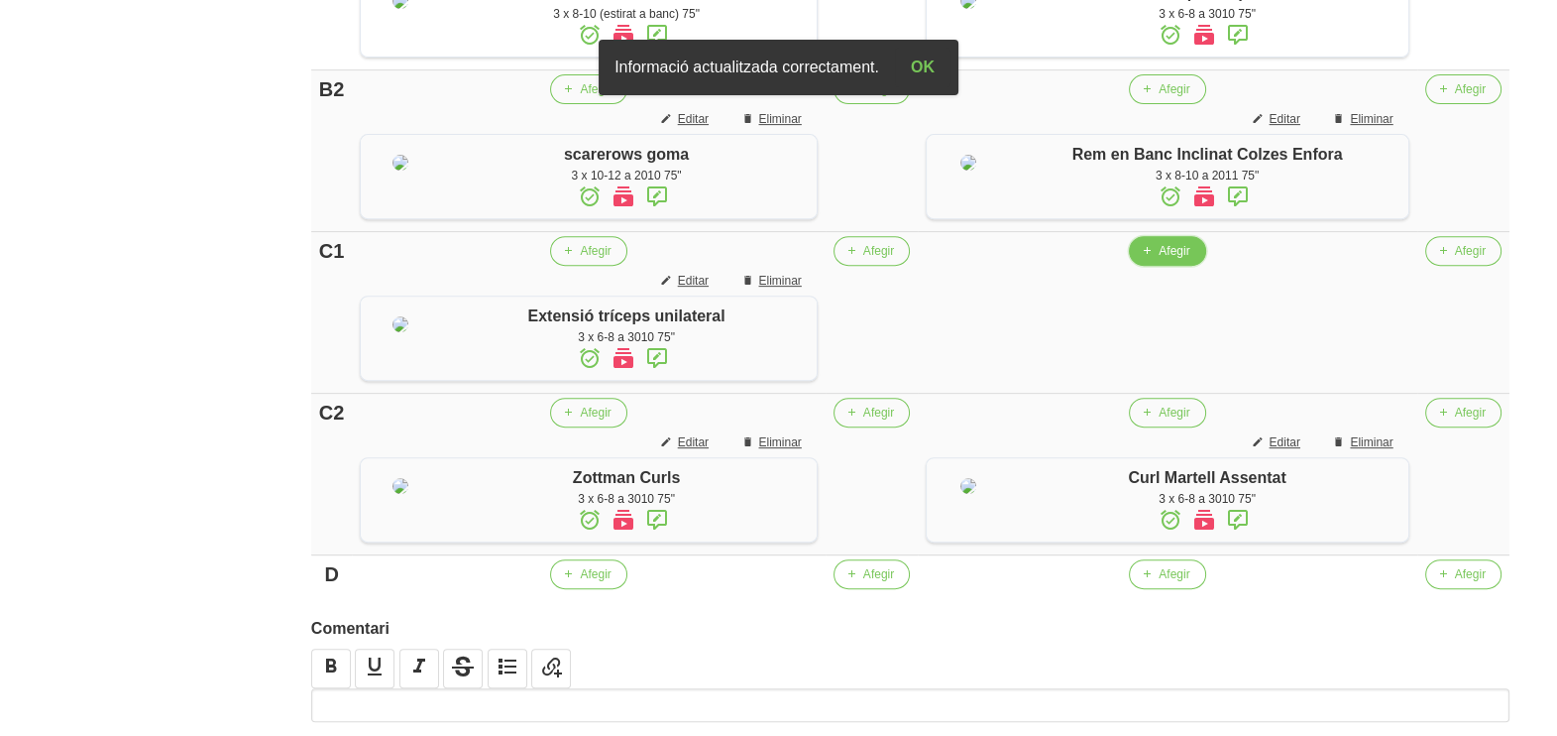
click at [1160, 266] on button "Afegir" at bounding box center [1167, 251] width 76 height 30
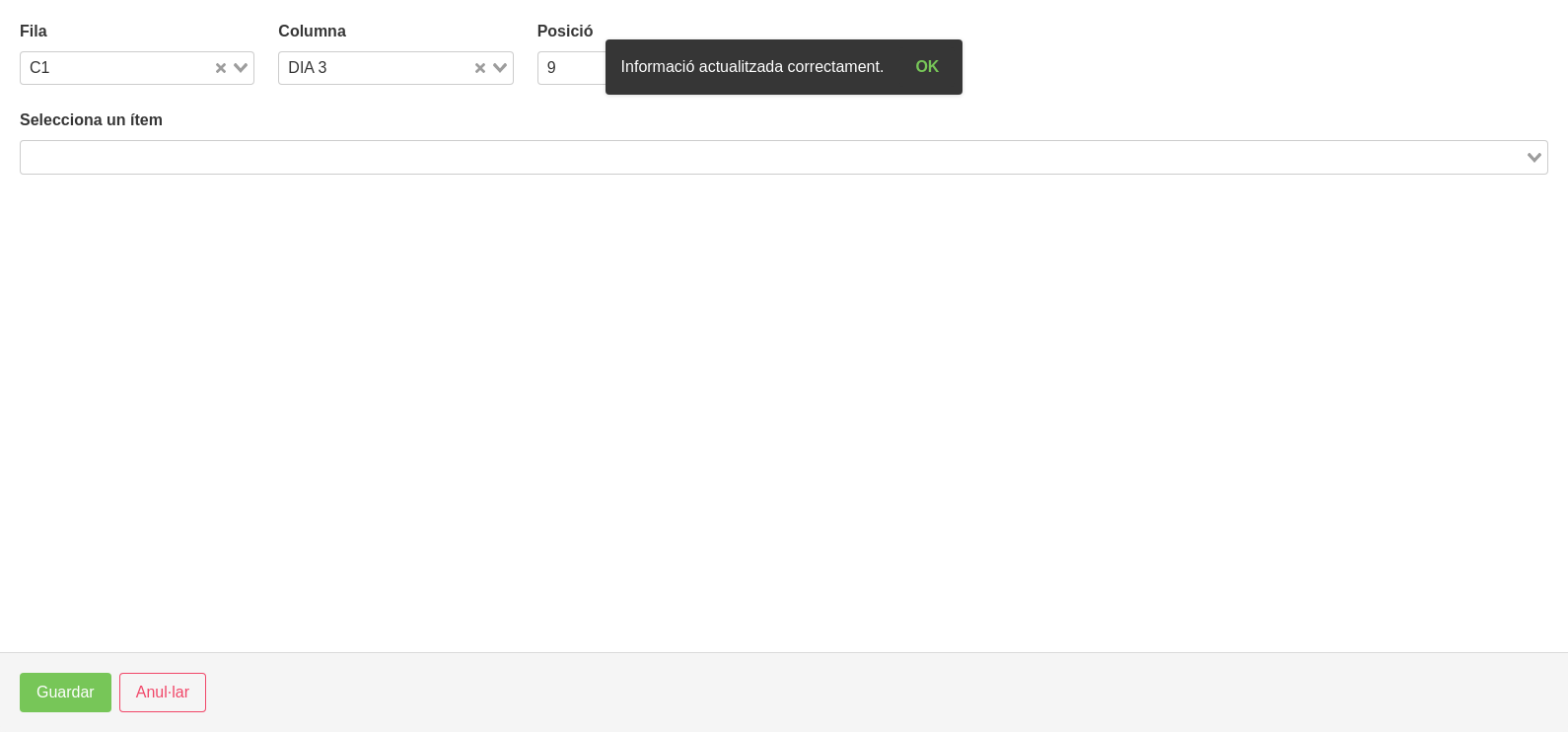
click at [282, 153] on input "Search for option" at bounding box center [773, 157] width 1500 height 24
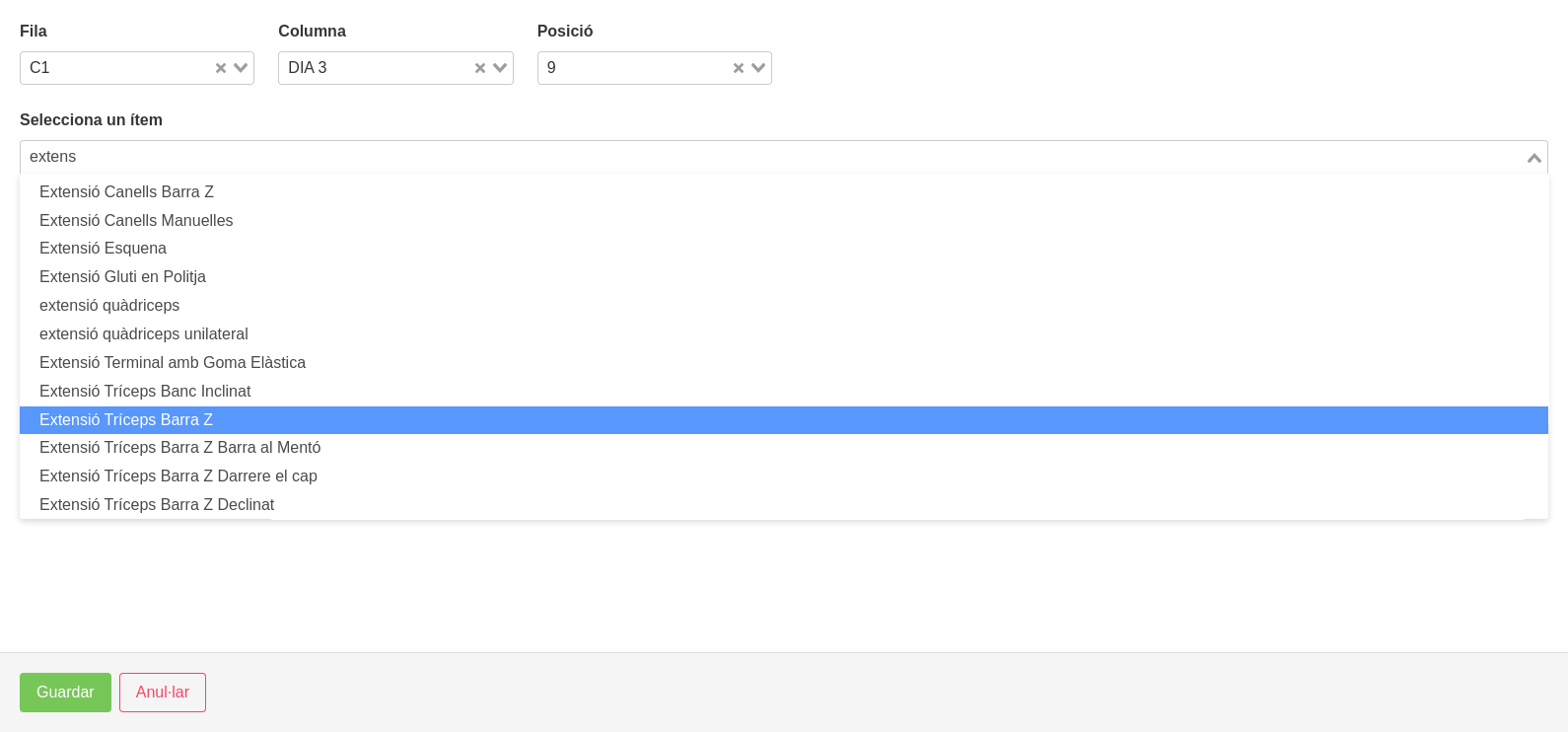
click at [294, 423] on li "Extensió Tríceps Barra Z" at bounding box center [784, 420] width 1528 height 29
type input "extens"
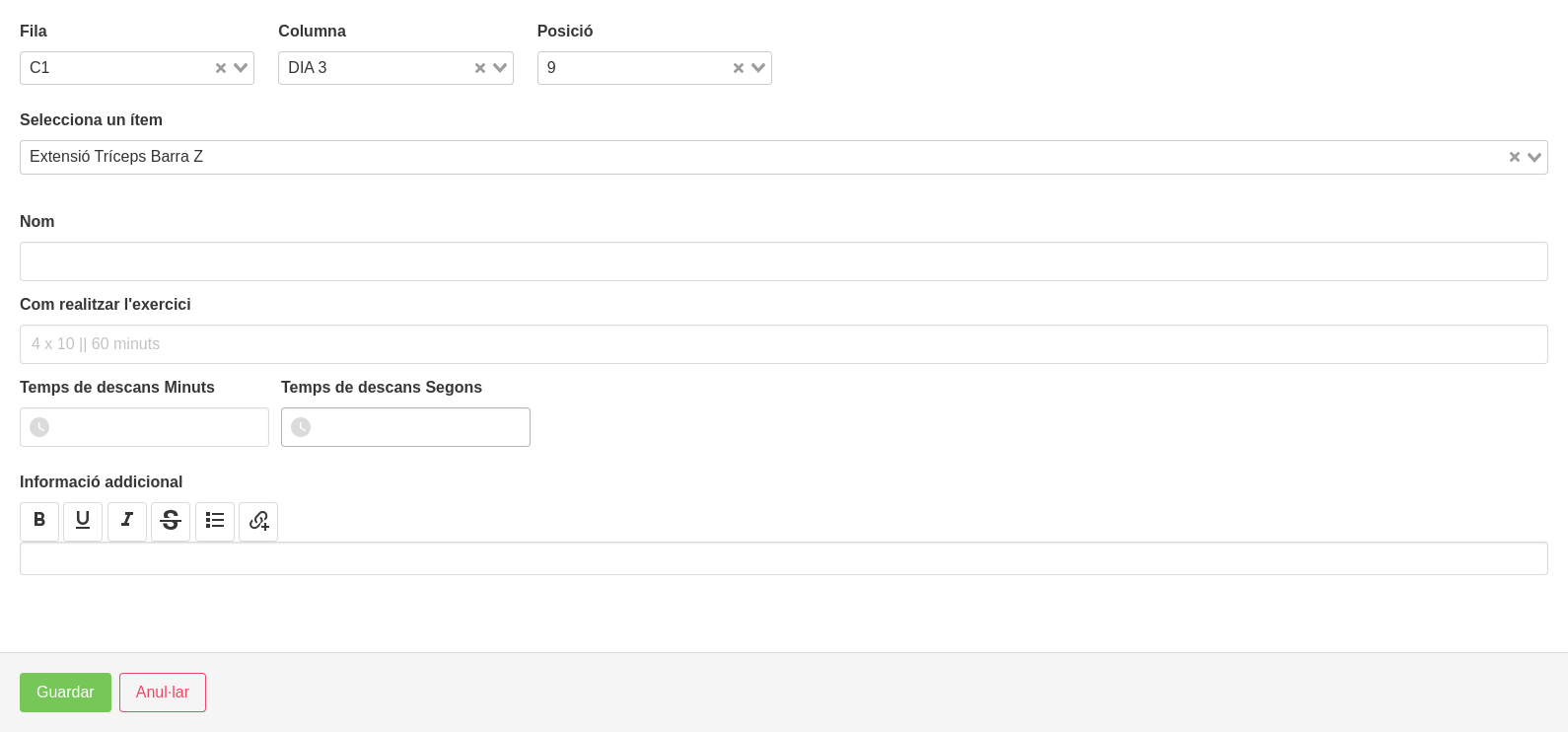
type input "Extensió Tríceps Barra Z"
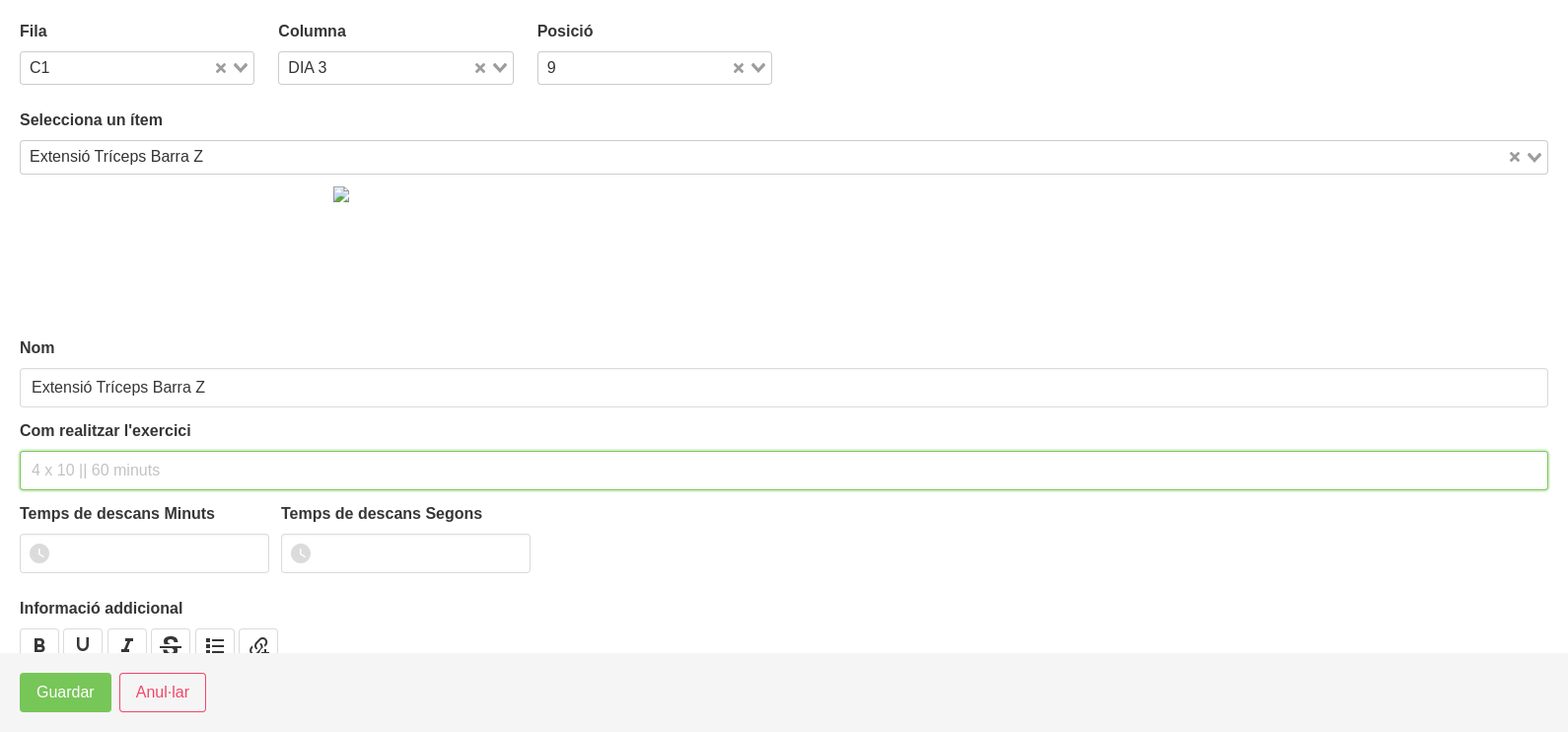
click at [87, 463] on input "text" at bounding box center [784, 470] width 1528 height 40
type input "3 x 8-10 a 3010 75""
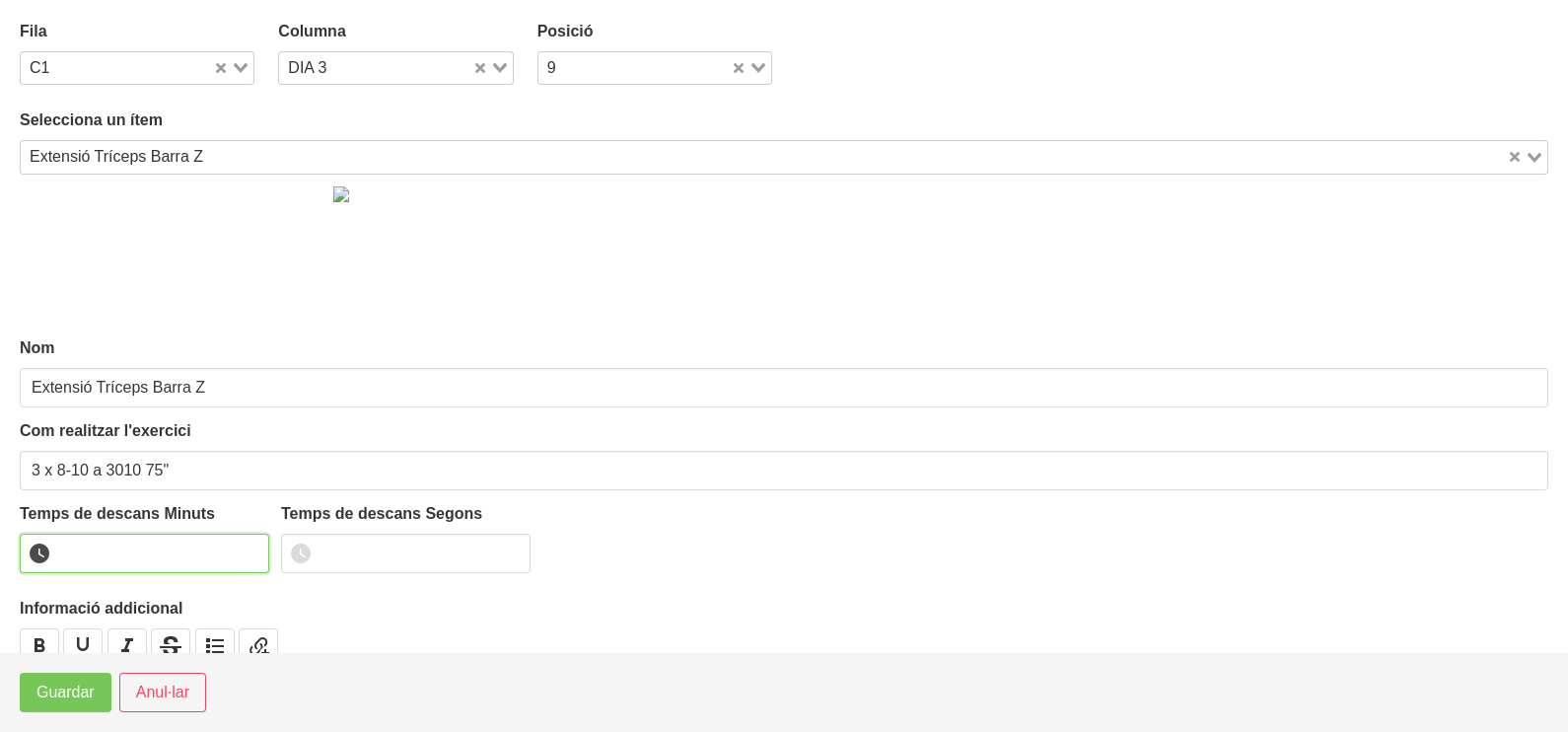
click at [126, 542] on input "number" at bounding box center [144, 553] width 250 height 40
type input "1"
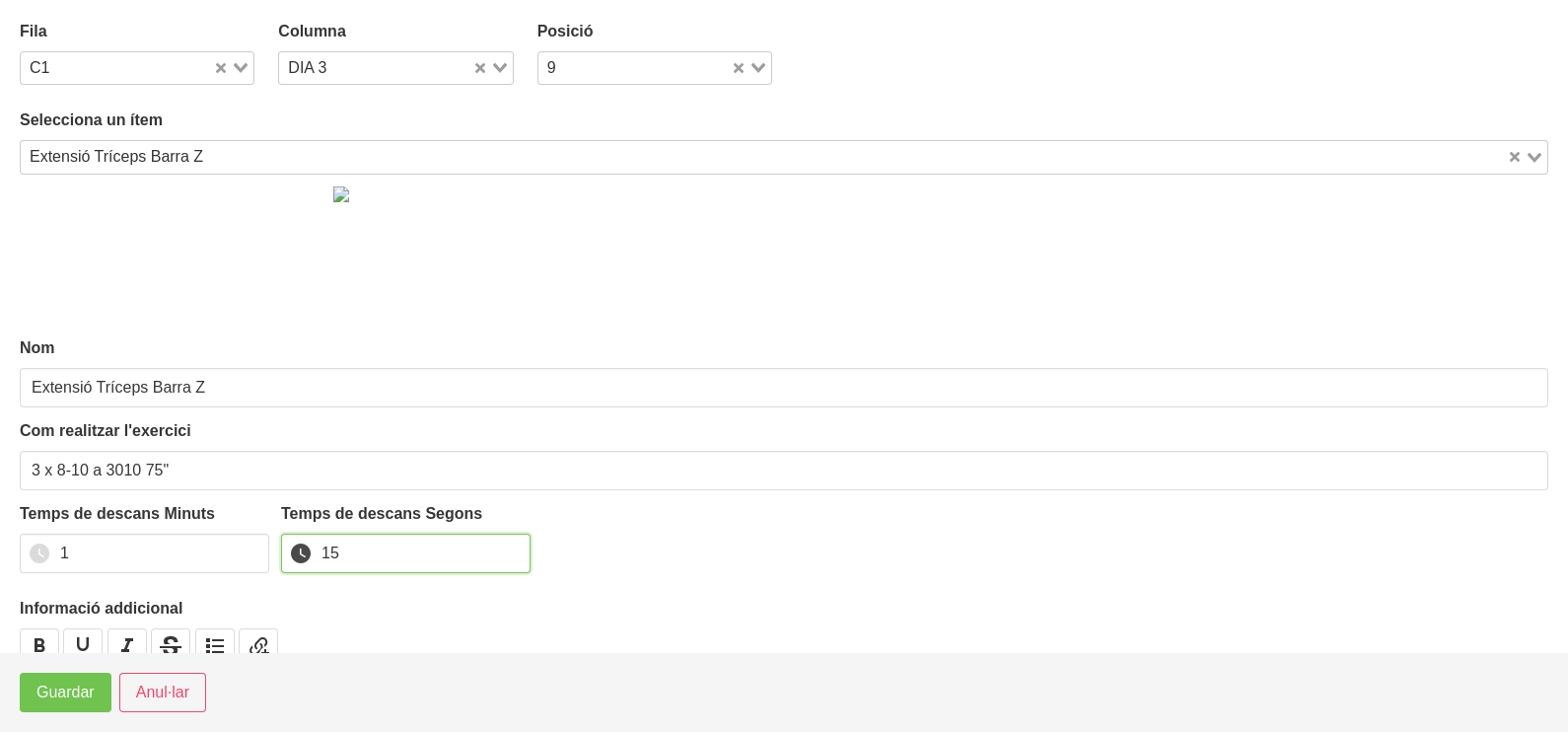
type input "15"
click at [75, 693] on span "Guardar" at bounding box center [66, 692] width 58 height 24
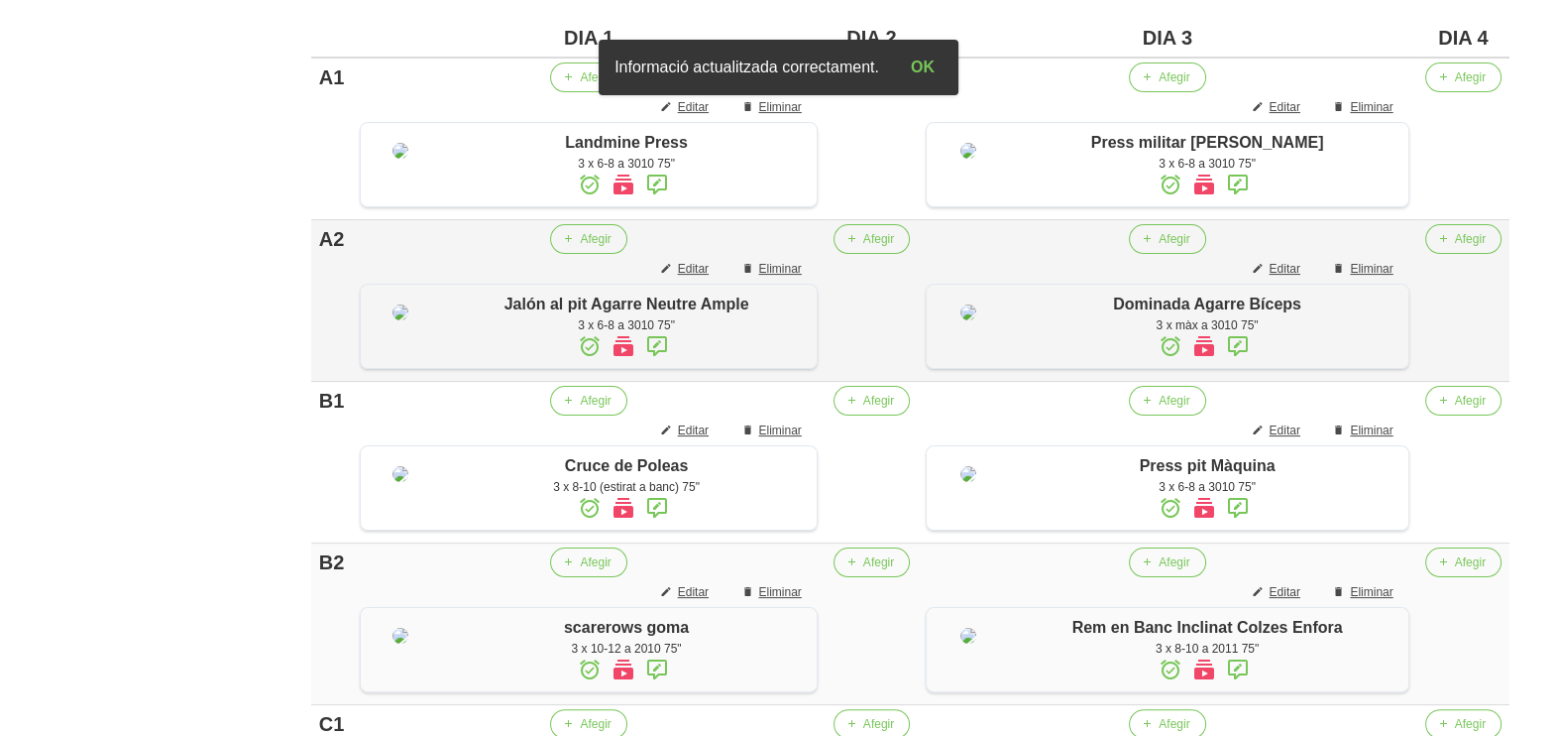
scroll to position [357, 0]
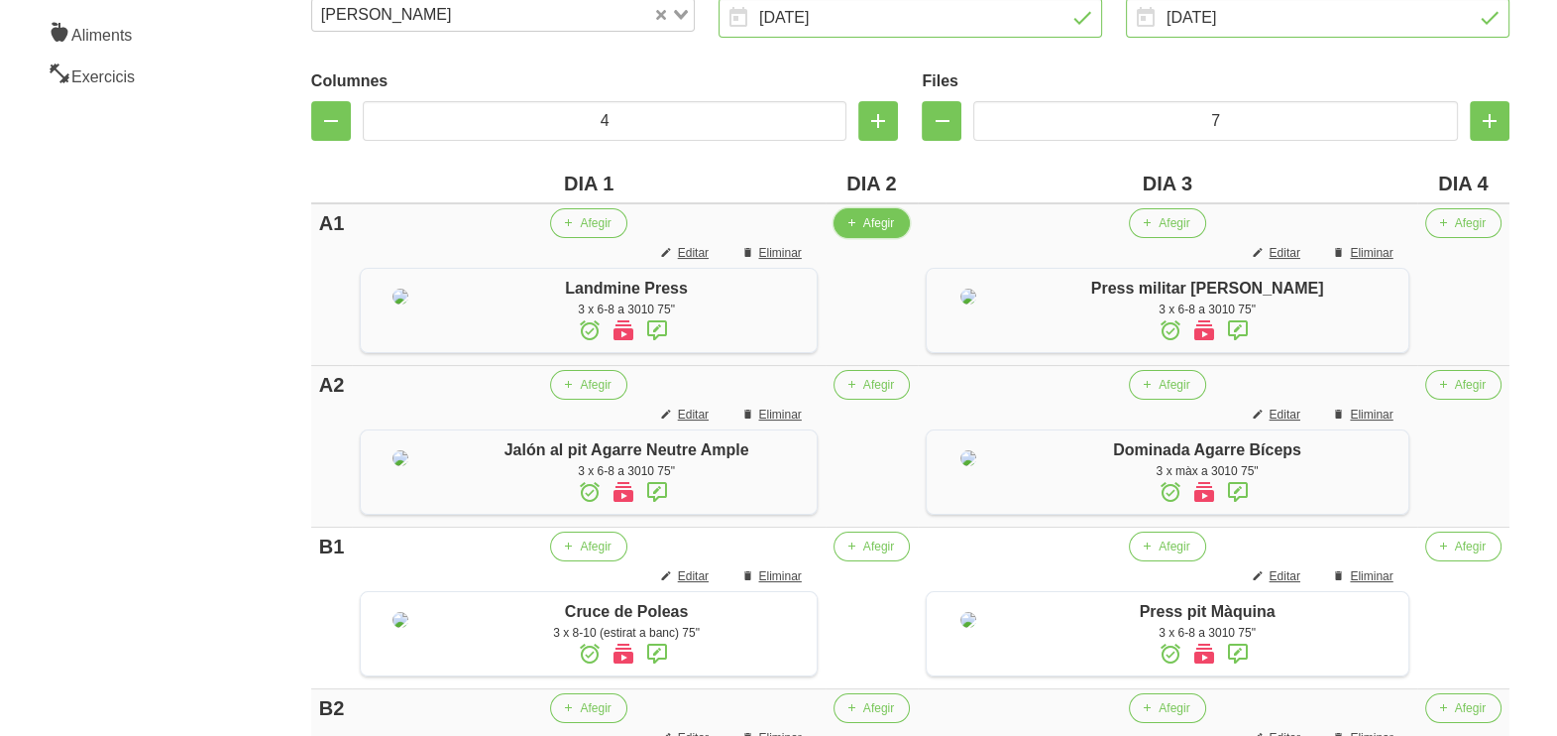
click at [871, 223] on span "Afegir" at bounding box center [878, 223] width 31 height 18
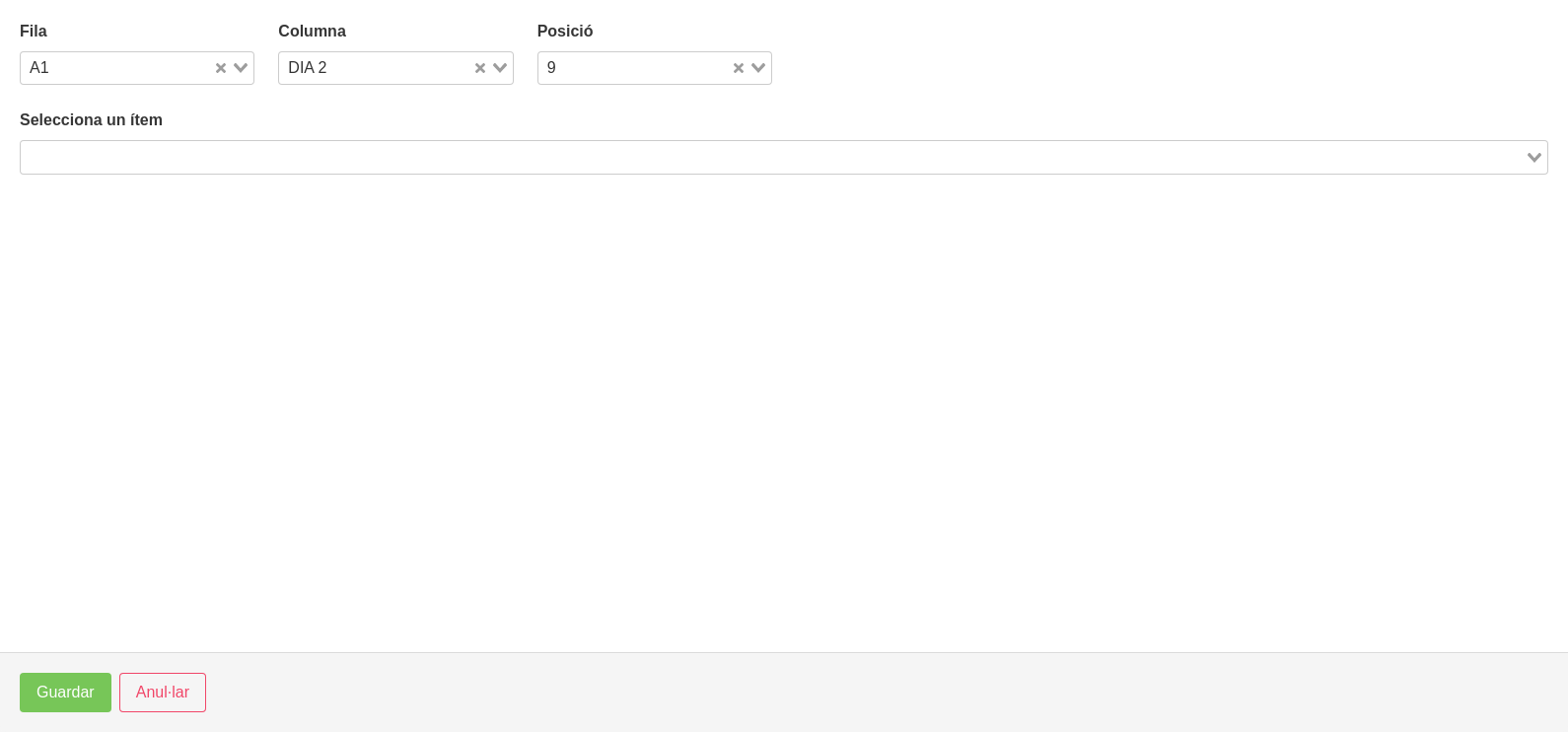
click at [375, 147] on input "Search for option" at bounding box center [773, 157] width 1500 height 24
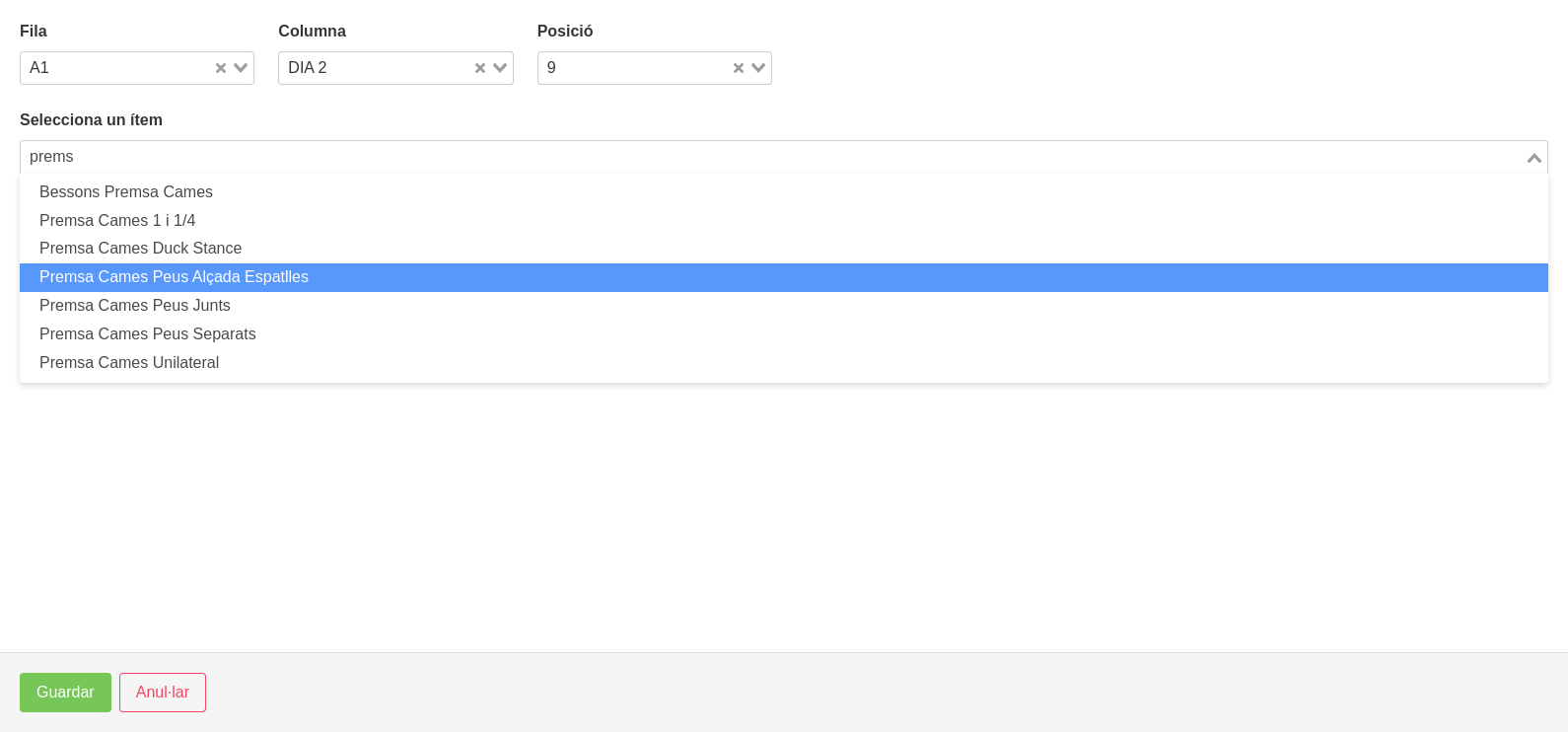
drag, startPoint x: 306, startPoint y: 267, endPoint x: 304, endPoint y: 281, distance: 14.1
click at [304, 281] on li "Premsa Cames Peus Alçada Espatlles" at bounding box center [784, 277] width 1528 height 29
type input "prems"
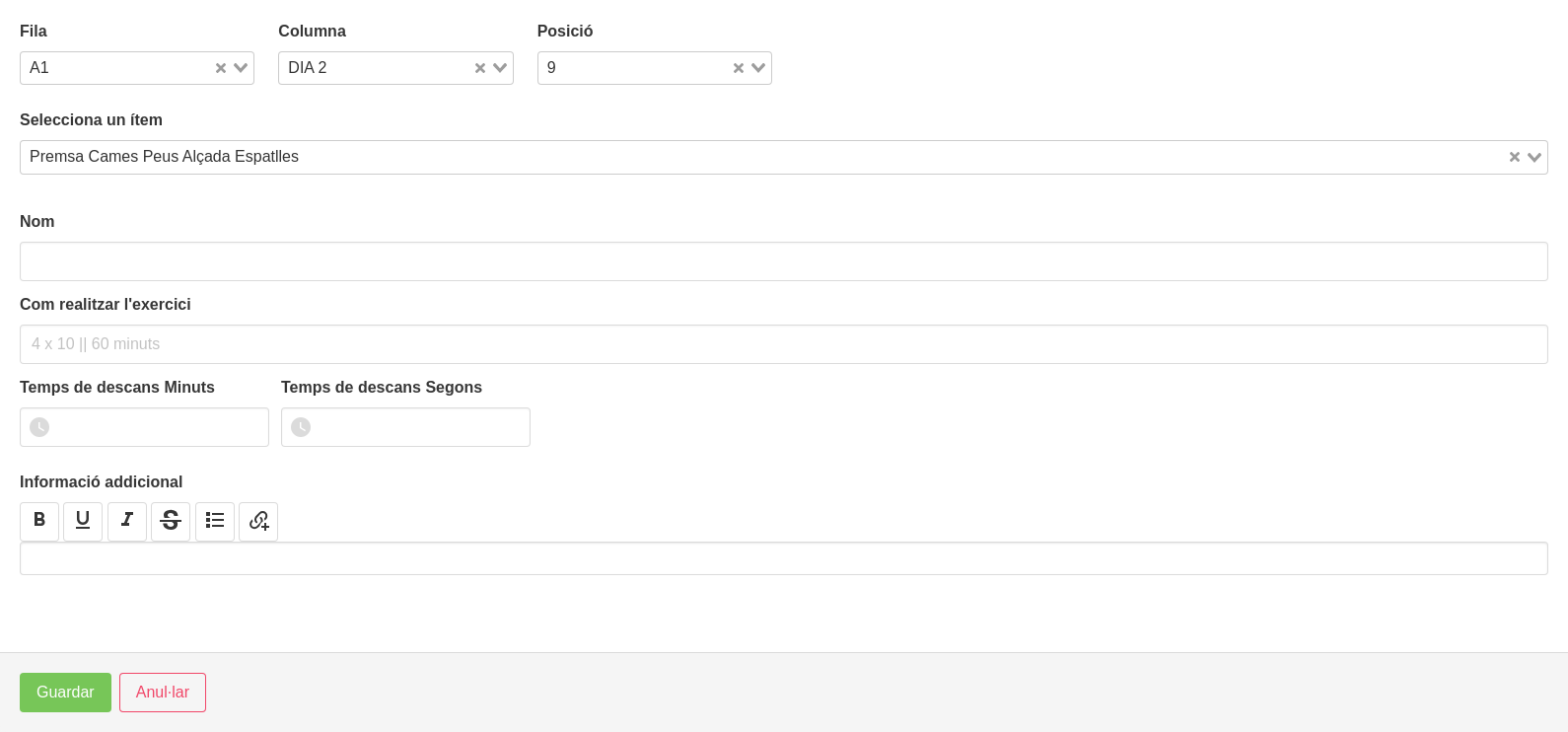
type input "Premsa Cames Peus Alçada Espatlles"
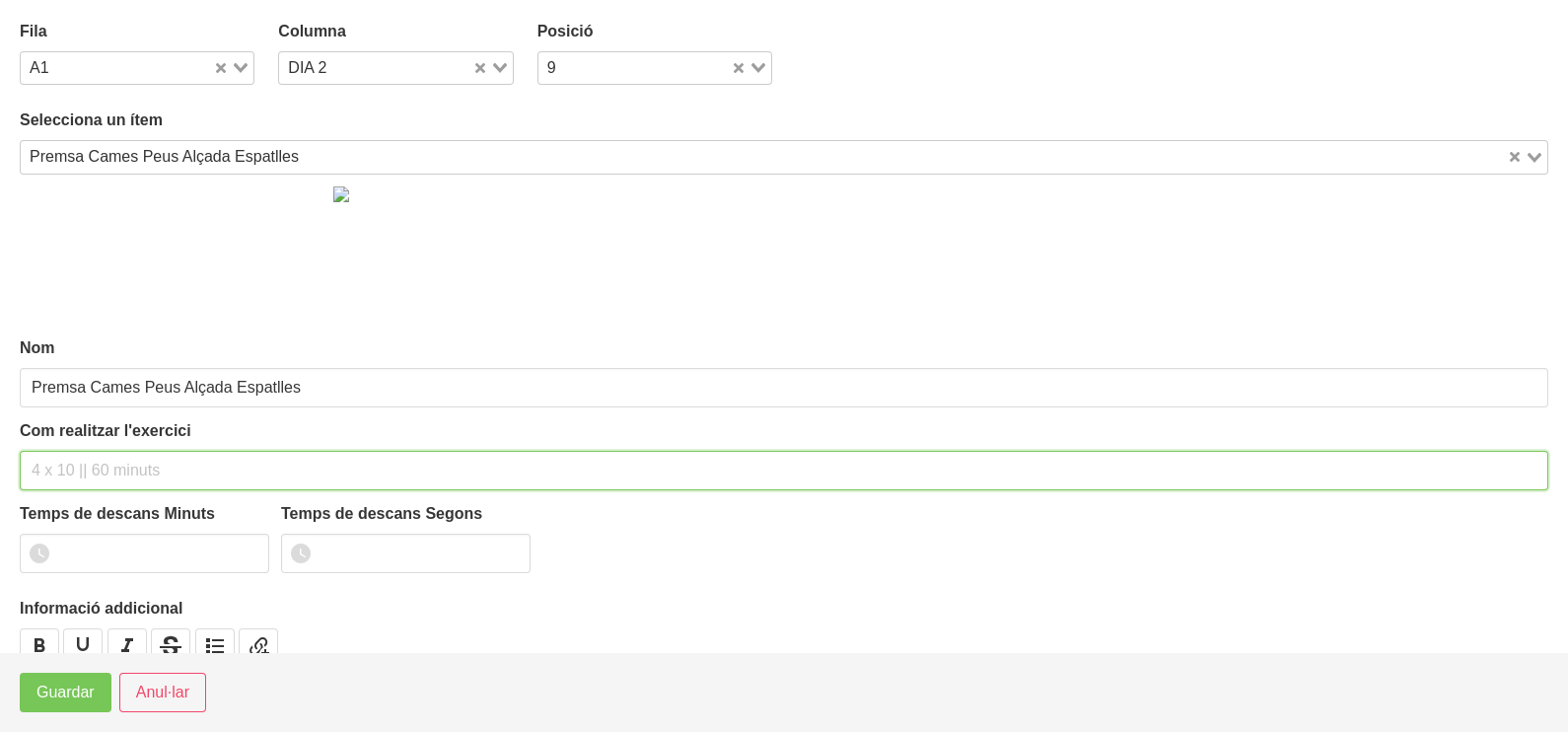
click at [74, 471] on input "text" at bounding box center [784, 470] width 1528 height 40
type input "3 x 6-8 a 3010 75""
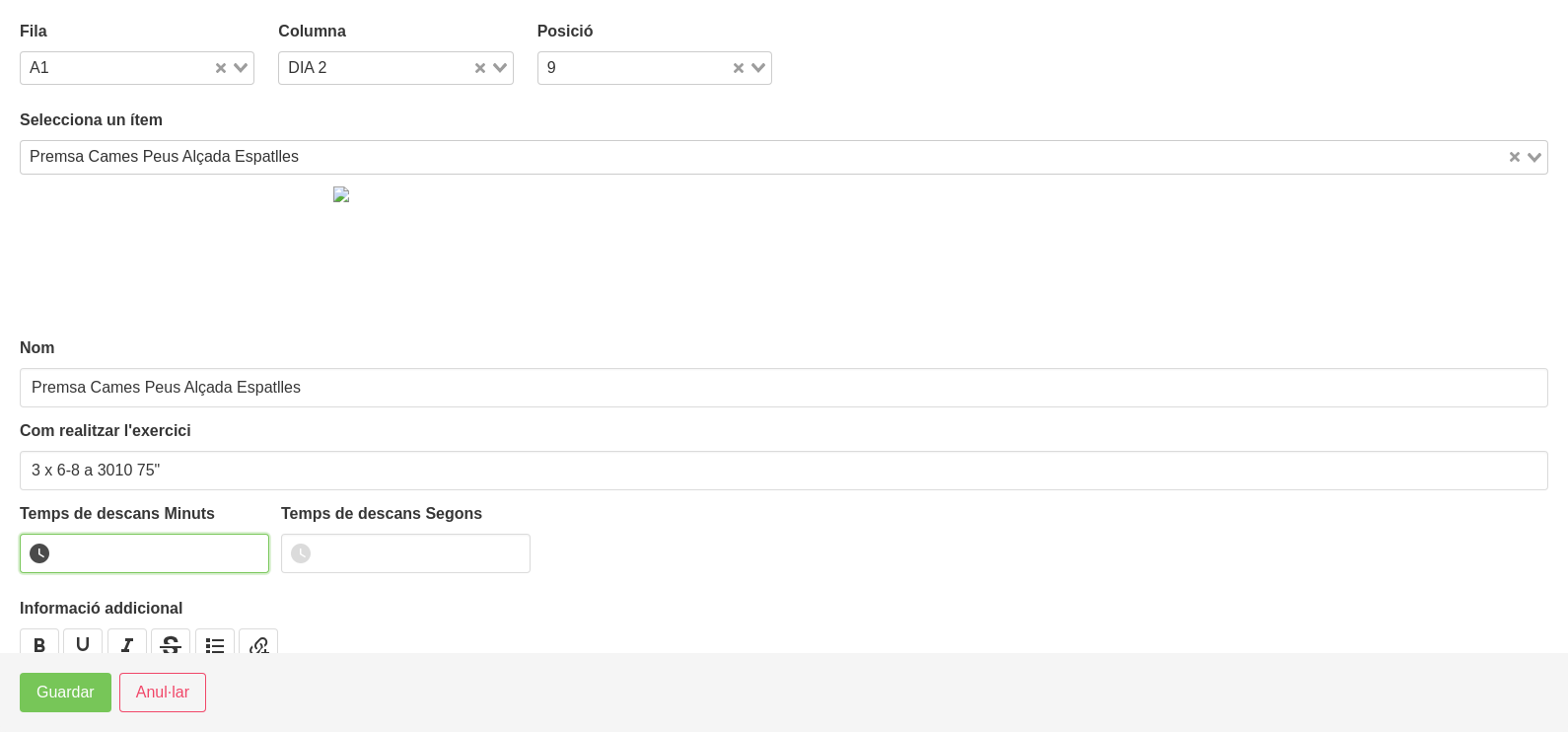
click at [113, 547] on input "number" at bounding box center [144, 553] width 250 height 40
type input "1"
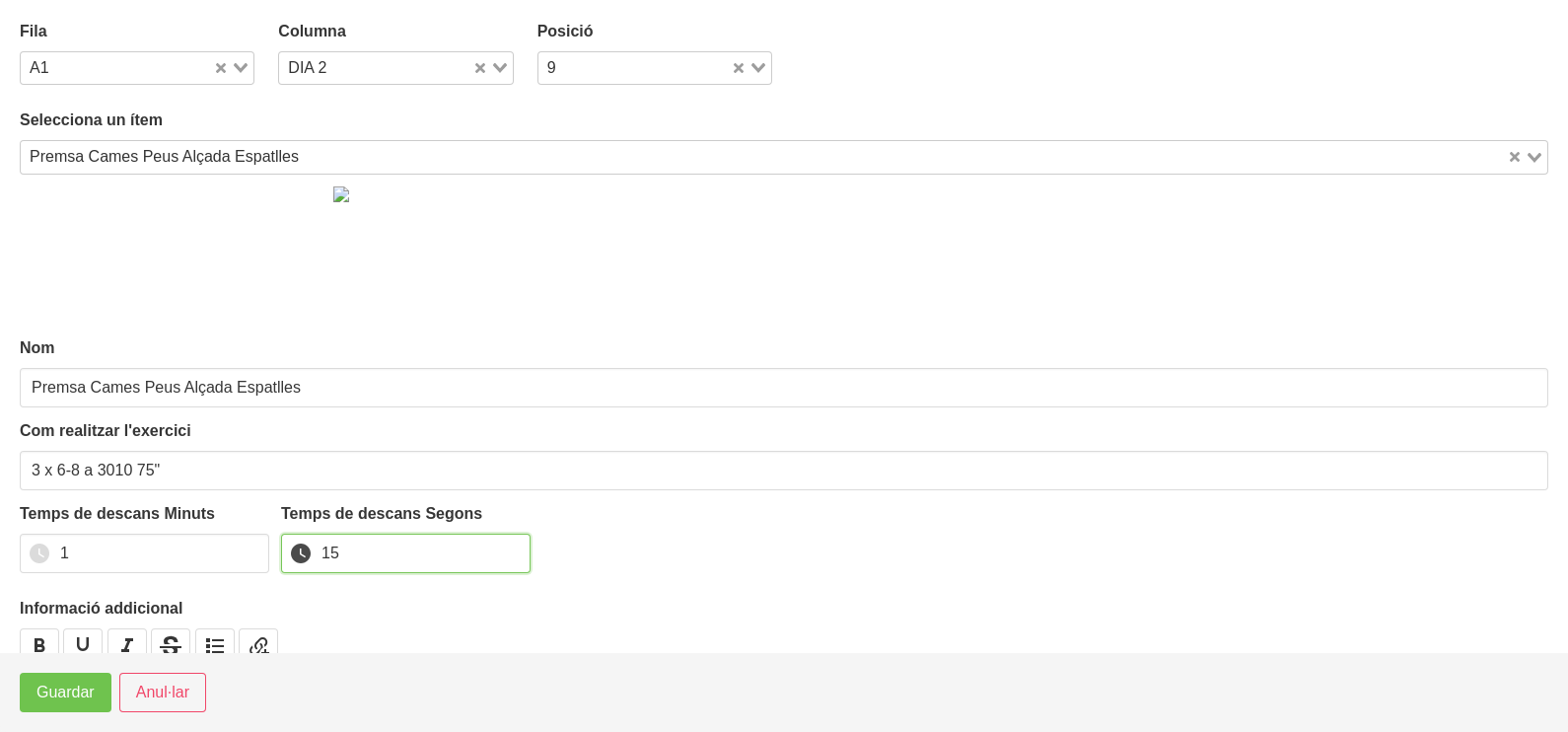
type input "15"
click at [71, 705] on button "Guardar" at bounding box center [66, 692] width 92 height 40
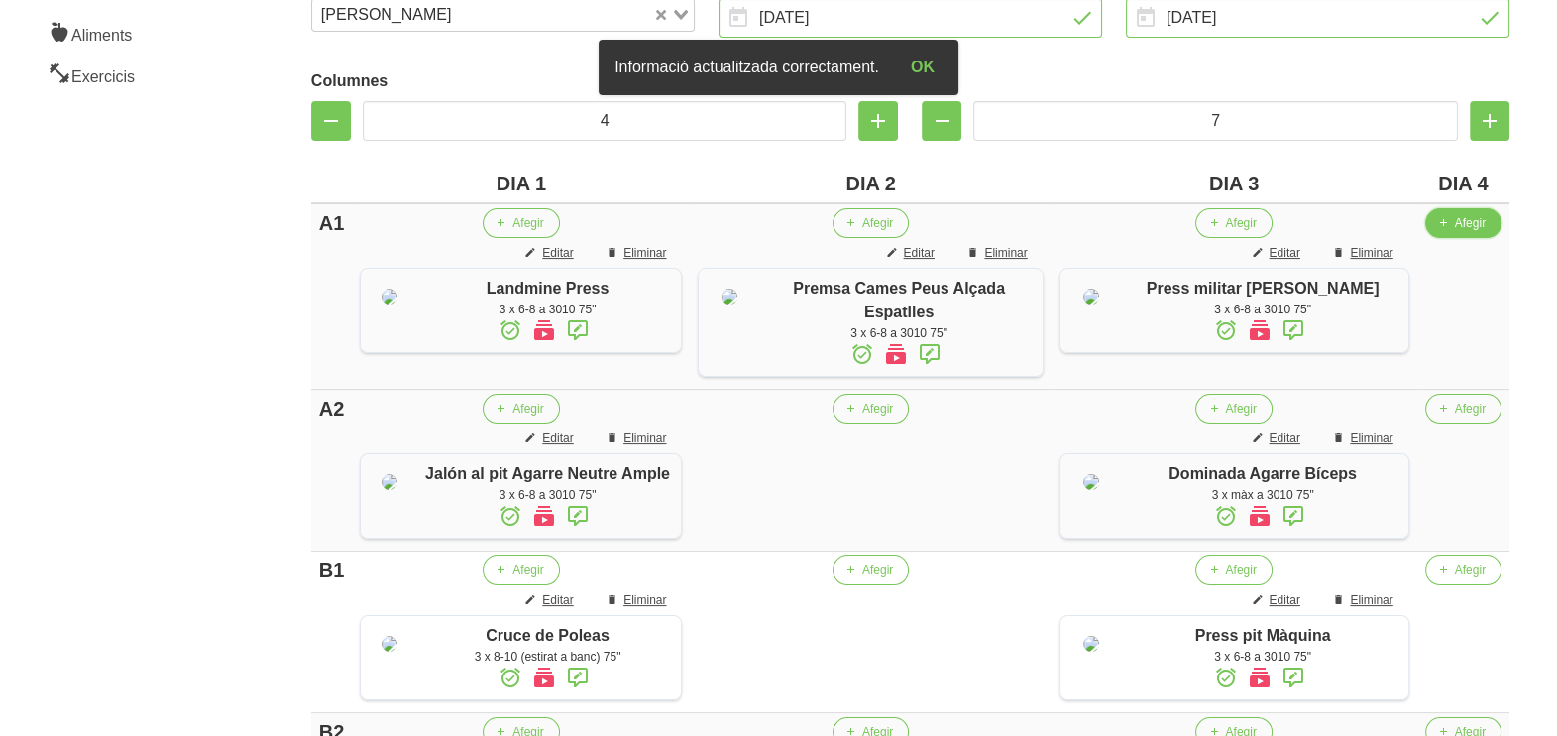
click at [1468, 222] on span "Afegir" at bounding box center [1470, 223] width 31 height 18
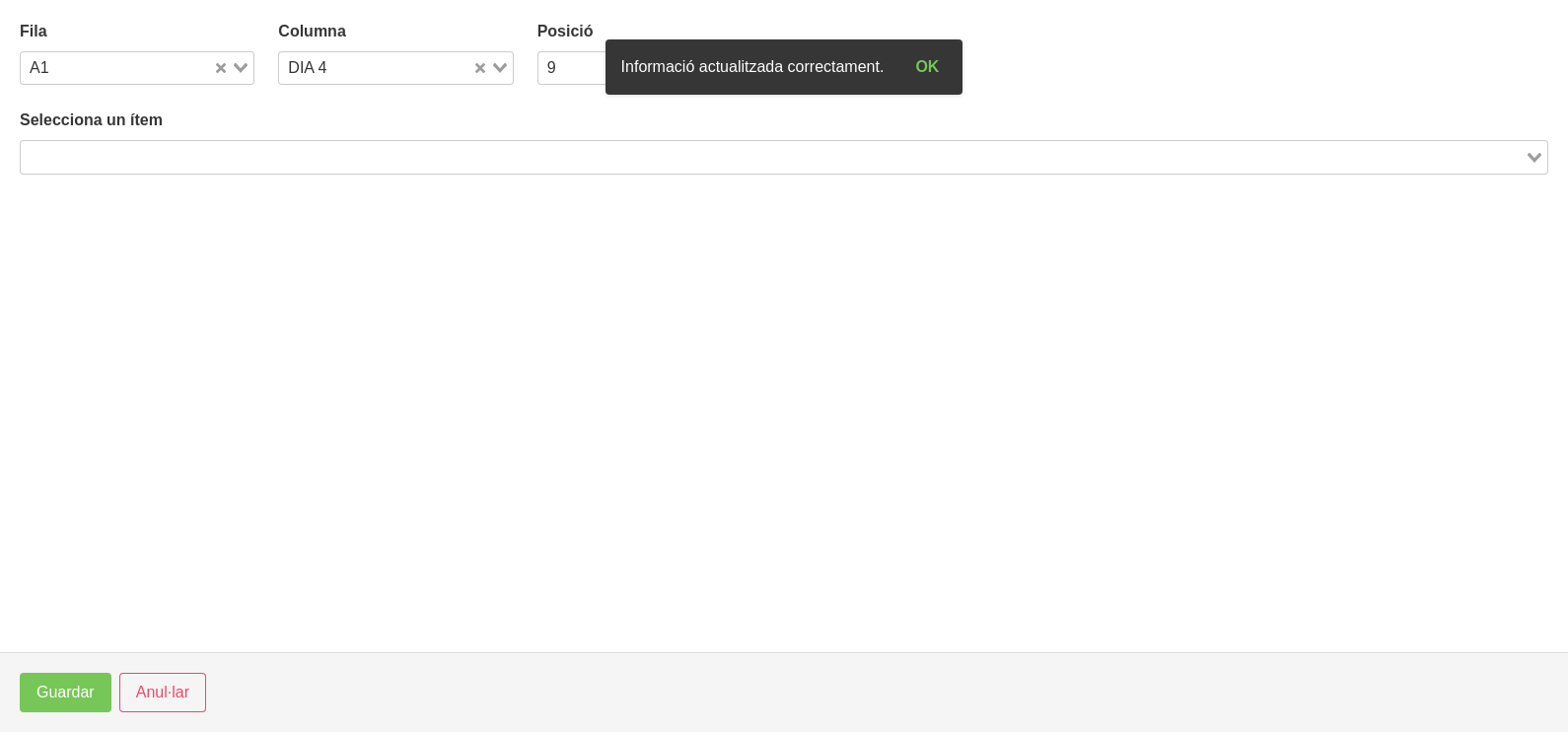
drag, startPoint x: 532, startPoint y: 138, endPoint x: 531, endPoint y: 149, distance: 11.0
click at [531, 148] on div "Selecciona un ítem Loading..." at bounding box center [784, 140] width 1528 height 65
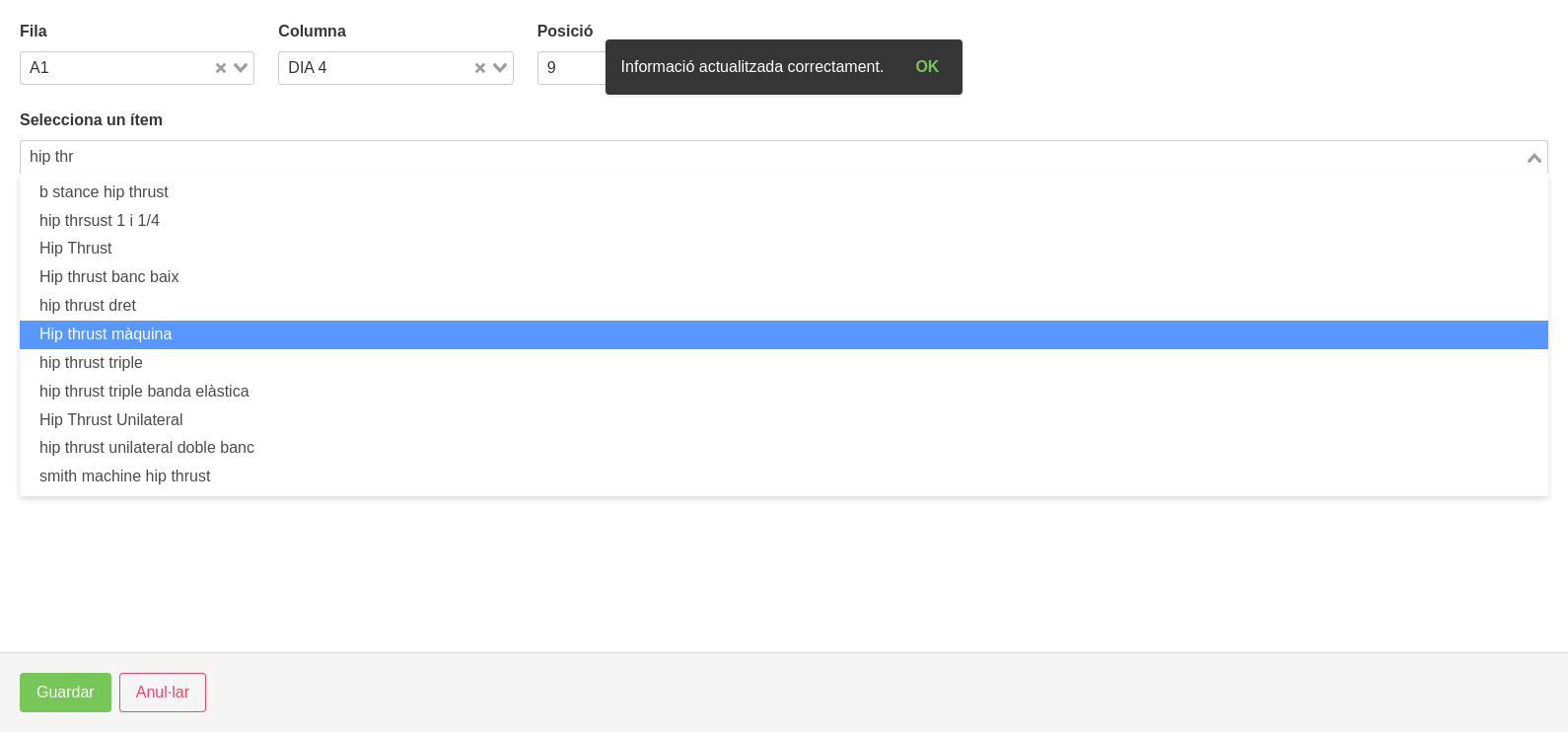
click at [226, 323] on li "Hip thrust màquina" at bounding box center [784, 334] width 1528 height 29
type input "hip thr"
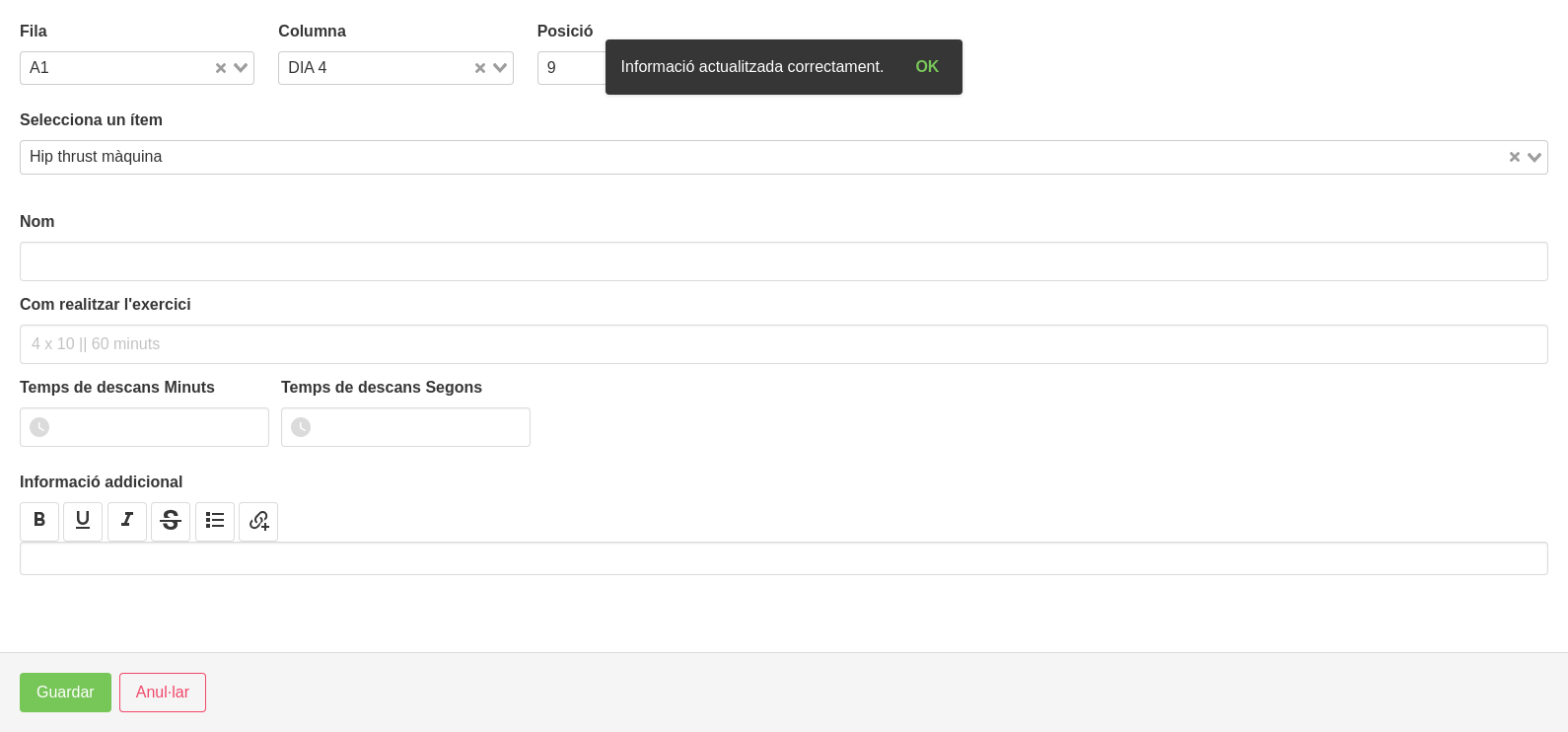
type input "Hip thrust màquina"
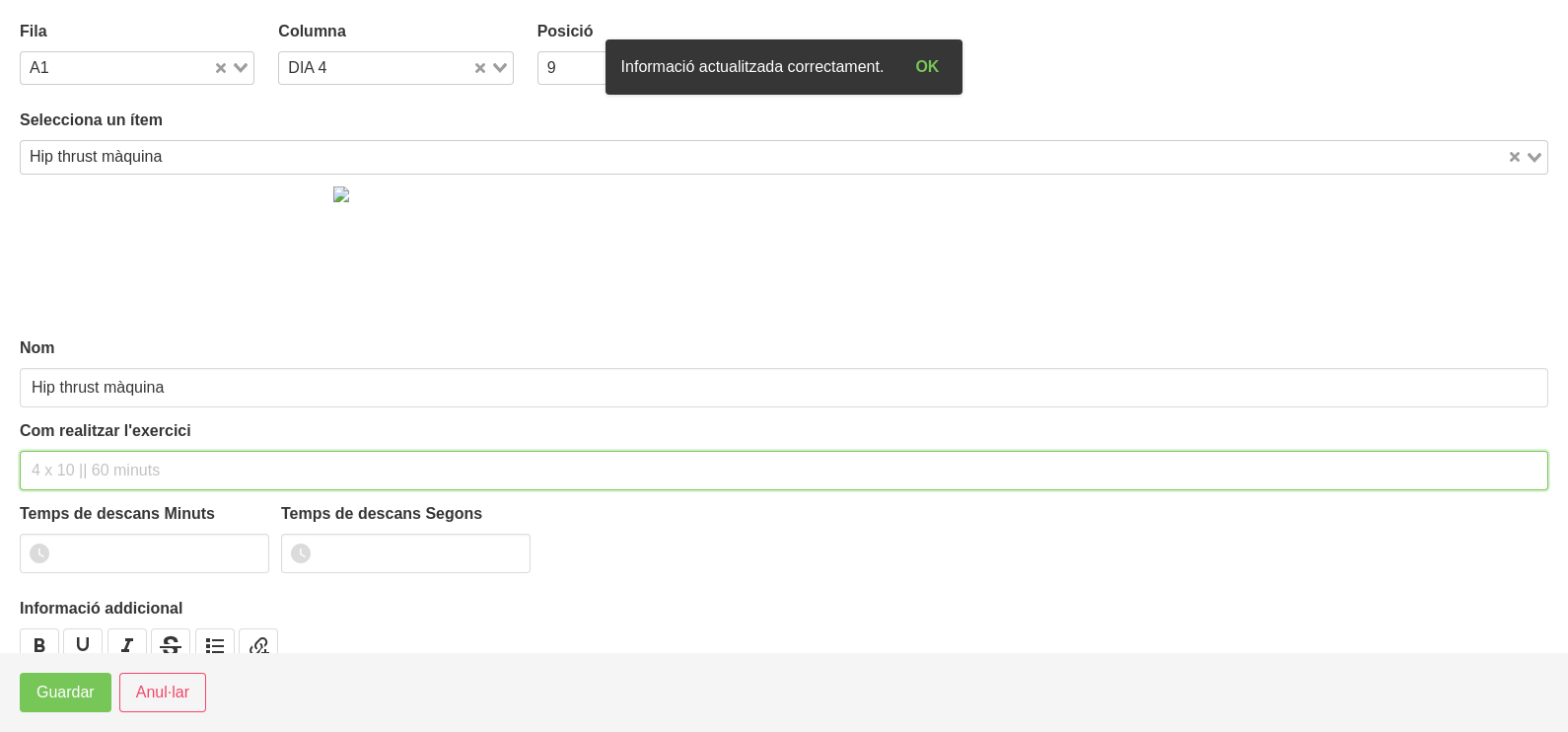
click at [84, 468] on input "text" at bounding box center [784, 470] width 1528 height 40
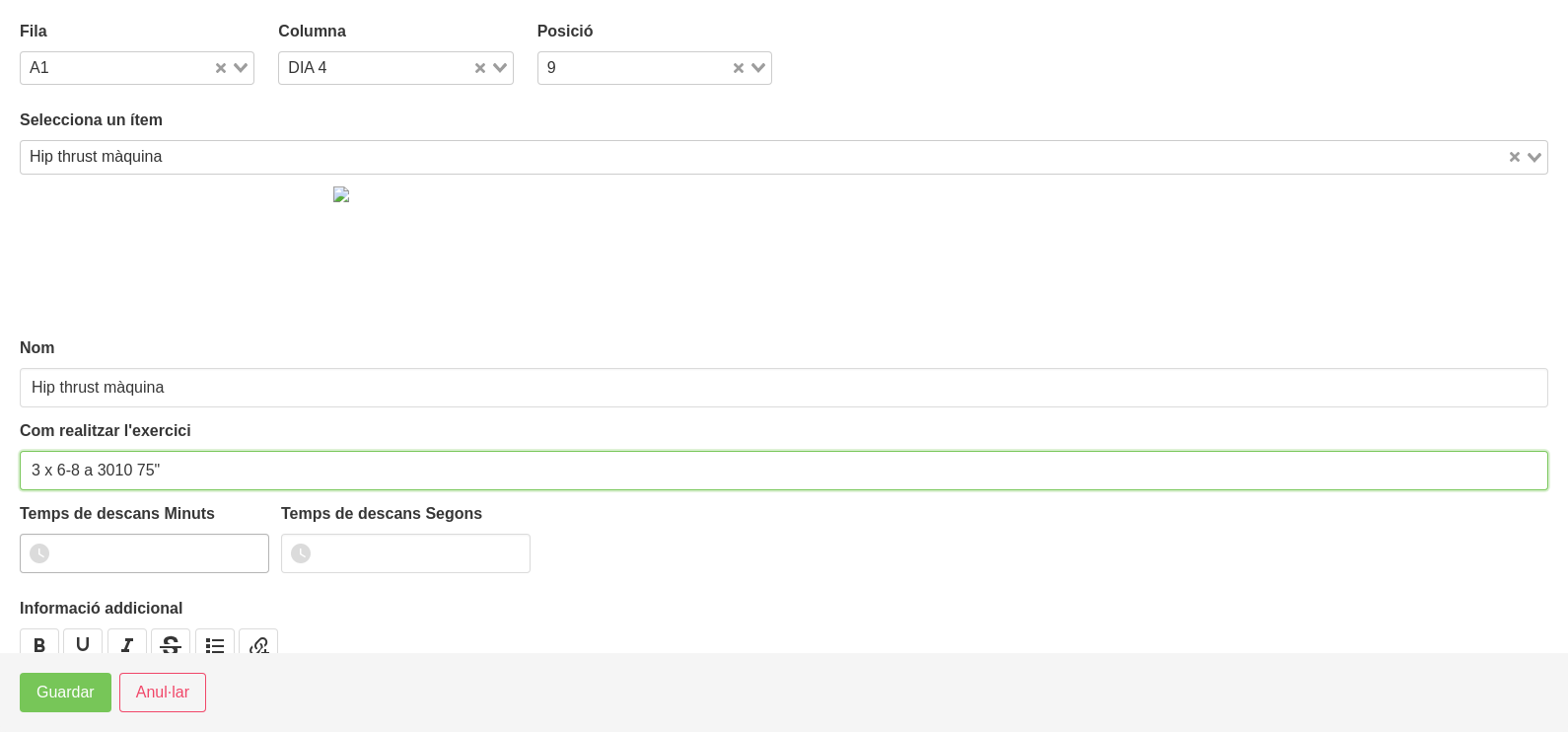
type input "3 x 6-8 a 3010 75""
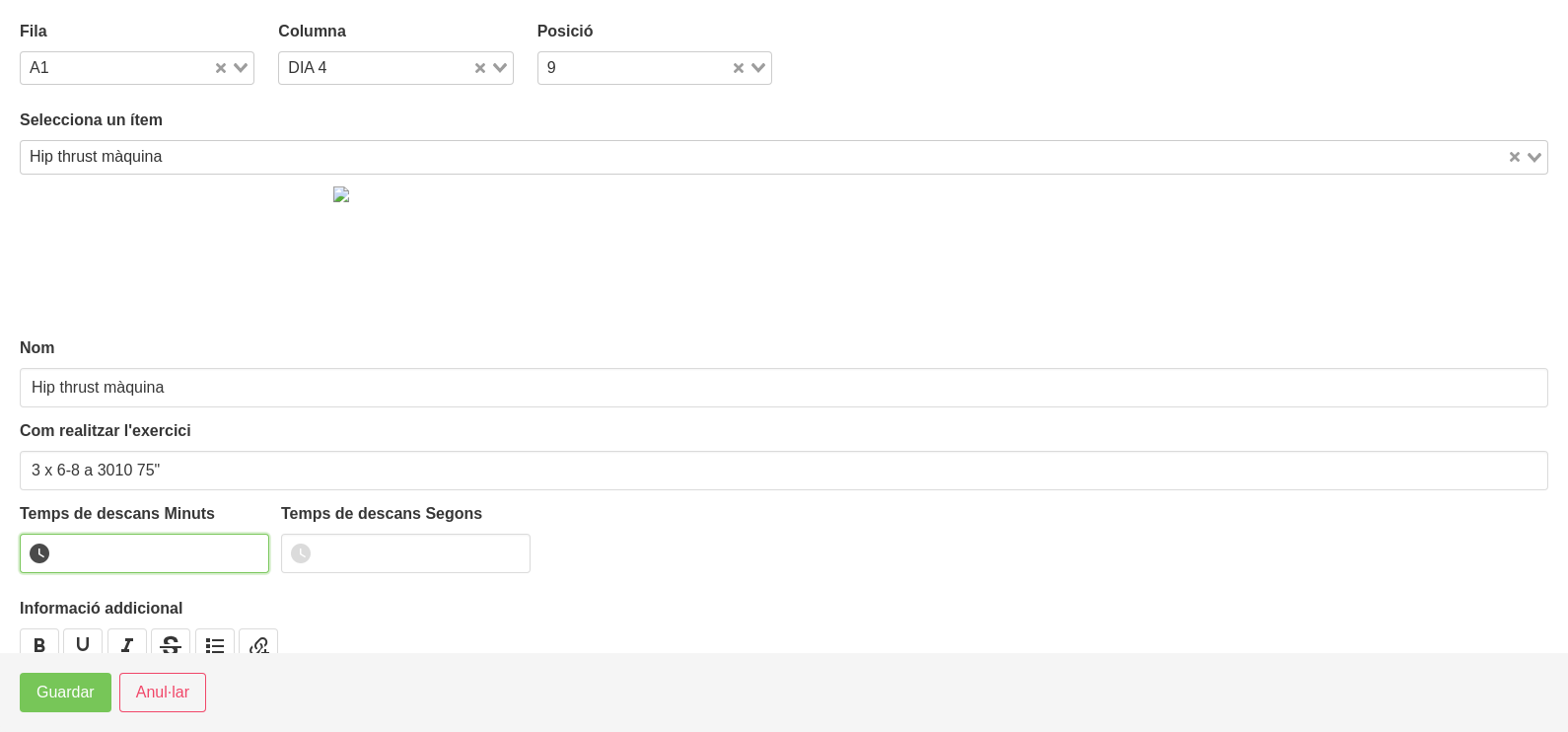
click at [113, 557] on input "number" at bounding box center [144, 553] width 250 height 40
type input "1"
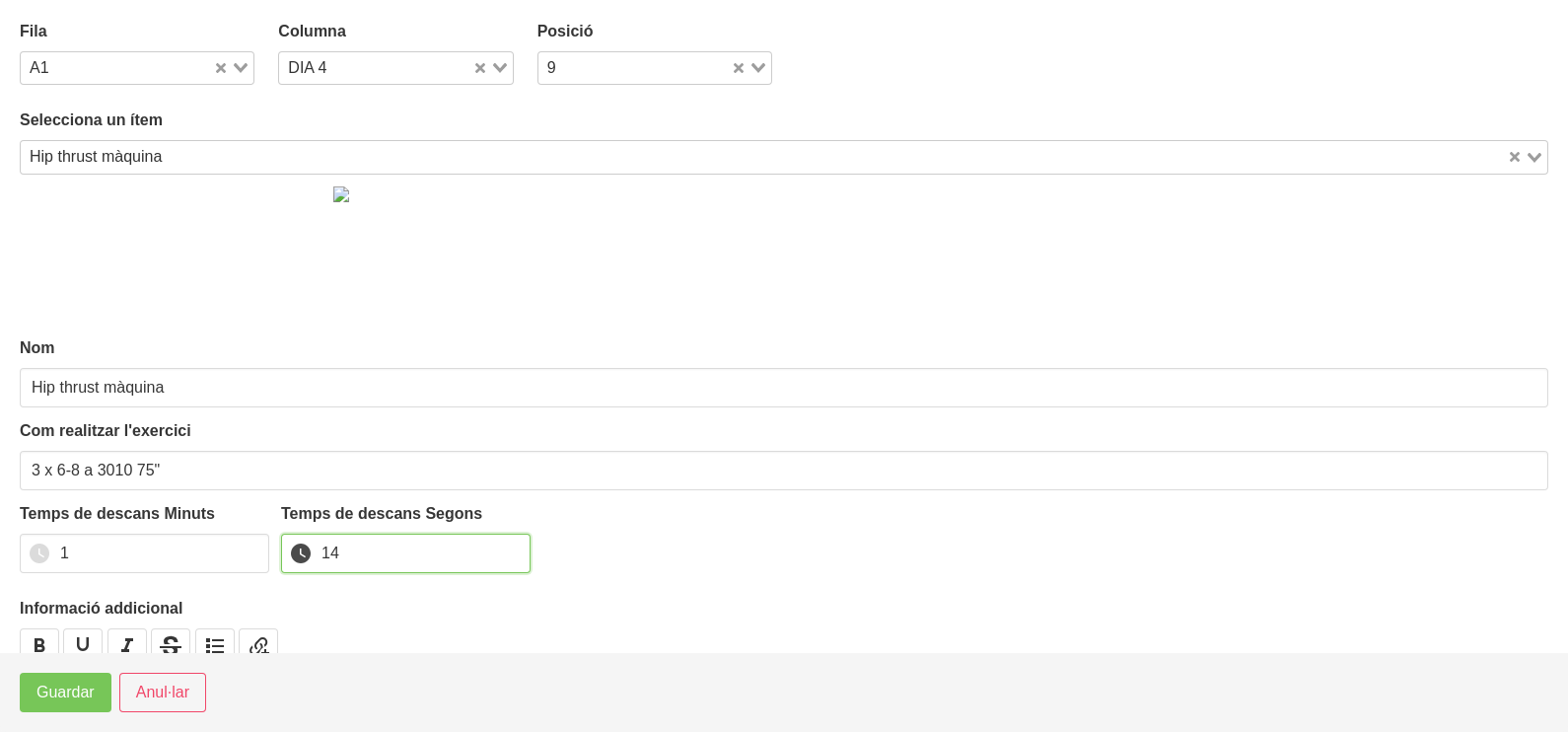
drag, startPoint x: 335, startPoint y: 547, endPoint x: 314, endPoint y: 566, distance: 28.3
click at [332, 555] on input "14" at bounding box center [406, 553] width 250 height 40
type input "15"
click at [94, 694] on button "Guardar" at bounding box center [66, 692] width 92 height 40
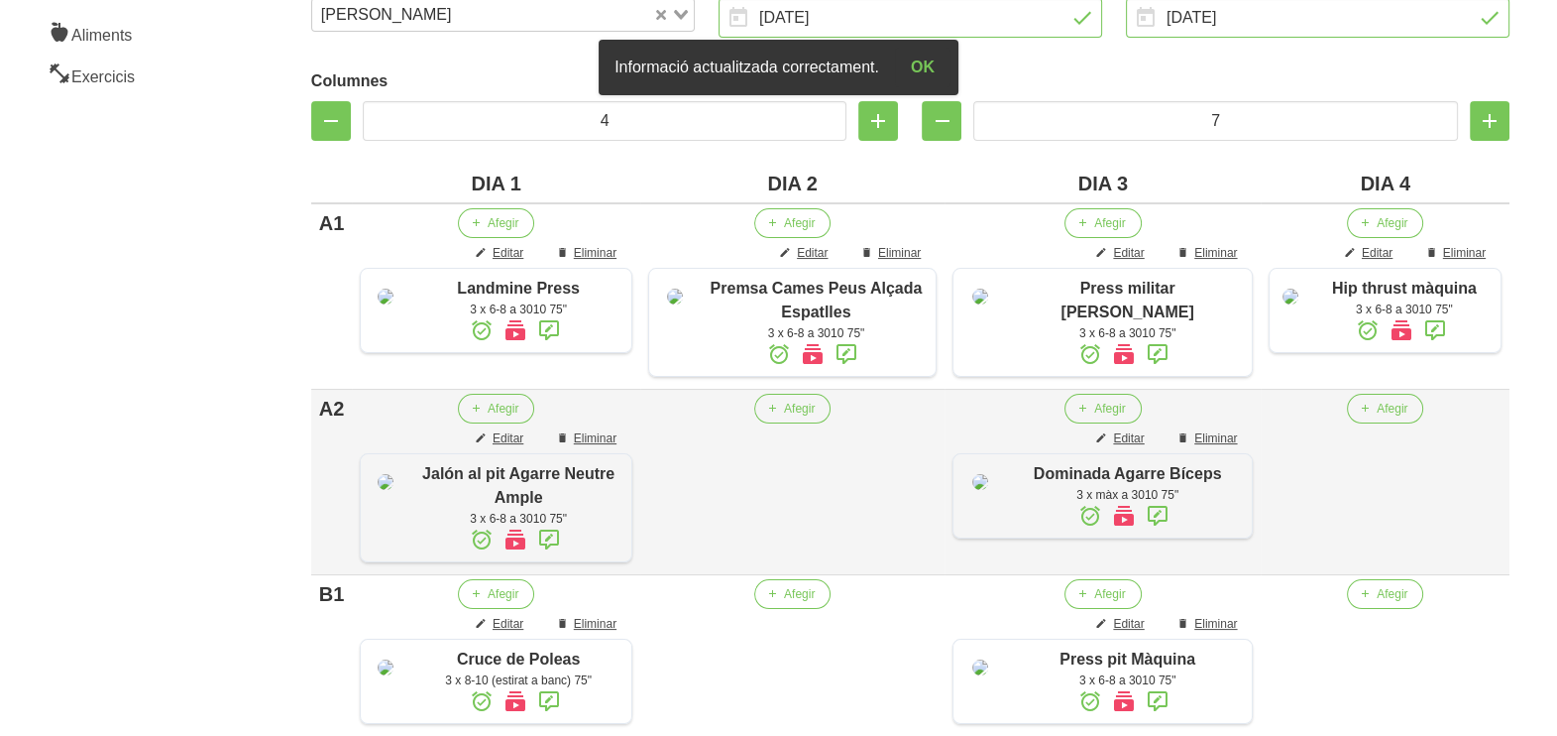
click at [800, 465] on td "Afegir" at bounding box center [792, 482] width 304 height 185
click at [802, 417] on span "Afegir" at bounding box center [799, 408] width 31 height 18
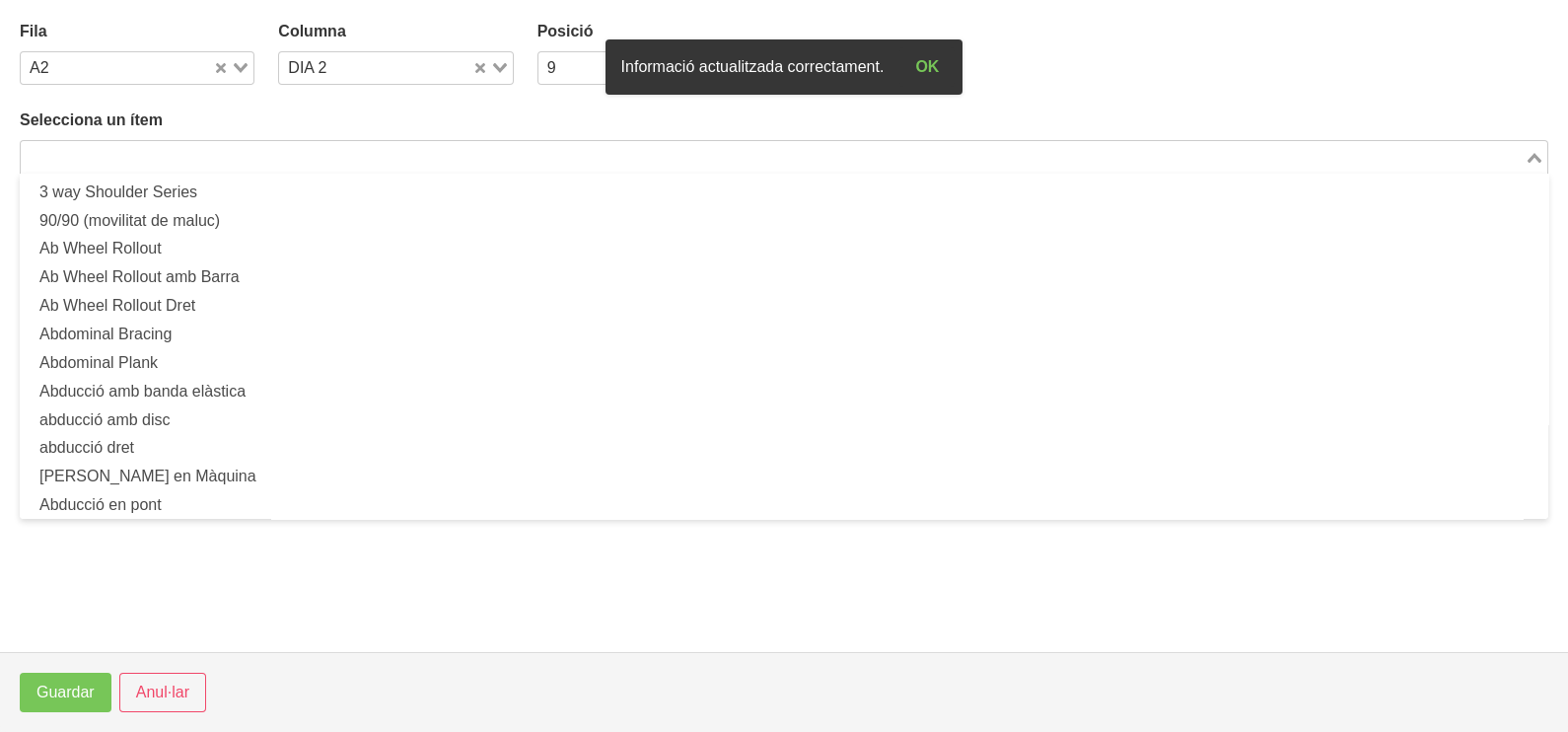
click at [203, 158] on input "Search for option" at bounding box center [773, 157] width 1500 height 24
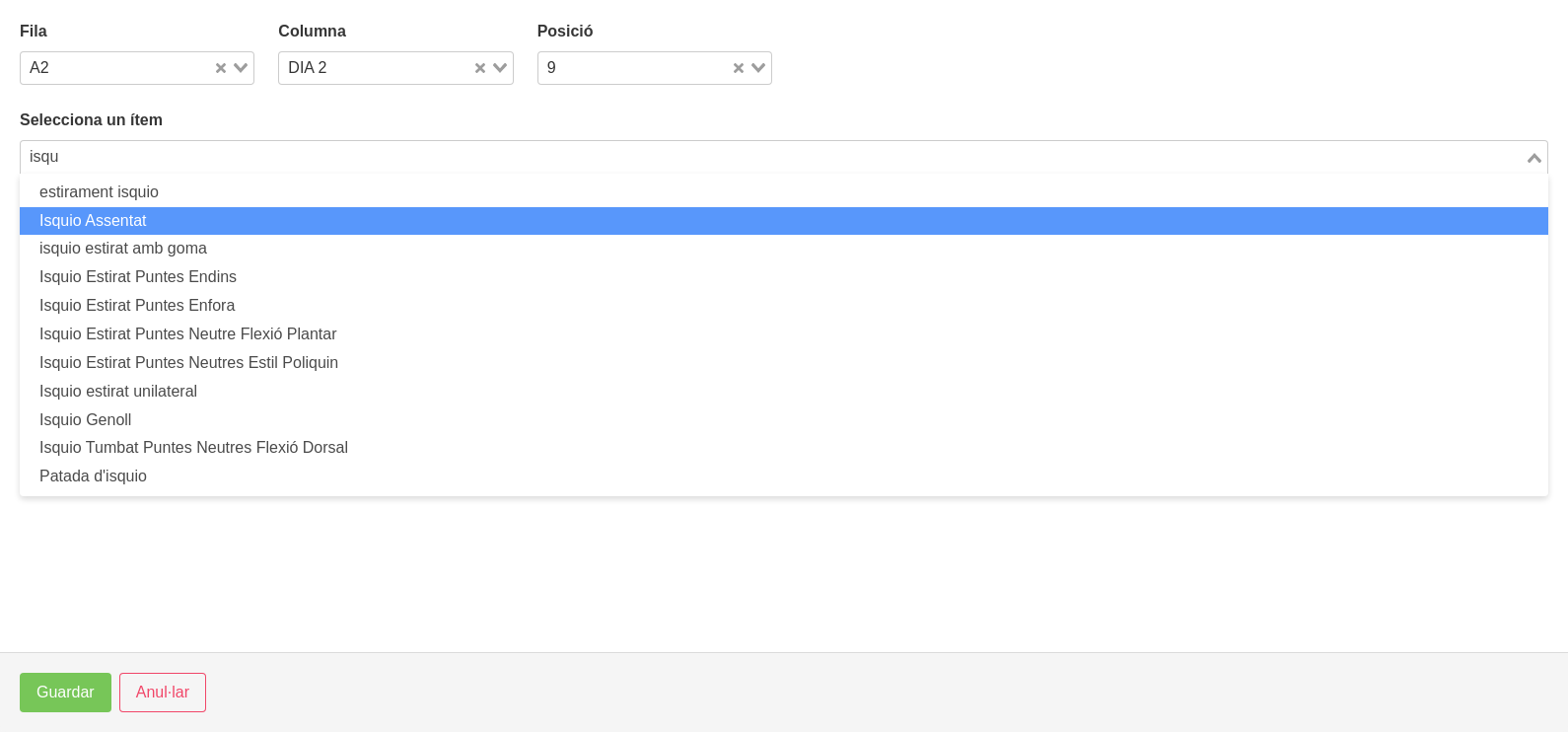
click at [223, 219] on li "Isquio Assentat" at bounding box center [784, 221] width 1528 height 29
type input "isqu"
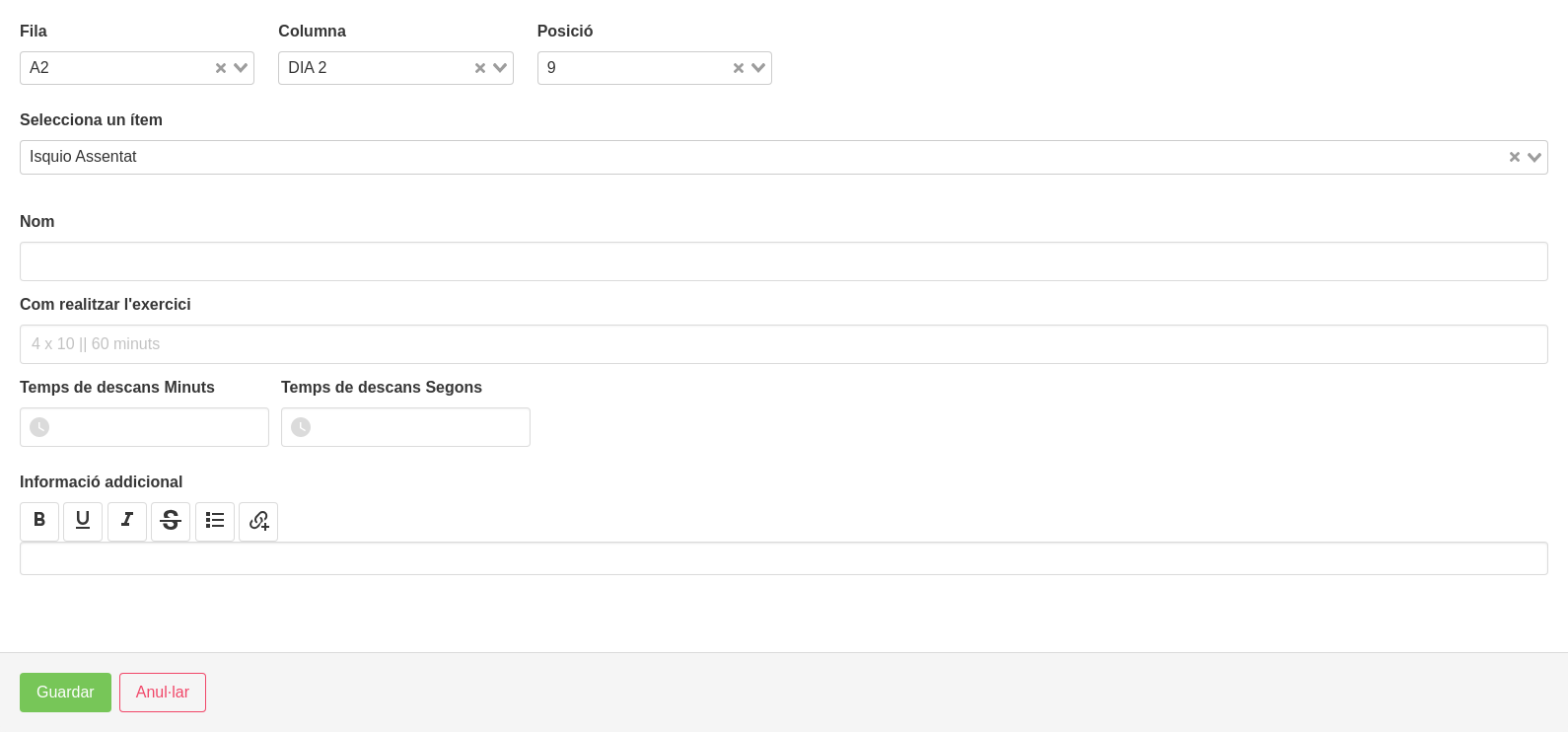
type input "Isquio Assentat"
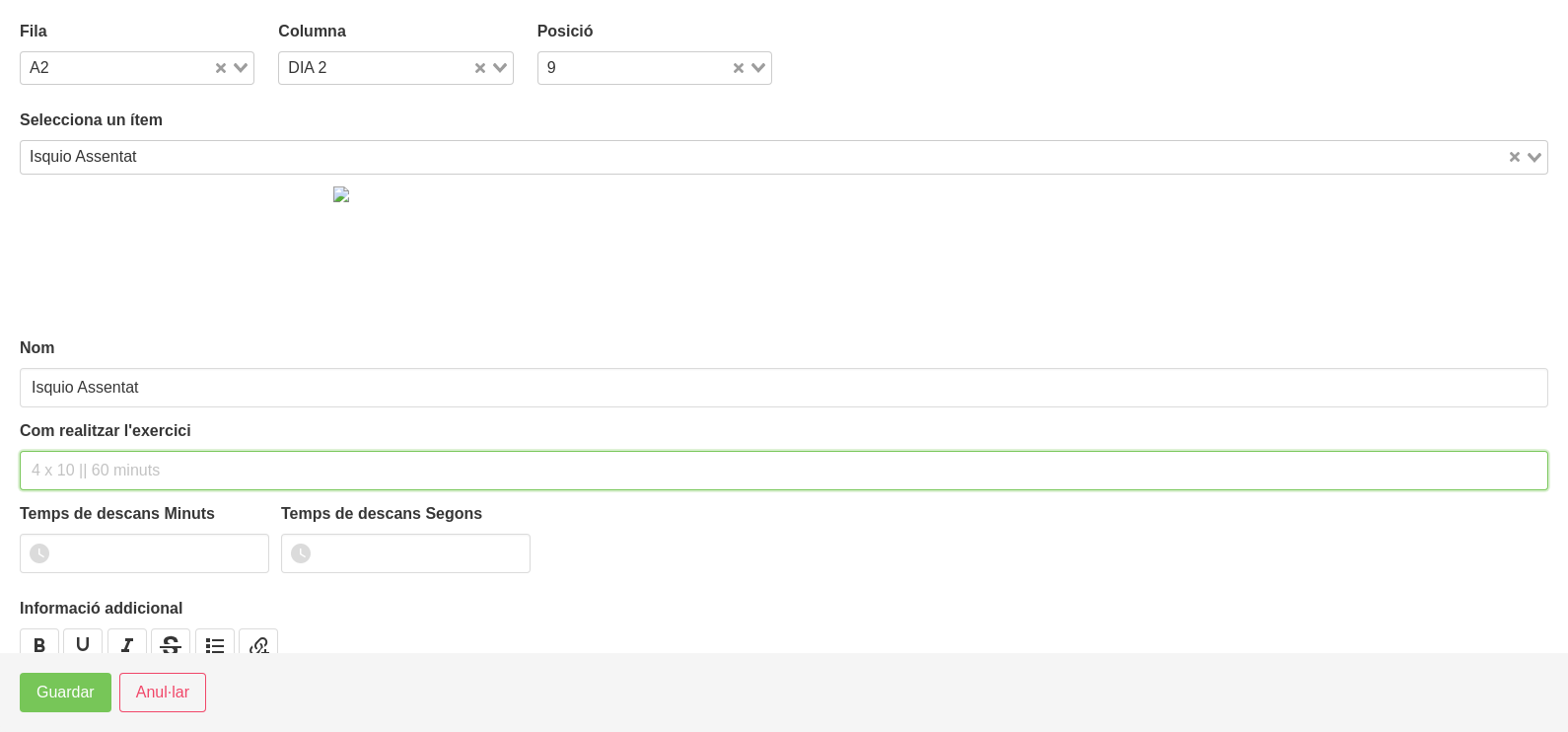
click at [87, 459] on input "text" at bounding box center [784, 470] width 1528 height 40
type input "3 x 6-8 a 3010 75""
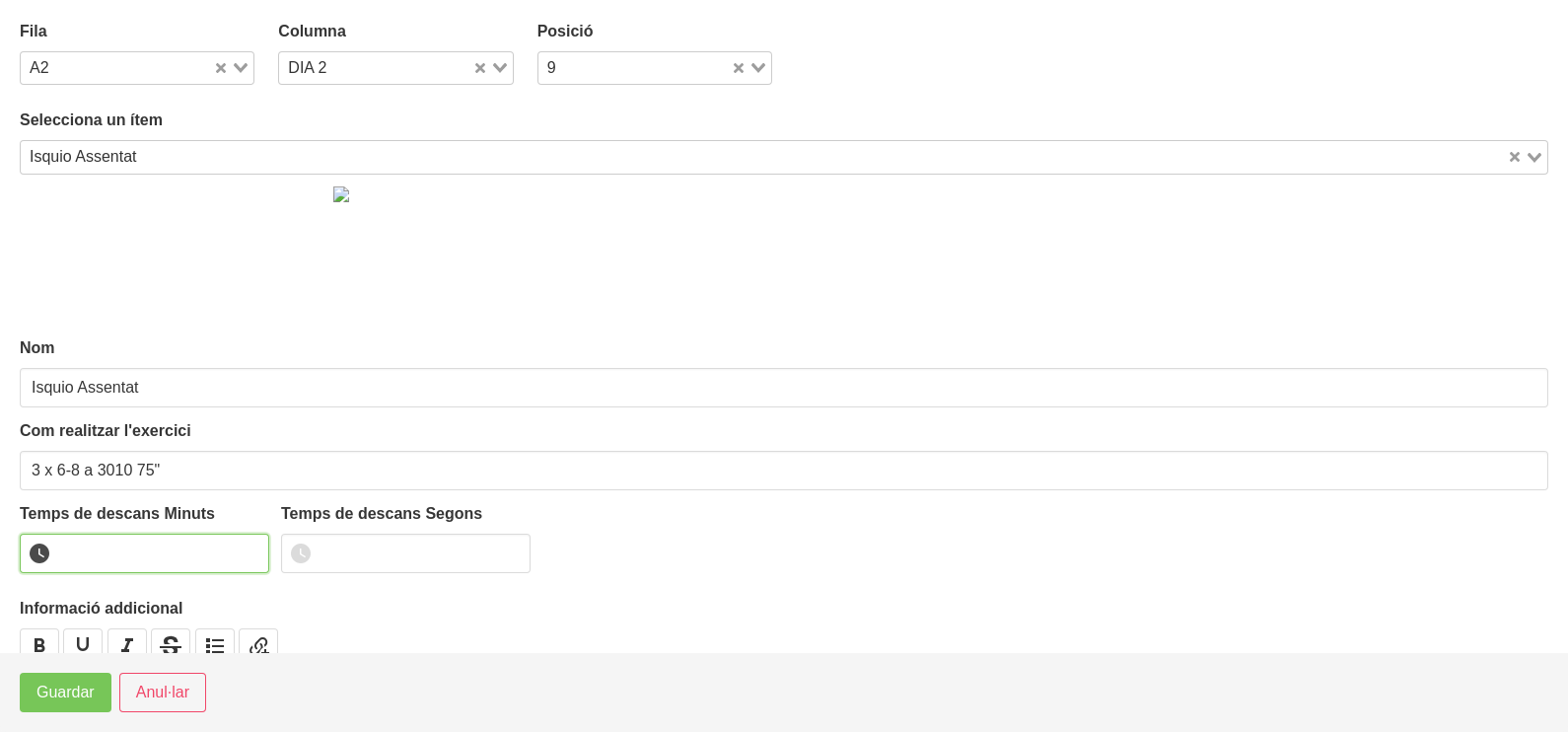
click at [128, 551] on input "number" at bounding box center [144, 553] width 250 height 40
type input "1"
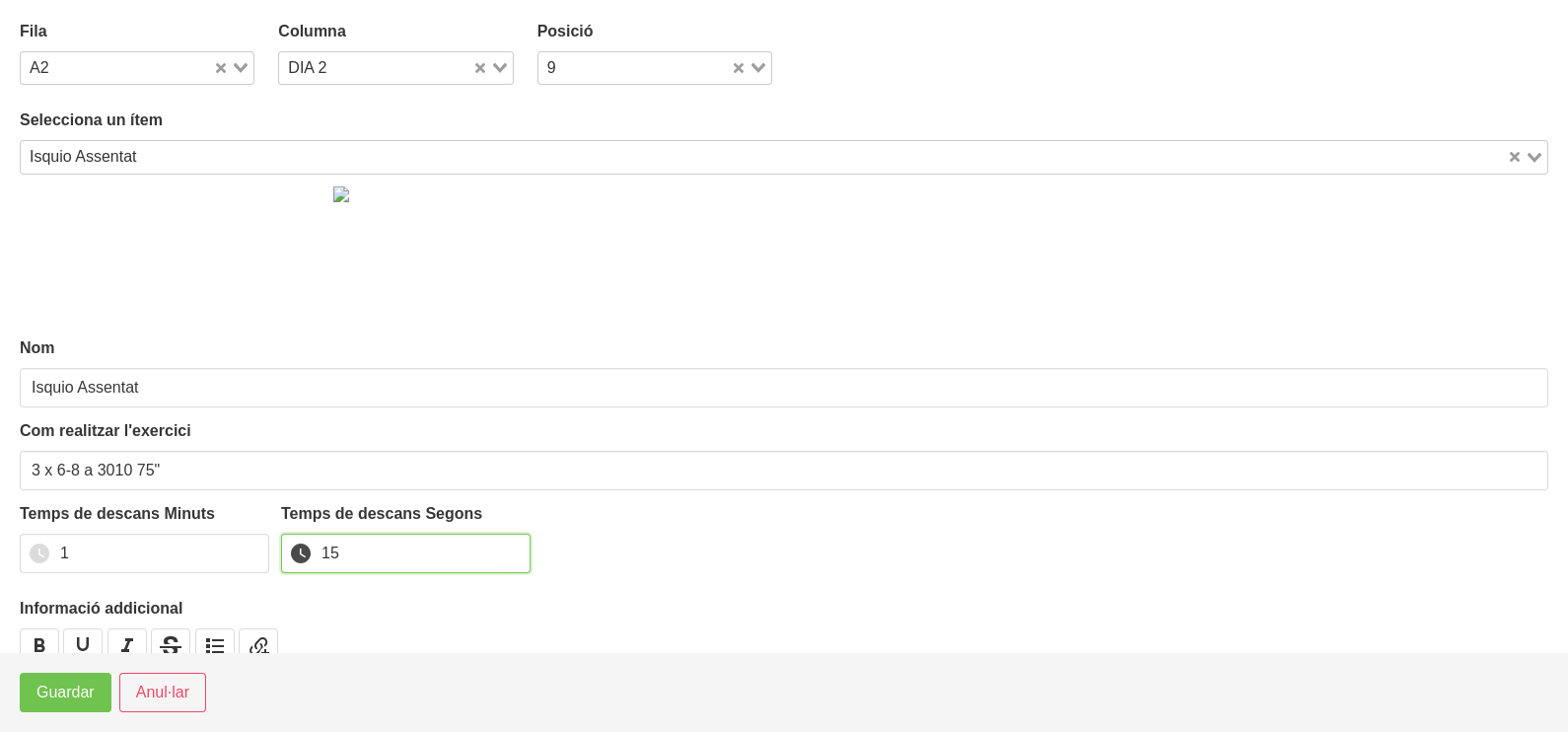
type input "15"
click at [68, 705] on button "Guardar" at bounding box center [66, 692] width 92 height 40
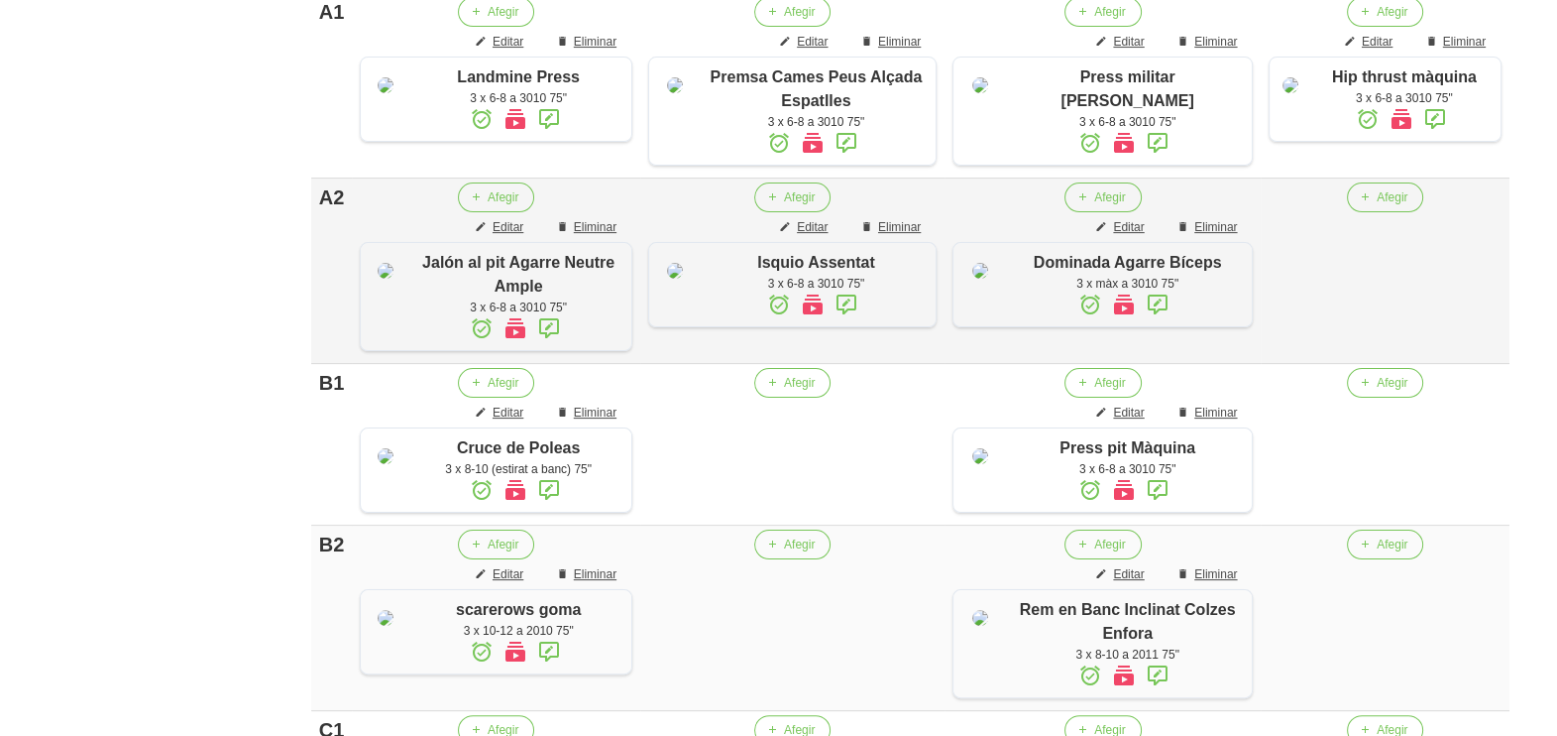
scroll to position [605, 0]
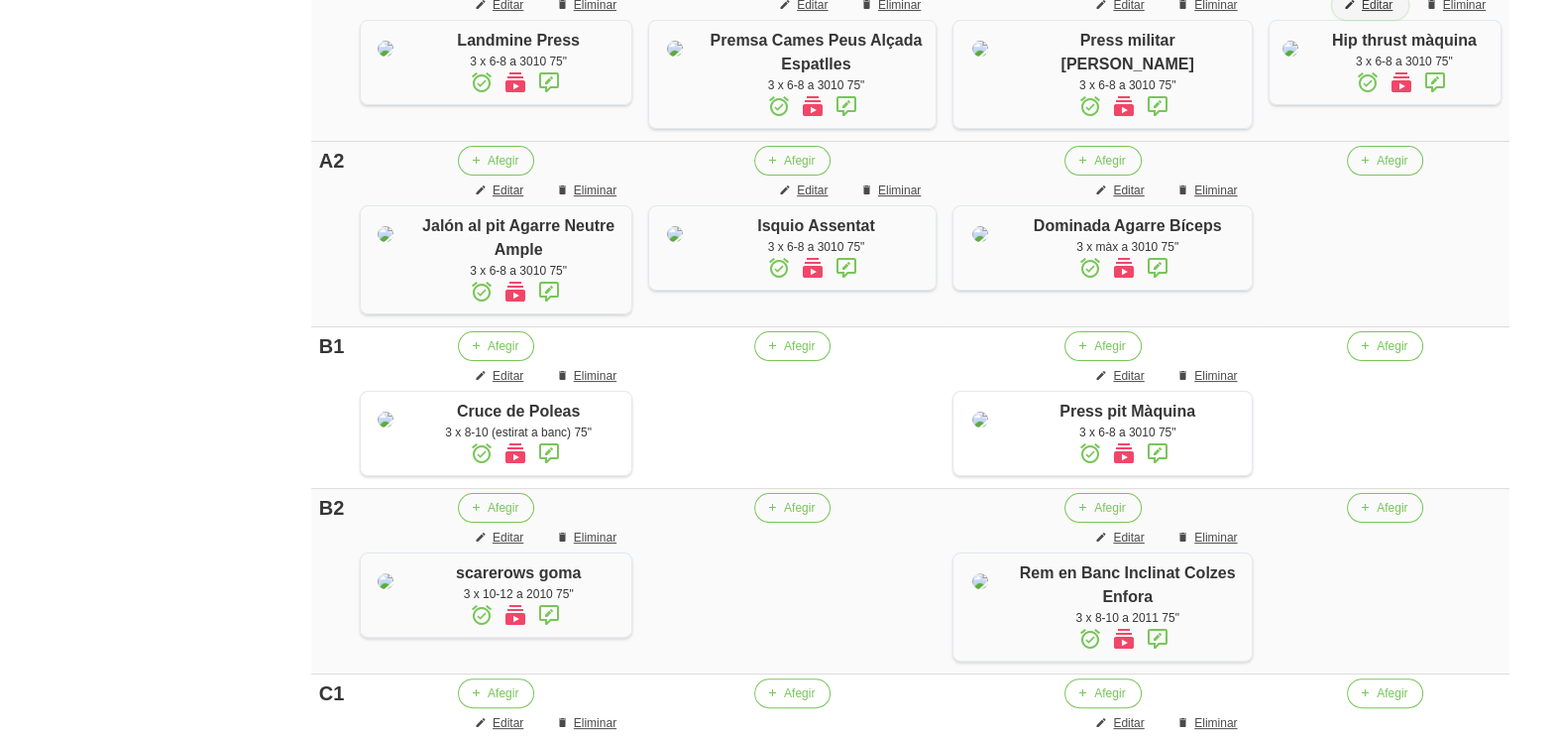
click at [1373, 5] on span "Editar" at bounding box center [1377, 5] width 31 height 18
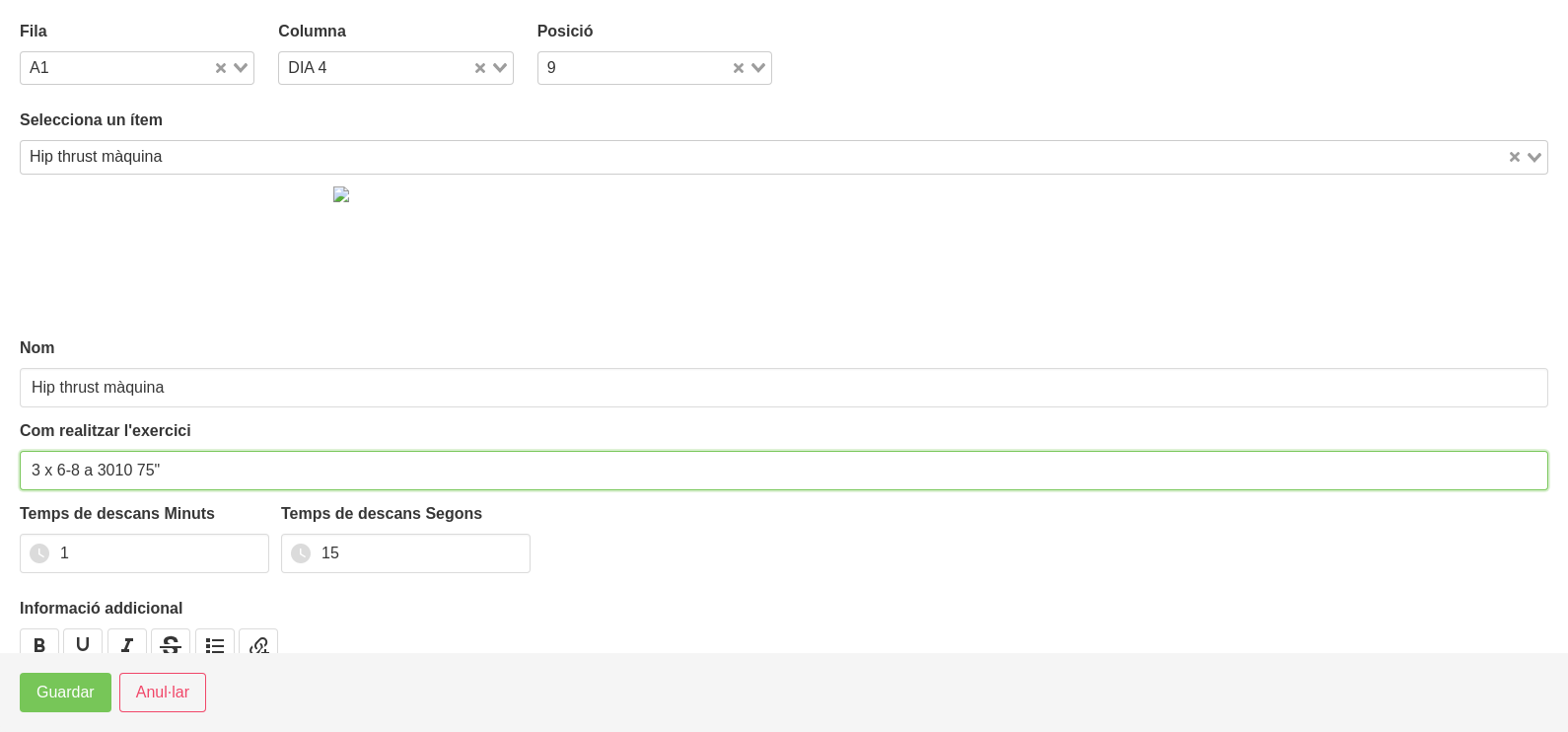
drag, startPoint x: 155, startPoint y: 463, endPoint x: 136, endPoint y: 469, distance: 19.9
click at [136, 469] on input "3 x 6-8 a 3010 75"" at bounding box center [784, 470] width 1528 height 40
type input "3 x 6-8 a 3010 150""
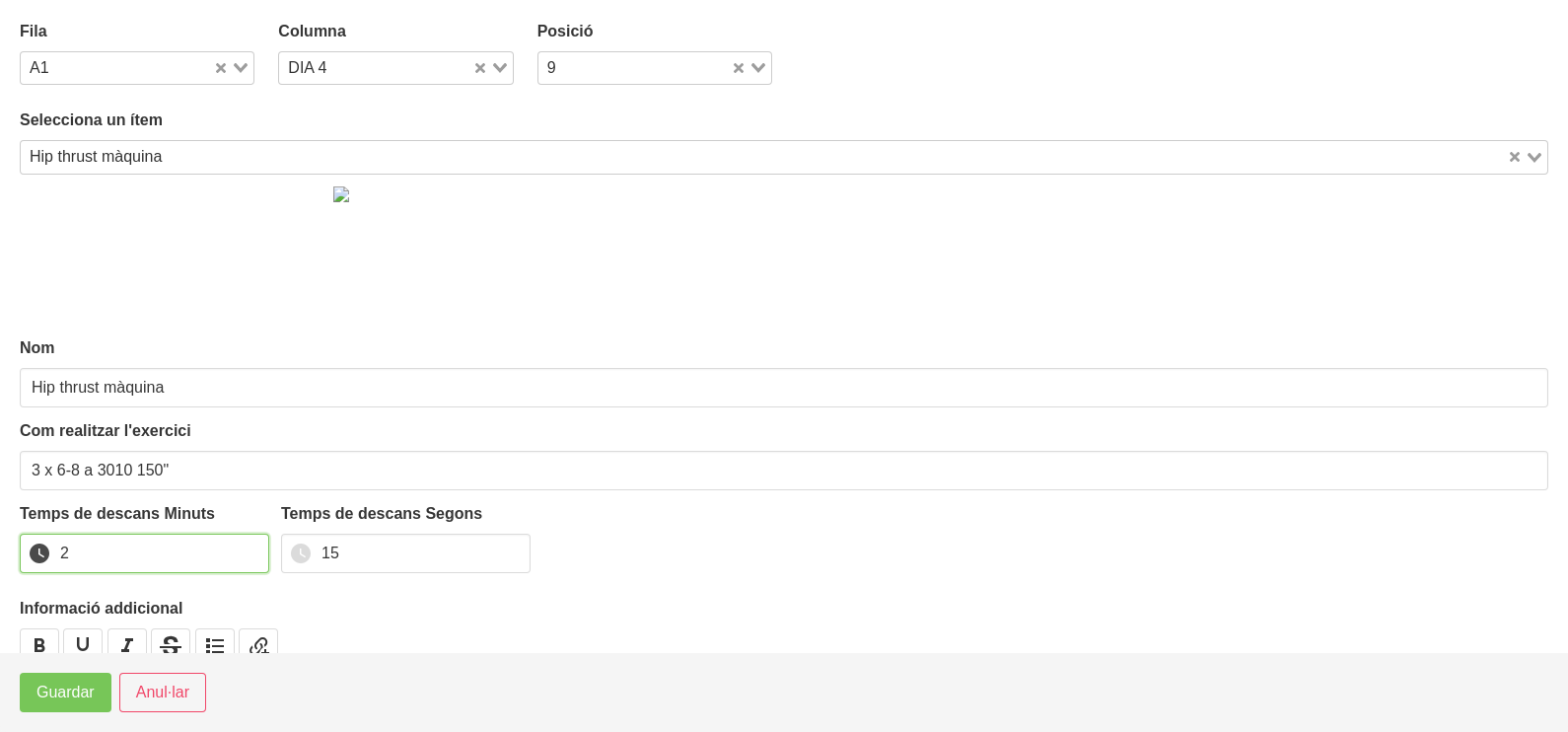
type input "2"
click at [254, 543] on input "2" at bounding box center [144, 553] width 250 height 40
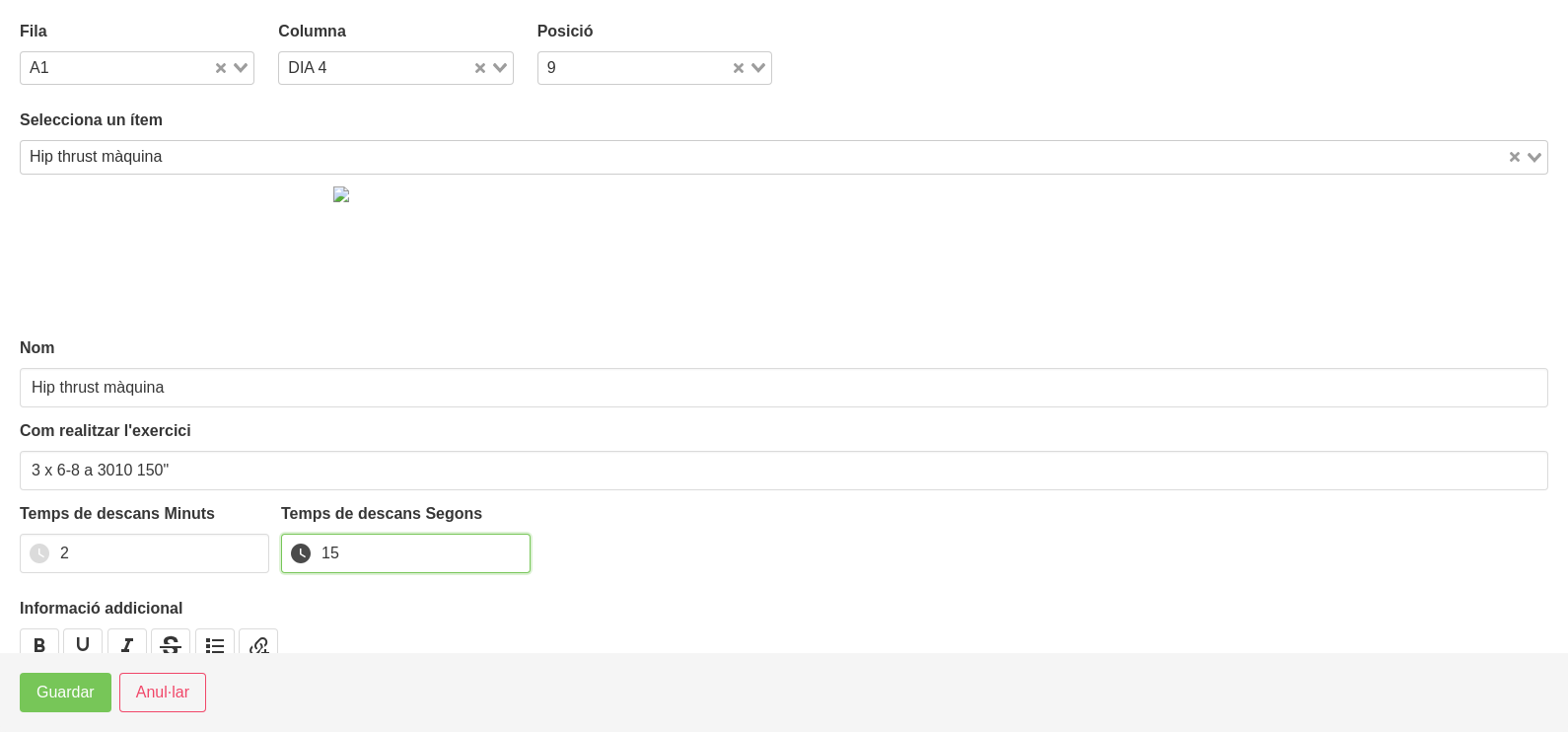
click at [305, 547] on input "15" at bounding box center [406, 553] width 250 height 40
type input "30"
click at [82, 686] on span "Guardar" at bounding box center [66, 692] width 58 height 24
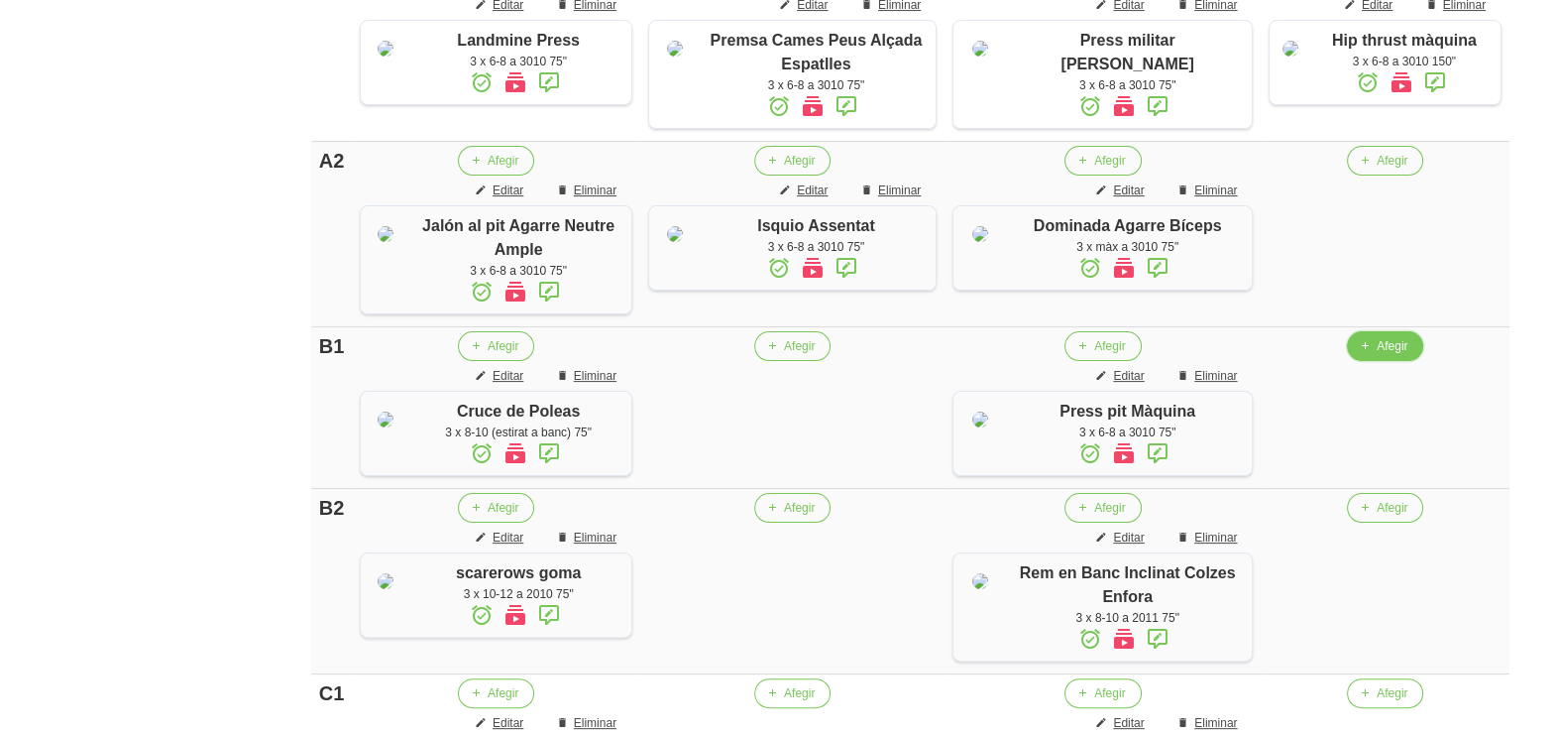
click at [1377, 355] on span "Afegir" at bounding box center [1392, 346] width 31 height 18
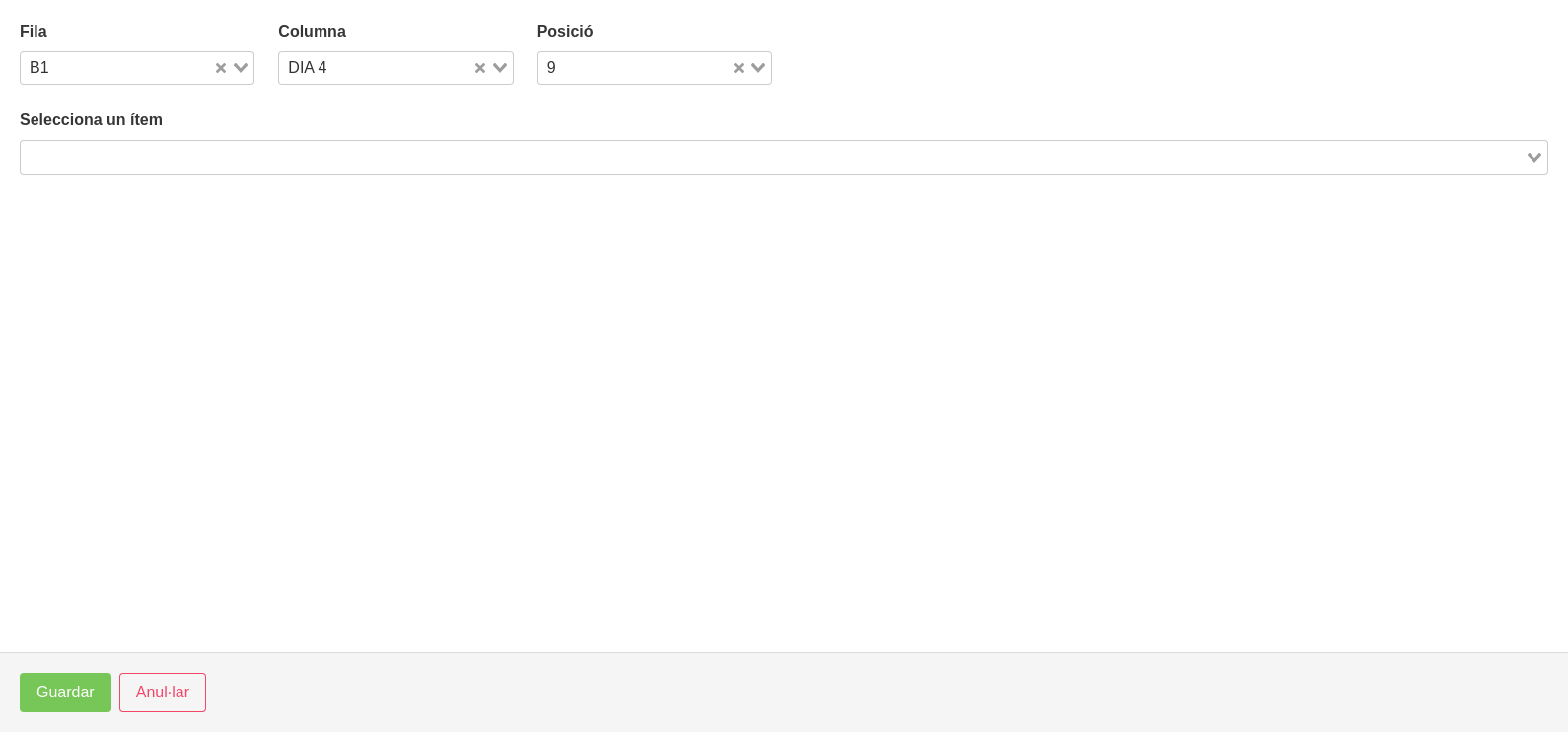
click at [433, 161] on input "Search for option" at bounding box center [773, 157] width 1500 height 24
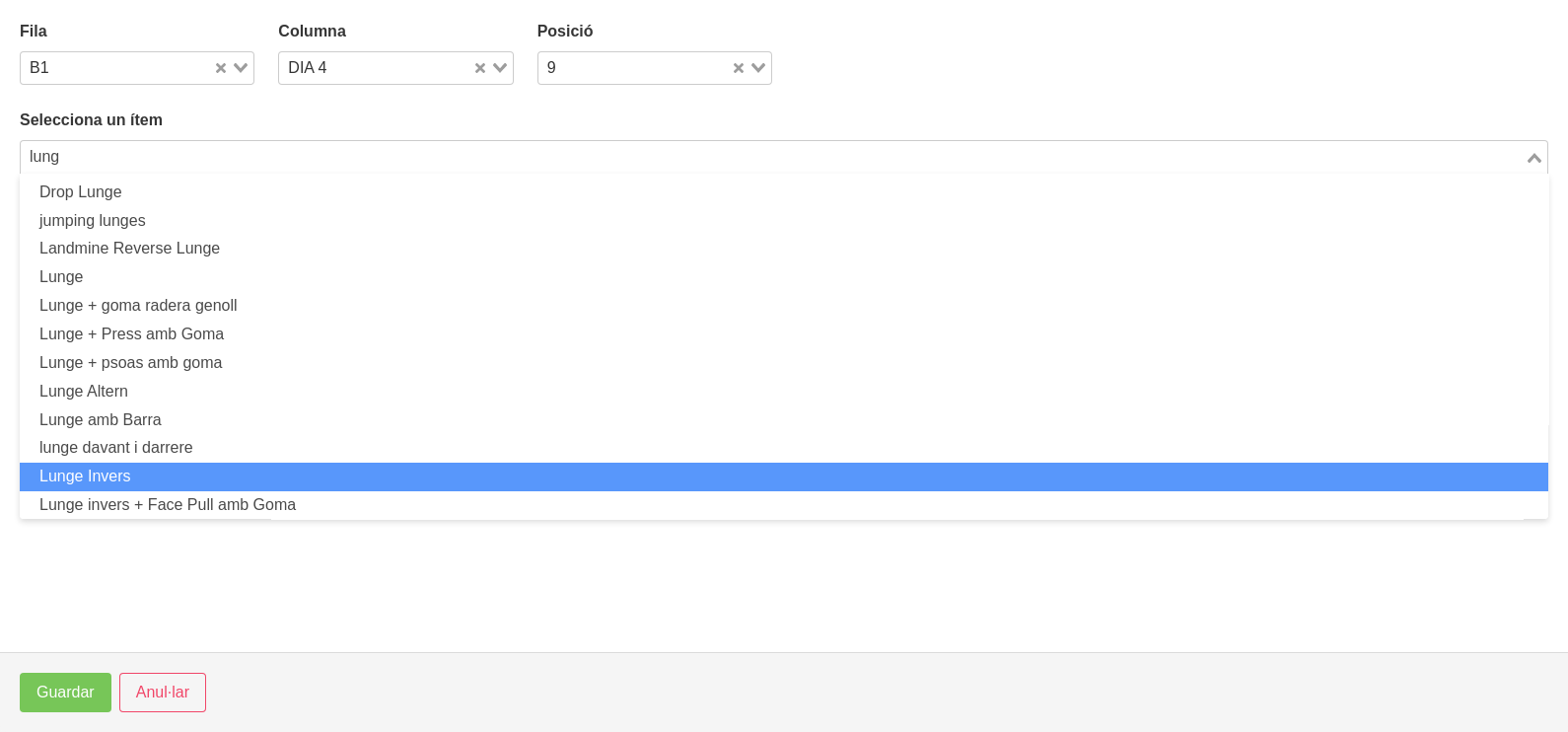
click at [247, 475] on li "Lunge Invers" at bounding box center [784, 476] width 1528 height 29
type input "lung"
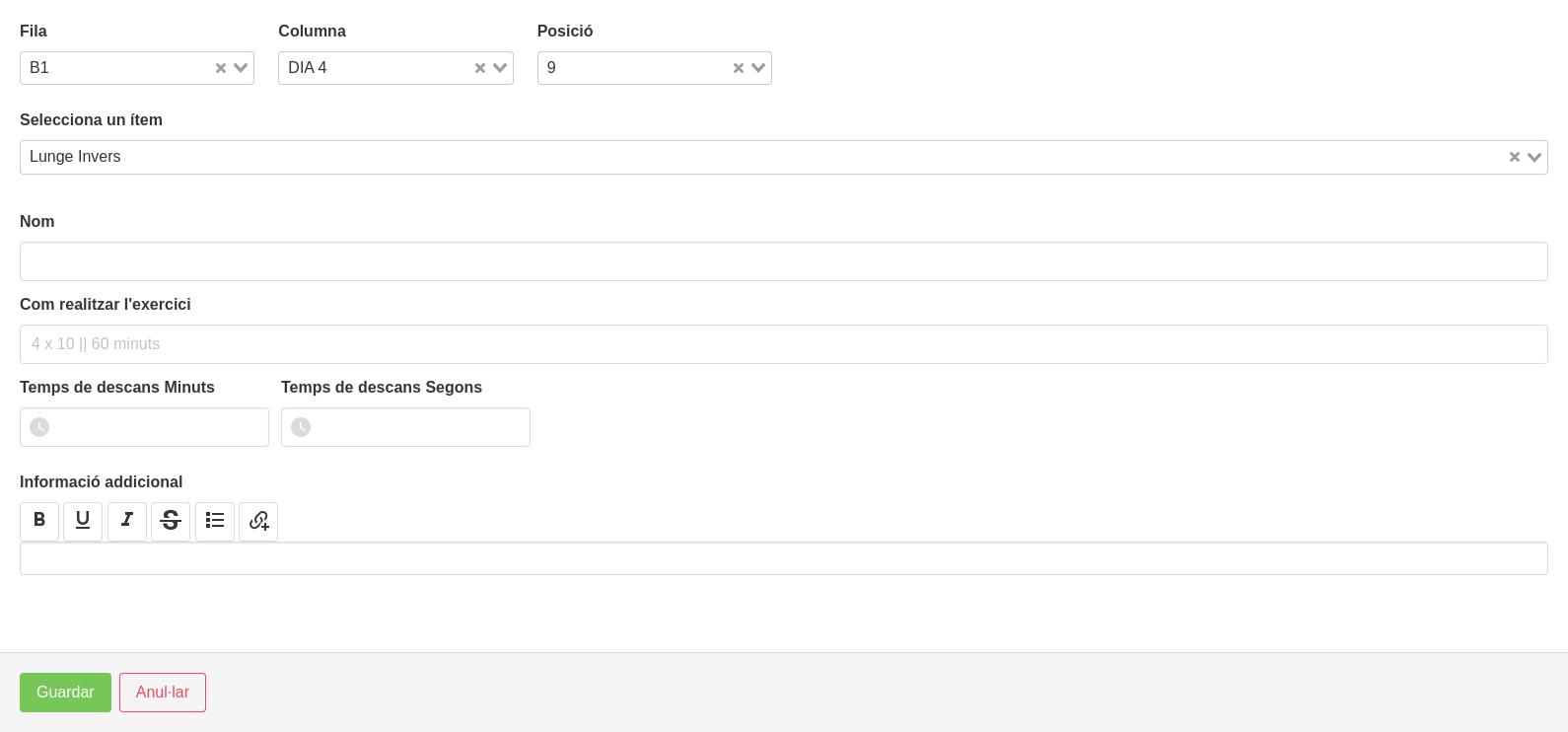
type input "Lunge Invers"
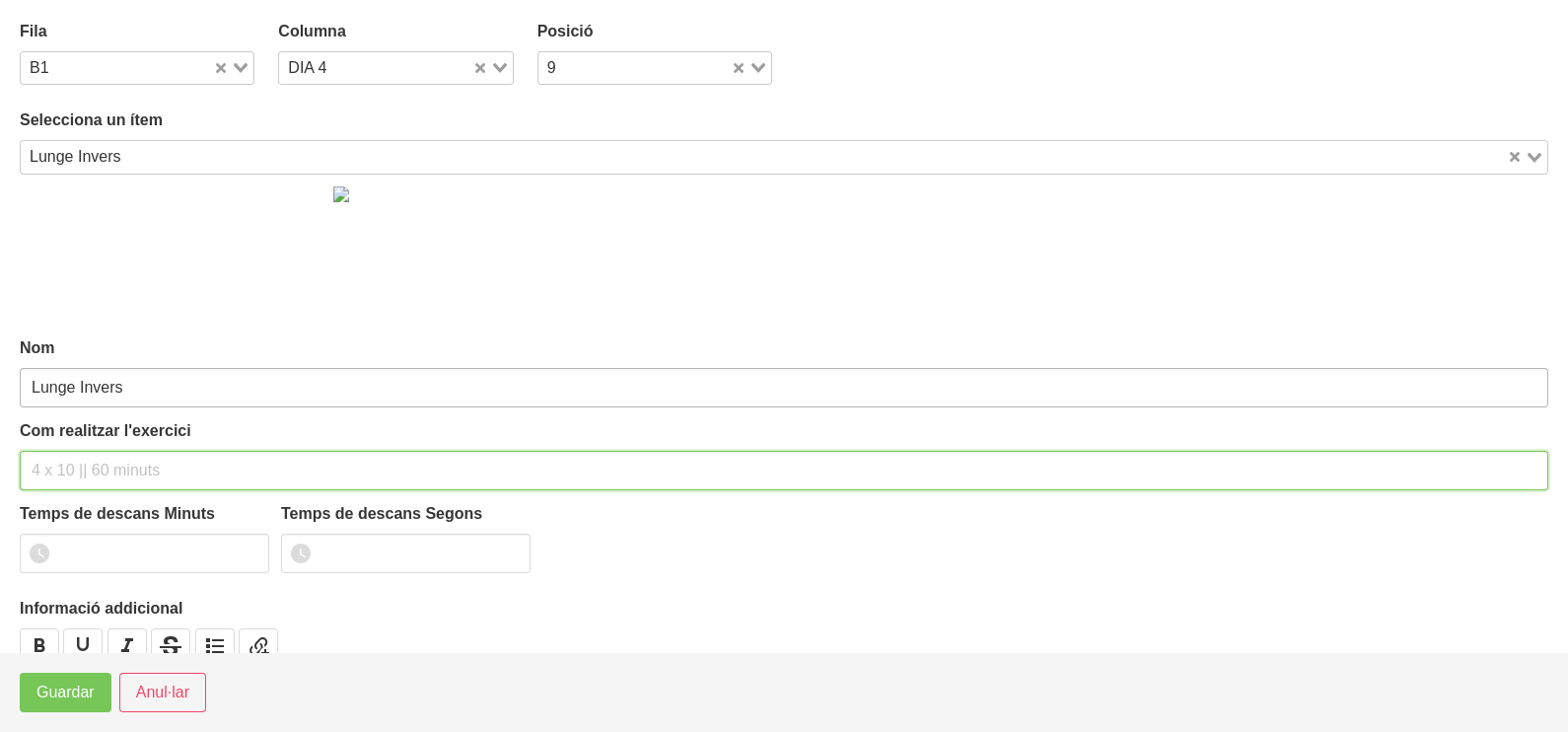
drag, startPoint x: 64, startPoint y: 463, endPoint x: 112, endPoint y: 370, distance: 104.7
click at [68, 453] on input "text" at bounding box center [784, 470] width 1528 height 40
type input "3 x 6-8 a 3010 75""
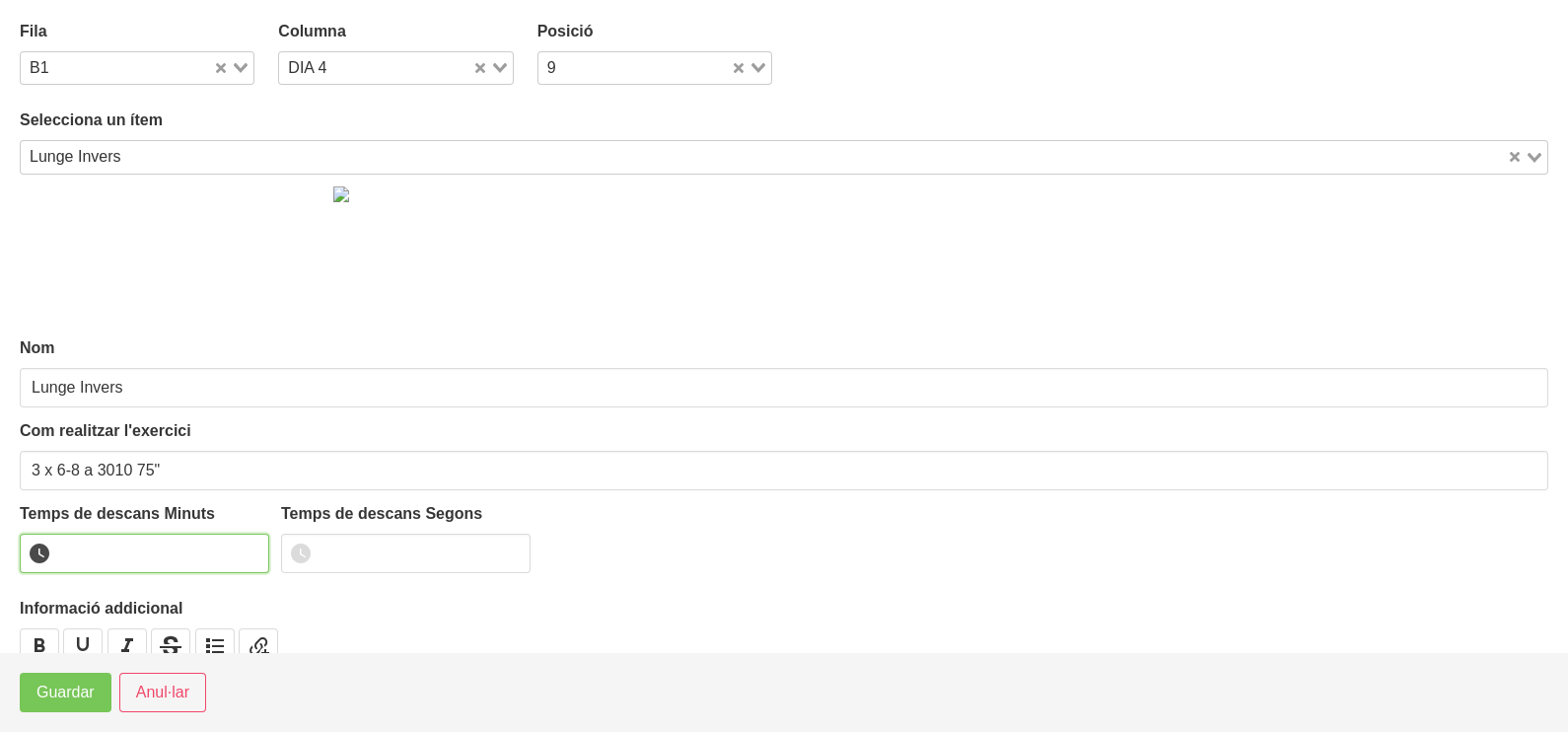
click at [108, 552] on input "number" at bounding box center [144, 553] width 250 height 40
type input "1"
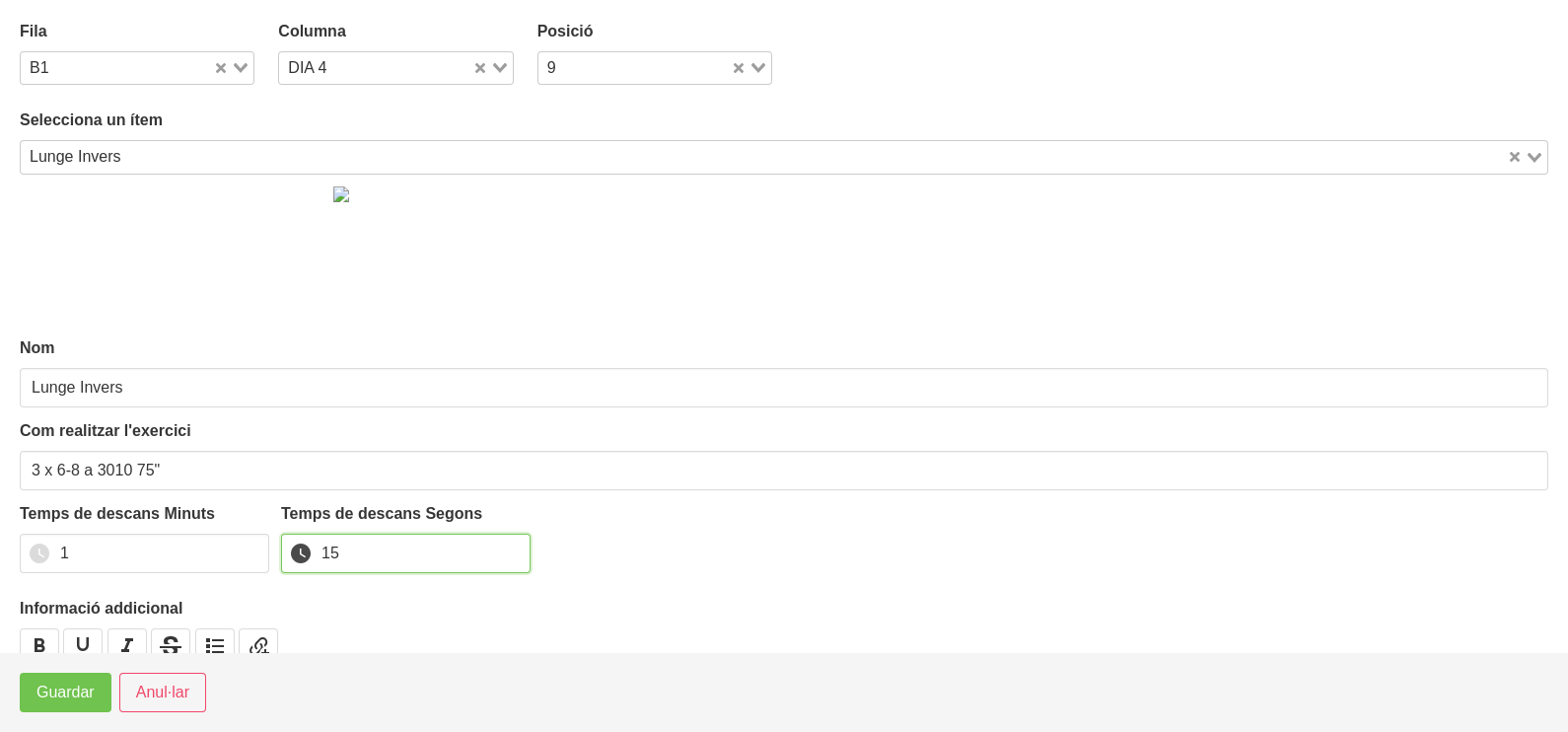
type input "15"
click at [57, 699] on span "Guardar" at bounding box center [66, 692] width 58 height 24
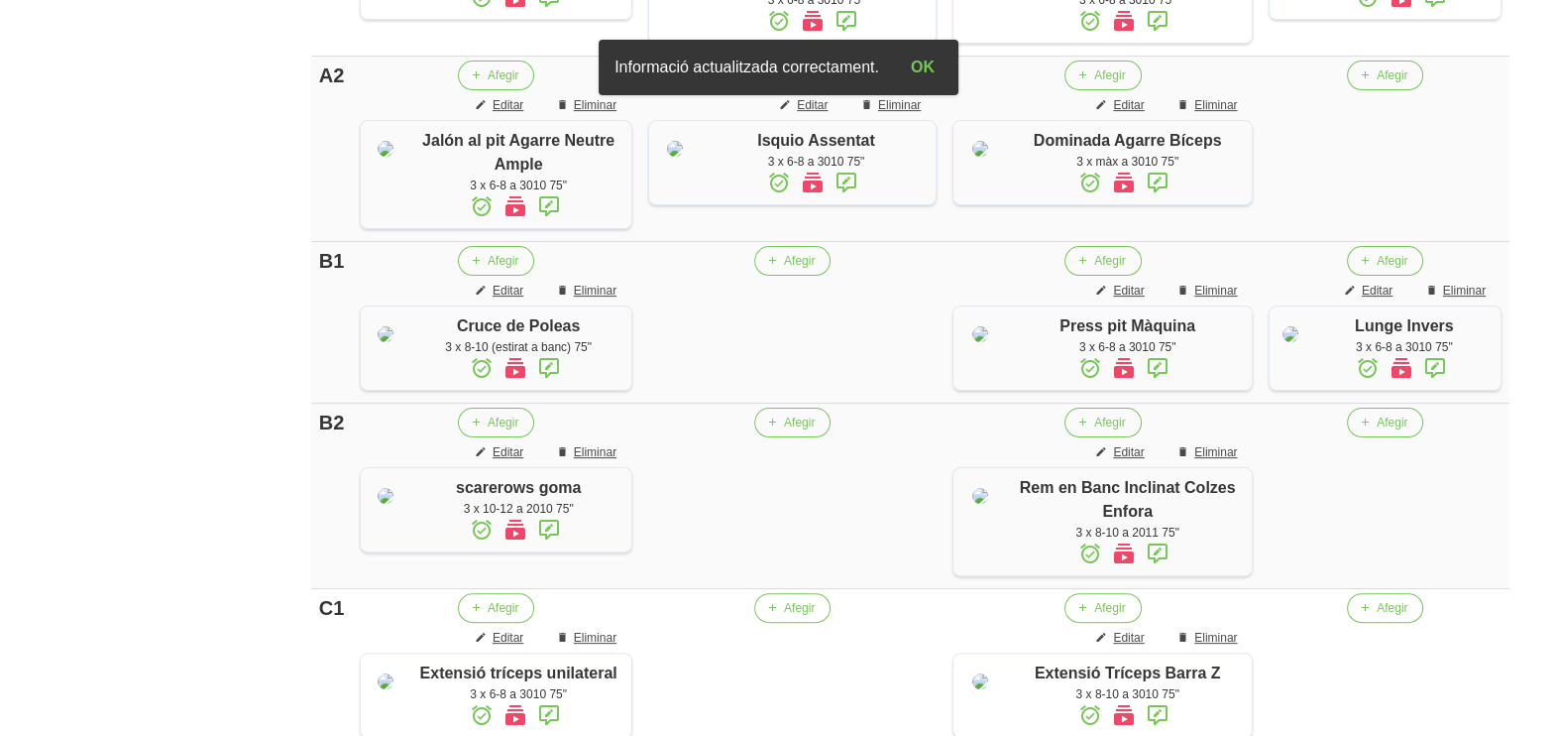
scroll to position [729, 0]
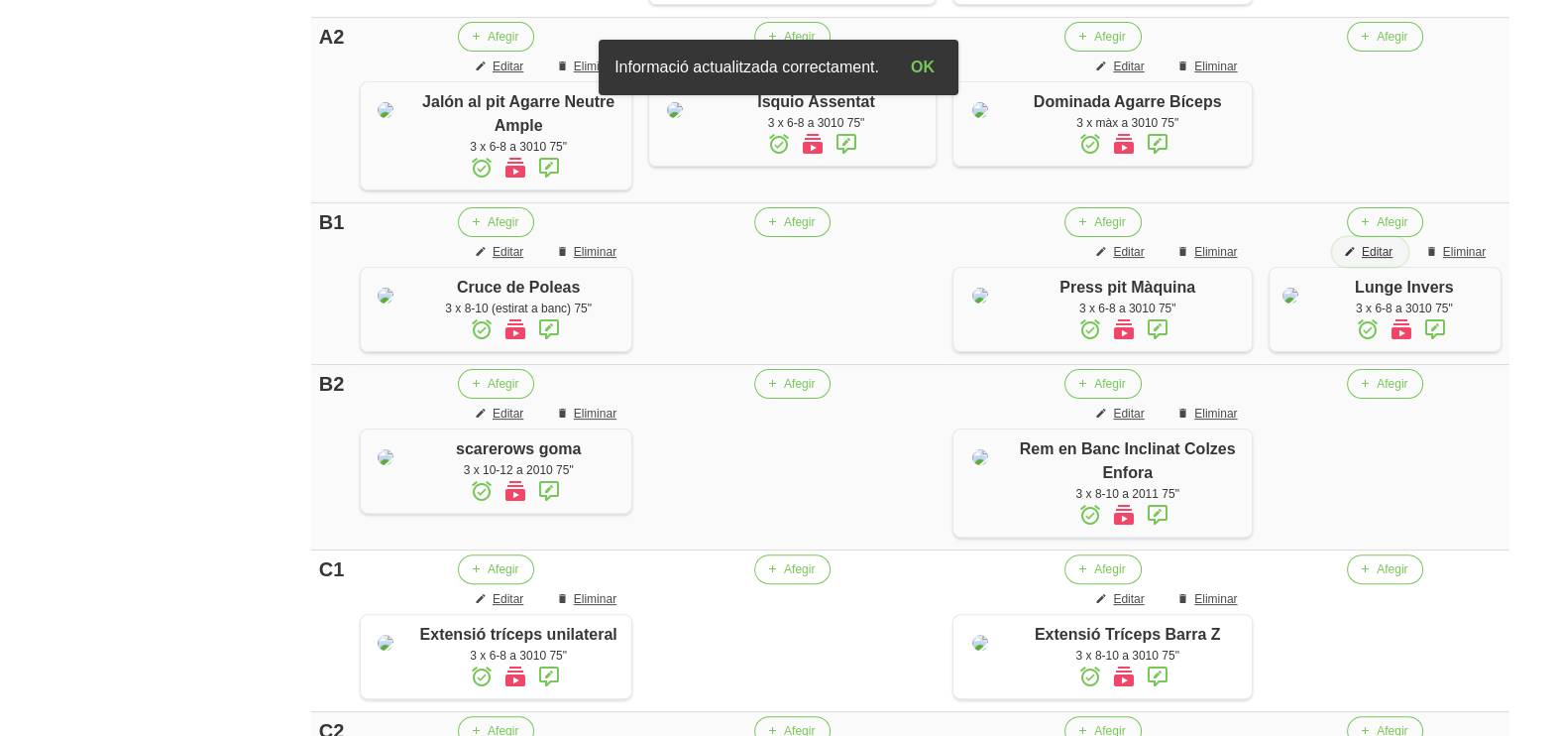
click at [1388, 261] on span "Editar" at bounding box center [1377, 252] width 31 height 18
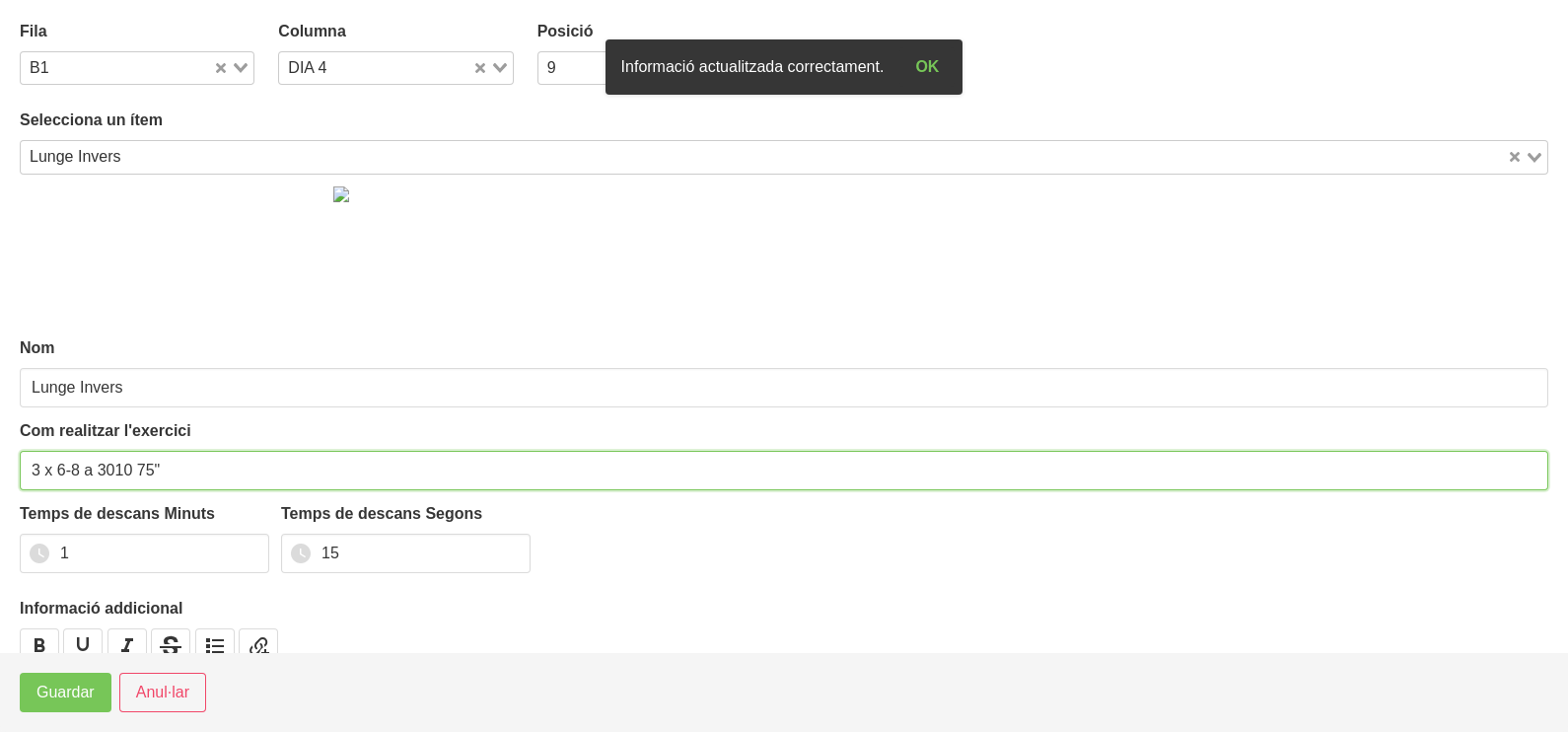
drag, startPoint x: 152, startPoint y: 467, endPoint x: 132, endPoint y: 468, distance: 20.0
click at [132, 468] on input "3 x 6-8 a 3010 75"" at bounding box center [784, 470] width 1528 height 40
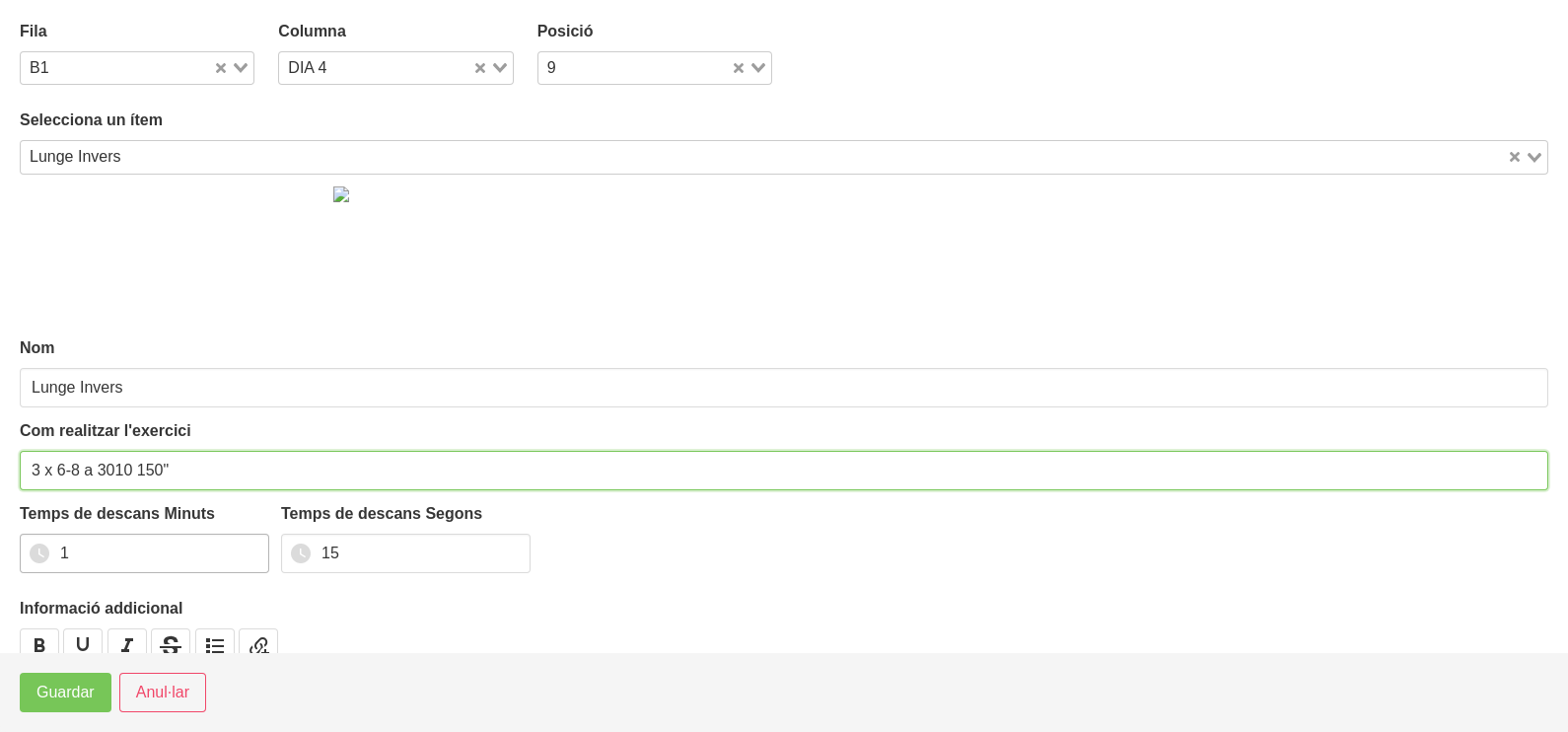
type input "3 x 6-8 a 3010 150""
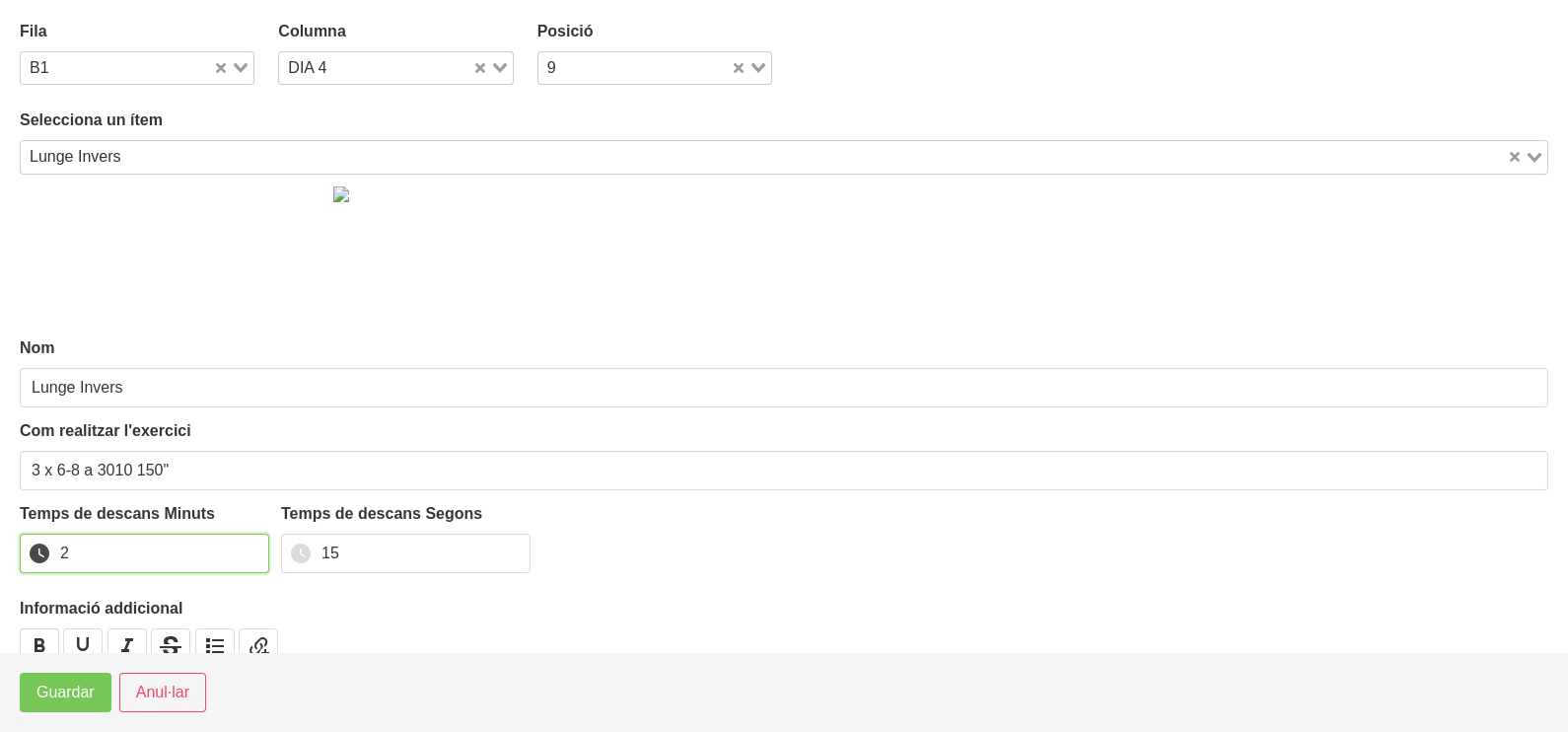
type input "2"
click at [247, 546] on input "2" at bounding box center [144, 553] width 250 height 40
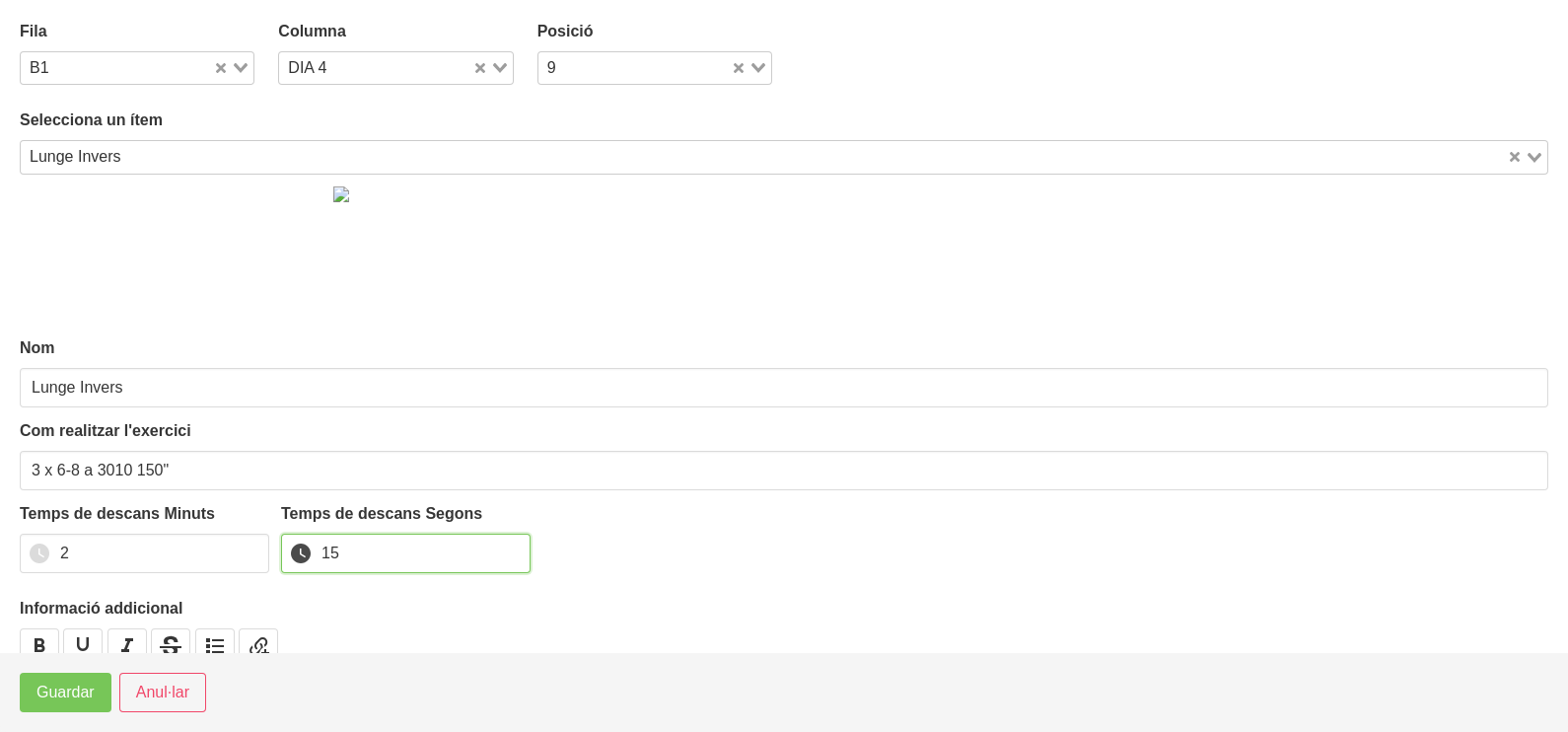
drag, startPoint x: 360, startPoint y: 552, endPoint x: 323, endPoint y: 542, distance: 38.3
click at [323, 543] on input "15" at bounding box center [406, 553] width 250 height 40
type input "30"
click at [79, 688] on span "Guardar" at bounding box center [66, 692] width 58 height 24
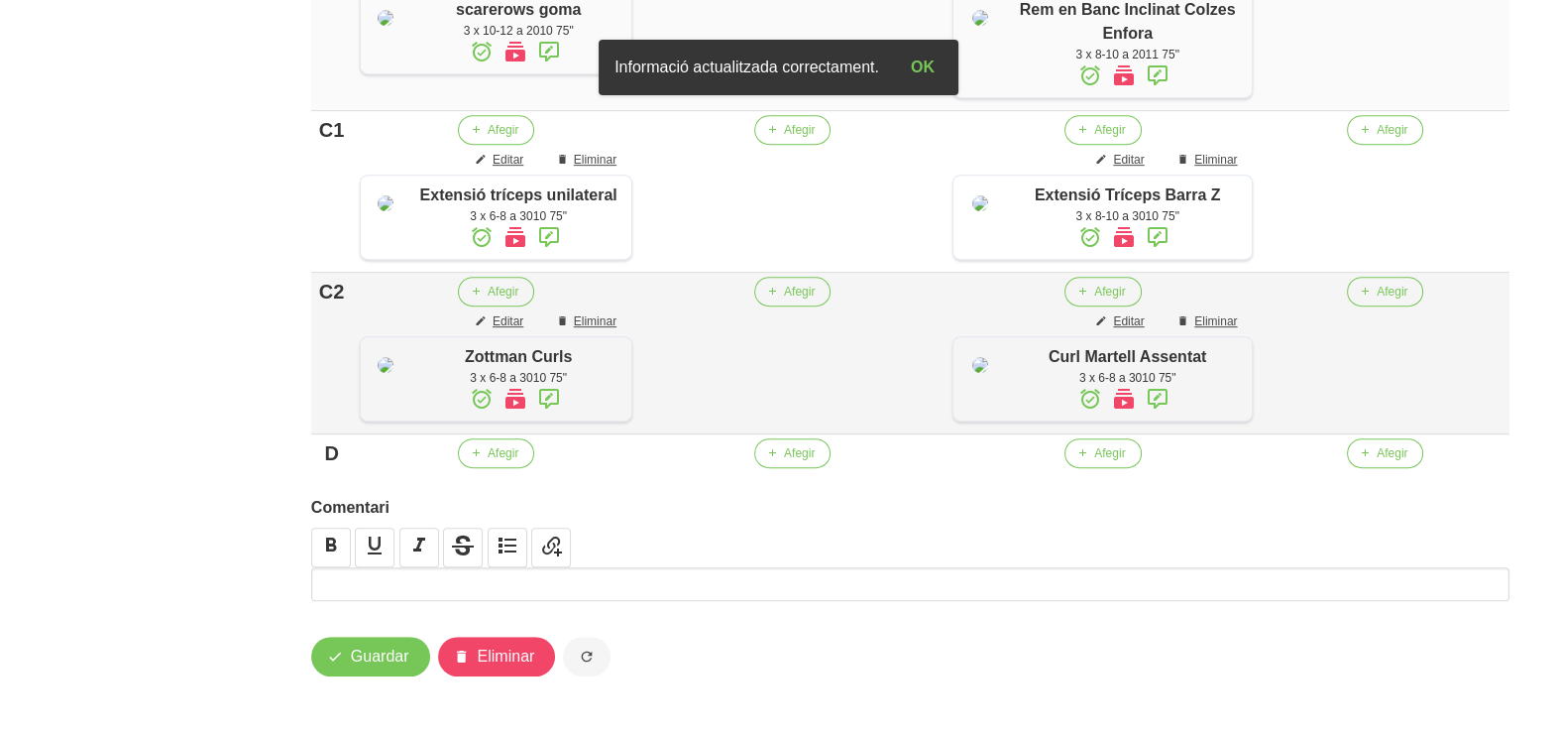
scroll to position [1224, 0]
click at [1367, 145] on button "Afegir" at bounding box center [1385, 130] width 76 height 30
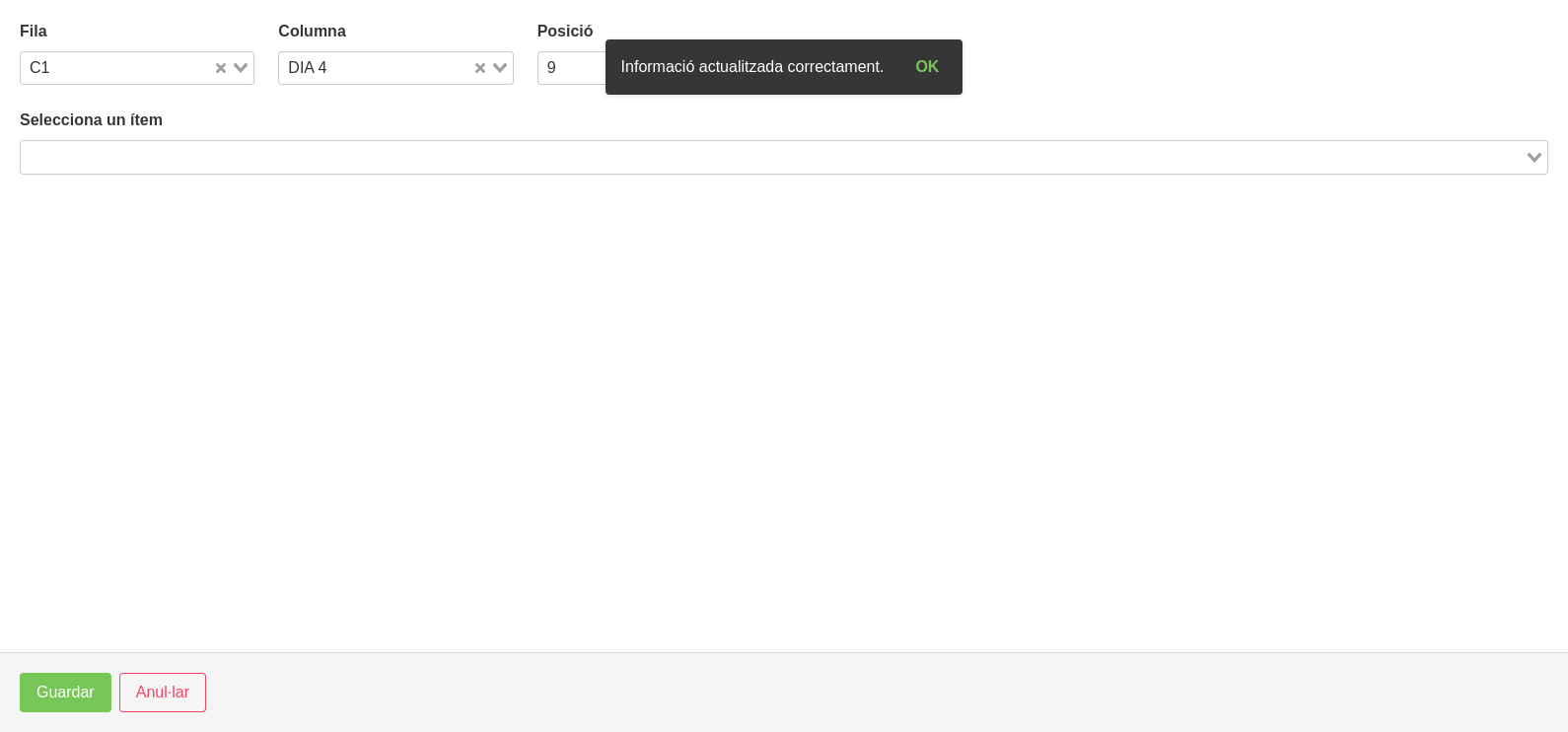
click at [344, 157] on input "Search for option" at bounding box center [773, 157] width 1500 height 24
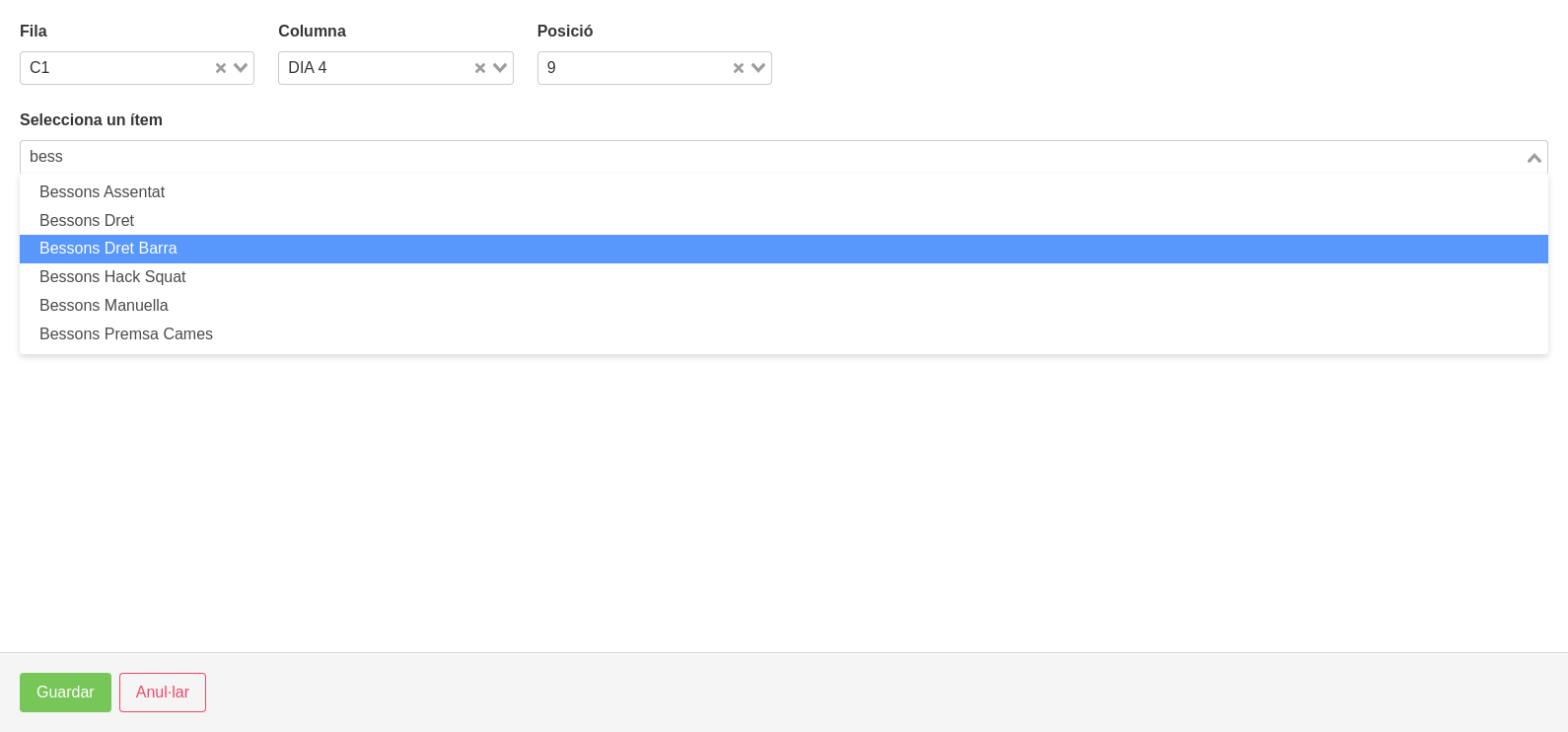
click at [222, 247] on li "Bessons Dret Barra" at bounding box center [784, 249] width 1528 height 29
type input "bess"
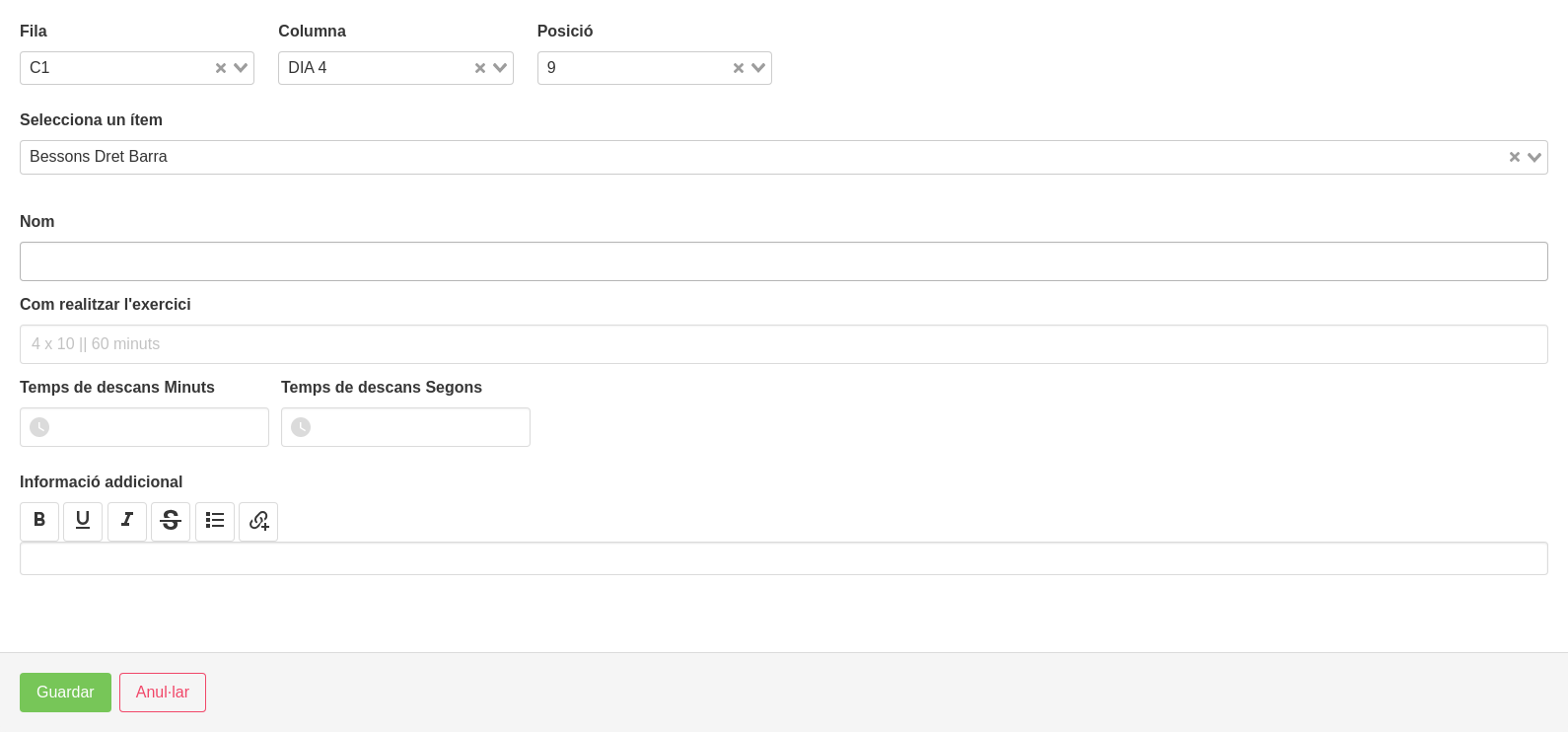
type input "Bessons Dret Barra"
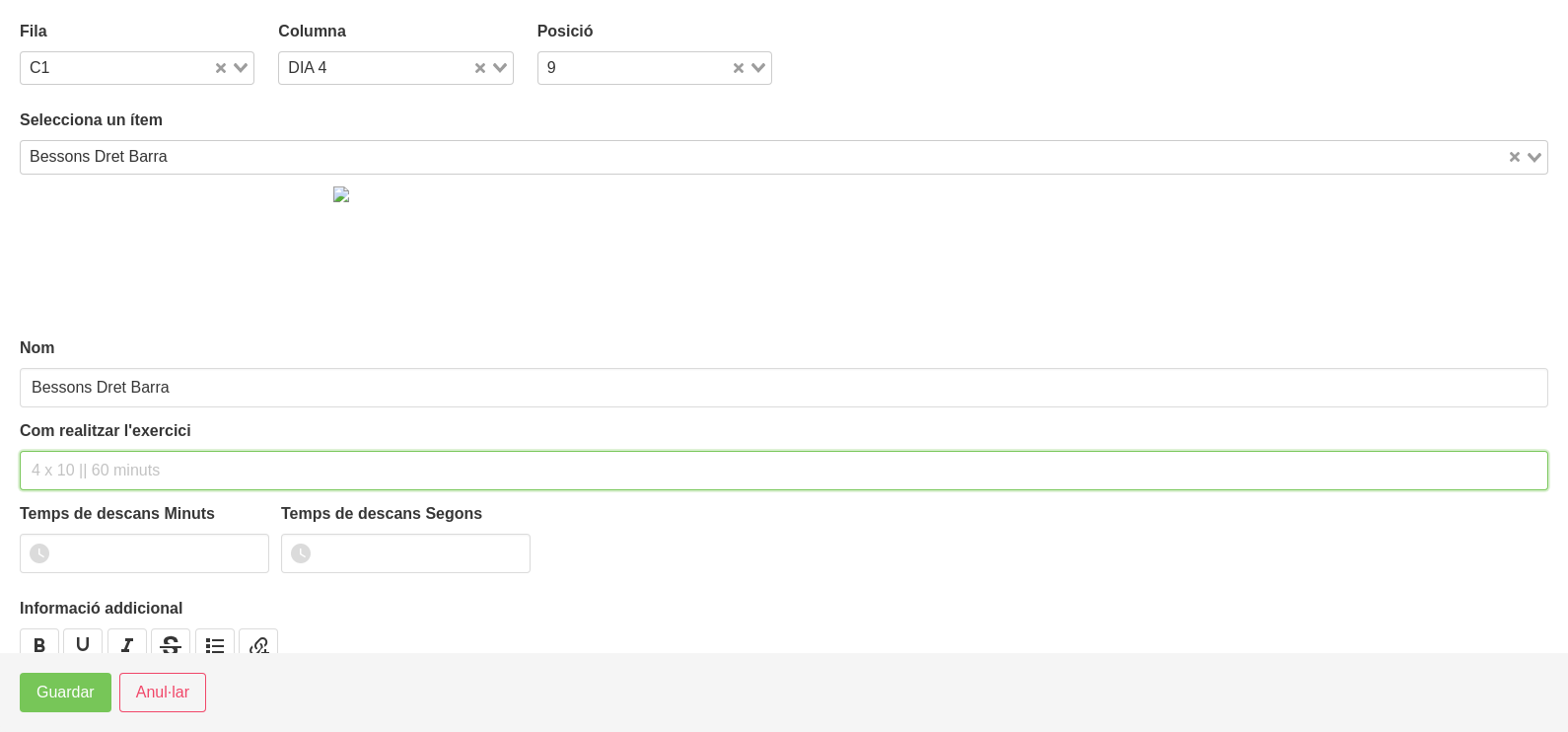
drag, startPoint x: 74, startPoint y: 468, endPoint x: 82, endPoint y: 449, distance: 20.6
click at [82, 451] on input "text" at bounding box center [784, 470] width 1528 height 40
type input "3 x 8-10 (unilateral, para 2 segons a baix) 60""
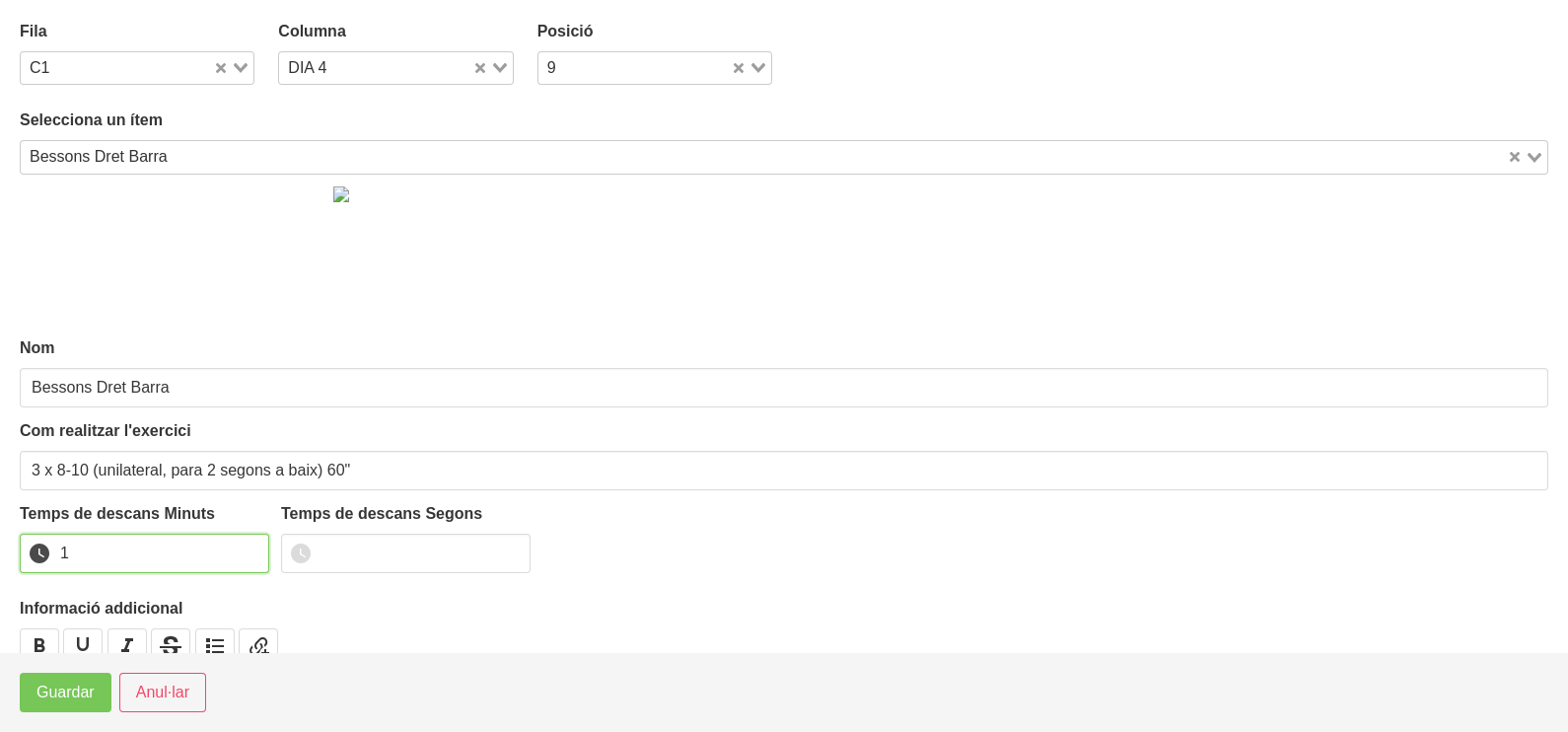
drag, startPoint x: 251, startPoint y: 542, endPoint x: 204, endPoint y: 576, distance: 58.0
type input "1"
click at [237, 551] on input "1" at bounding box center [144, 553] width 250 height 40
click at [74, 686] on span "Guardar" at bounding box center [66, 692] width 58 height 24
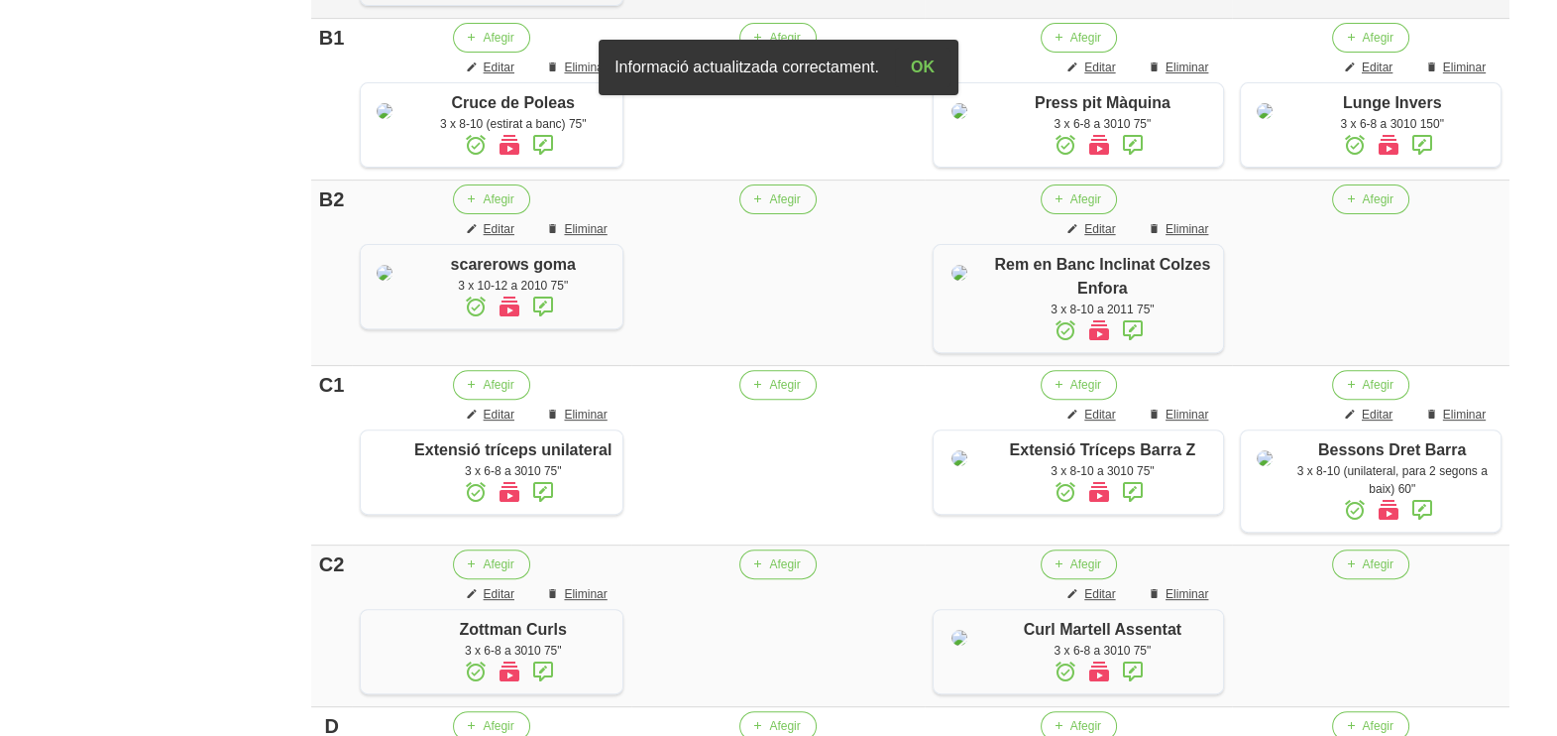
scroll to position [975, 0]
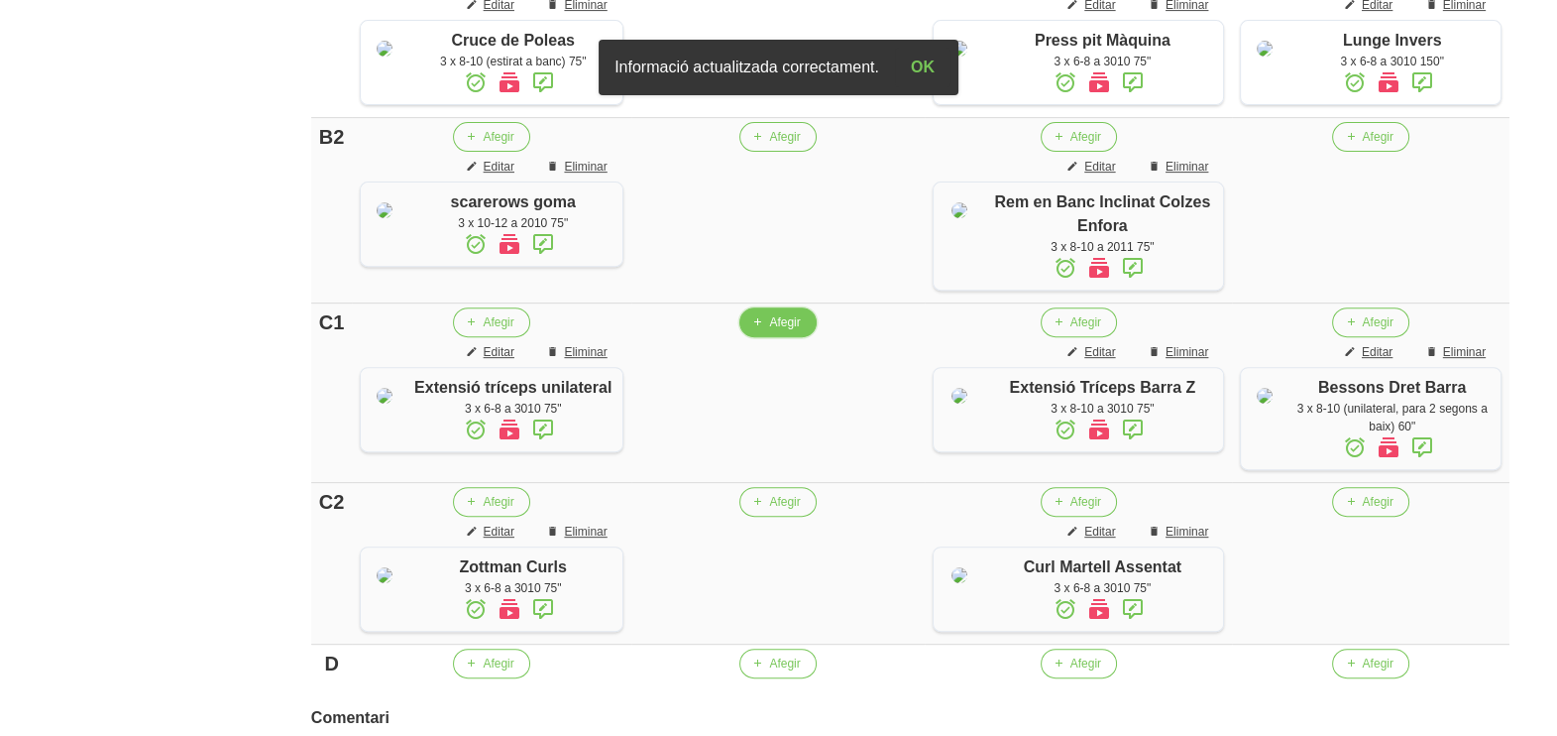
click at [788, 331] on span "Afegir" at bounding box center [784, 322] width 31 height 18
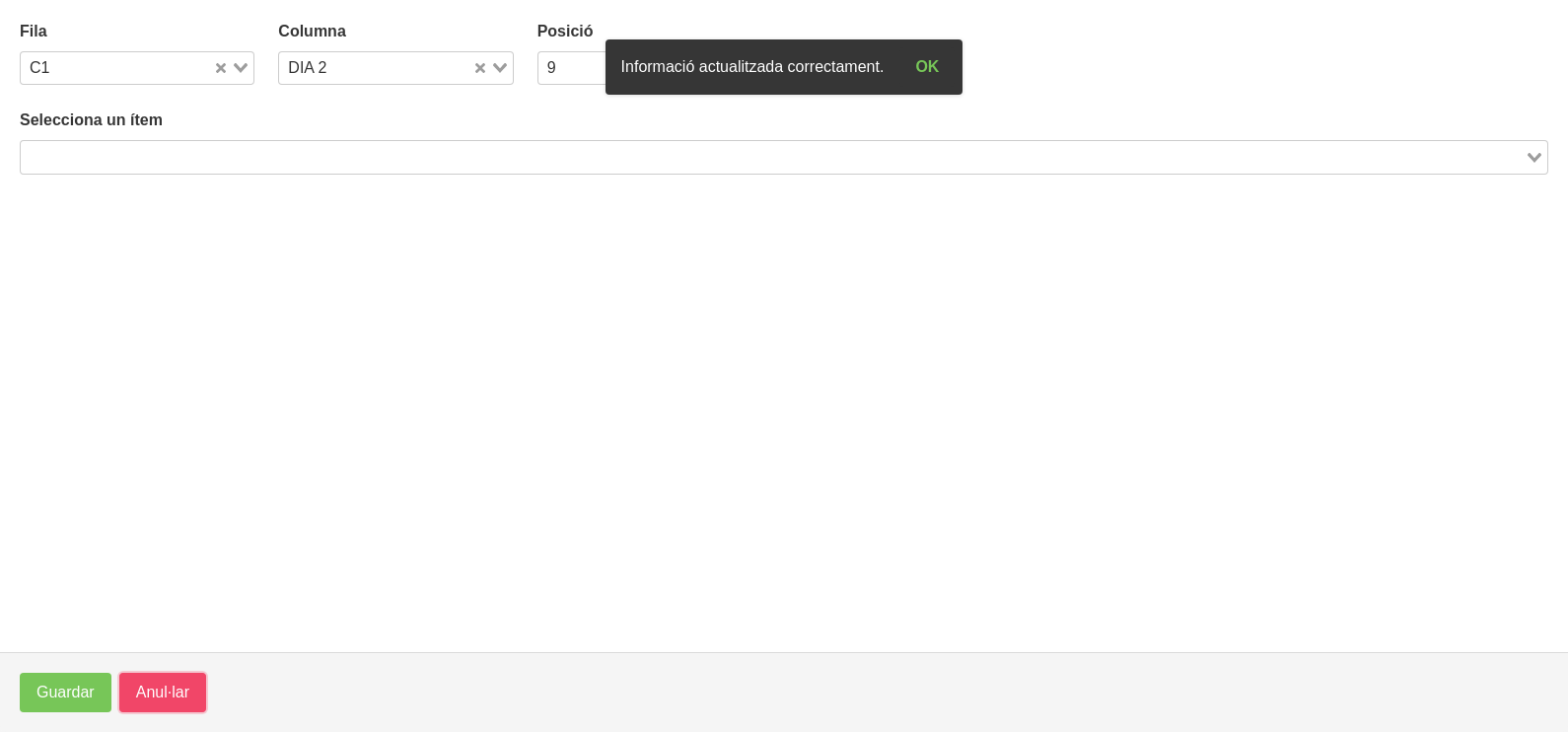
click at [175, 682] on span "Anul·lar" at bounding box center [163, 692] width 54 height 24
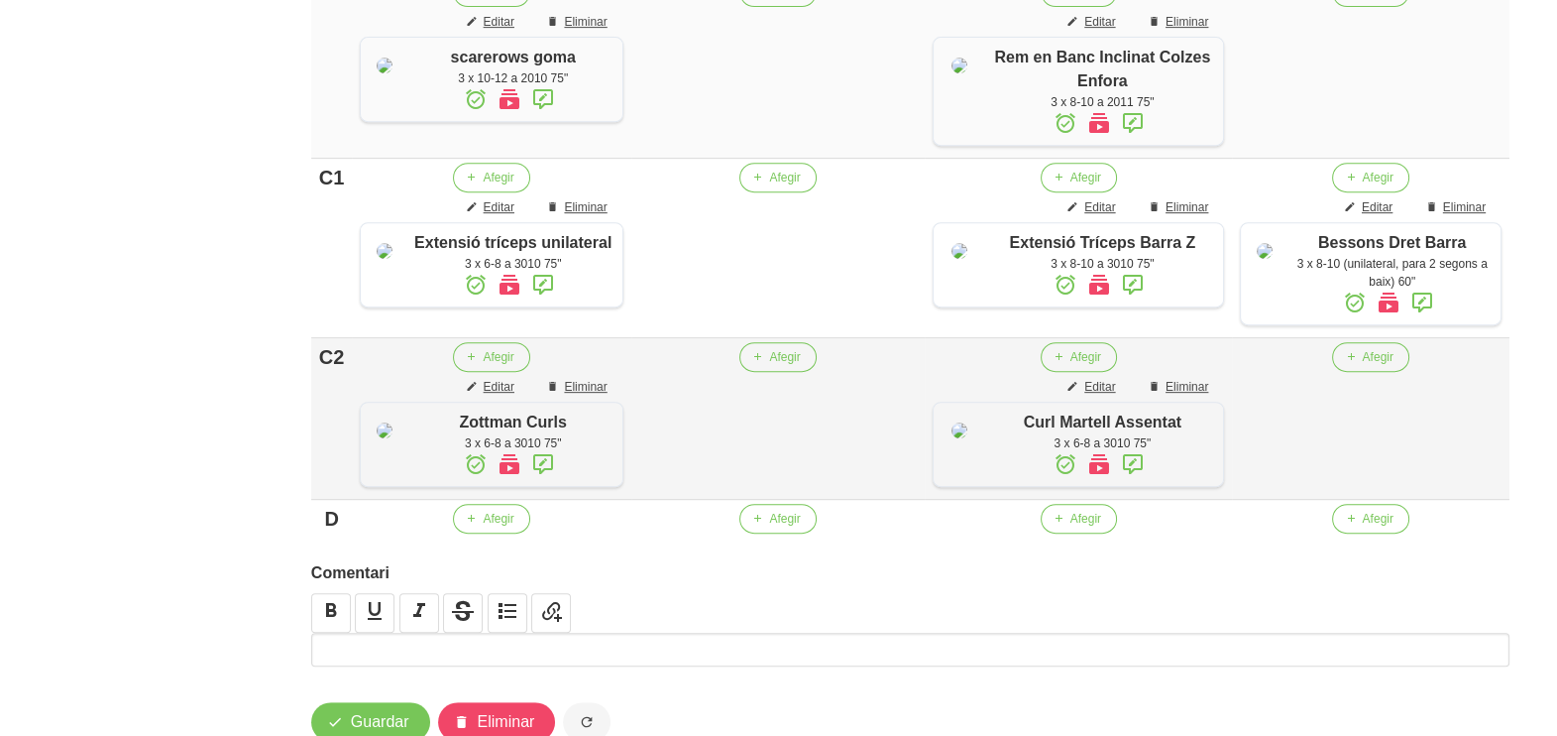
scroll to position [1348, 0]
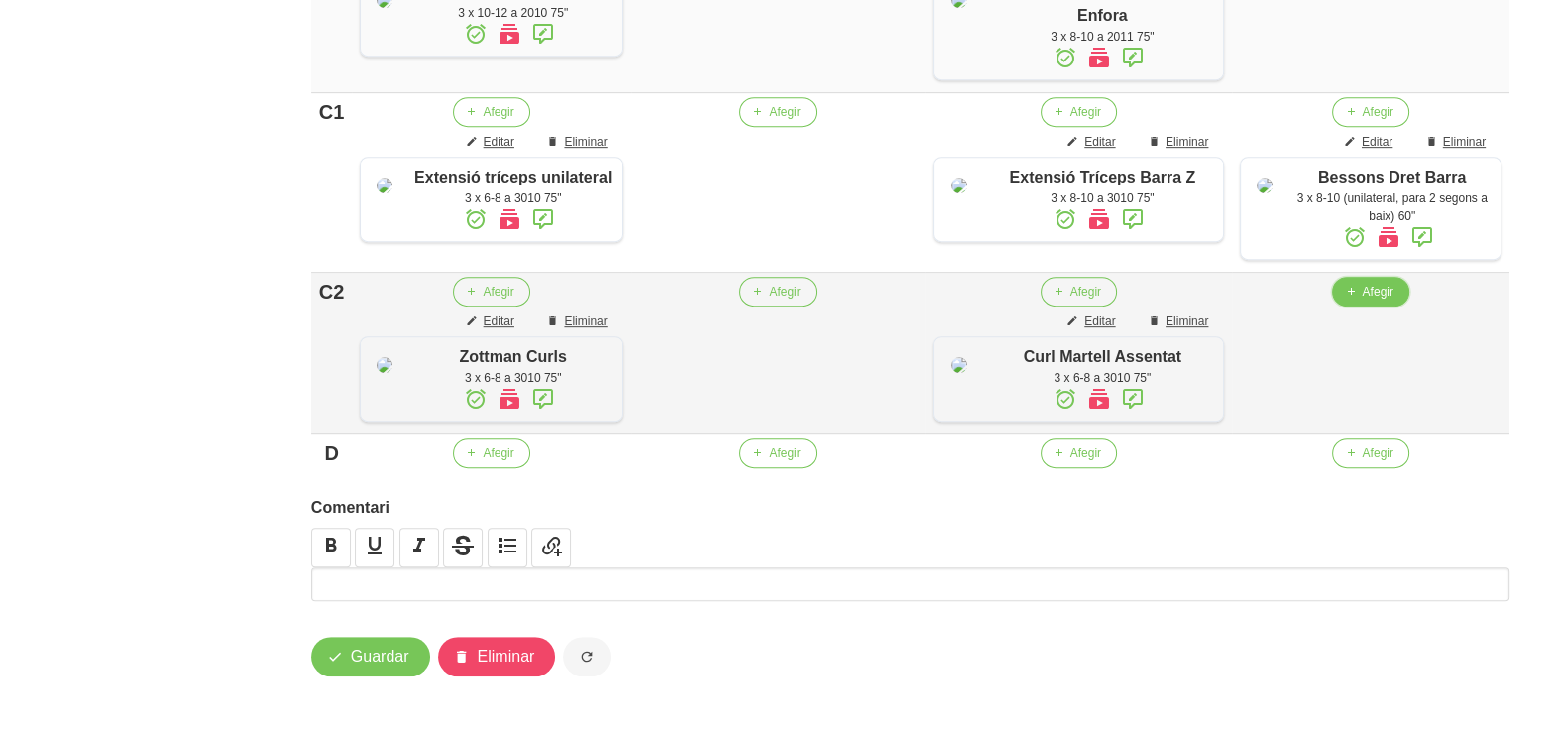
click at [1367, 283] on span "Afegir" at bounding box center [1377, 292] width 31 height 18
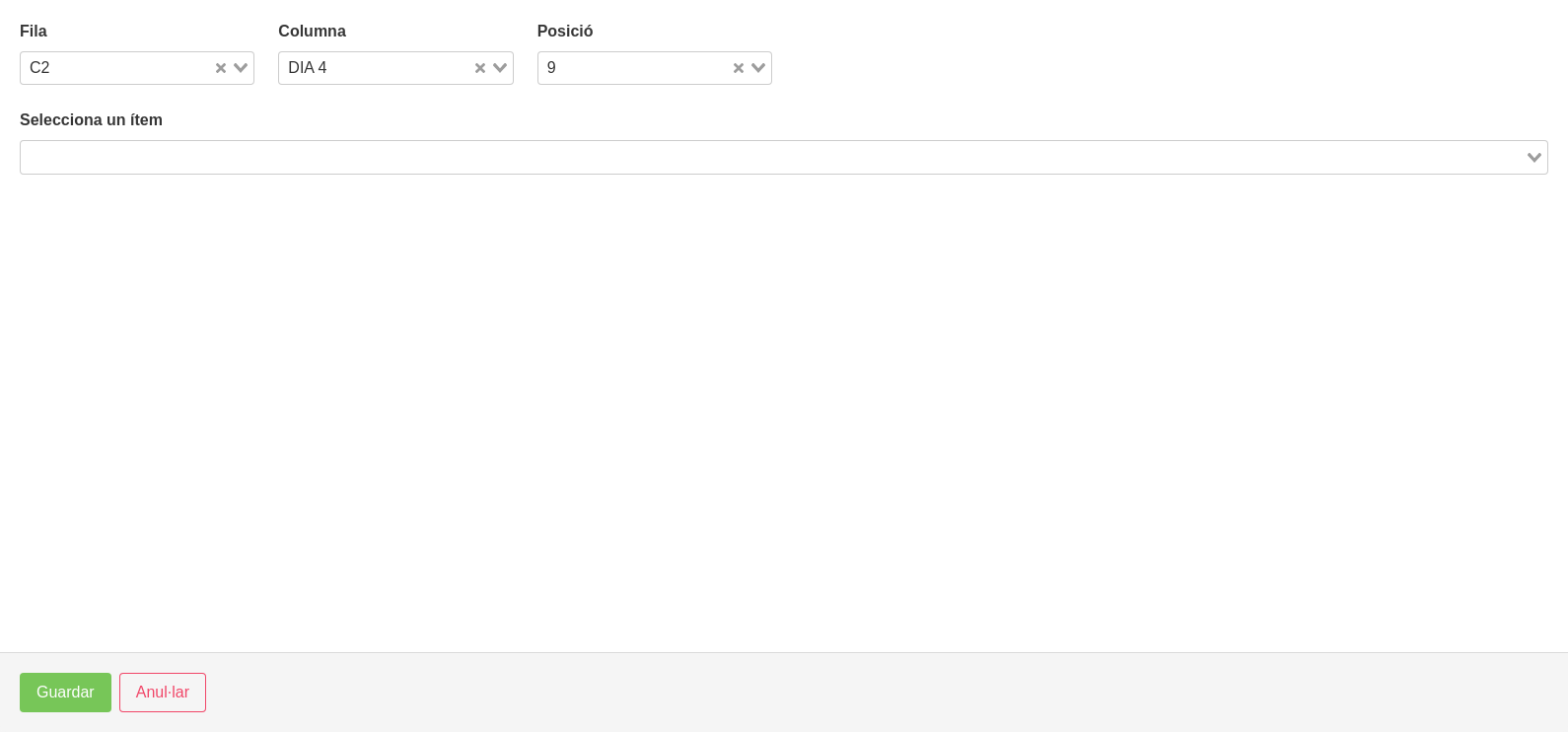
click at [254, 149] on input "Search for option" at bounding box center [773, 157] width 1500 height 24
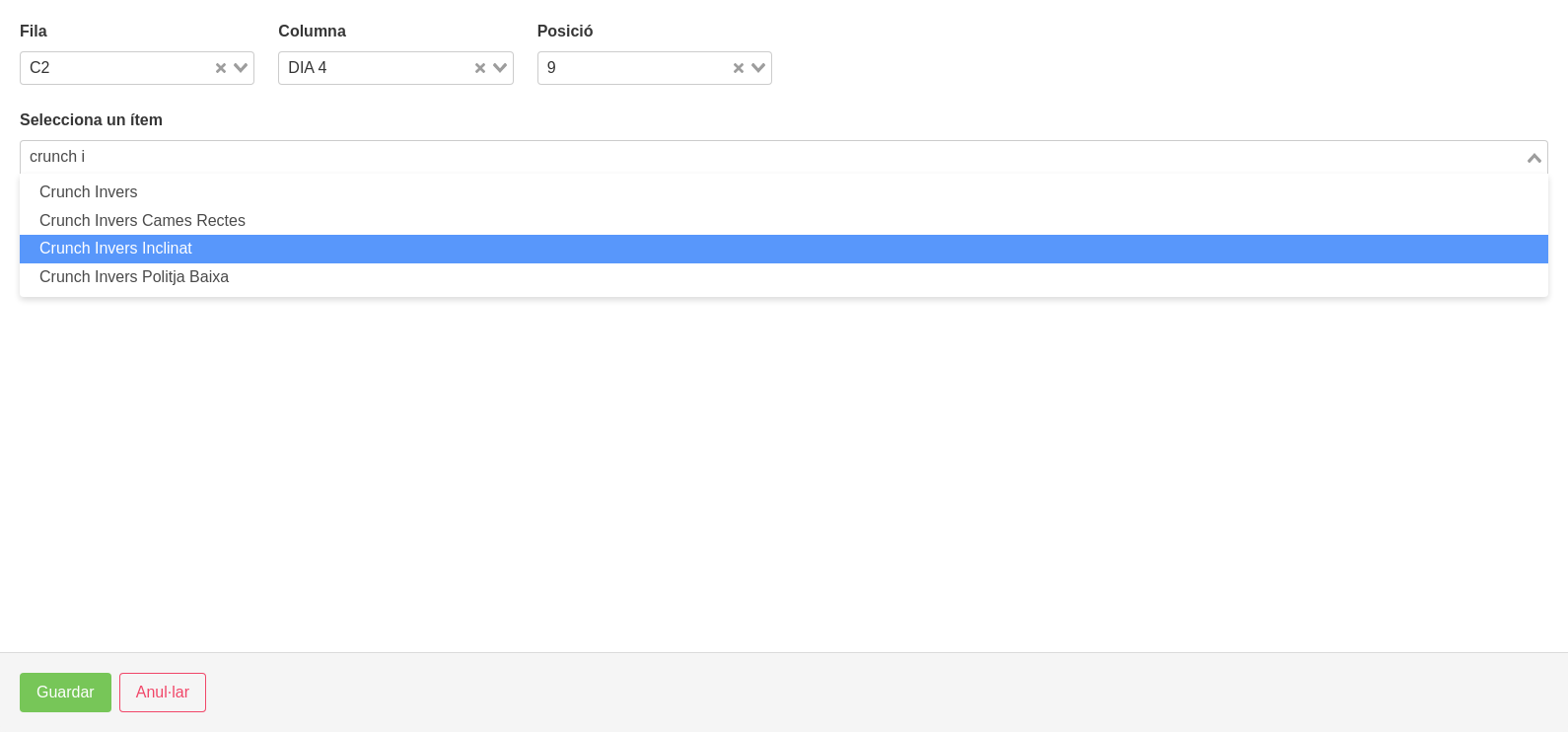
click at [267, 242] on li "Crunch Invers Inclinat" at bounding box center [784, 249] width 1528 height 29
type input "crunch i"
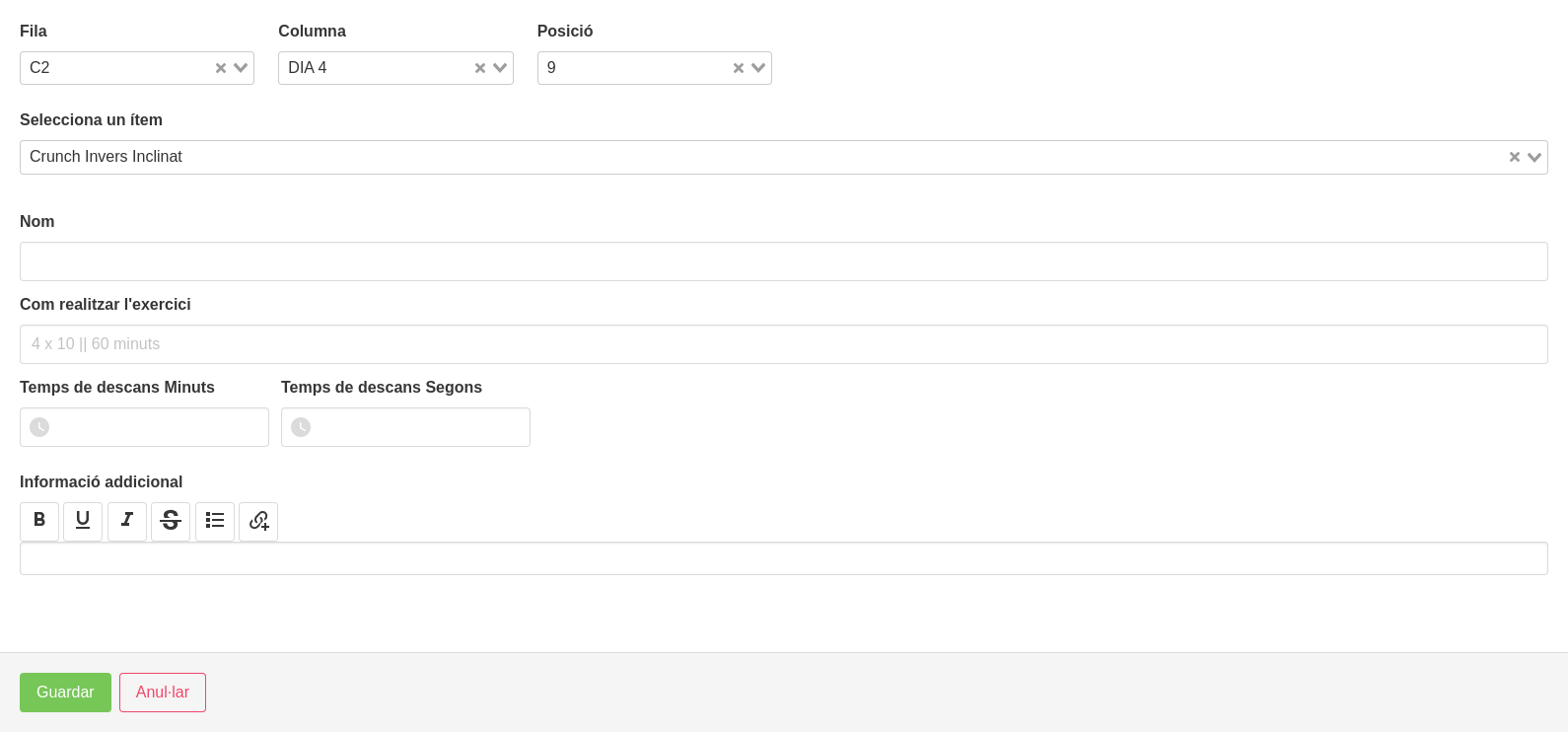
type input "Crunch Invers Inclinat"
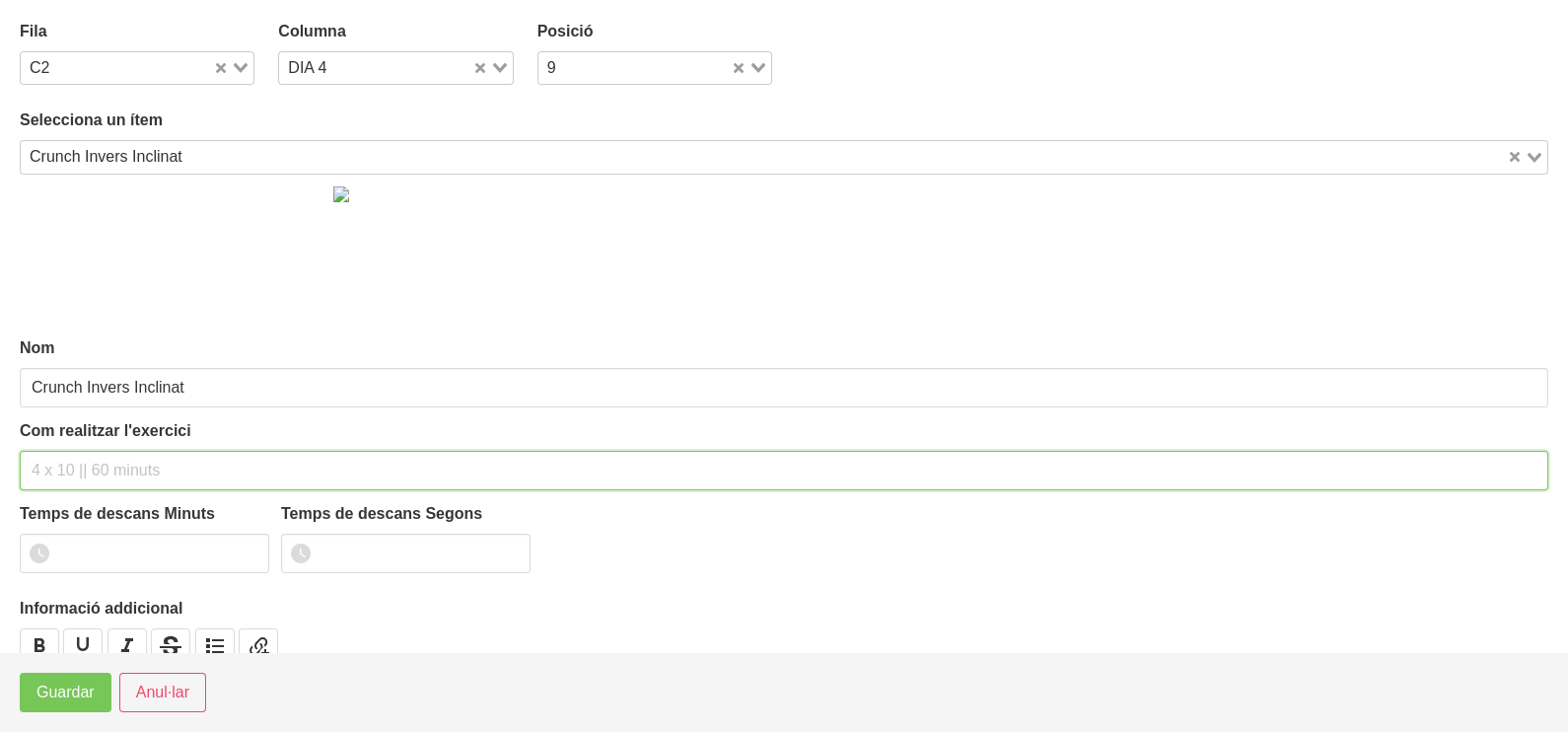
click at [80, 466] on input "text" at bounding box center [784, 470] width 1528 height 40
type input "3 x 8-12 a 2010 60""
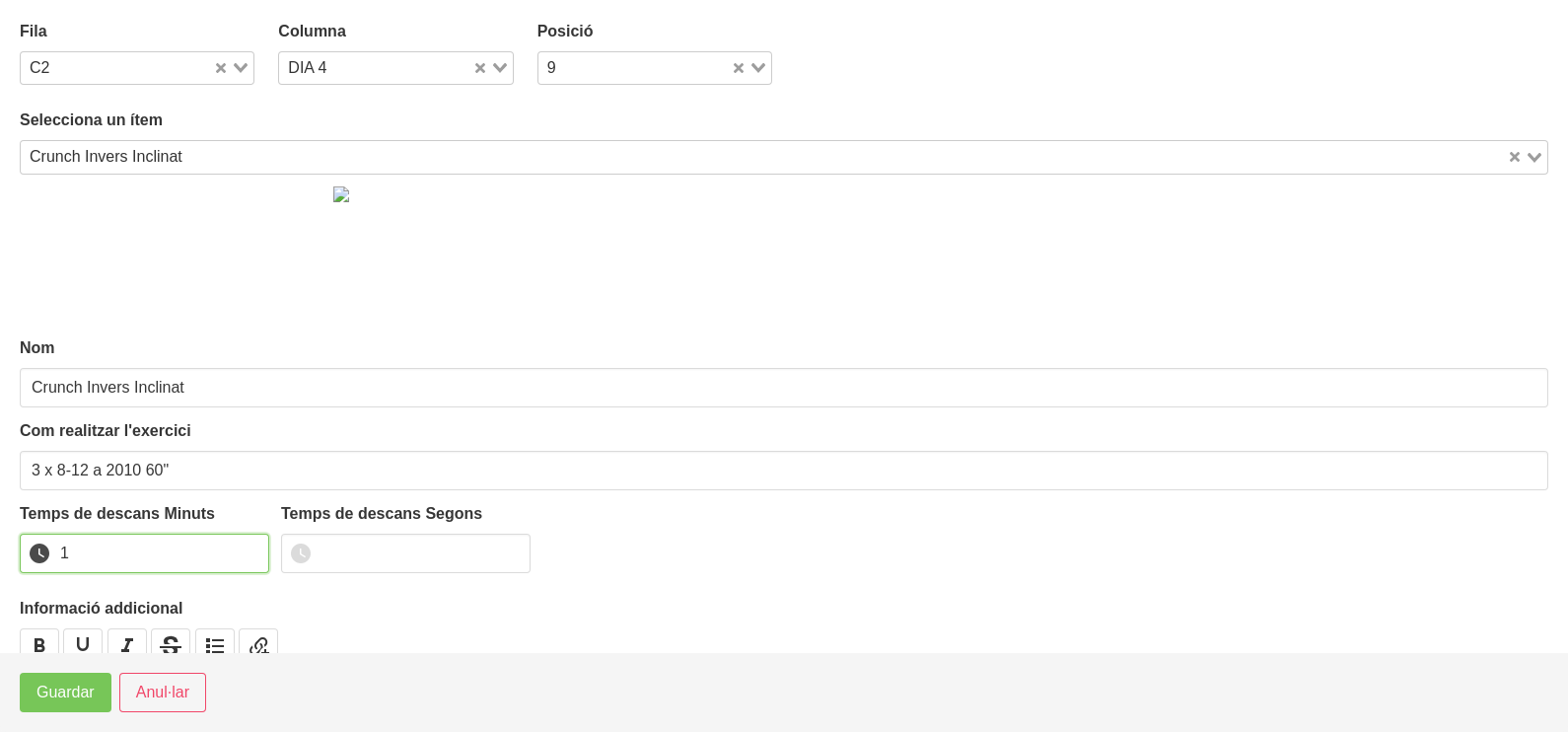
drag, startPoint x: 250, startPoint y: 547, endPoint x: 152, endPoint y: 613, distance: 118.2
type input "1"
click at [248, 547] on input "1" at bounding box center [144, 553] width 250 height 40
click at [65, 700] on span "Guardar" at bounding box center [66, 692] width 58 height 24
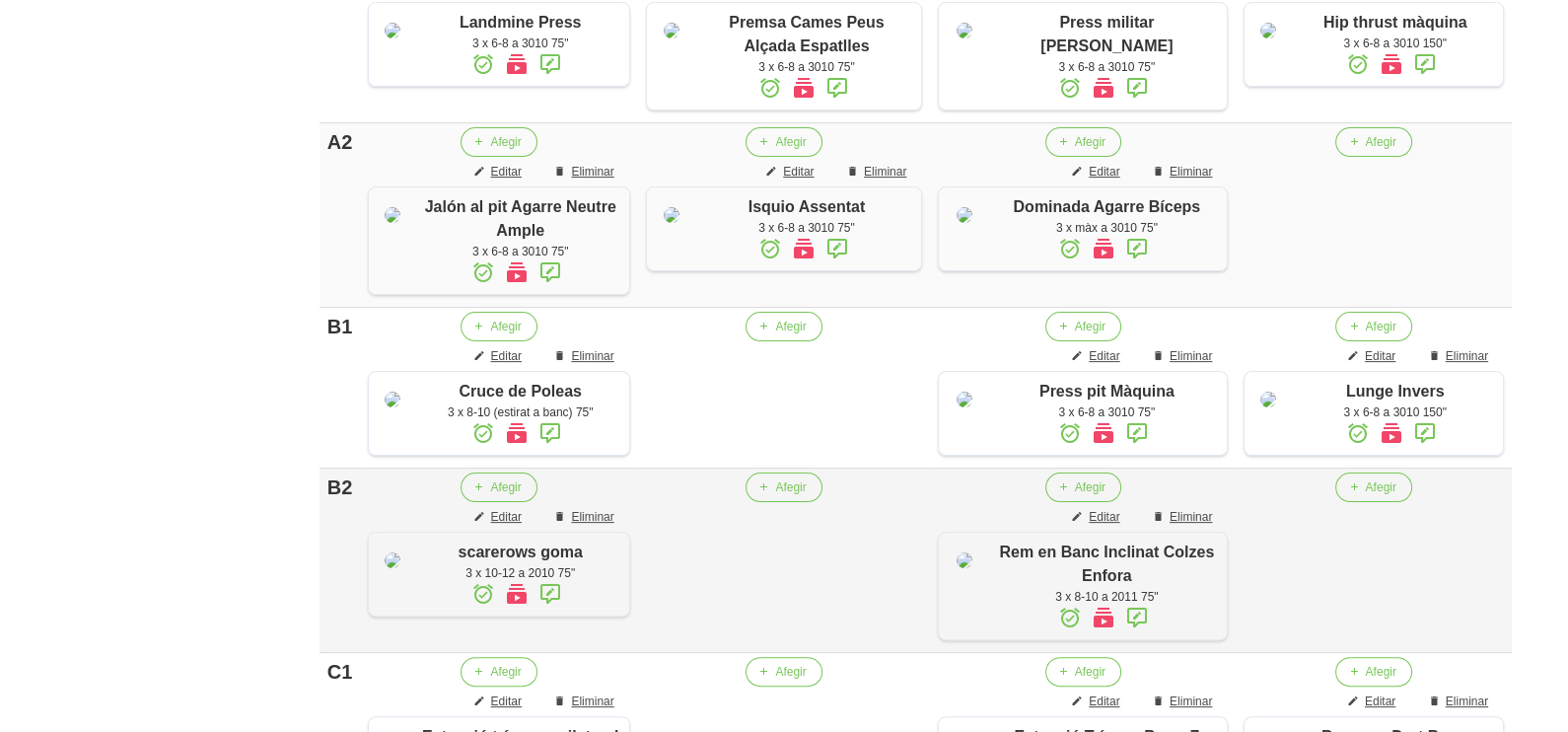
scroll to position [970, 0]
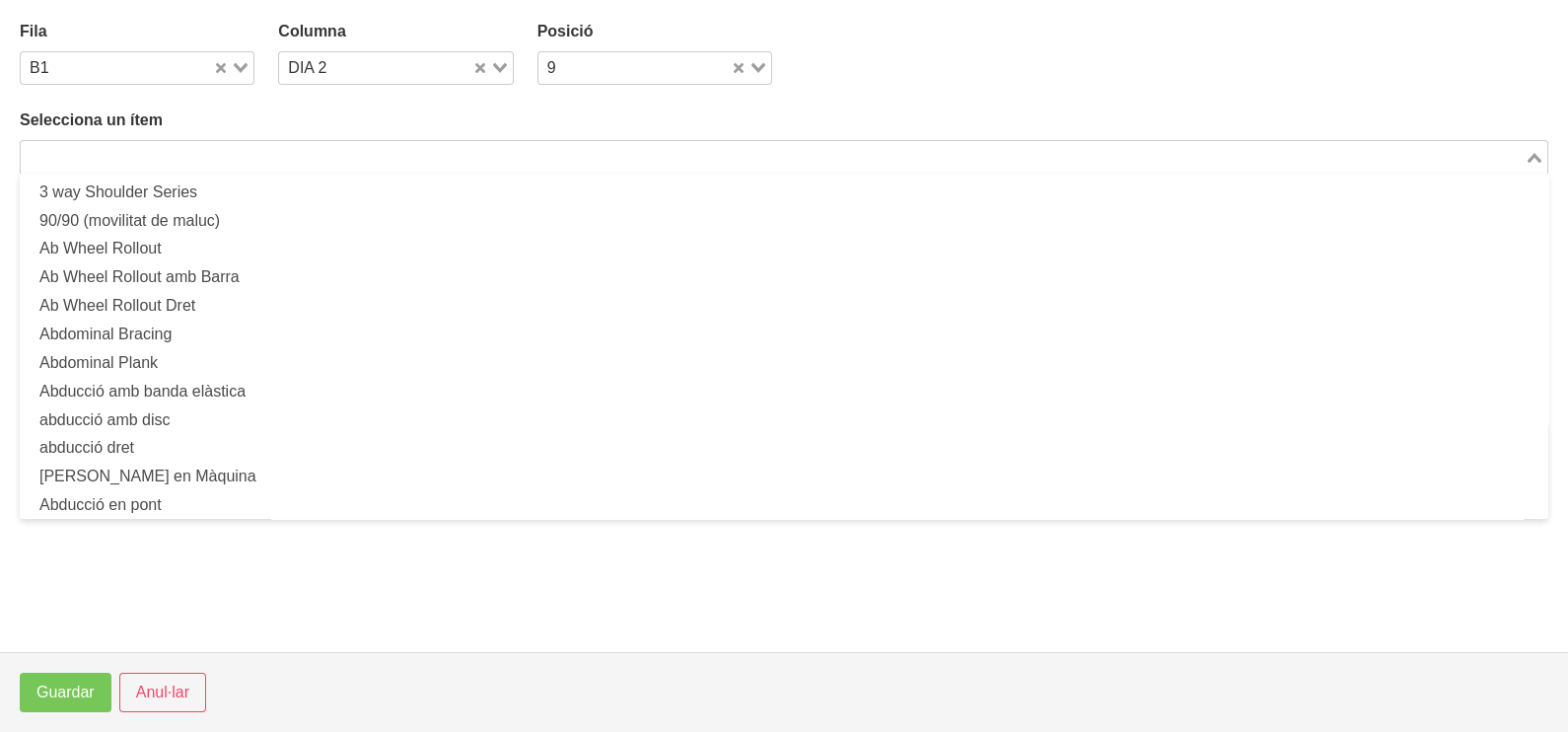
click at [229, 148] on input "Search for option" at bounding box center [773, 157] width 1500 height 24
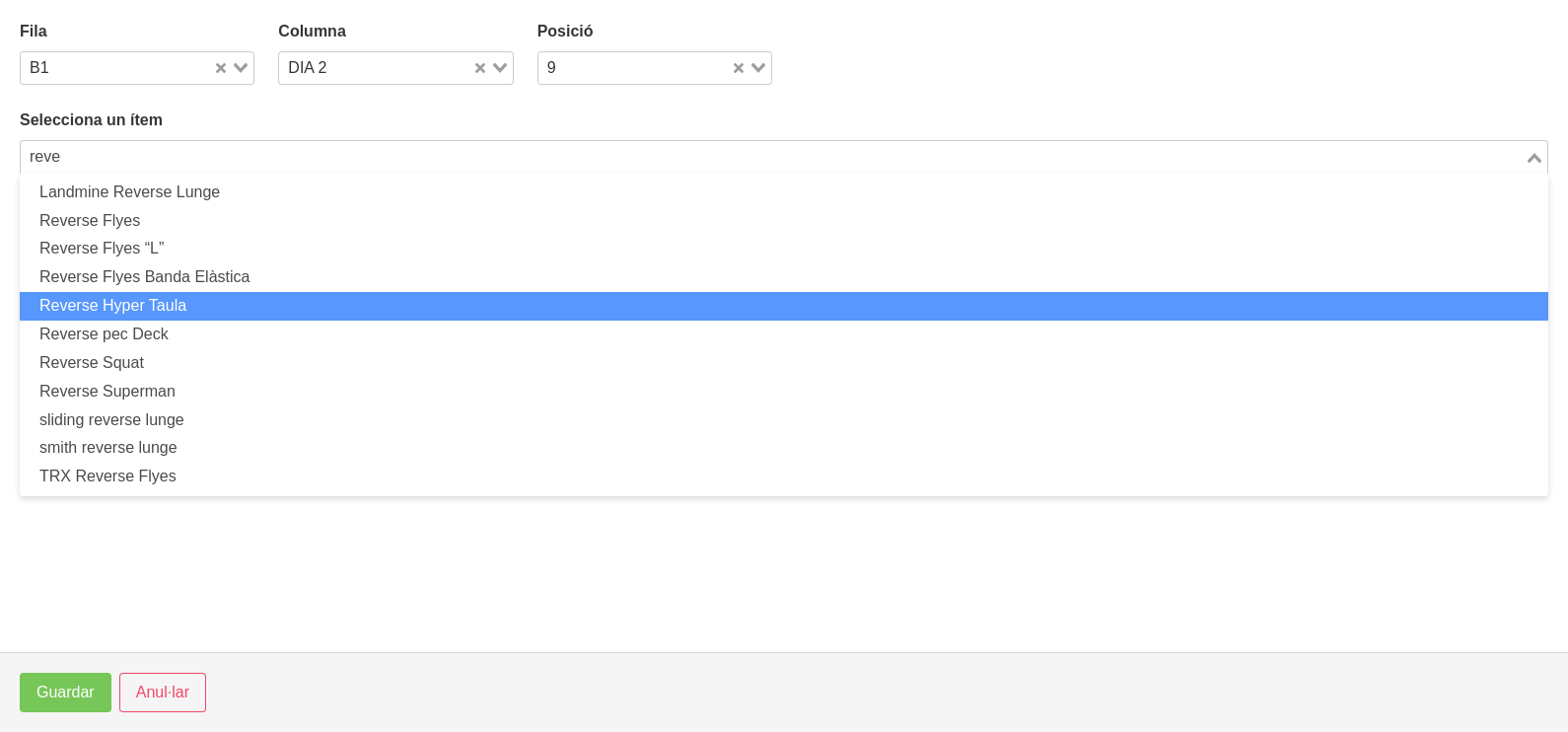
click at [225, 308] on li "Reverse Hyper Taula" at bounding box center [784, 305] width 1528 height 29
type input "reve"
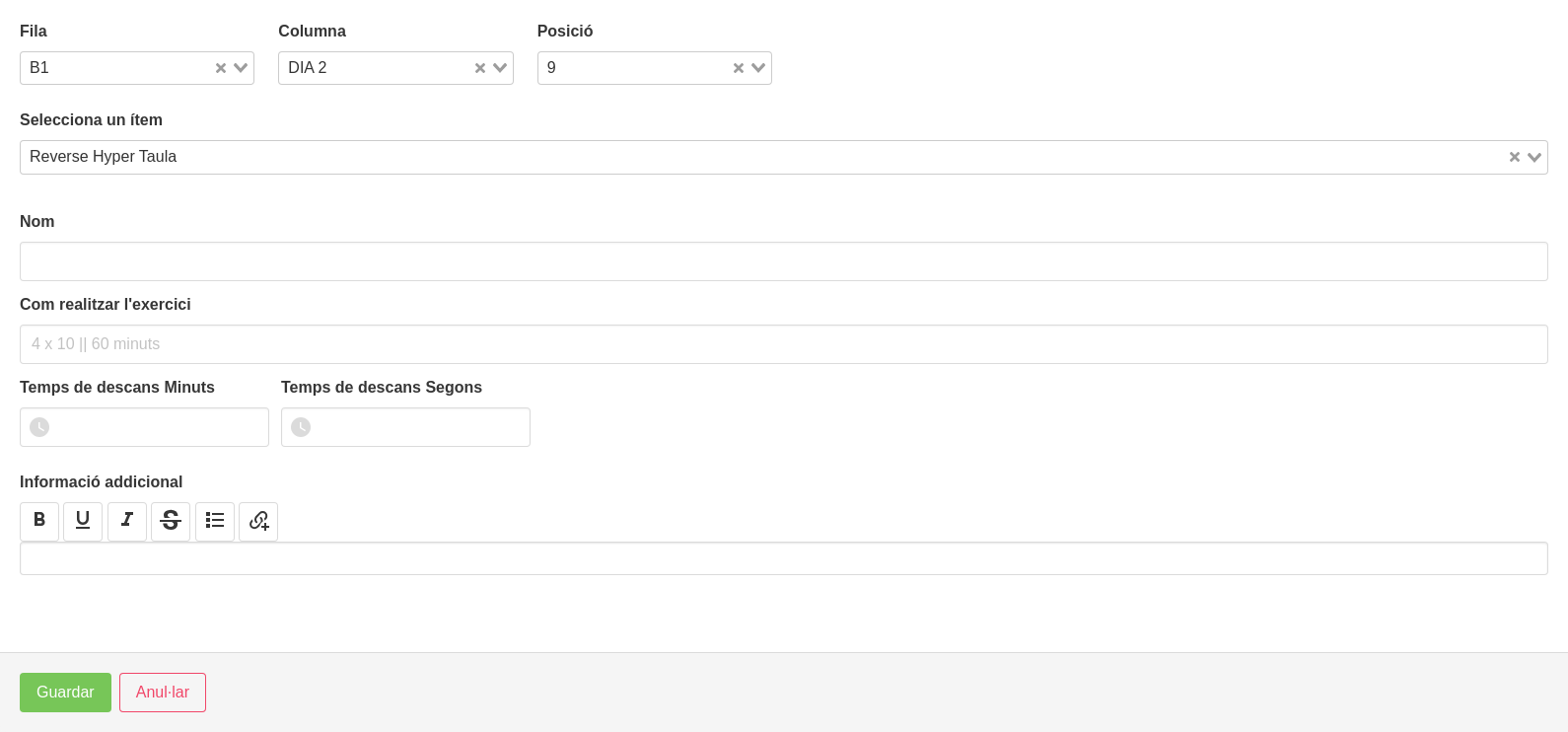
type input "Reverse Hyper Taula"
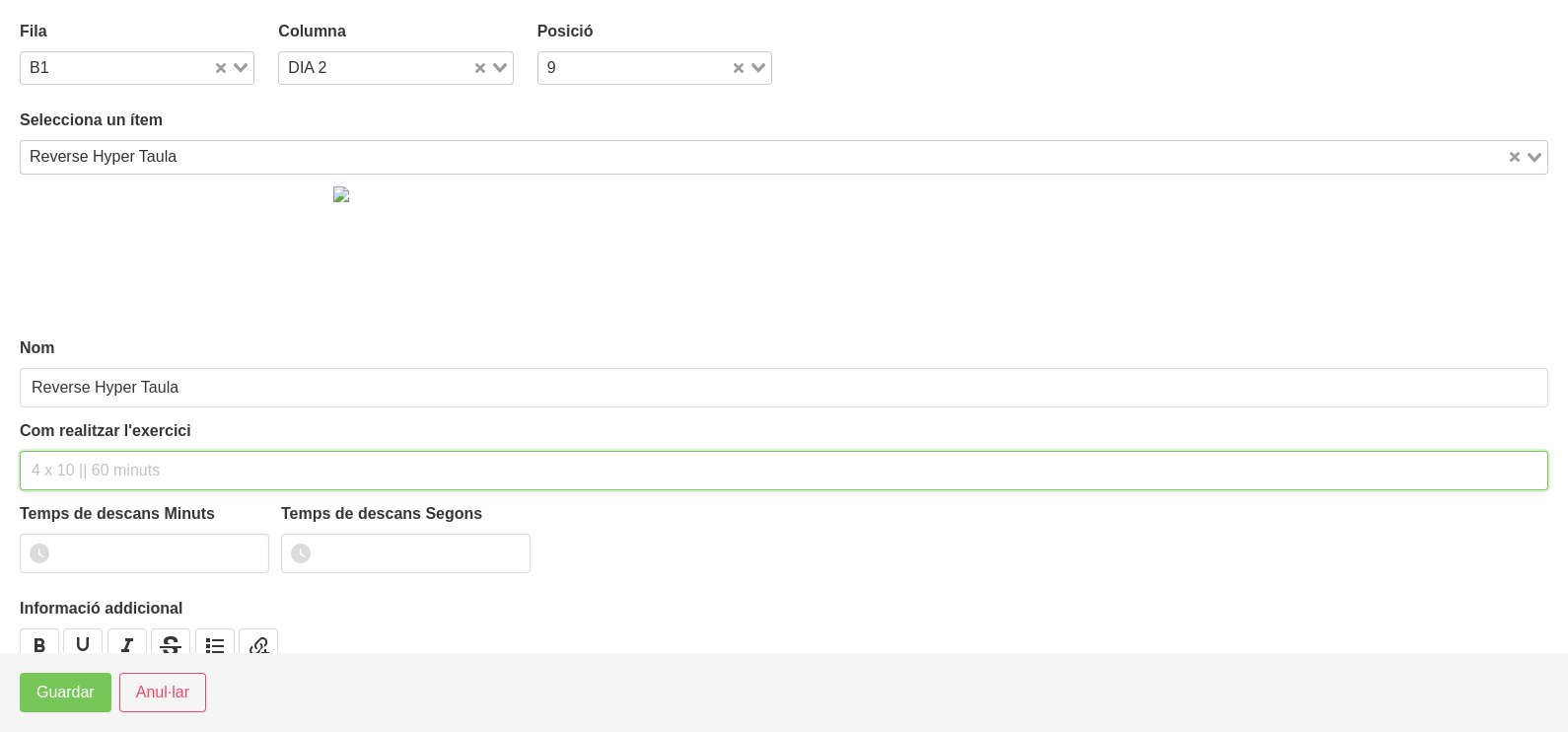
click at [84, 469] on input "text" at bounding box center [784, 470] width 1528 height 40
type input "3 x 10-12 a 2011 60""
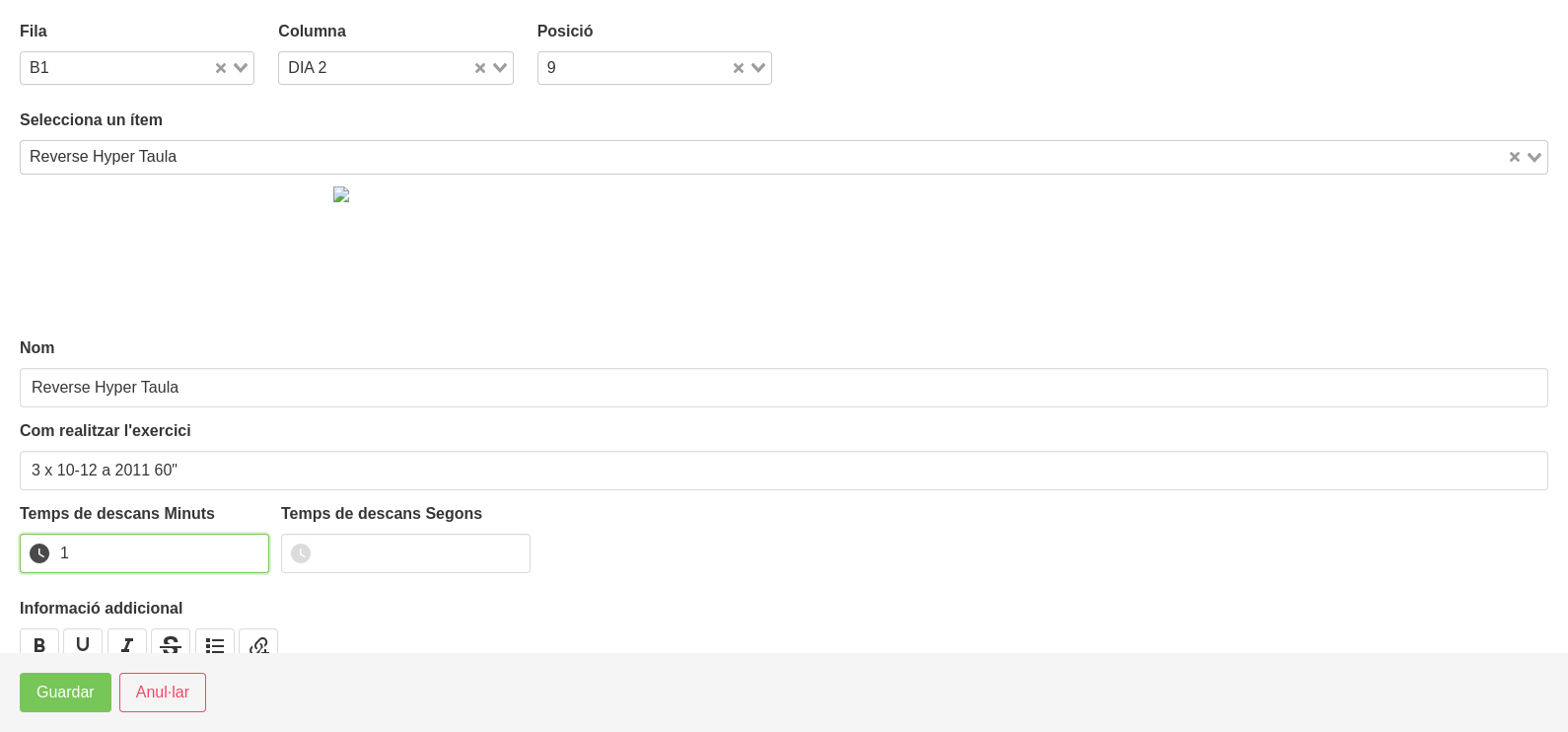
type input "1"
click at [242, 546] on input "1" at bounding box center [144, 553] width 250 height 40
click at [49, 705] on button "Guardar" at bounding box center [66, 692] width 92 height 40
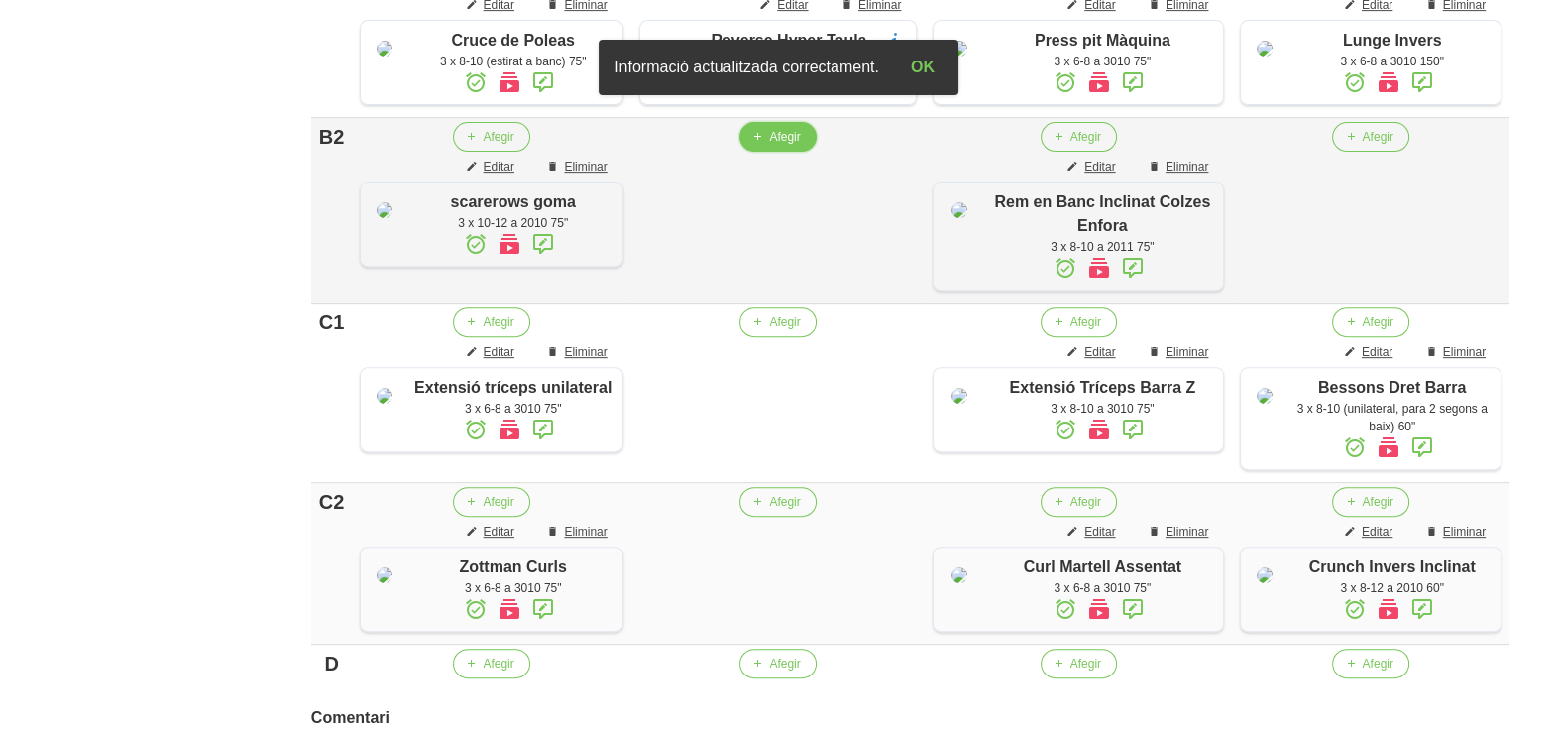
click at [788, 146] on span "Afegir" at bounding box center [784, 137] width 31 height 18
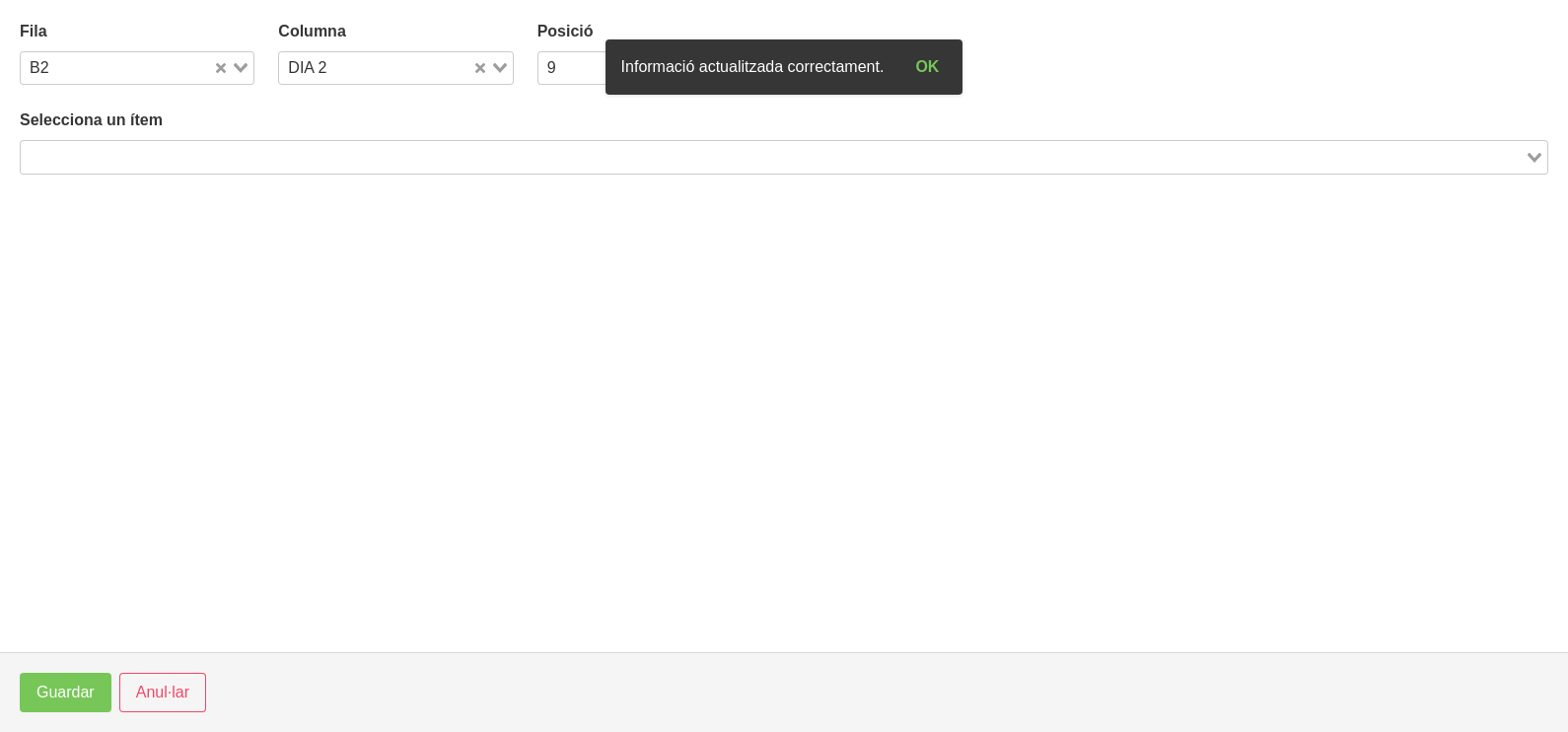
click at [277, 157] on input "Search for option" at bounding box center [773, 157] width 1500 height 24
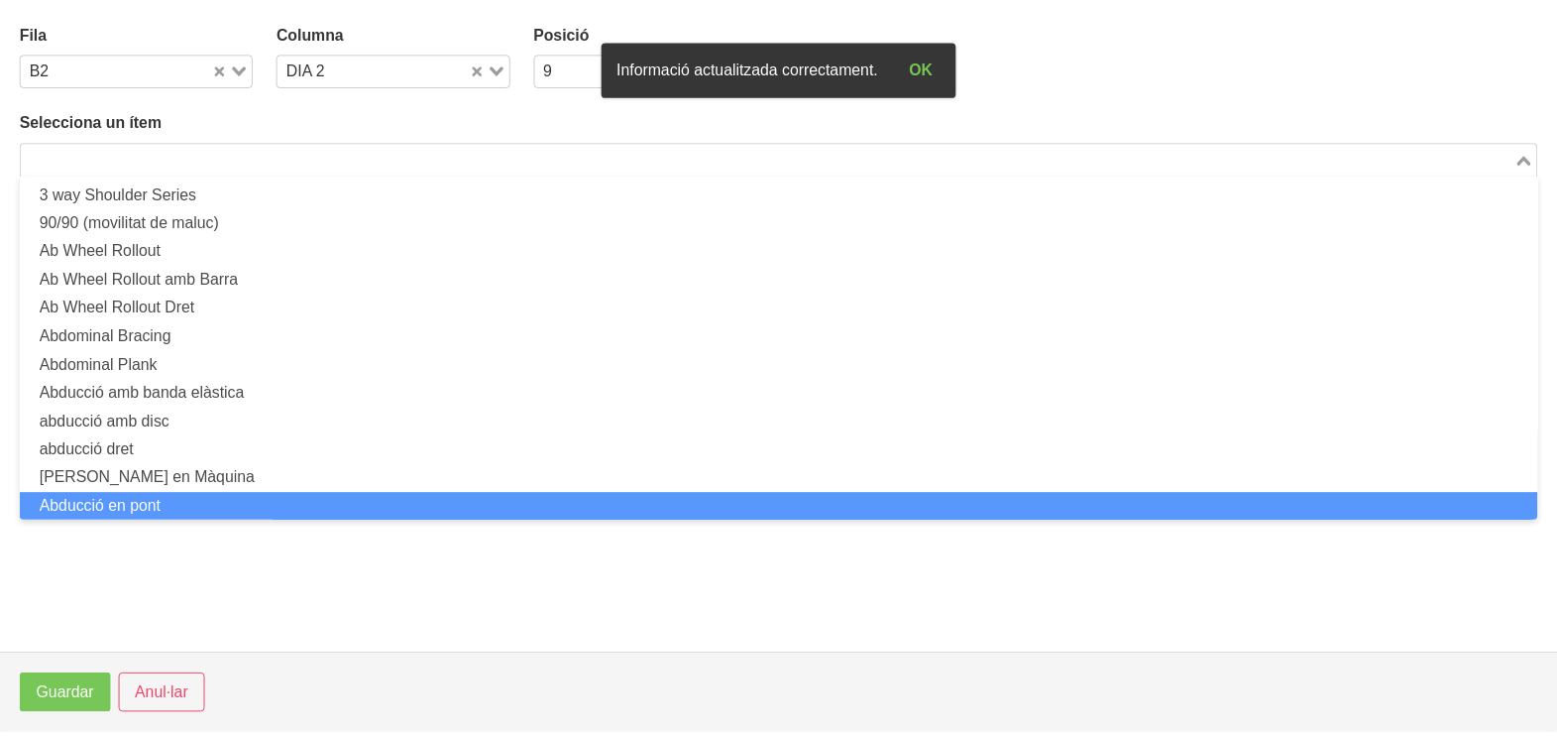
scroll to position [0, 0]
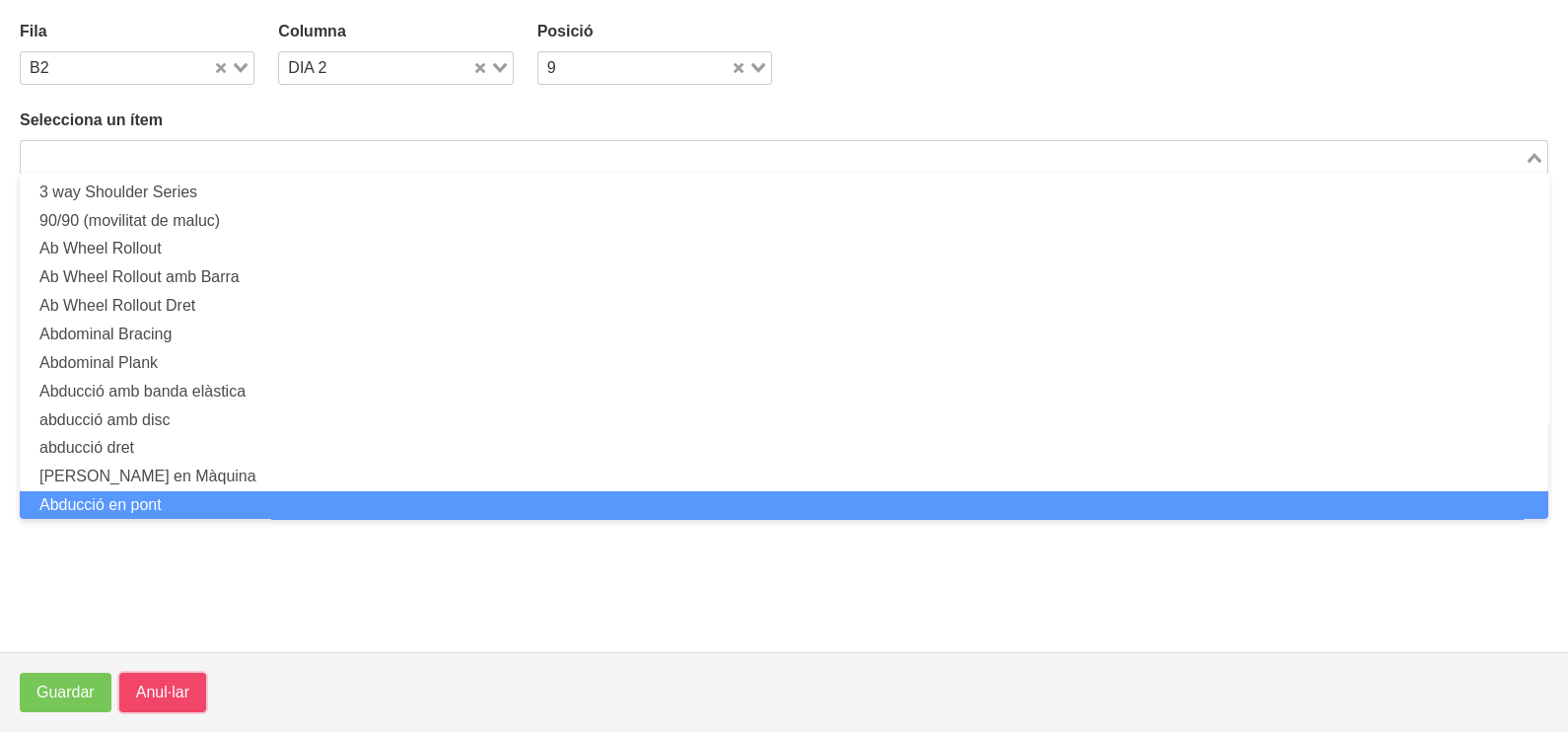
click at [156, 679] on button "Anul·lar" at bounding box center [162, 692] width 87 height 40
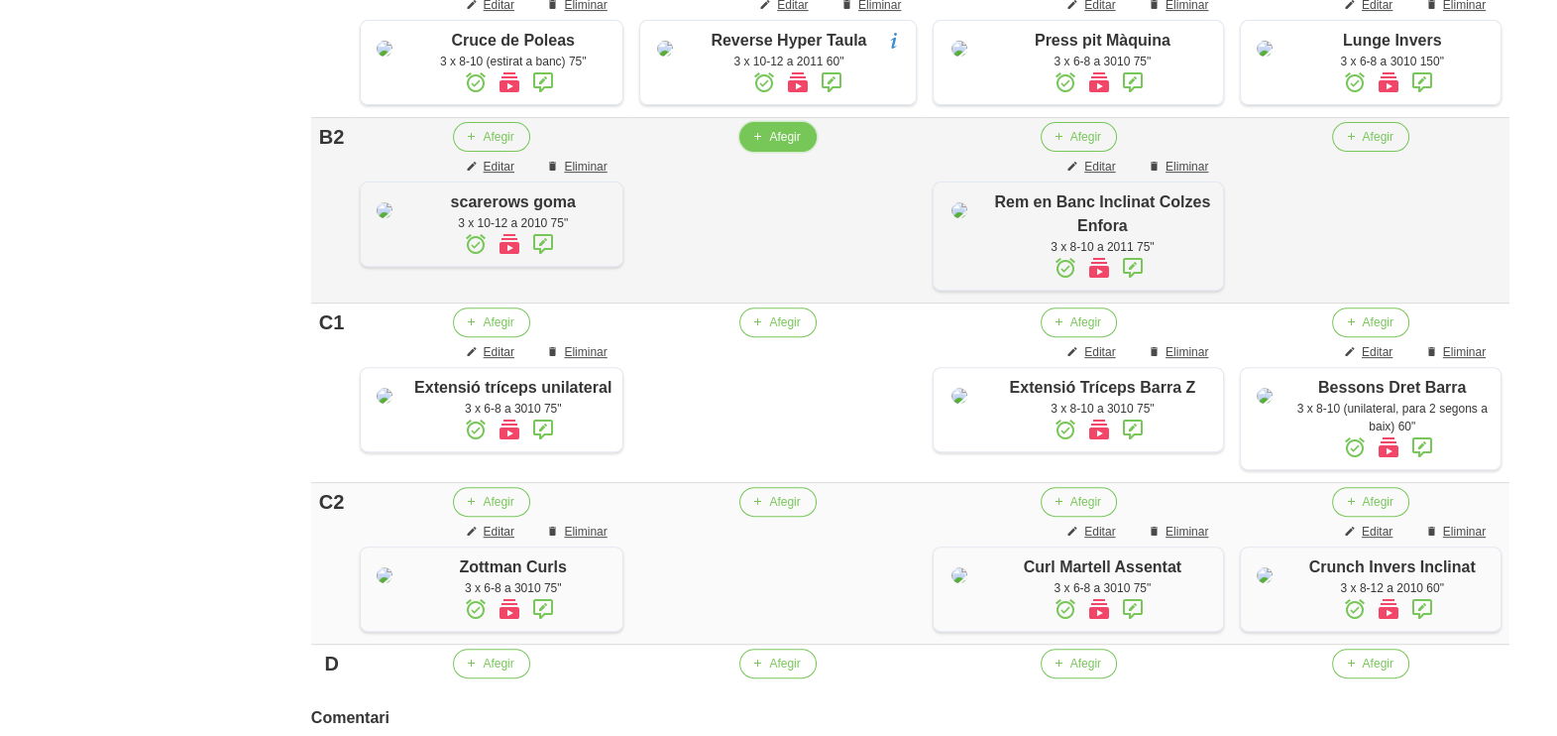
click at [788, 146] on span "Afegir" at bounding box center [784, 137] width 31 height 18
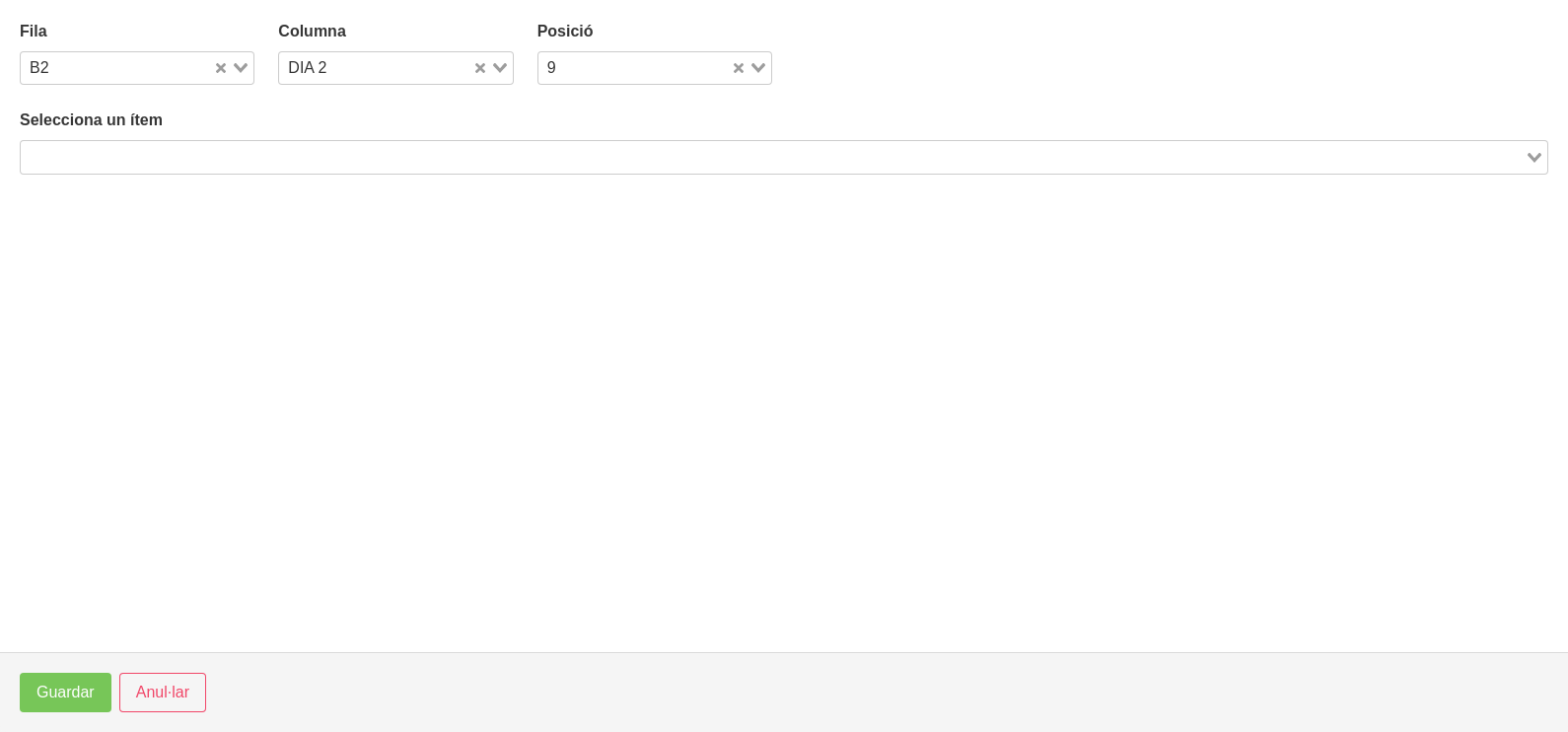
click at [278, 148] on input "Search for option" at bounding box center [773, 157] width 1500 height 24
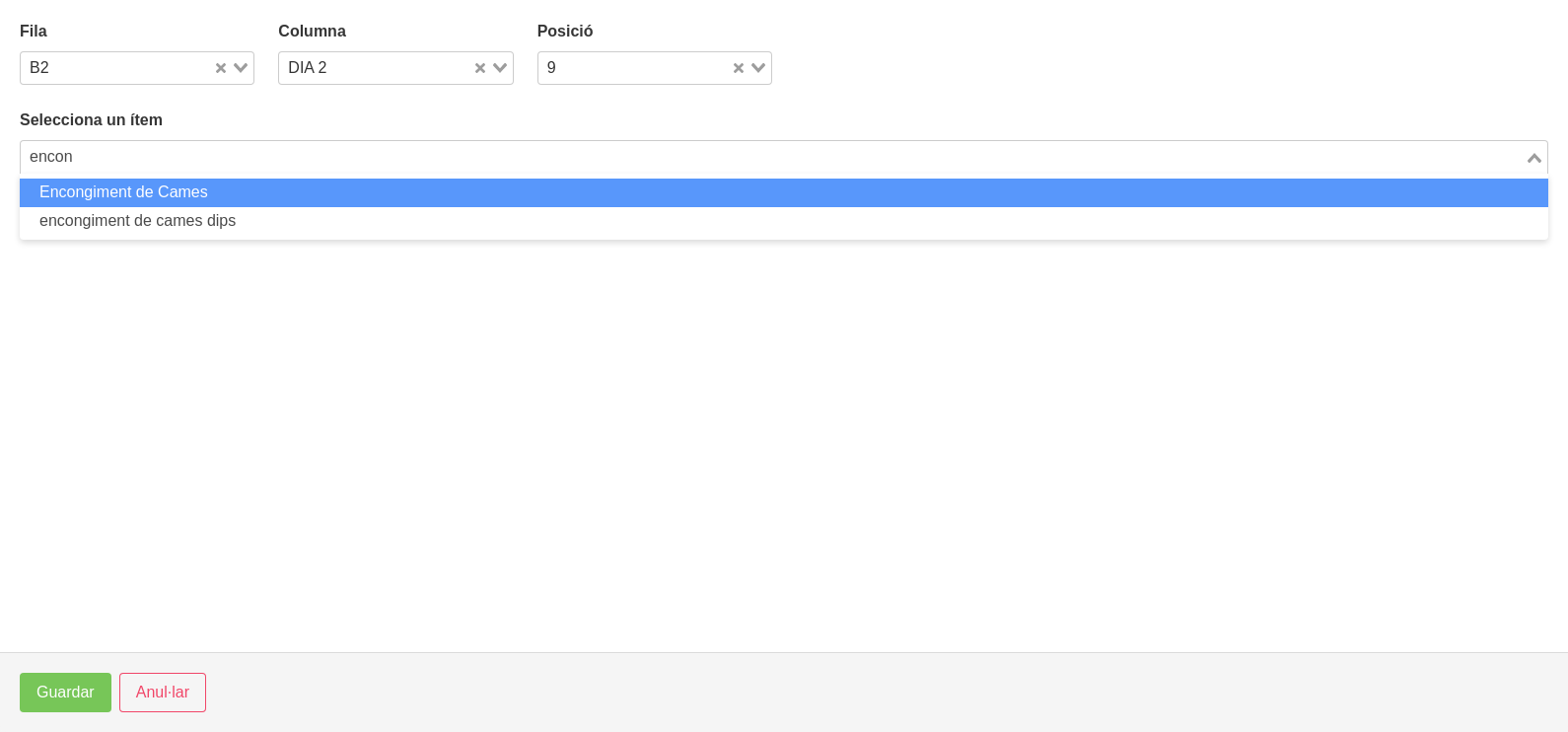
click at [212, 189] on li "Encongiment de Cames" at bounding box center [784, 192] width 1528 height 29
type input "encon"
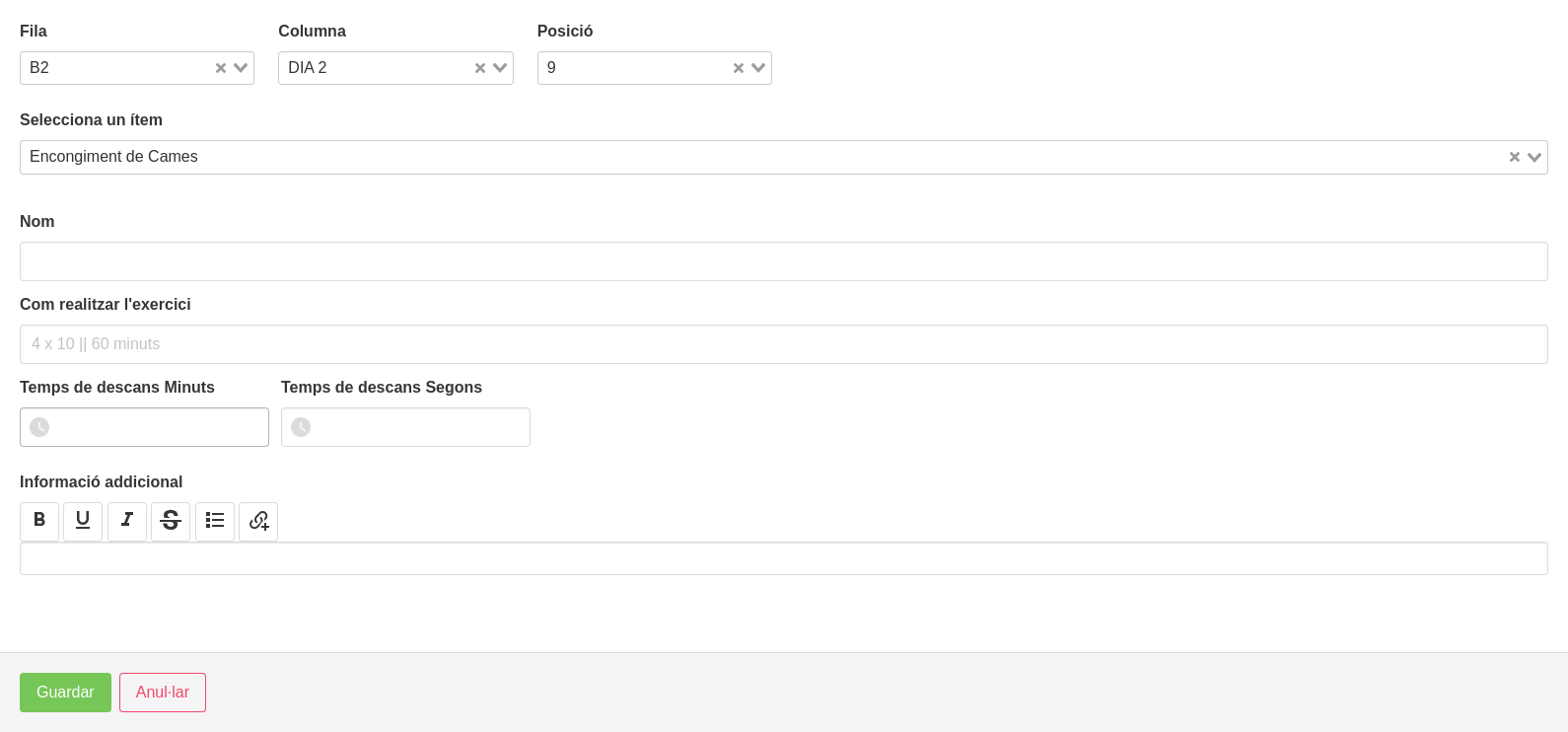
type input "Encongiment de Cames"
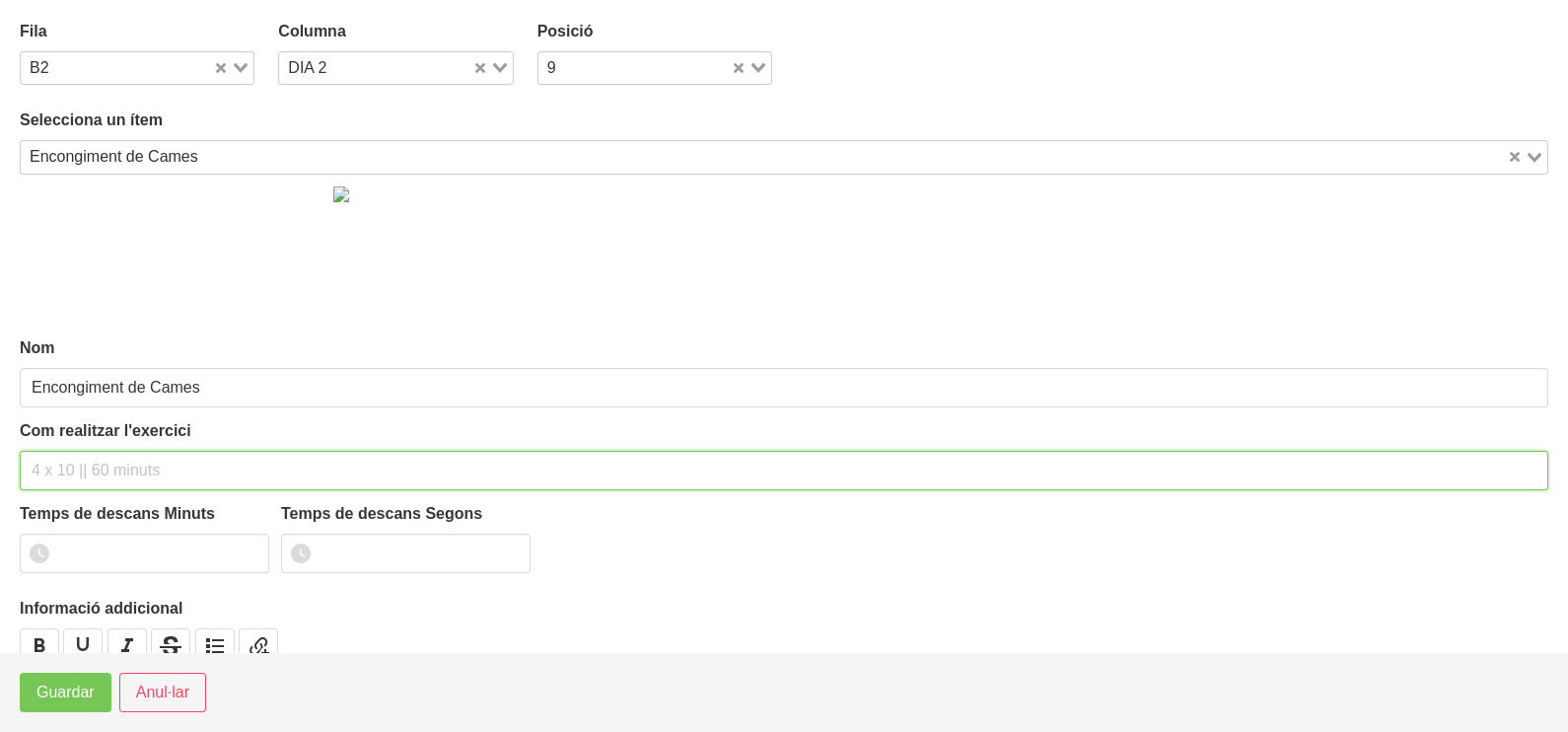
click at [78, 456] on input "text" at bounding box center [784, 470] width 1528 height 40
type input "3 x 10-12 a 2010 60""
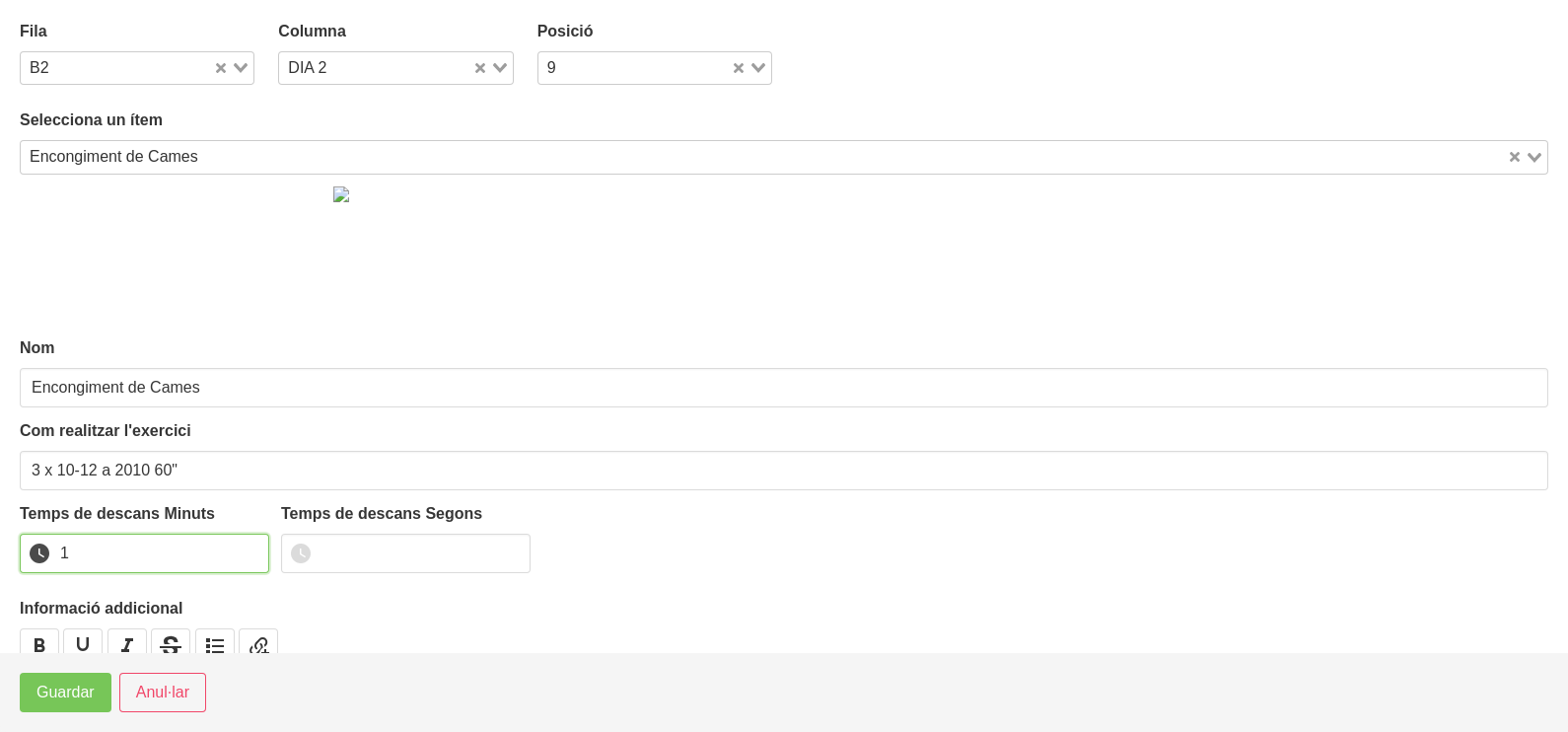
drag, startPoint x: 251, startPoint y: 544, endPoint x: 105, endPoint y: 640, distance: 174.7
type input "1"
click at [251, 545] on input "1" at bounding box center [144, 553] width 250 height 40
click at [49, 713] on footer "Guardar Anul·lar" at bounding box center [784, 691] width 1568 height 80
click at [50, 697] on span "Guardar" at bounding box center [66, 692] width 58 height 24
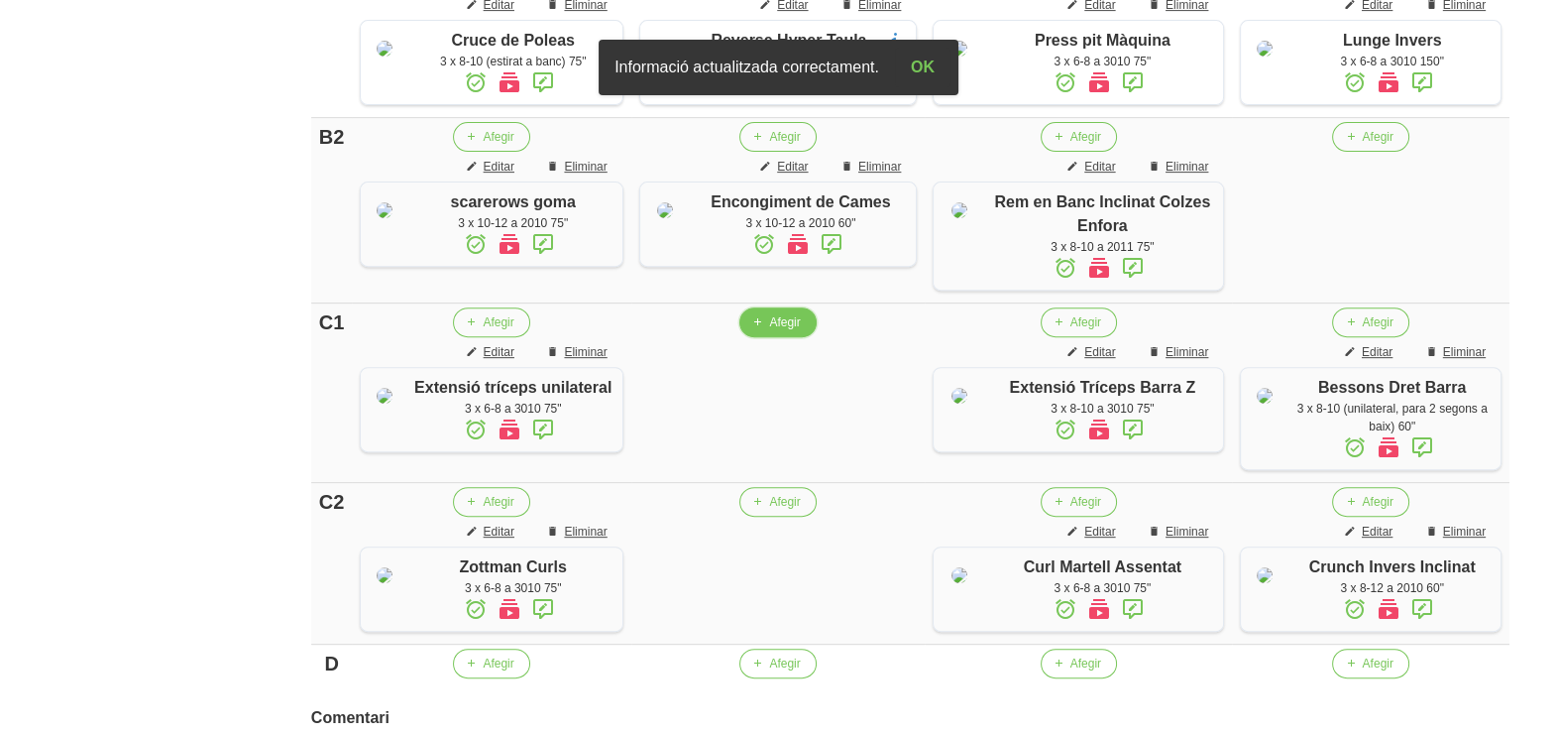
click at [766, 331] on span "button" at bounding box center [757, 322] width 18 height 18
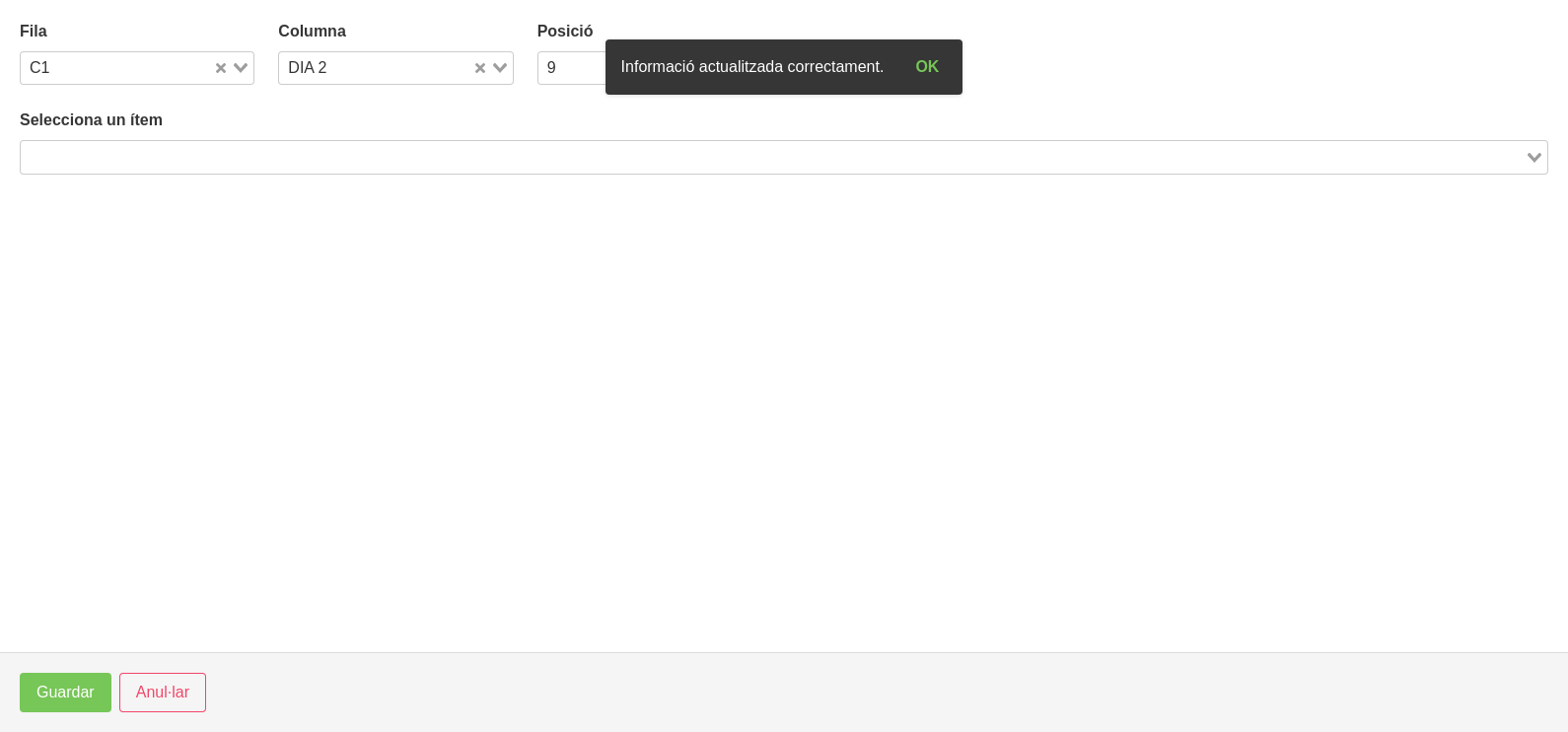
click at [280, 153] on input "Search for option" at bounding box center [773, 157] width 1500 height 24
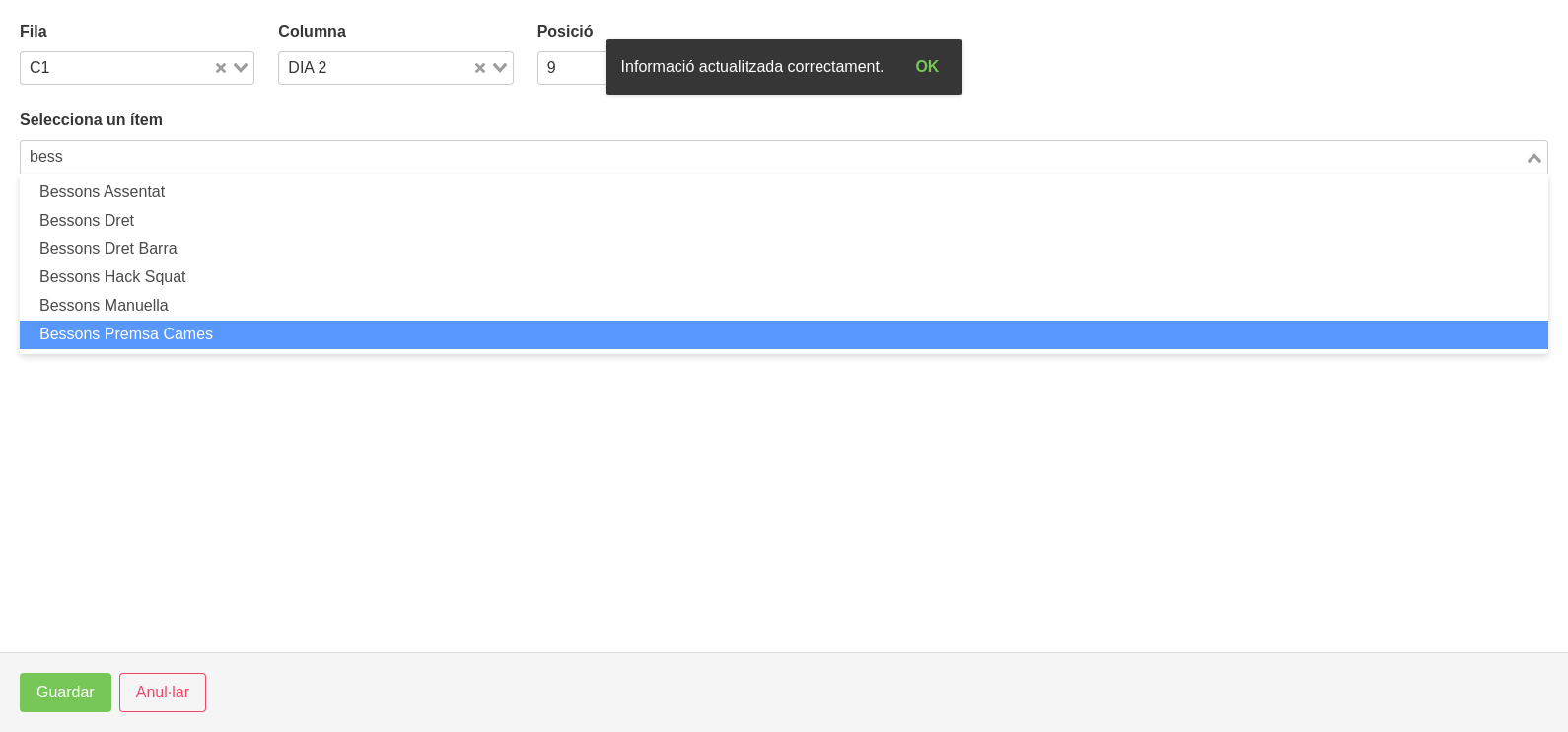
click at [253, 332] on li "Bessons Premsa Cames" at bounding box center [784, 334] width 1528 height 29
type input "bess"
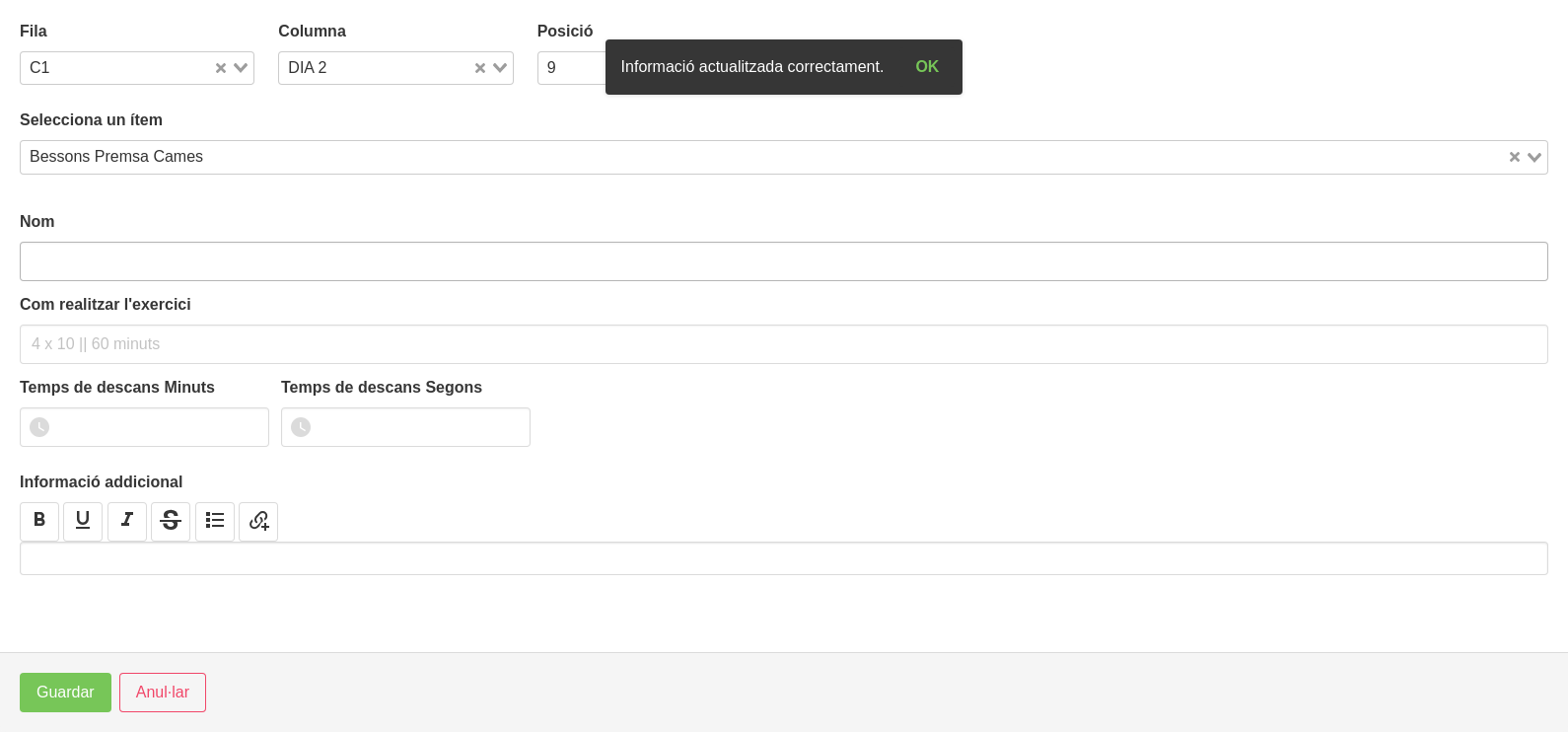
type input "Bessons Premsa Cames"
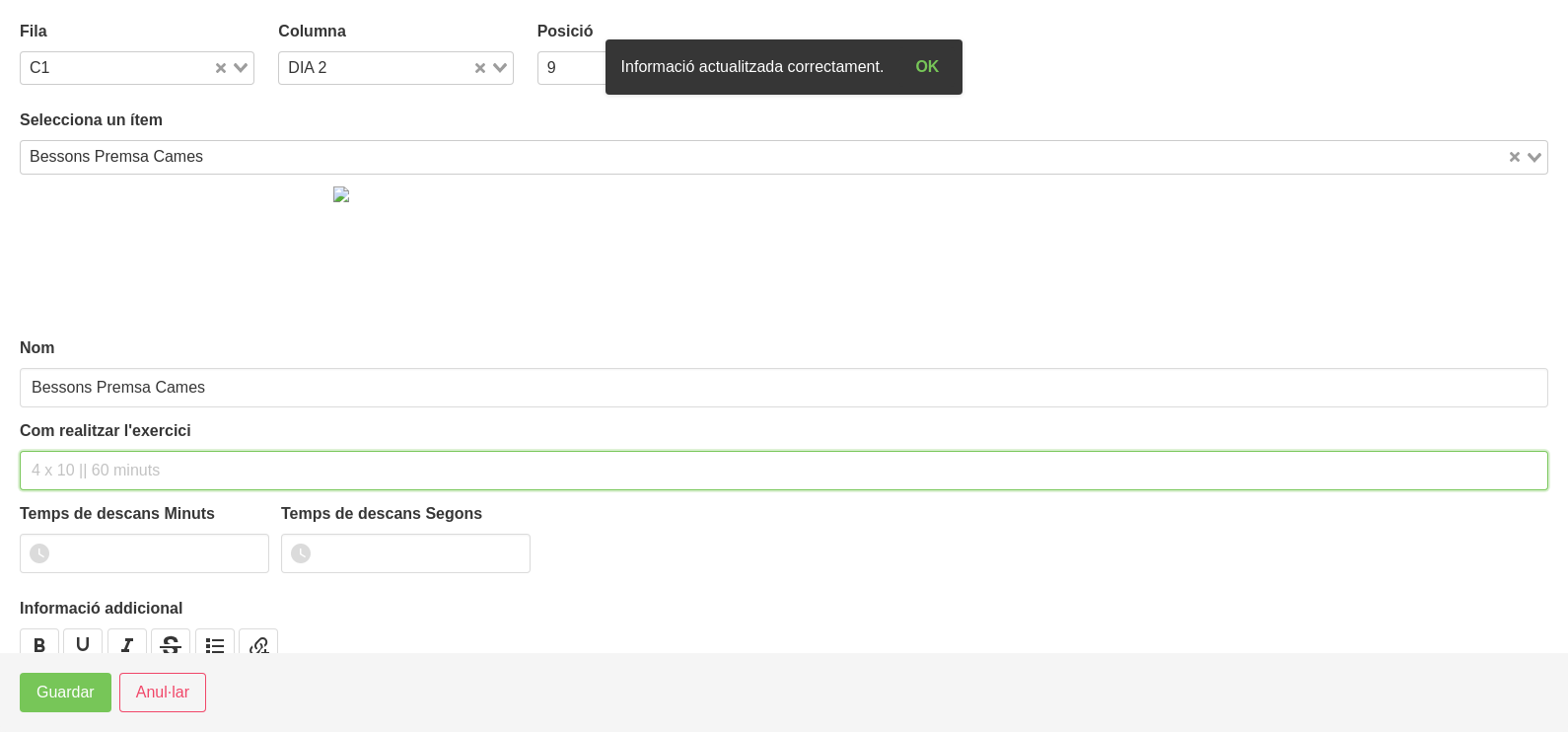
click at [103, 458] on input "text" at bounding box center [784, 470] width 1528 height 40
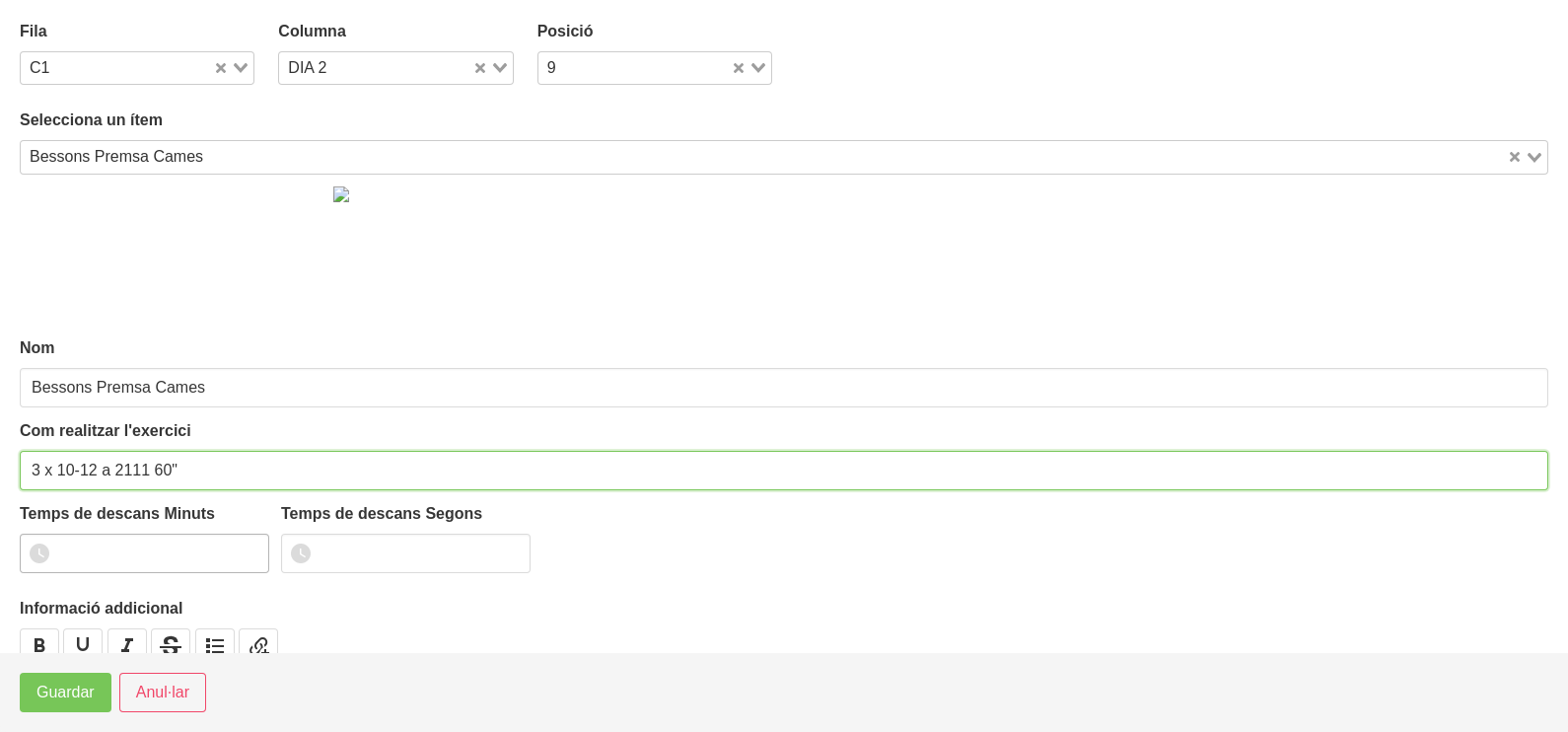
type input "3 x 10-12 a 2111 60""
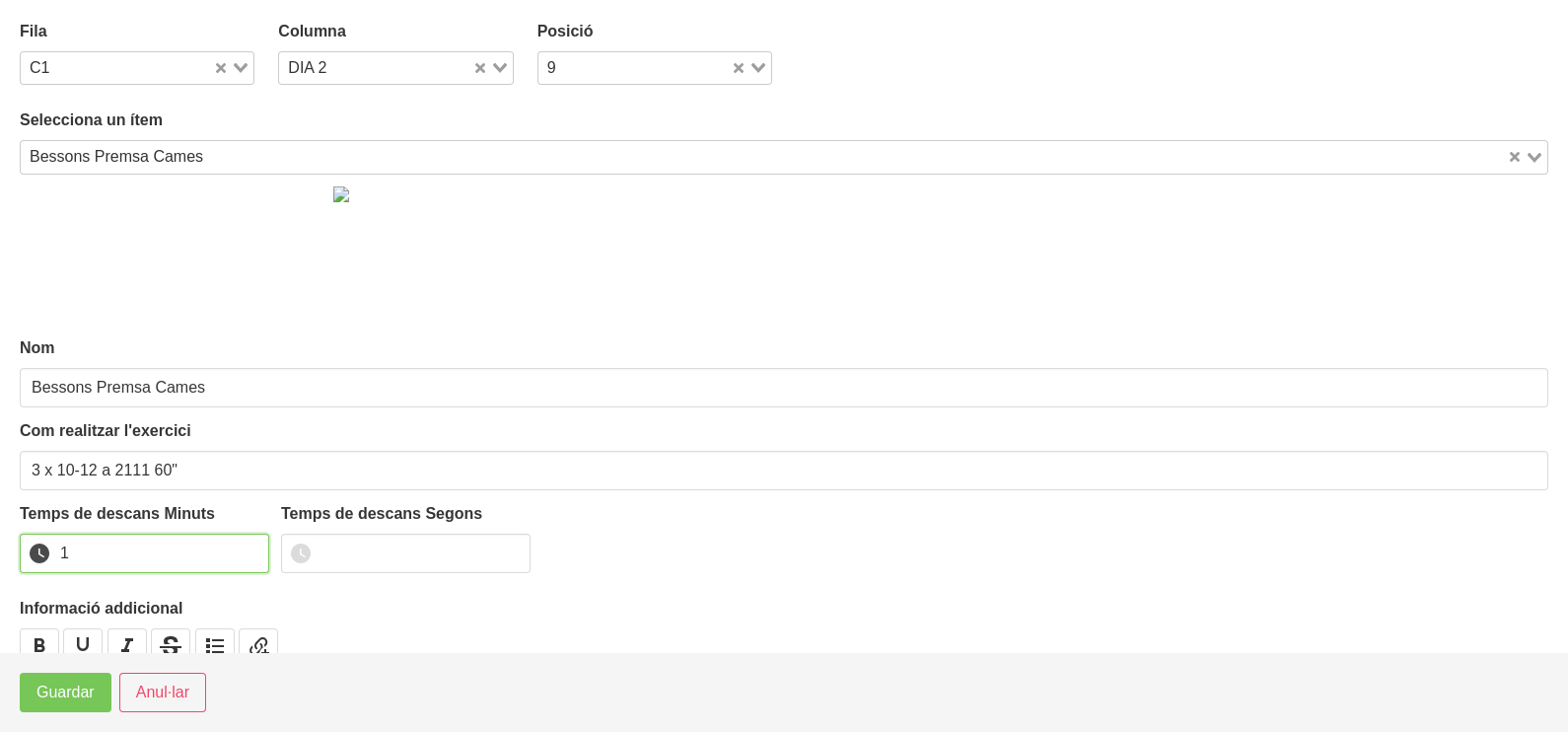
drag, startPoint x: 250, startPoint y: 547, endPoint x: 240, endPoint y: 562, distance: 18.0
type input "1"
click at [240, 562] on input "1" at bounding box center [144, 553] width 250 height 40
click at [49, 705] on button "Guardar" at bounding box center [66, 692] width 92 height 40
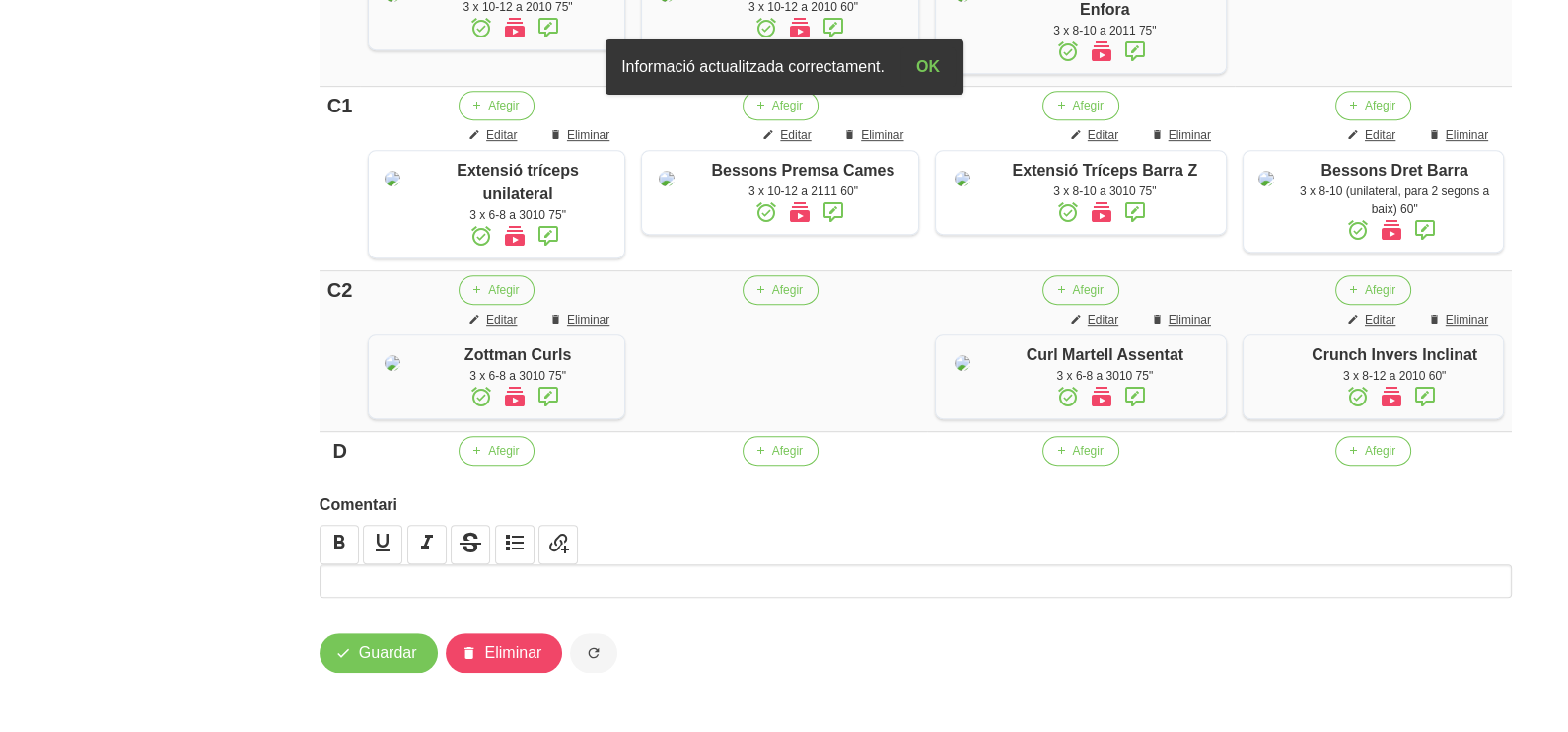
scroll to position [1217, 0]
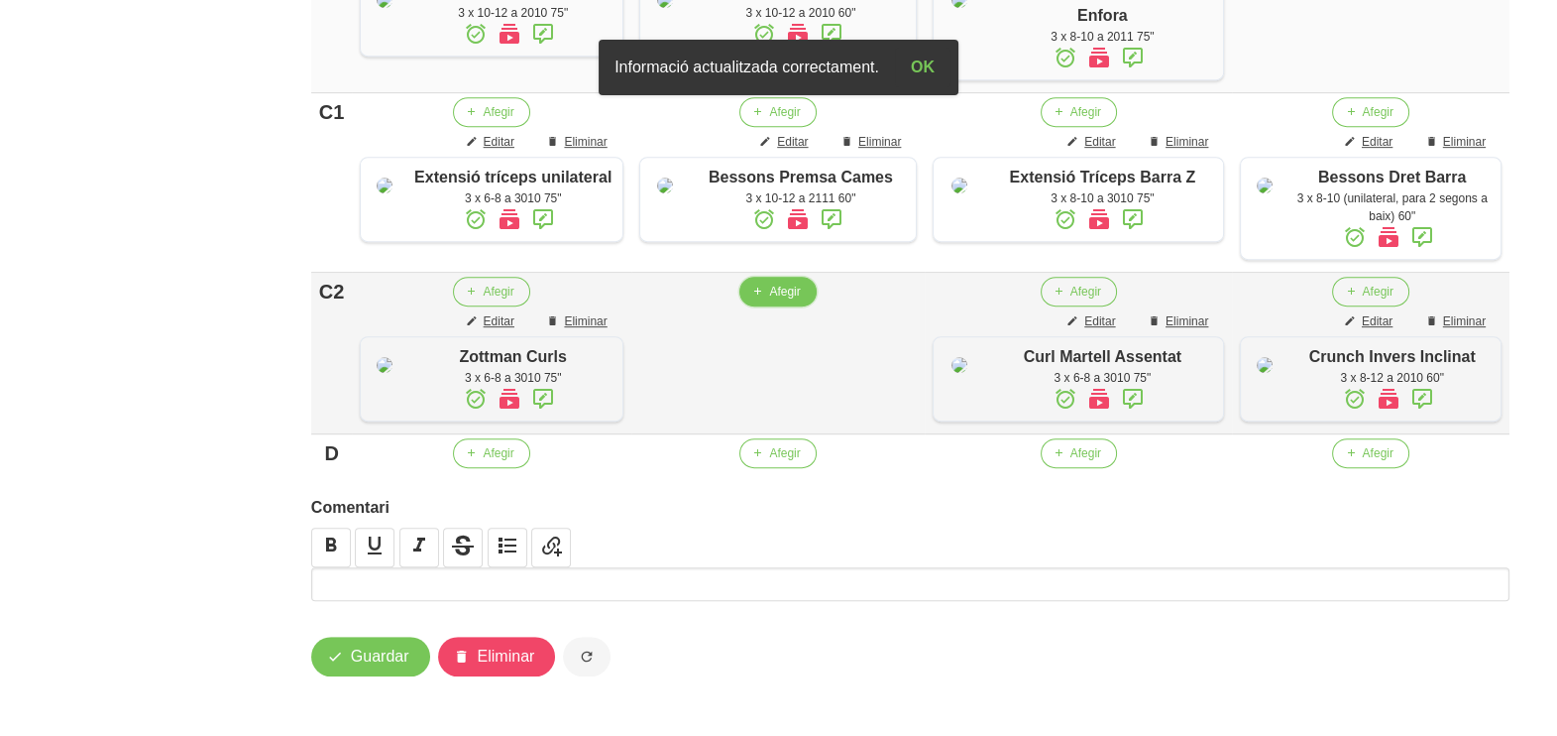
click at [787, 306] on button "Afegir" at bounding box center [778, 292] width 76 height 30
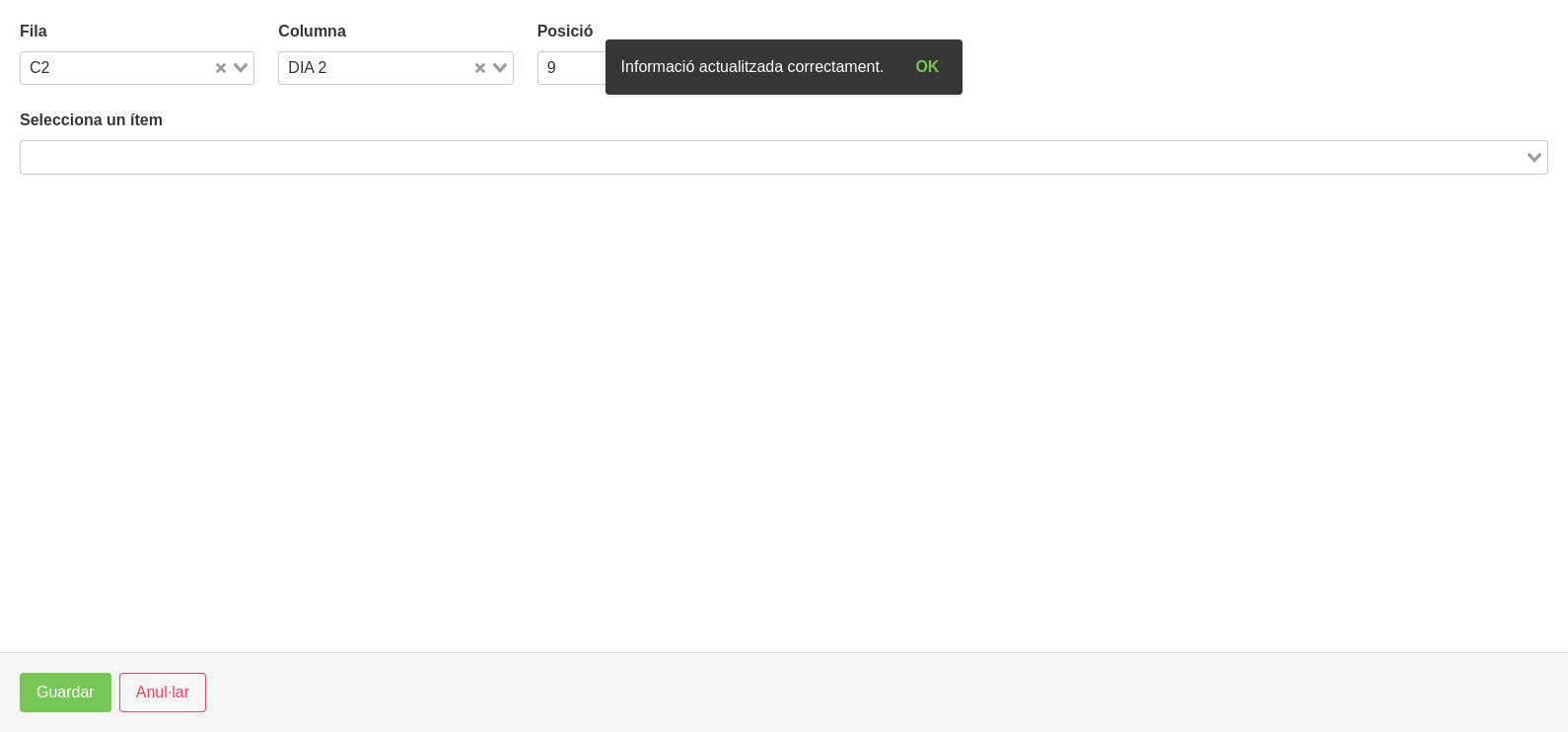
click at [225, 156] on input "Search for option" at bounding box center [773, 157] width 1500 height 24
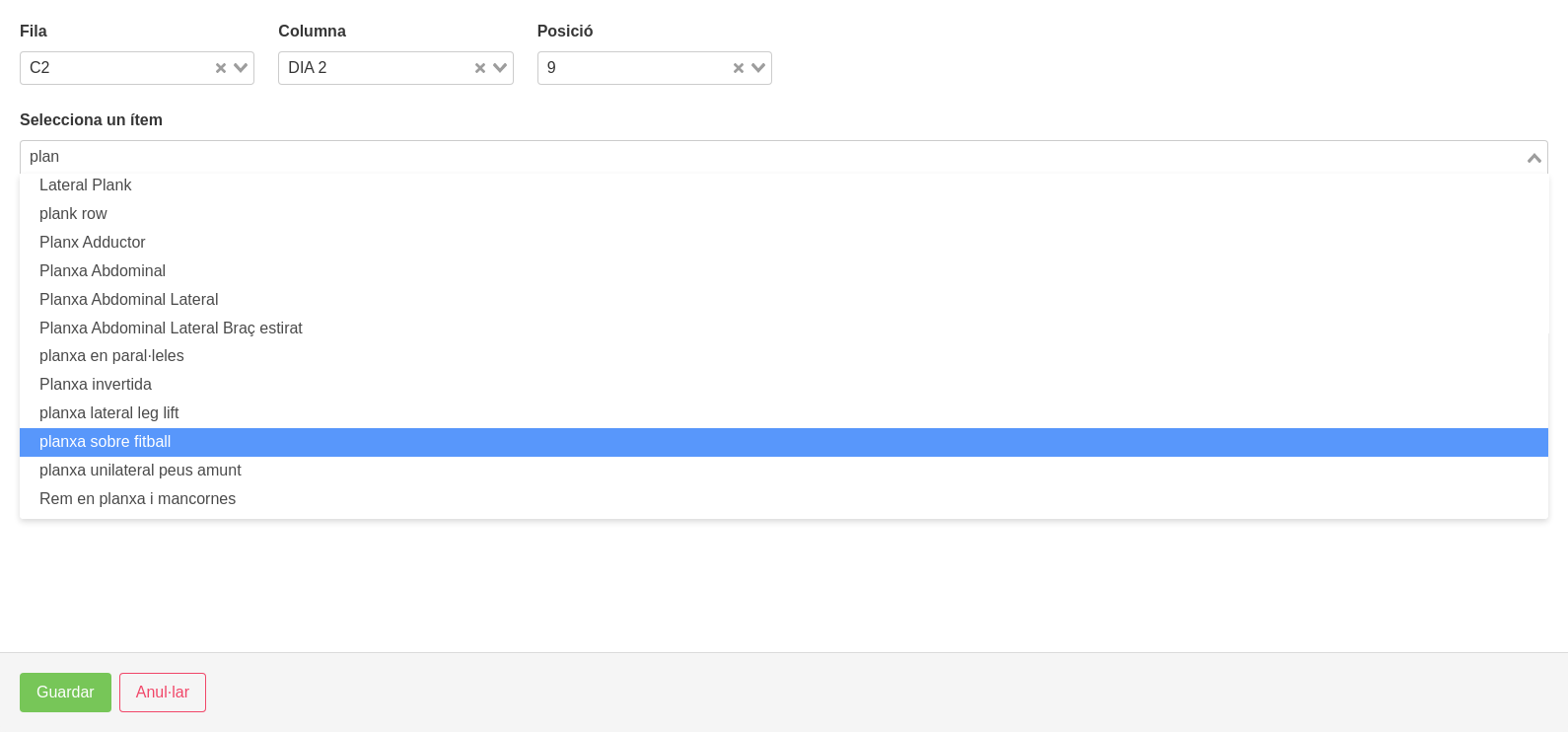
click at [218, 444] on li "planxa sobre fitball" at bounding box center [784, 442] width 1528 height 29
type input "plan"
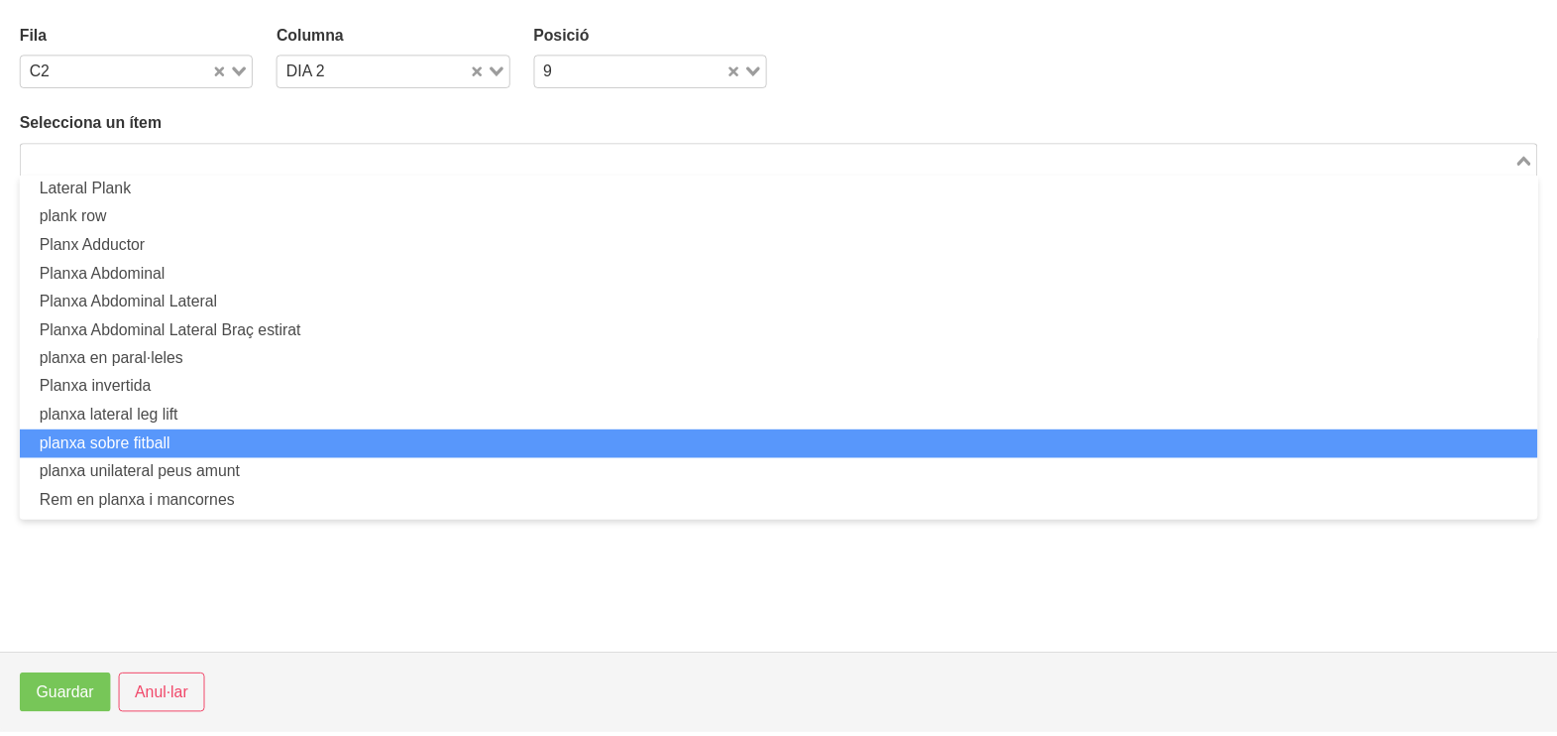
scroll to position [5, 0]
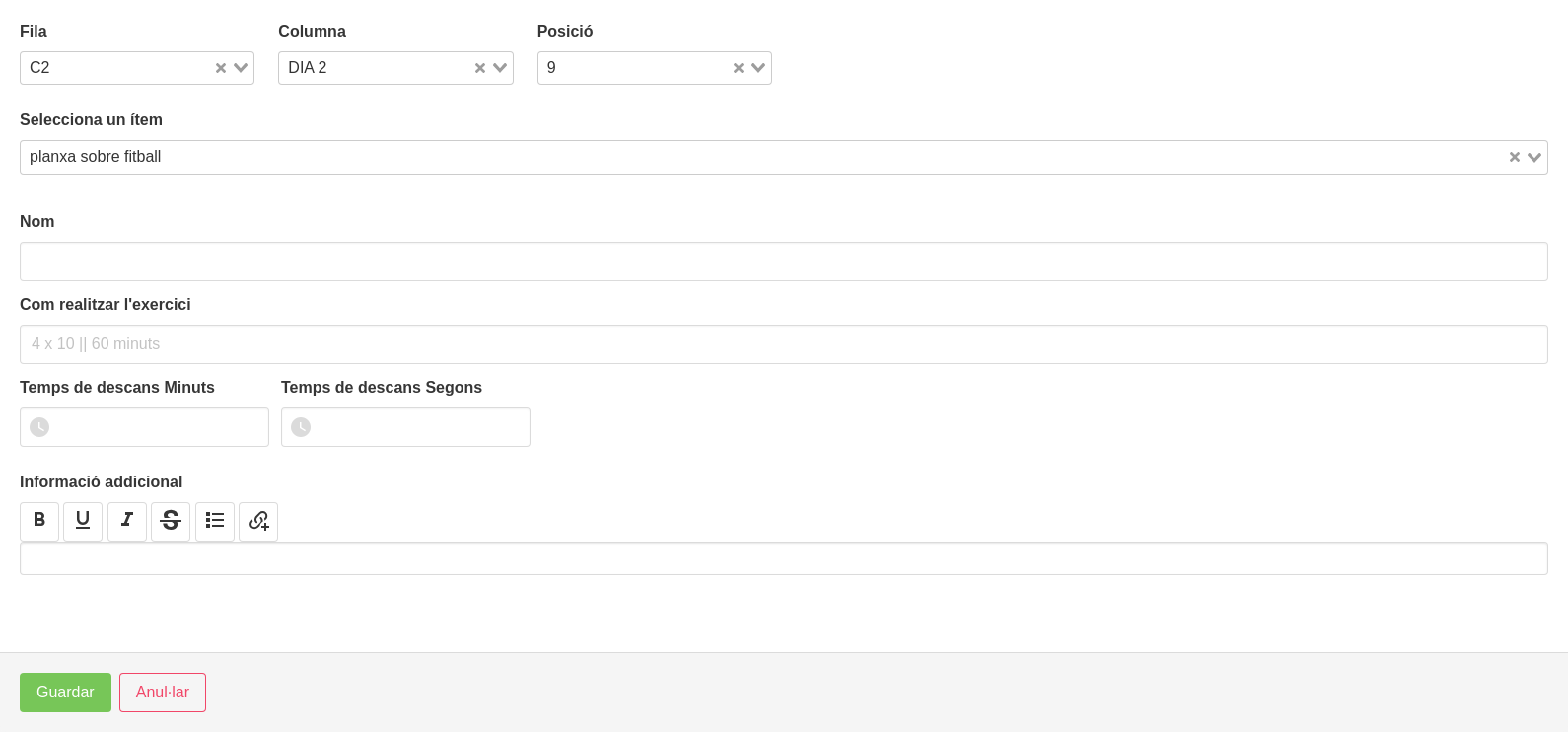
type input "planxa sobre fitball"
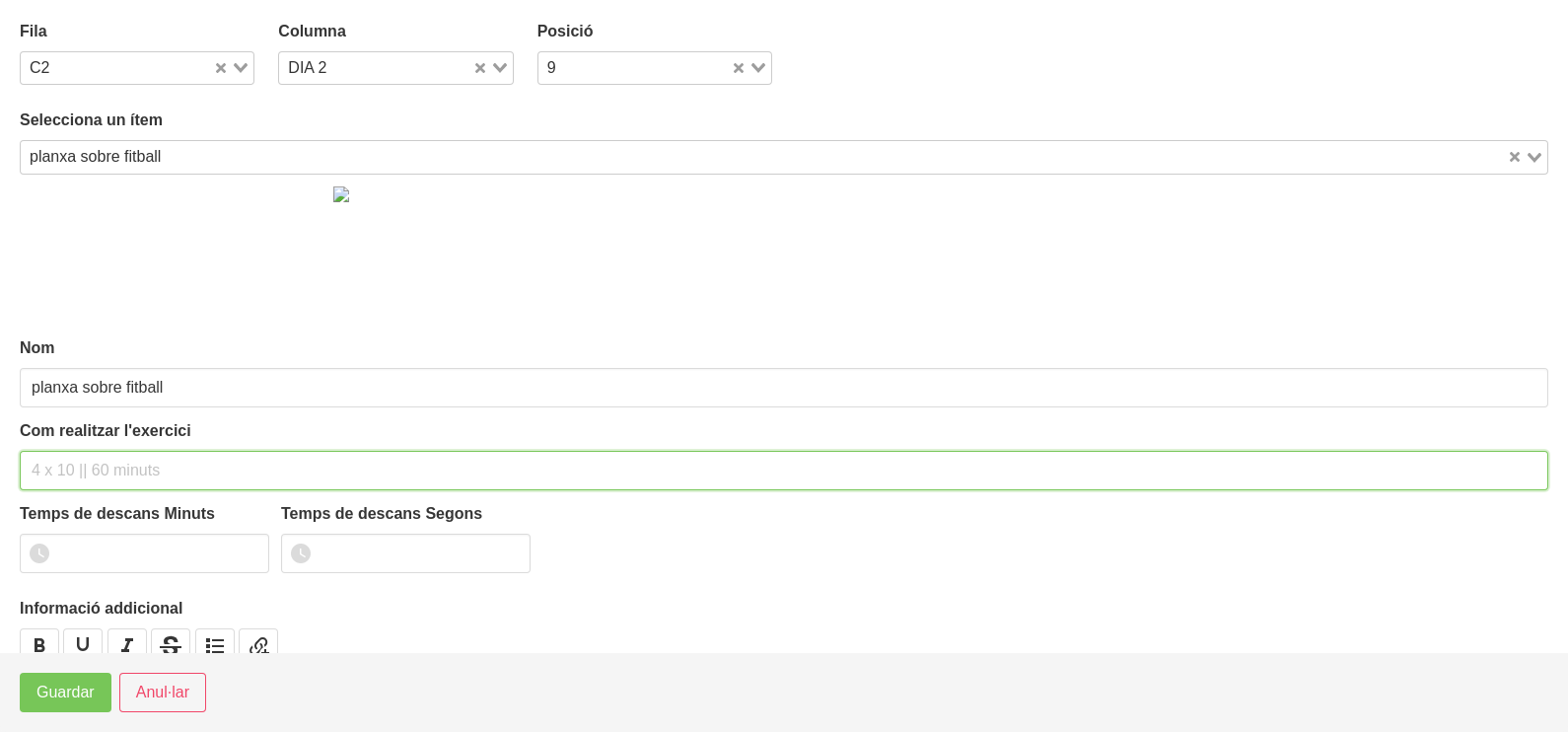
drag, startPoint x: 78, startPoint y: 467, endPoint x: 64, endPoint y: 463, distance: 14.6
click at [67, 464] on input "text" at bounding box center [784, 470] width 1528 height 40
click at [57, 460] on input "3 x 0-60"" at bounding box center [784, 470] width 1528 height 40
click at [130, 467] on input "3 x 40-60"" at bounding box center [784, 470] width 1528 height 40
type input "3 x 40-60" 60""
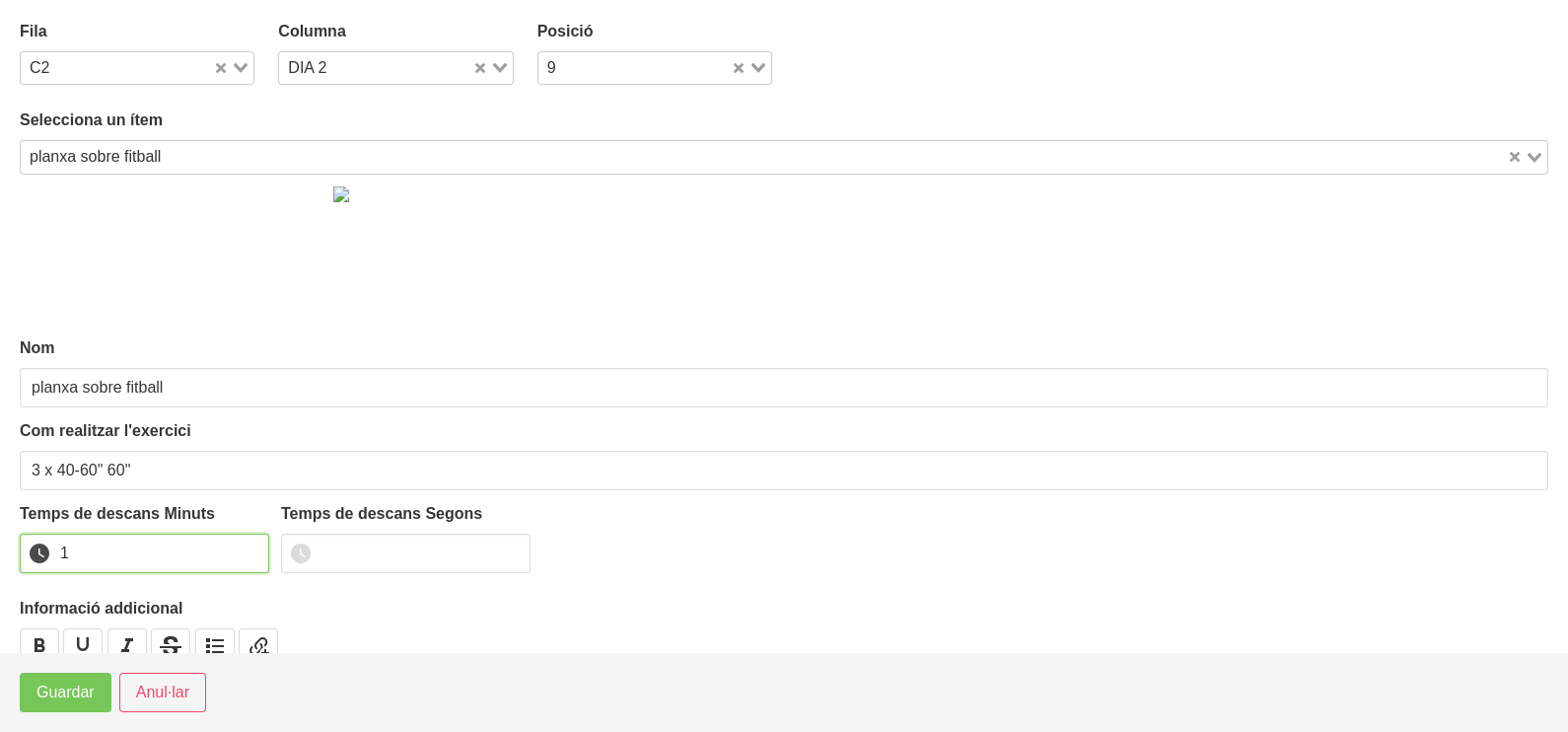
drag, startPoint x: 252, startPoint y: 545, endPoint x: 168, endPoint y: 613, distance: 108.1
type input "1"
click at [252, 546] on input "1" at bounding box center [144, 553] width 250 height 40
click at [75, 691] on span "Guardar" at bounding box center [66, 692] width 58 height 24
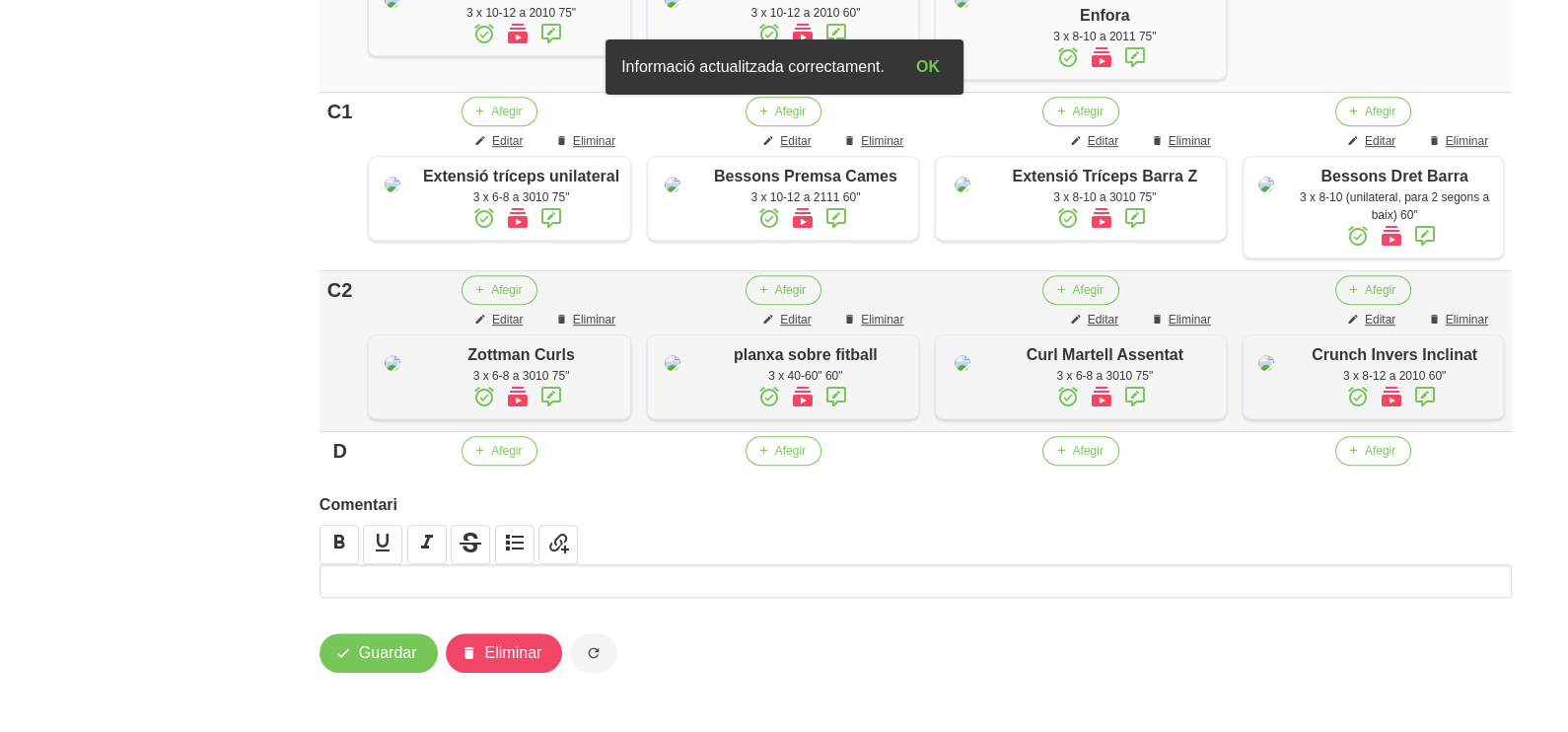
scroll to position [1408, 0]
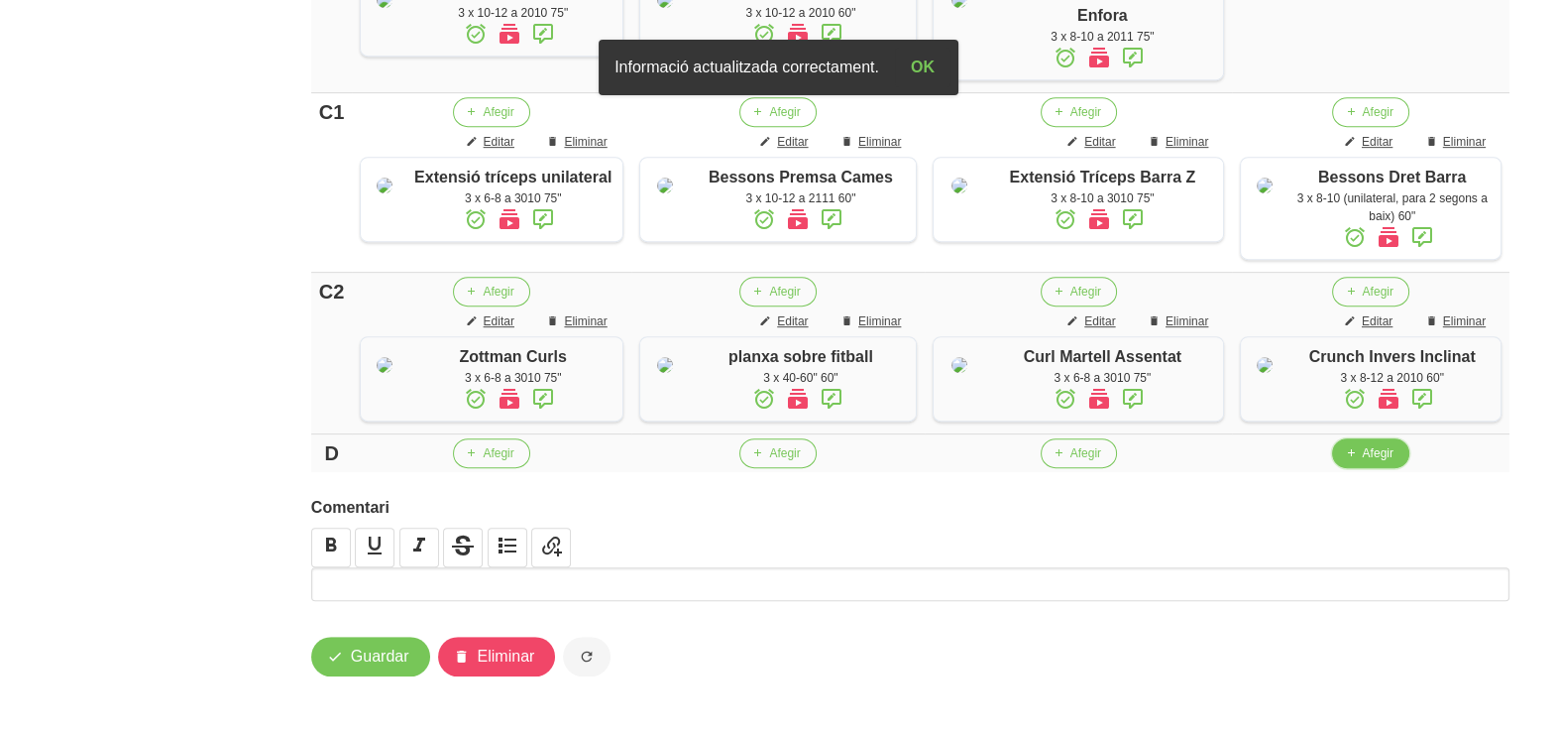
click at [1363, 460] on span "Afegir" at bounding box center [1377, 453] width 31 height 18
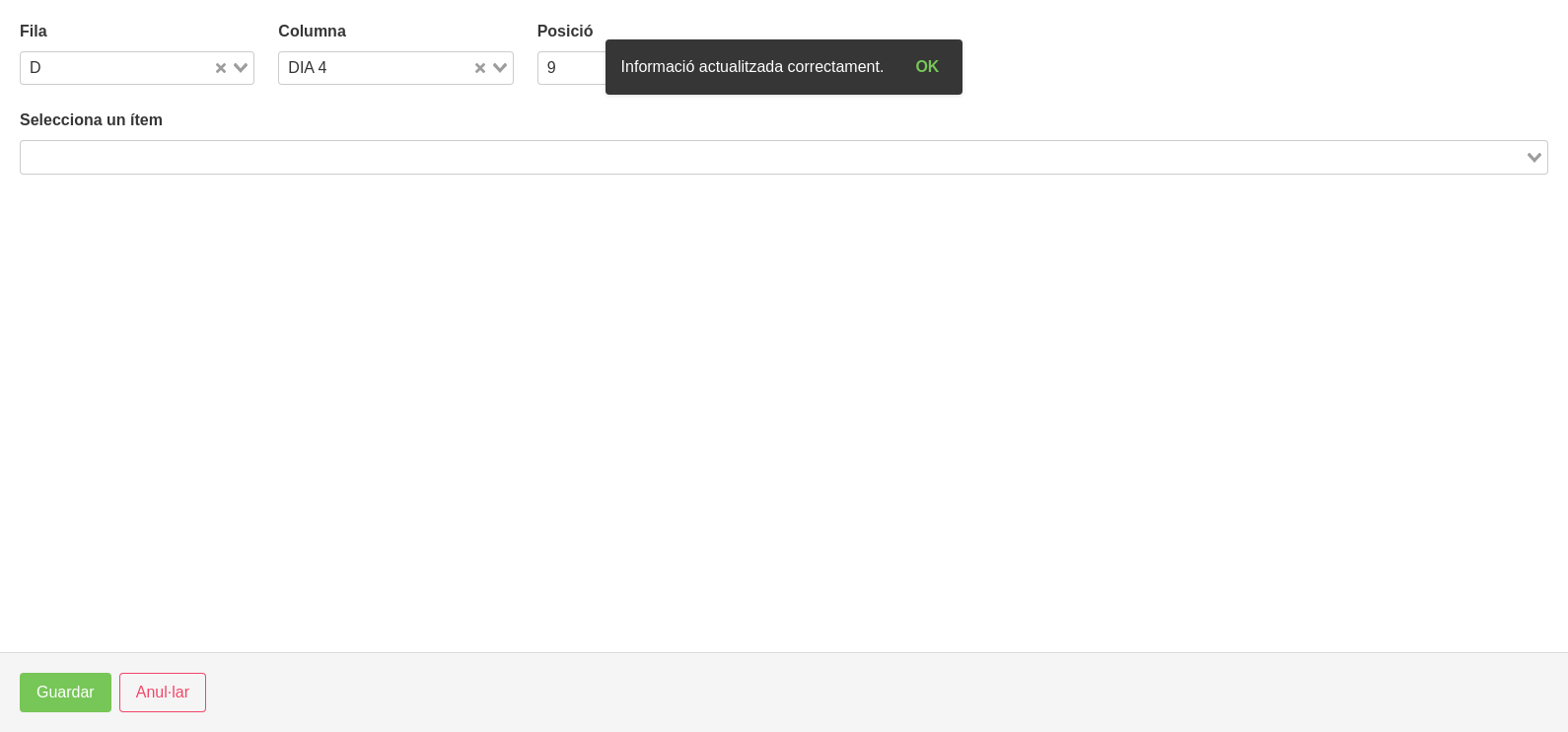
click at [382, 163] on input "Search for option" at bounding box center [773, 157] width 1500 height 24
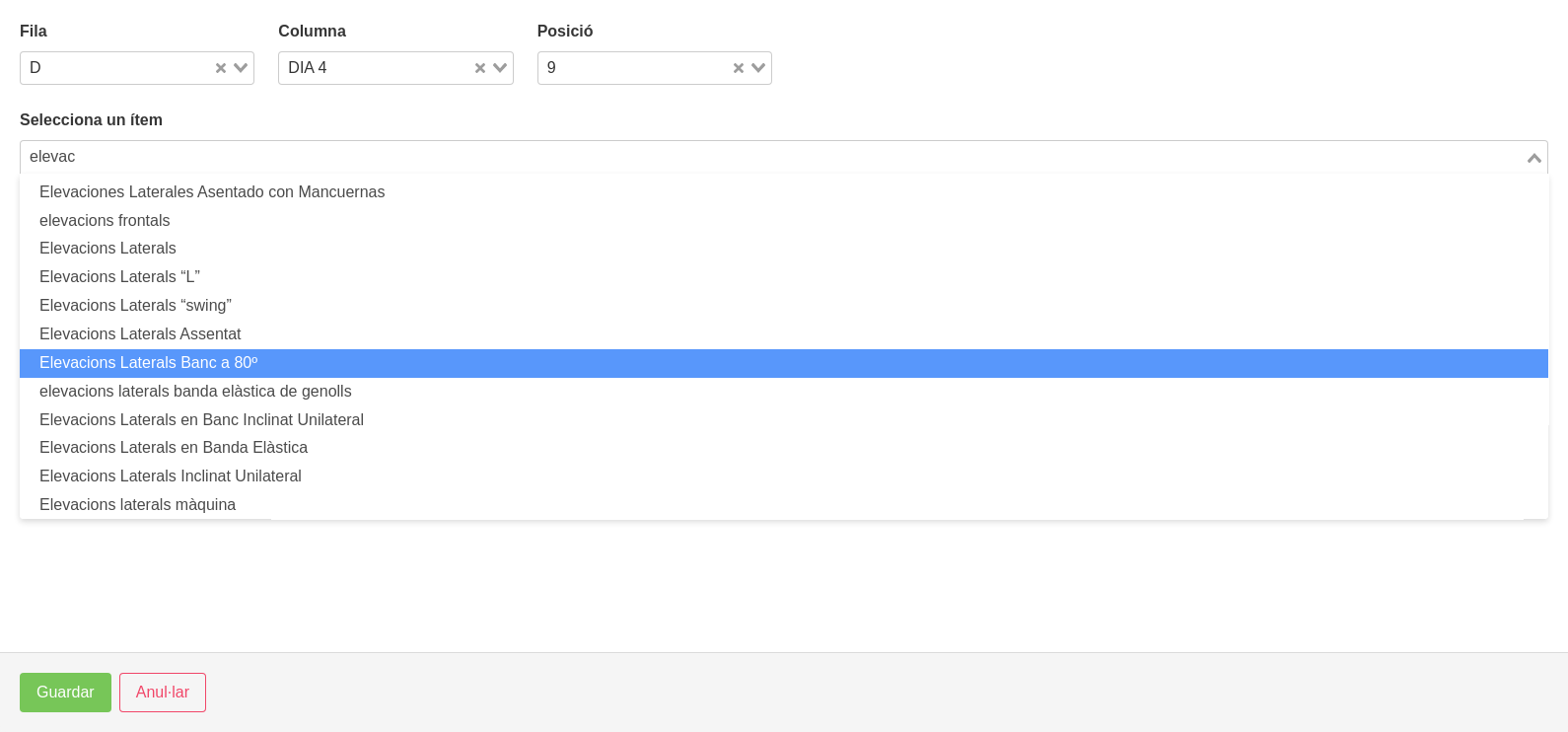
scroll to position [64, 0]
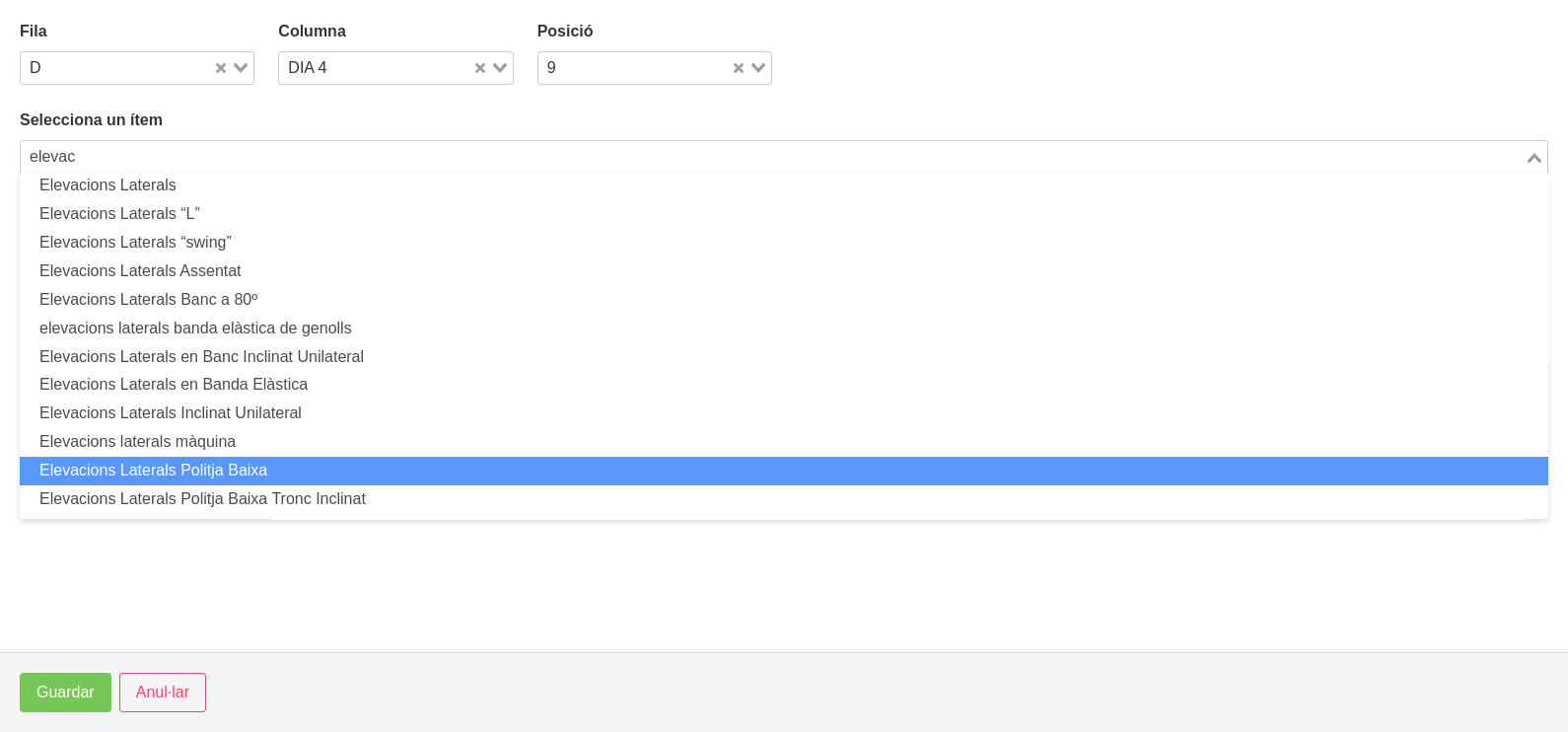
click at [305, 463] on li "Elevacions Laterals Politja Baixa" at bounding box center [784, 470] width 1528 height 29
type input "elevac"
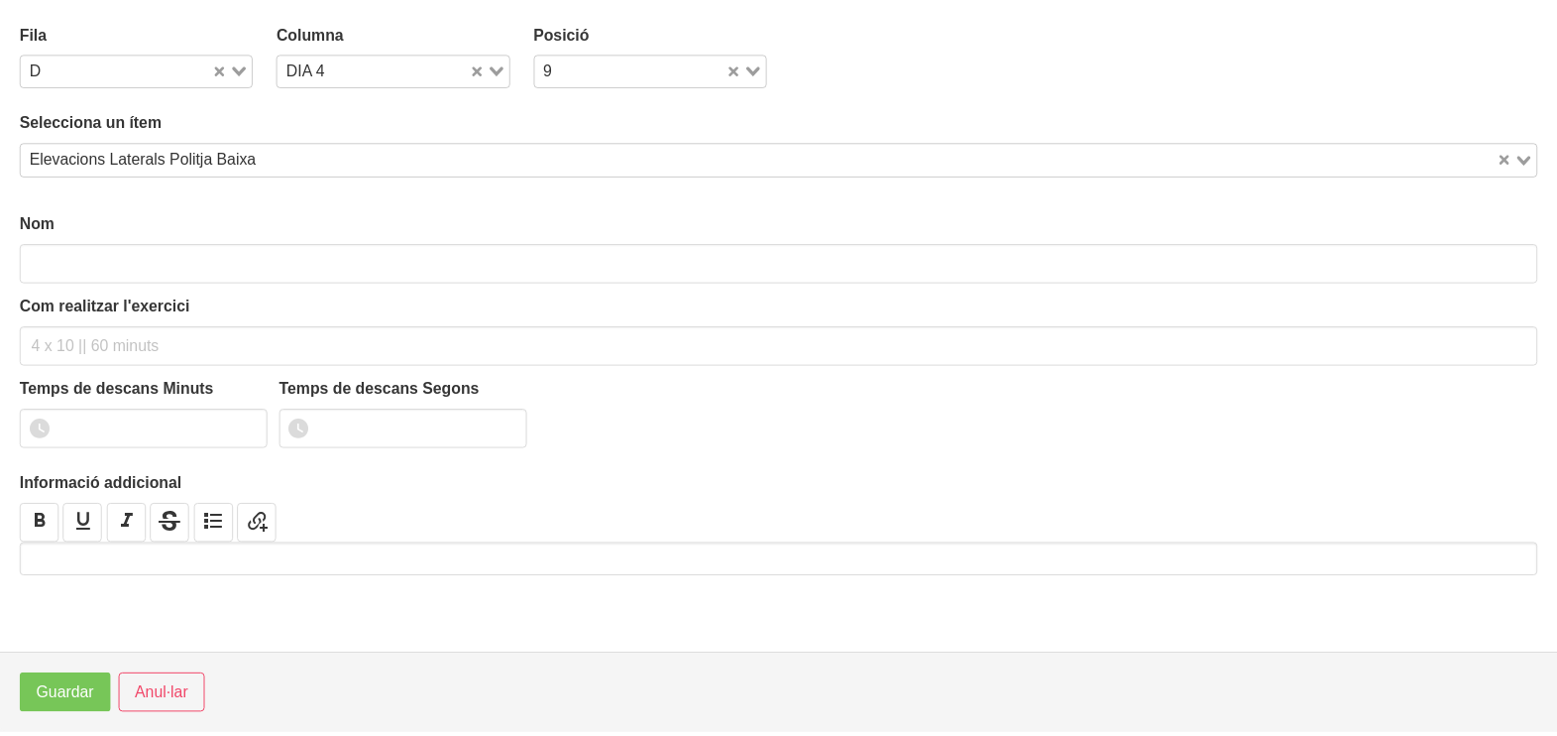
scroll to position [5, 0]
type input "Elevacions Laterals Politja Baixa"
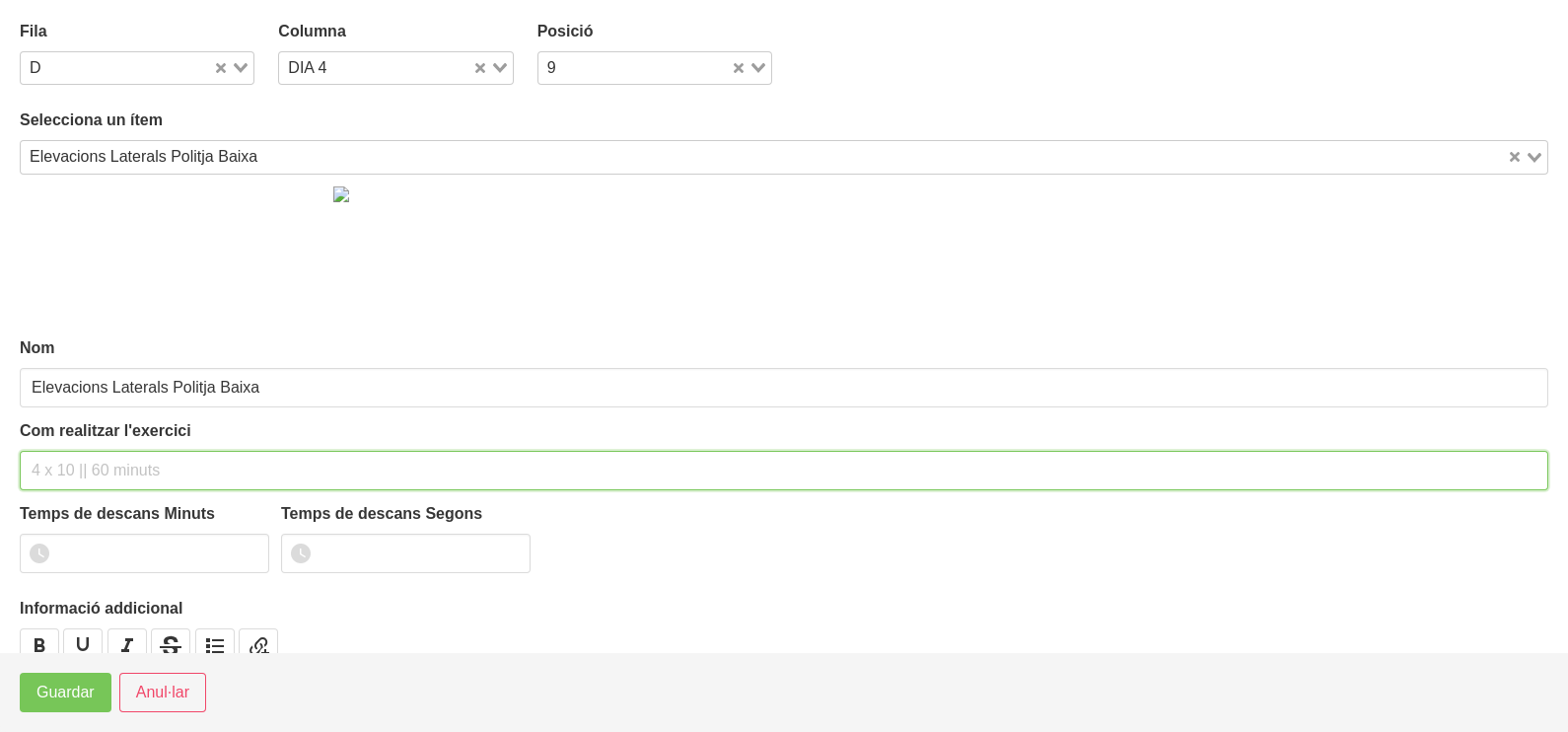
drag, startPoint x: 168, startPoint y: 466, endPoint x: 187, endPoint y: 329, distance: 138.3
click at [171, 458] on input "text" at bounding box center [784, 470] width 1528 height 40
type input "3 x 8-10 a 2010 120""
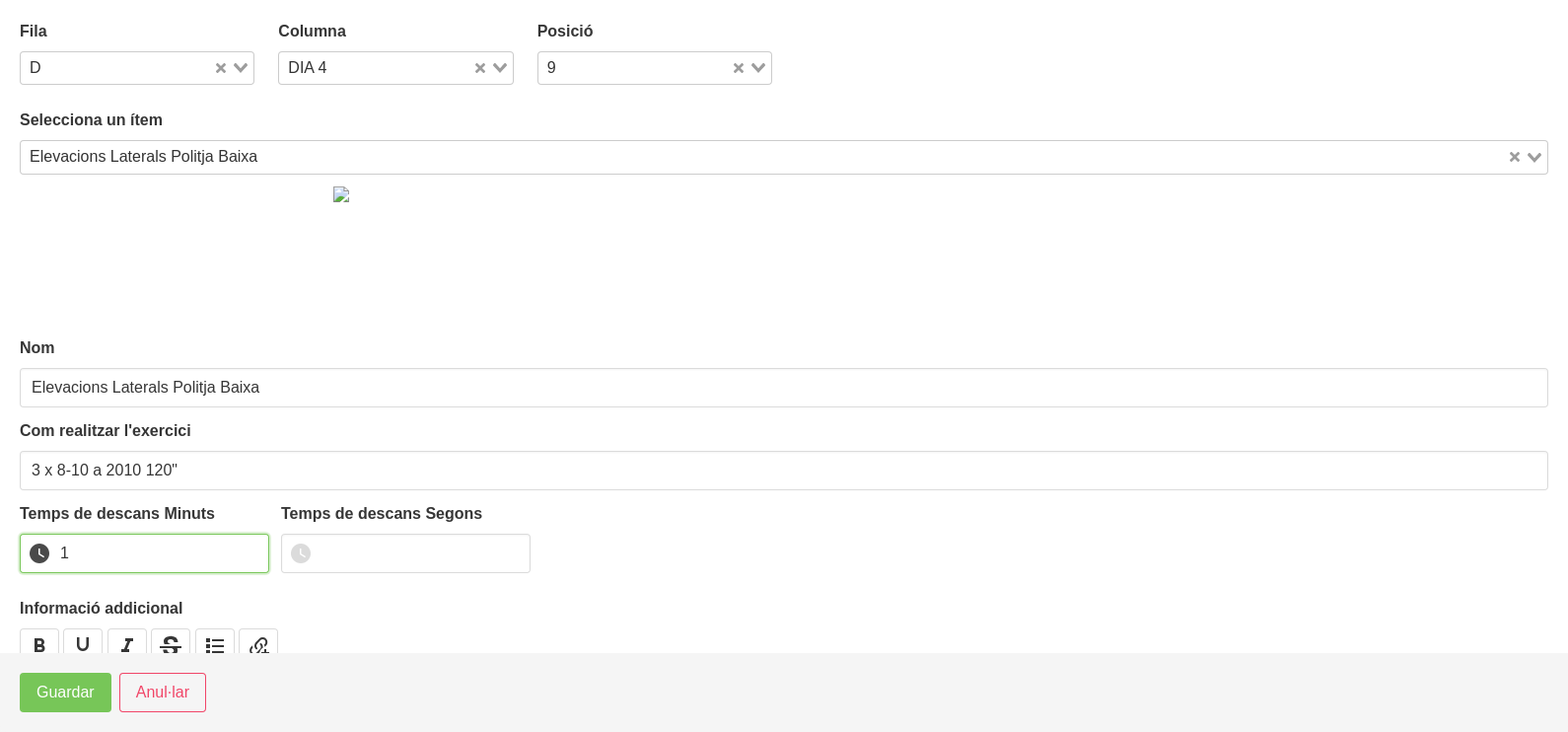
click at [251, 547] on input "1" at bounding box center [144, 553] width 250 height 40
drag, startPoint x: 251, startPoint y: 547, endPoint x: 118, endPoint y: 637, distance: 160.6
type input "2"
click at [245, 547] on input "2" at bounding box center [144, 553] width 250 height 40
click at [74, 693] on span "Guardar" at bounding box center [66, 692] width 58 height 24
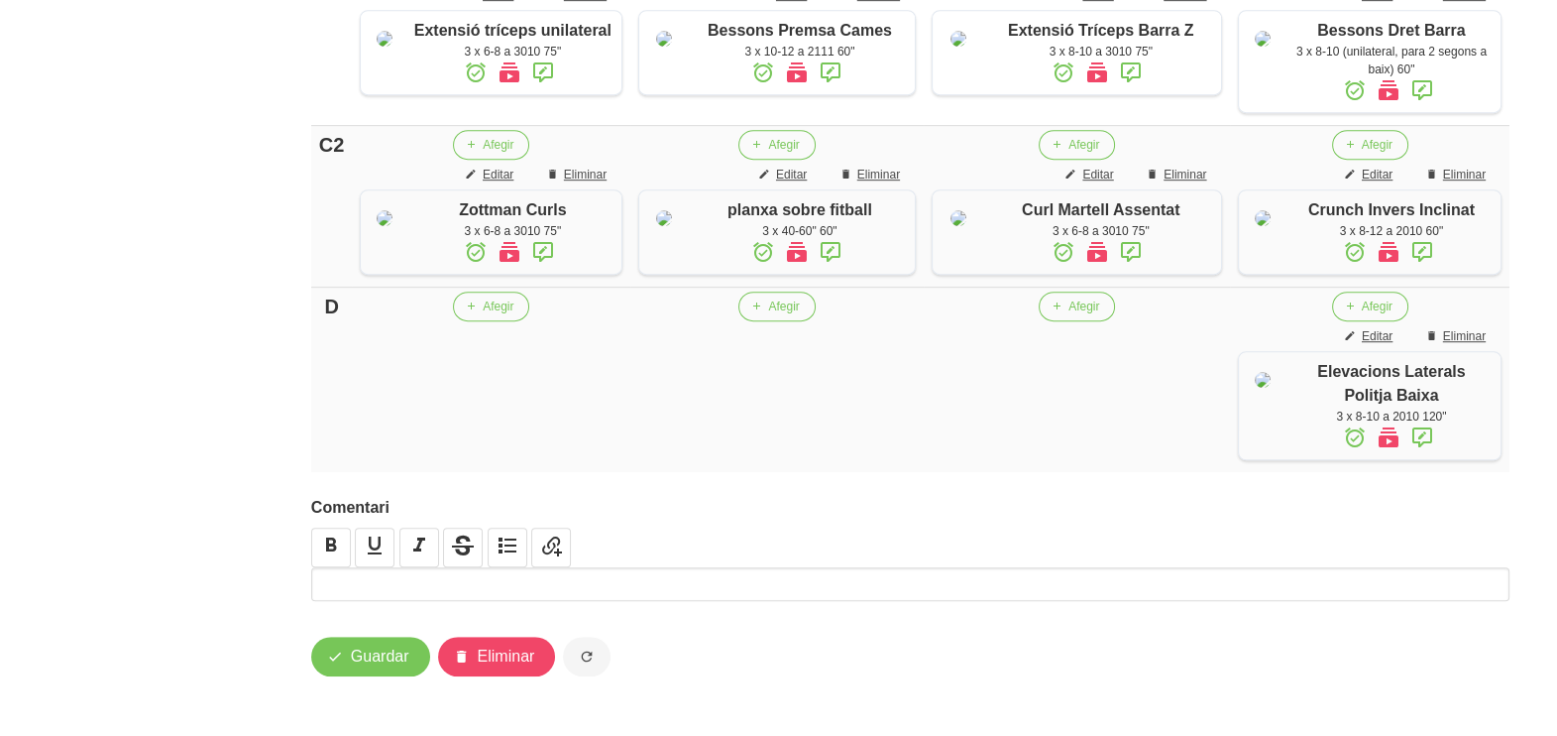
scroll to position [1561, 0]
click at [370, 663] on span "Guardar" at bounding box center [380, 656] width 58 height 24
click at [367, 660] on span "Guardar" at bounding box center [380, 656] width 58 height 24
